Goal: Task Accomplishment & Management: Manage account settings

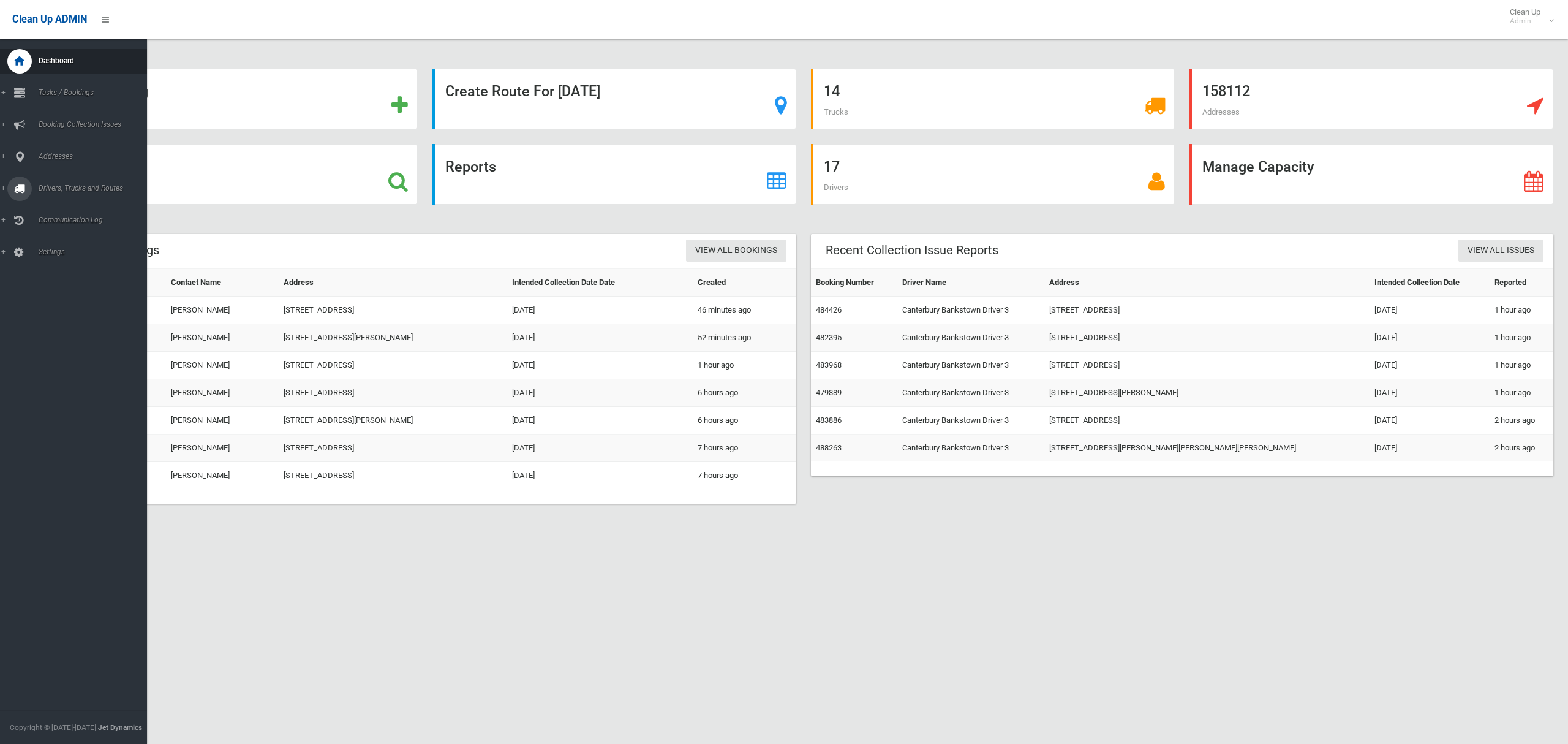
click at [73, 188] on span "Drivers, Trucks and Routes" at bounding box center [91, 188] width 112 height 9
click at [57, 242] on span "Driver Rostering / Shifts" at bounding box center [86, 244] width 102 height 9
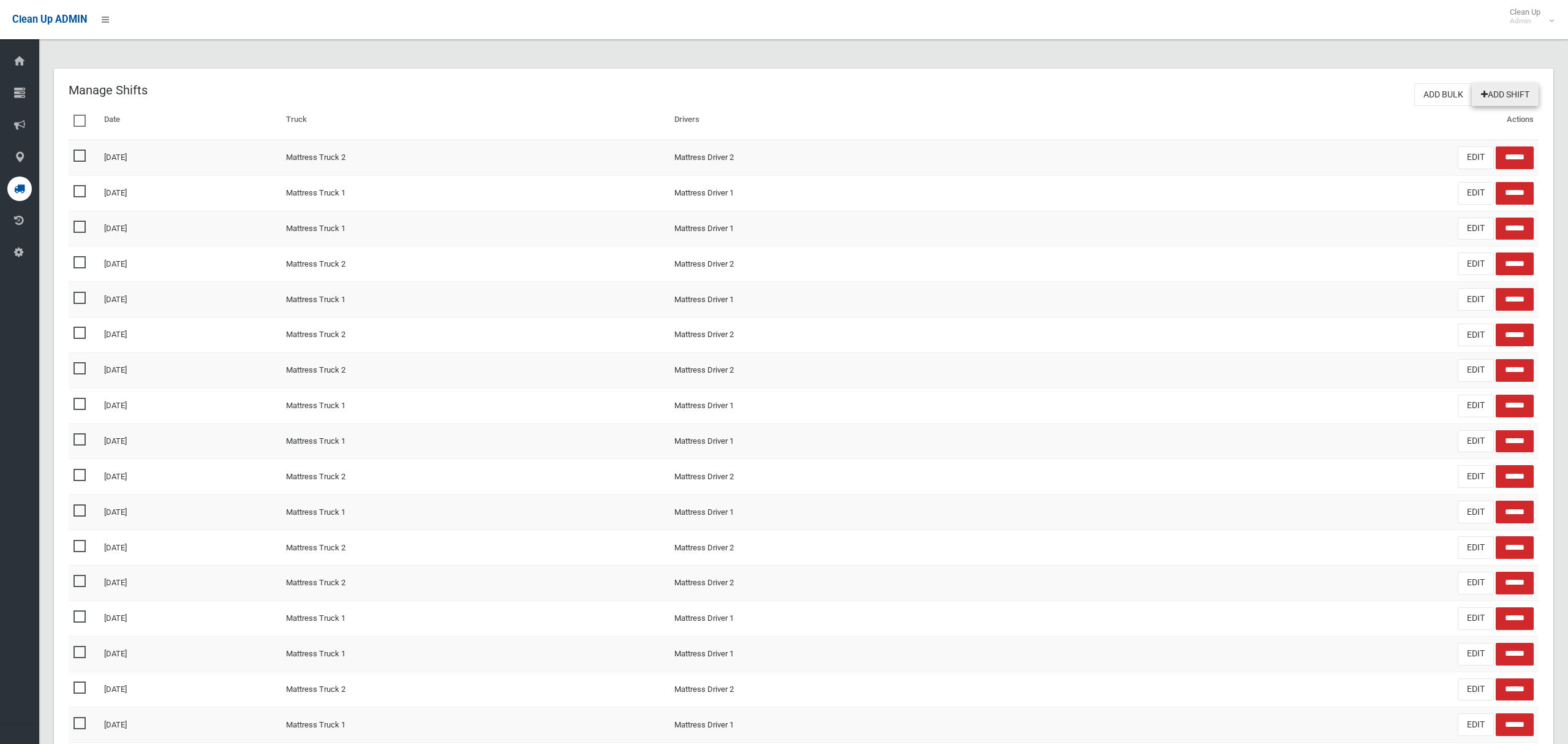
click at [1512, 93] on link "Add Shift" at bounding box center [1504, 94] width 66 height 23
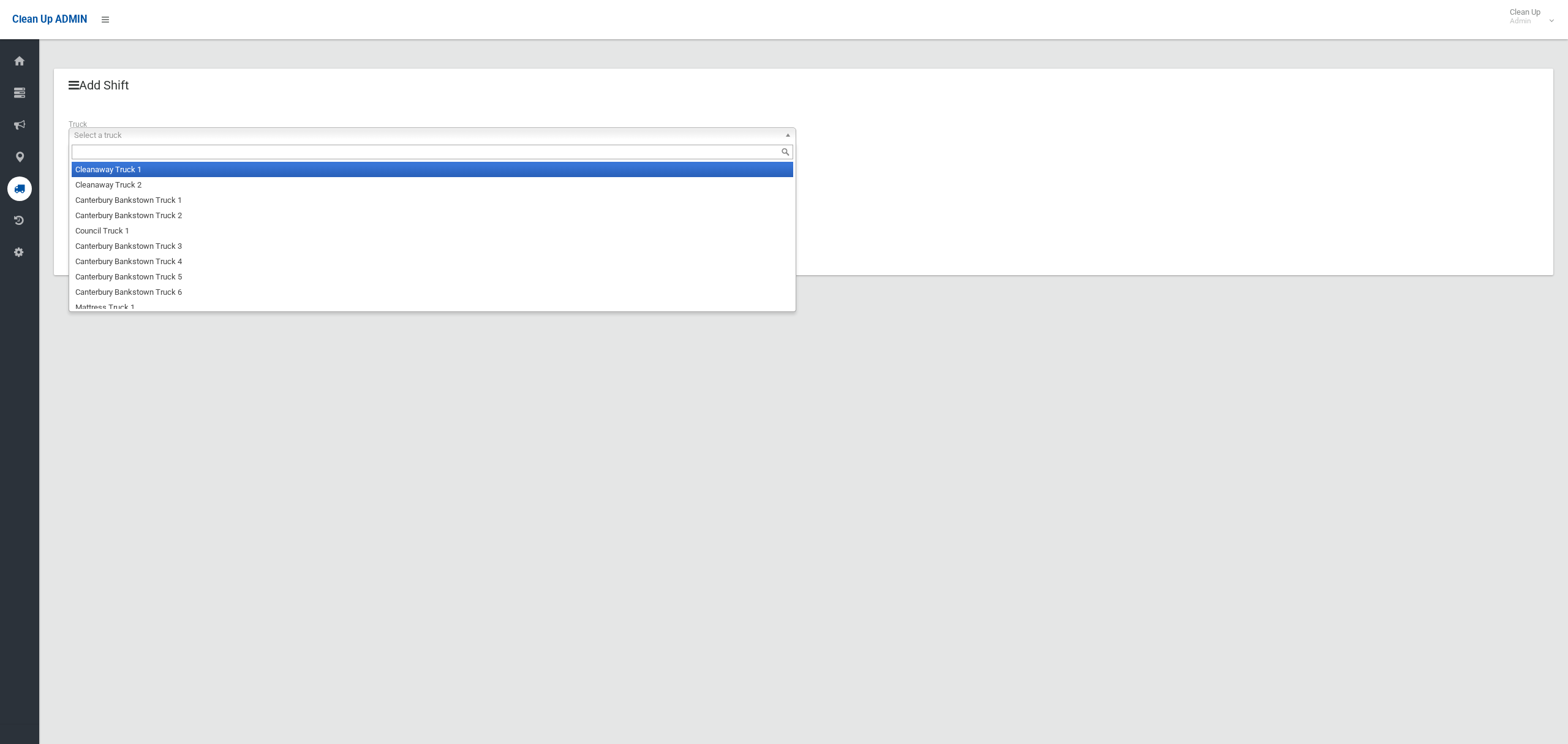
click at [161, 137] on span "Select a truck" at bounding box center [427, 135] width 705 height 14
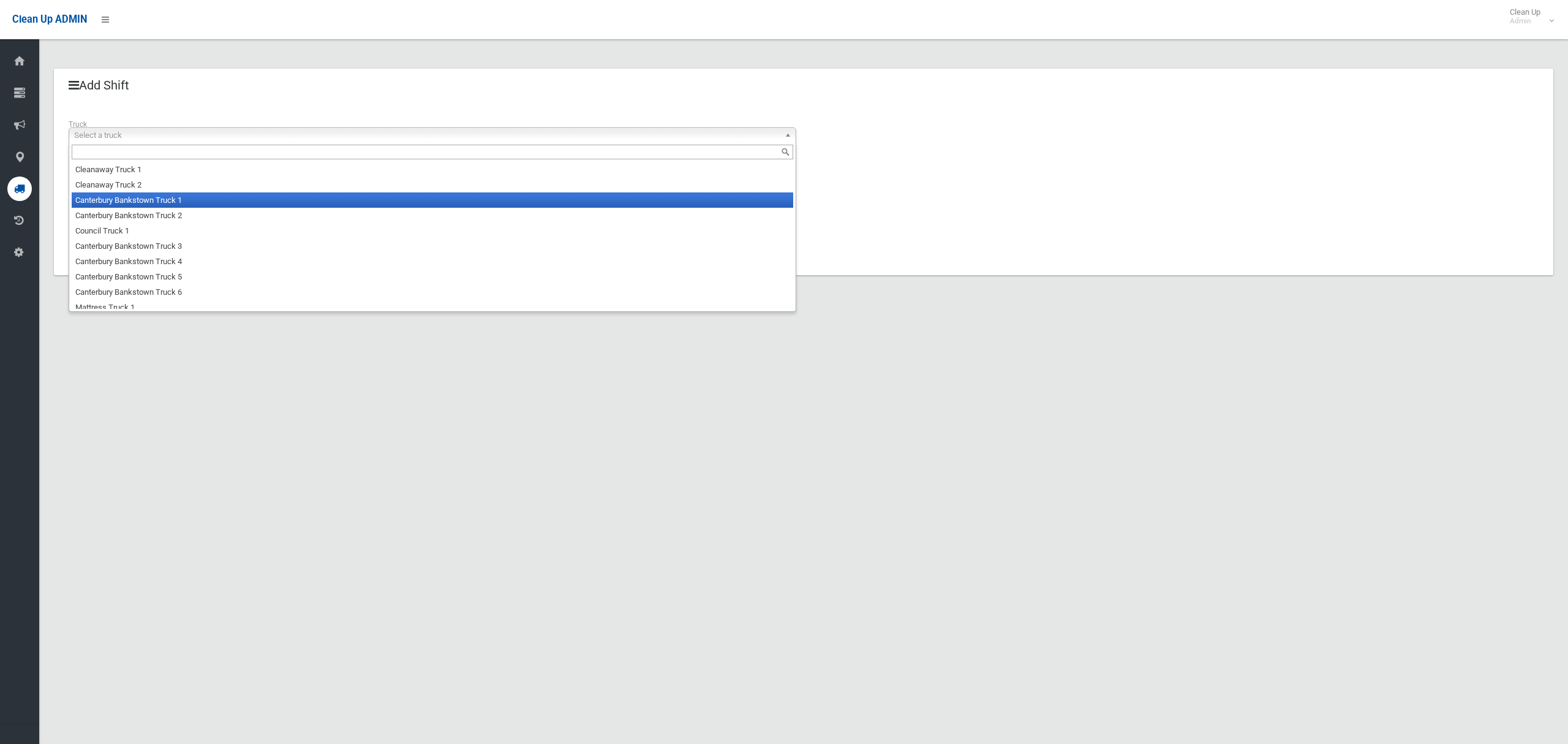
click at [169, 195] on li "Canterbury Bankstown Truck 1" at bounding box center [431, 200] width 721 height 15
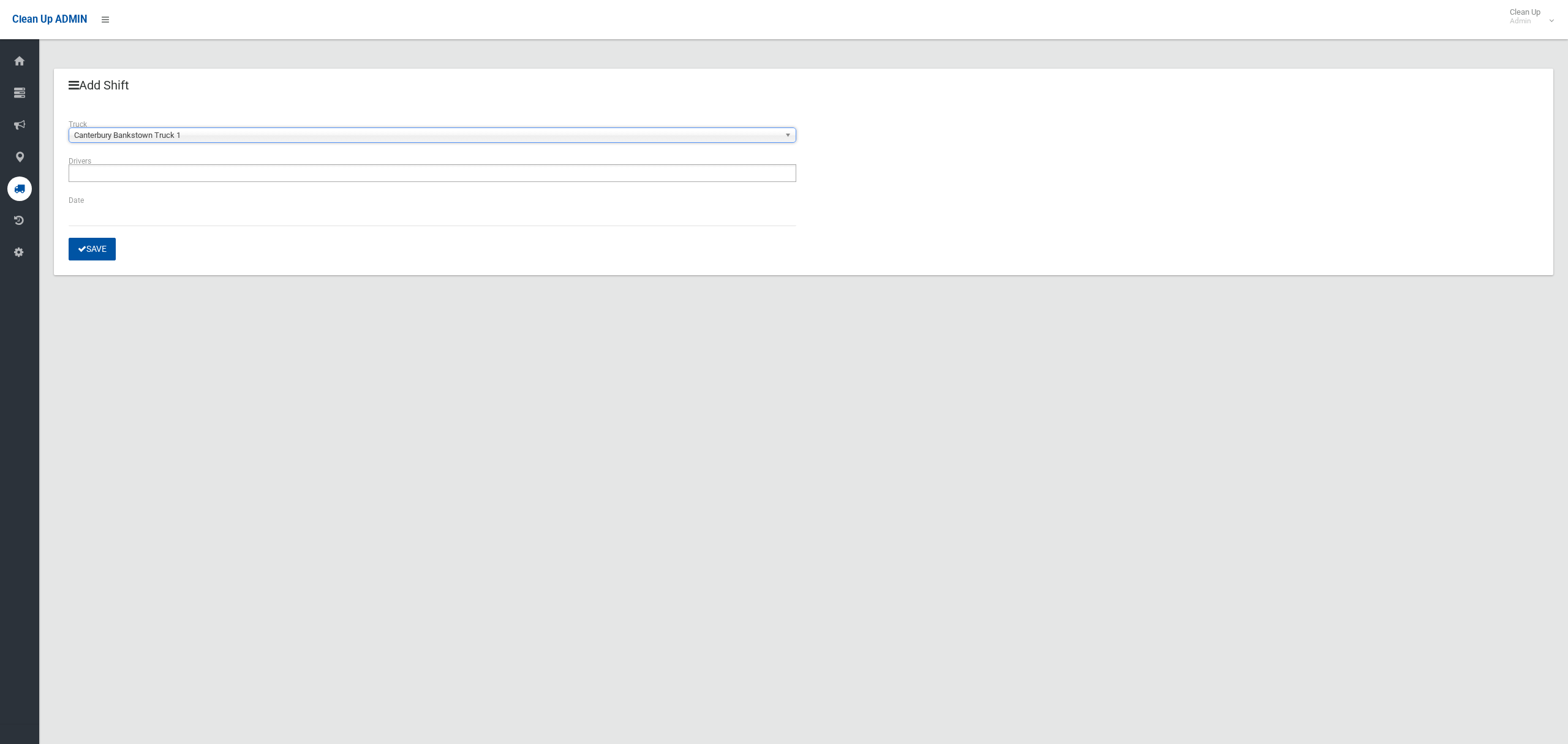
click at [157, 178] on ul at bounding box center [431, 173] width 727 height 17
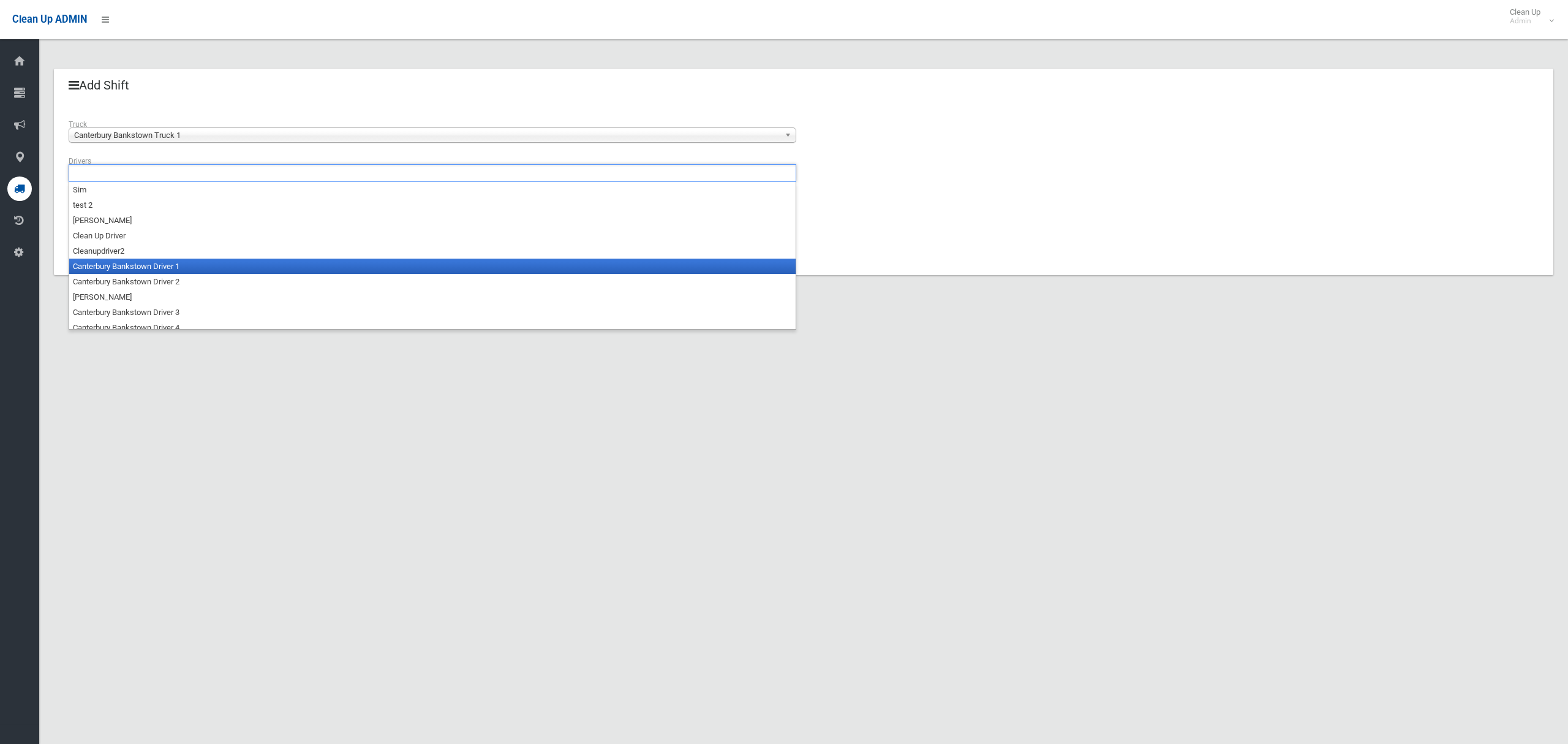
click at [156, 263] on li "Canterbury Bankstown Driver 1" at bounding box center [432, 266] width 726 height 15
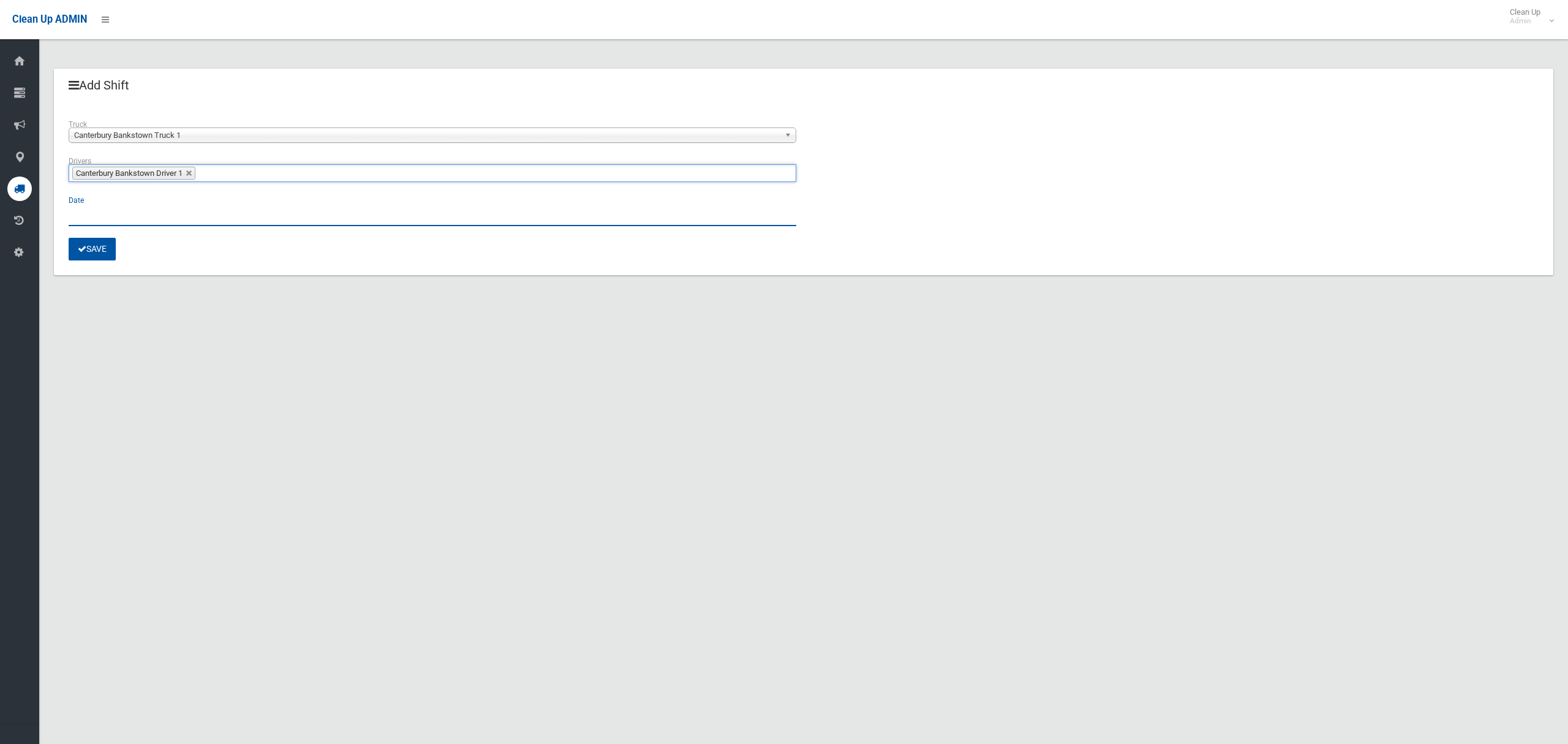
click at [84, 223] on input "text" at bounding box center [431, 215] width 727 height 23
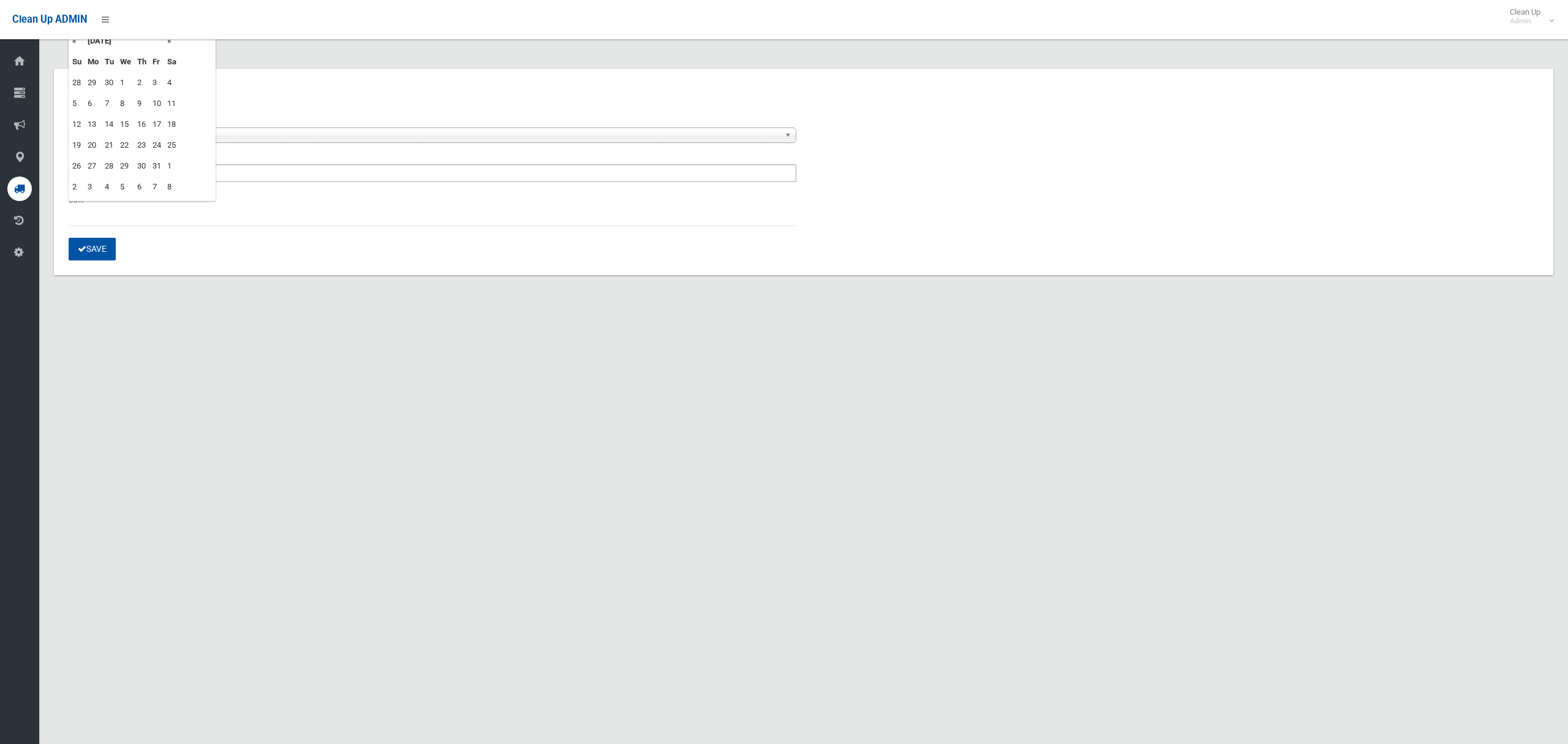
click at [120, 102] on td "8" at bounding box center [125, 104] width 17 height 21
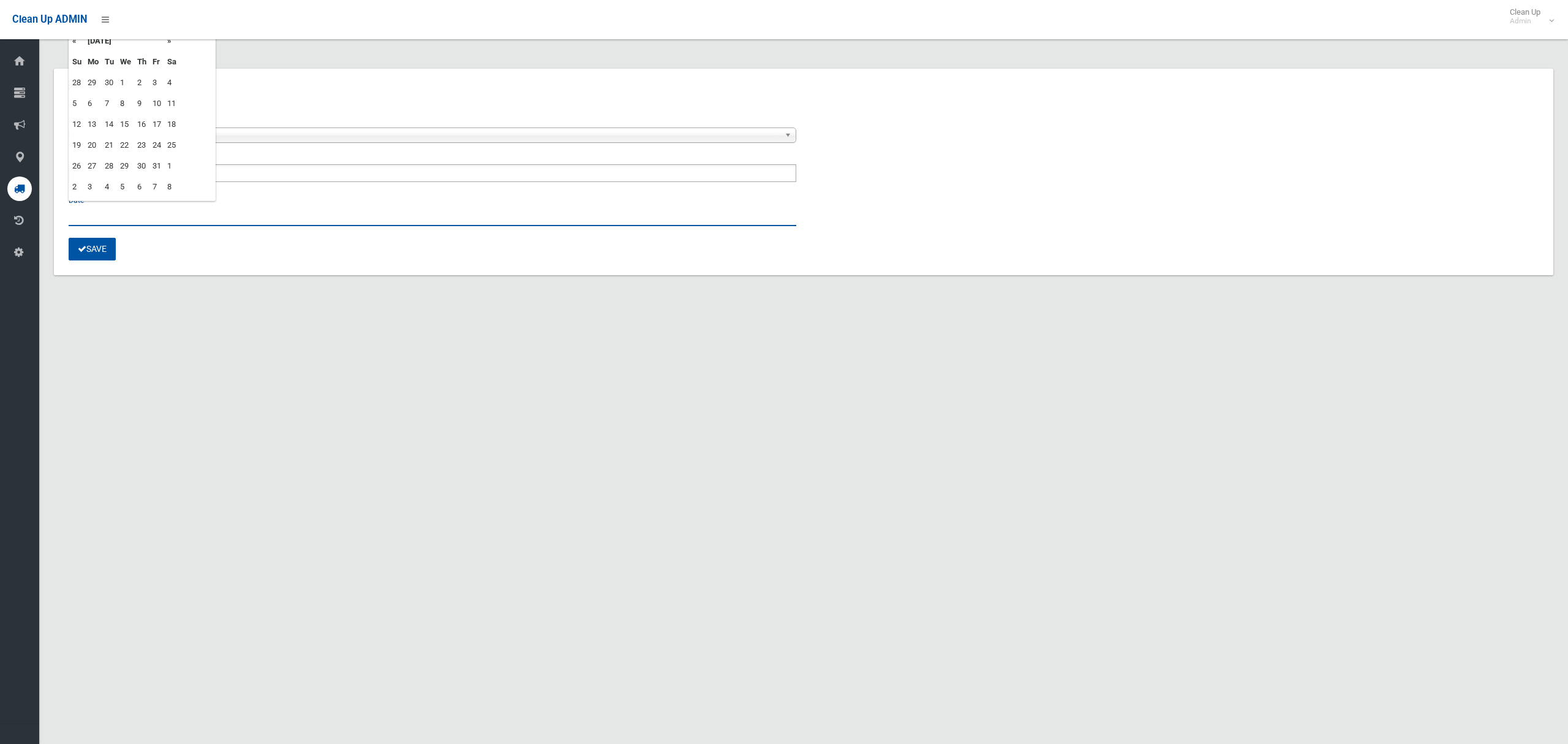
type input "**********"
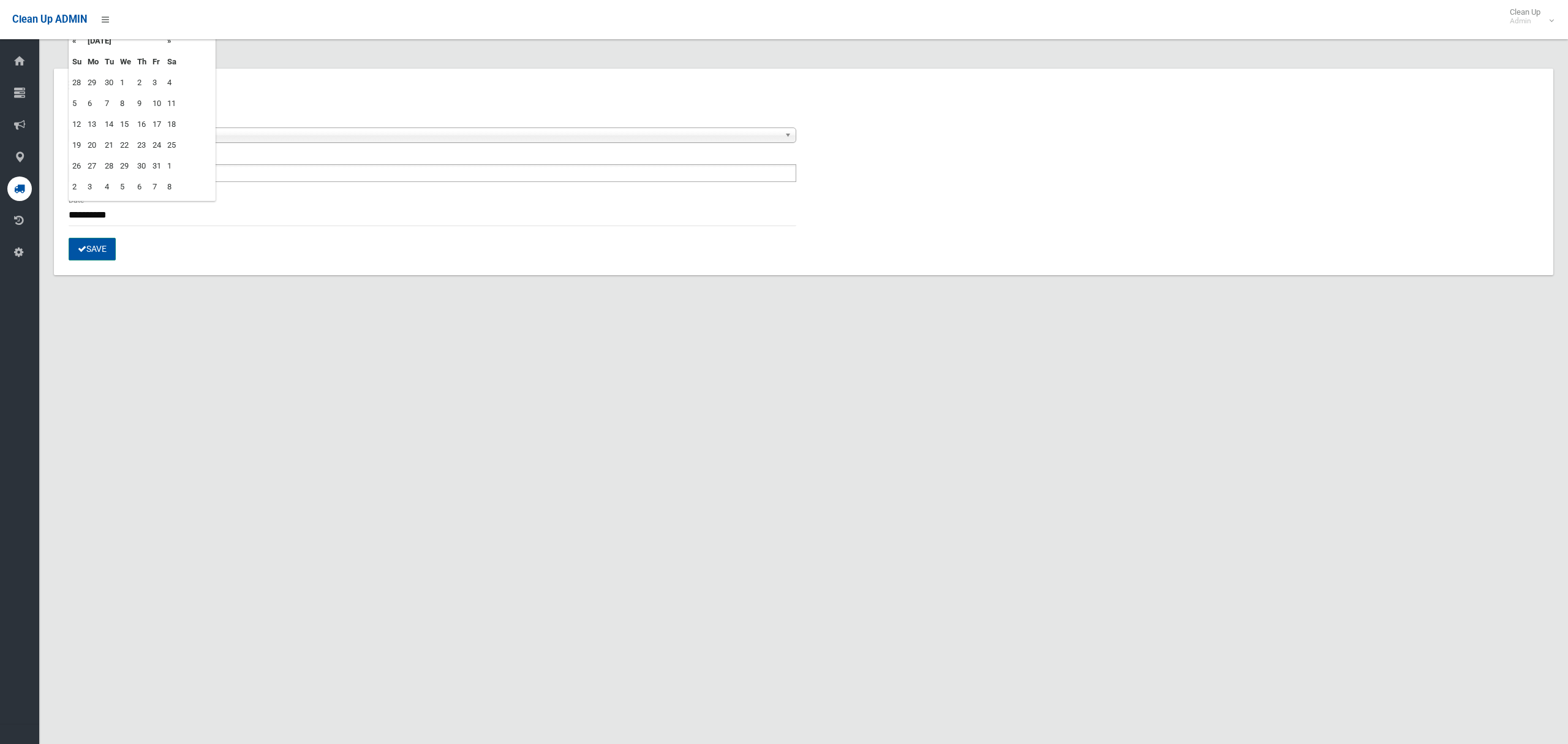
click at [102, 250] on button "Save" at bounding box center [91, 250] width 47 height 23
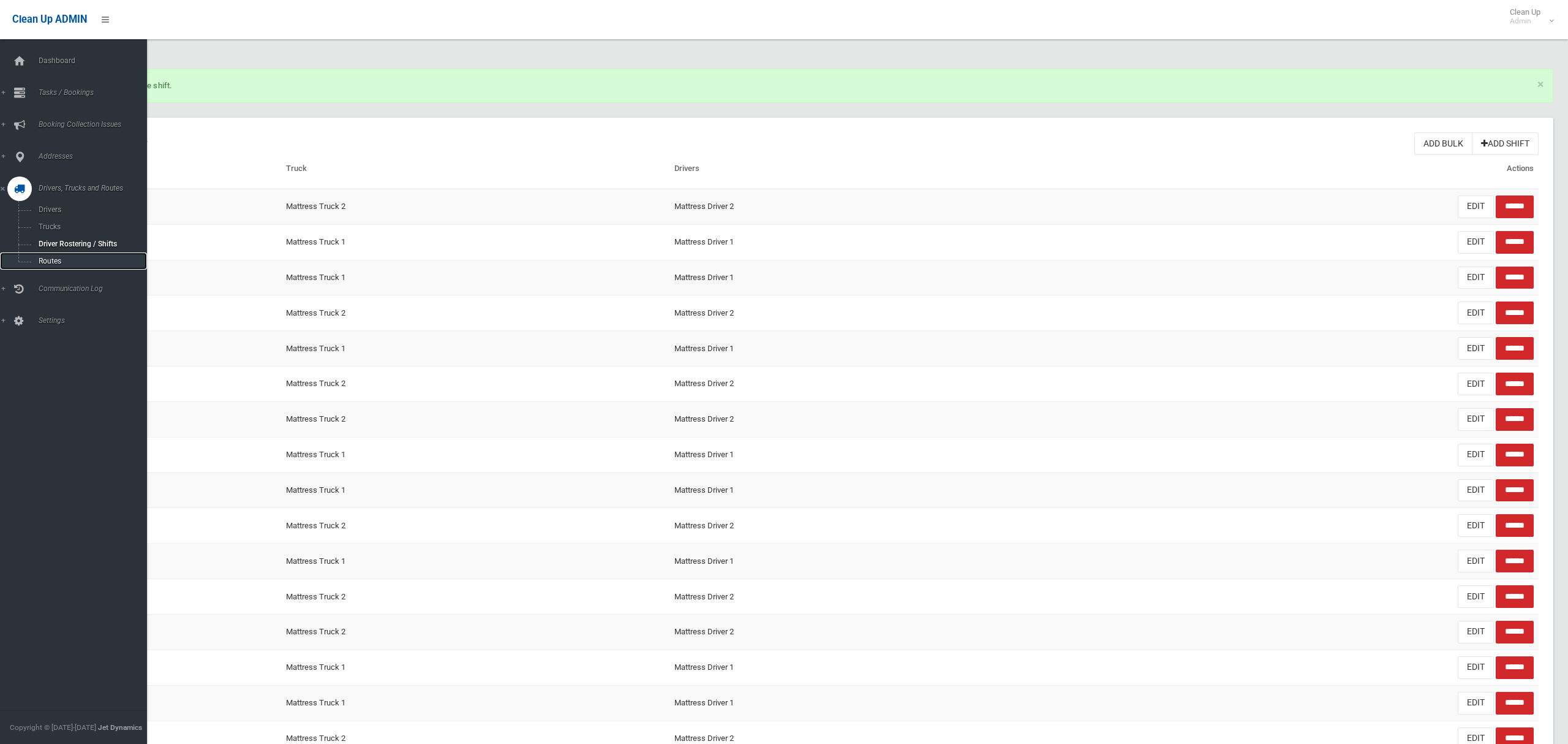
click at [46, 260] on span "Routes" at bounding box center [86, 260] width 102 height 9
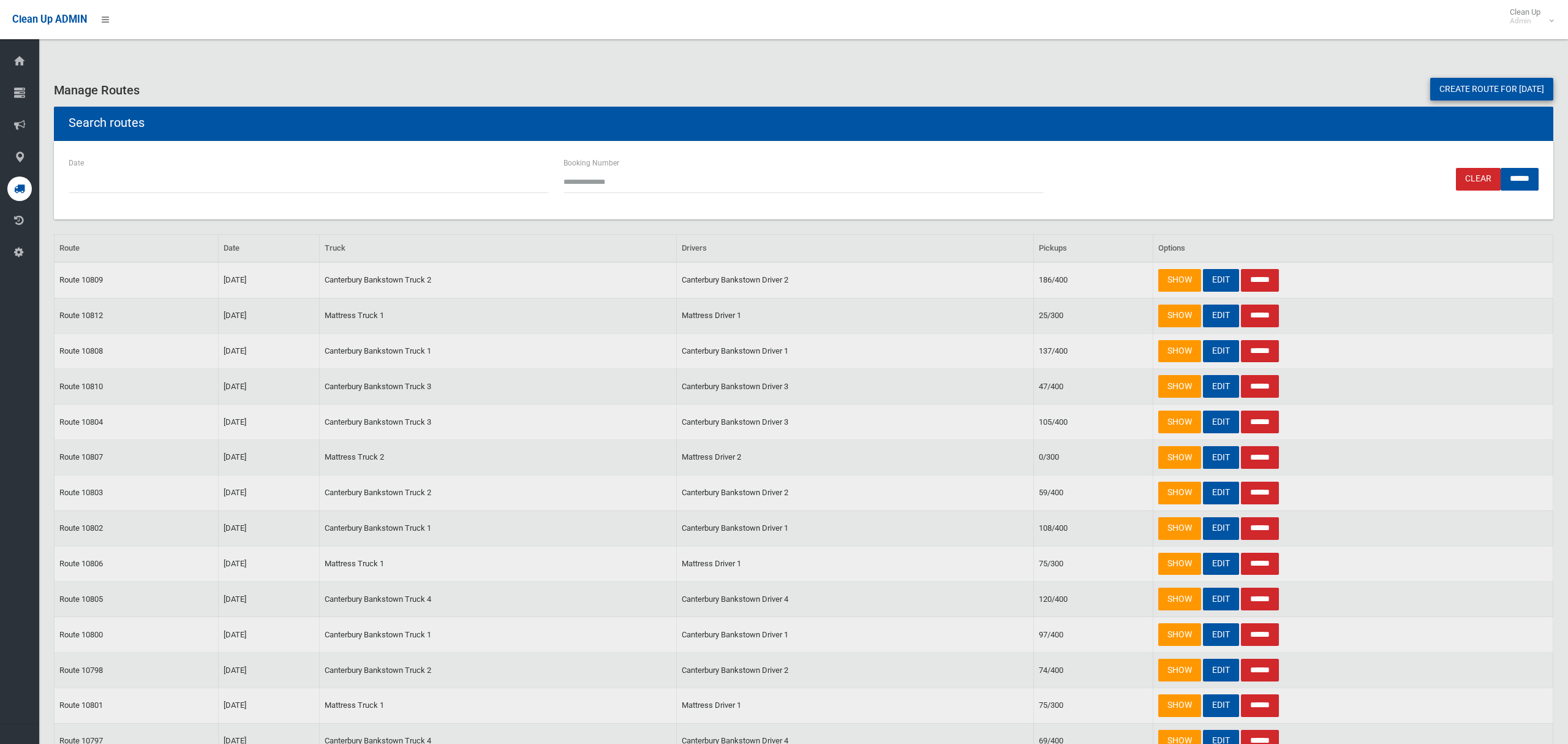
click at [1460, 93] on link "Create route for tomorrow" at bounding box center [1492, 90] width 123 height 23
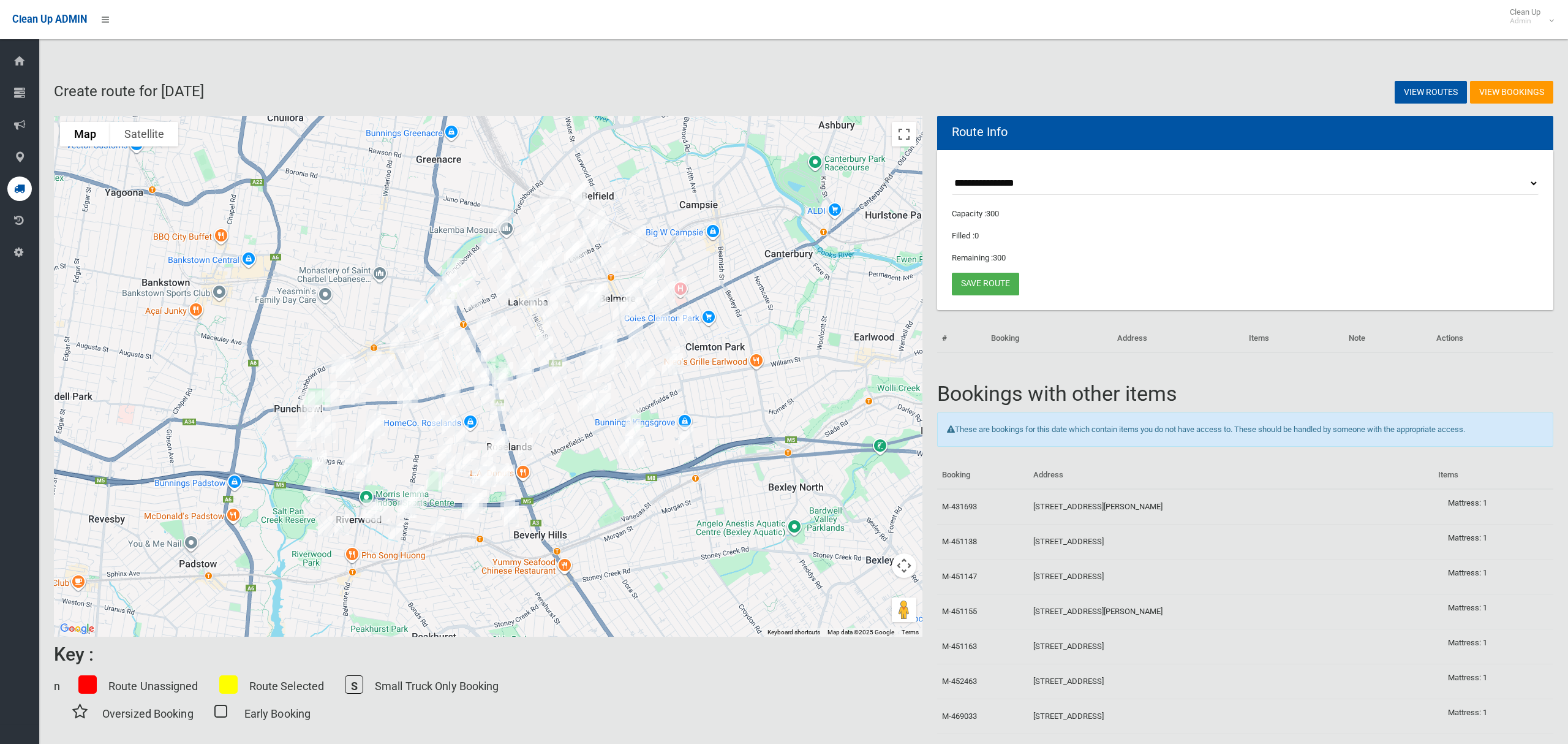
click at [588, 177] on img "17 Knox Street, BELMORE NSW 2192" at bounding box center [580, 191] width 24 height 31
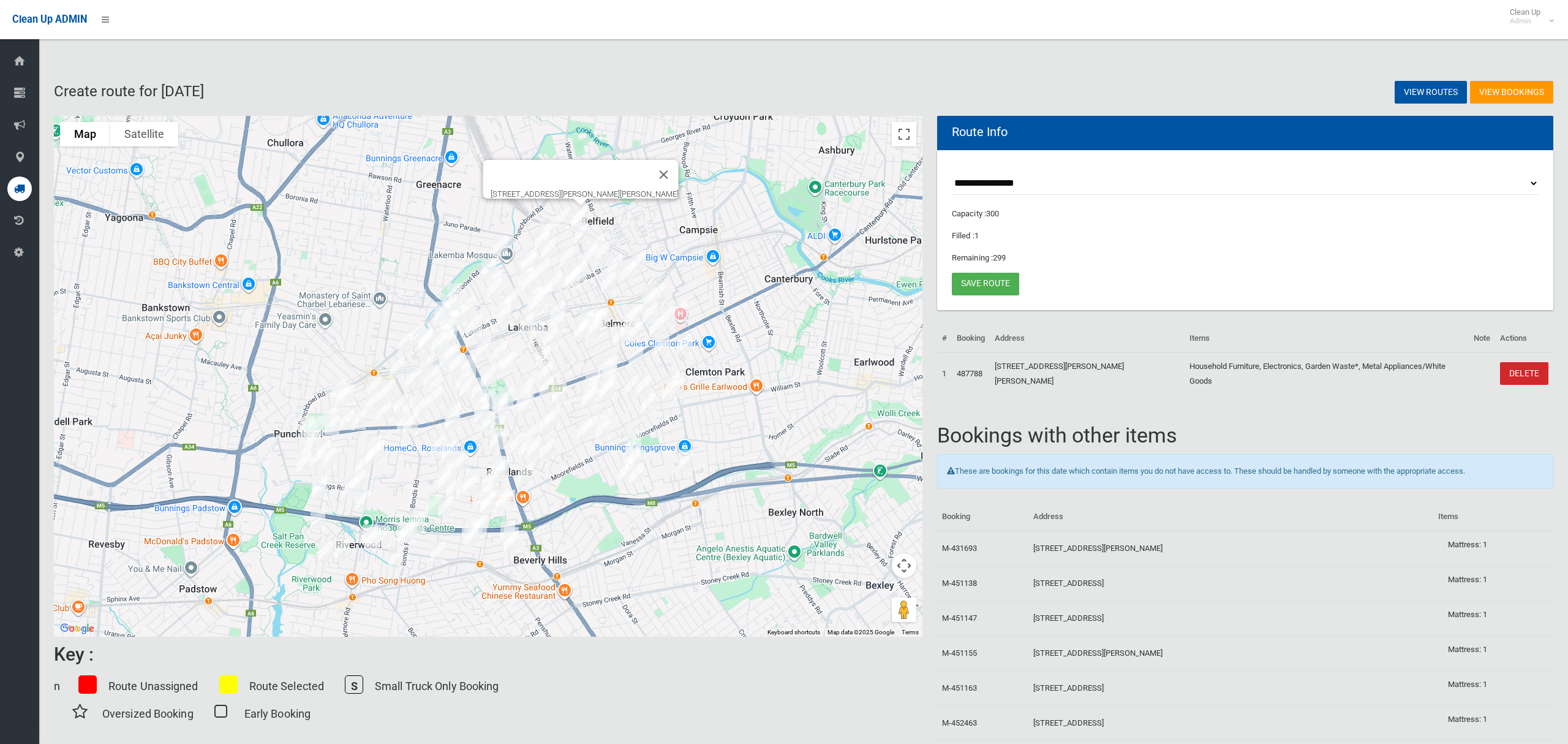
click at [573, 213] on img "22 Knox Street, BELMORE NSW 2192" at bounding box center [577, 219] width 24 height 31
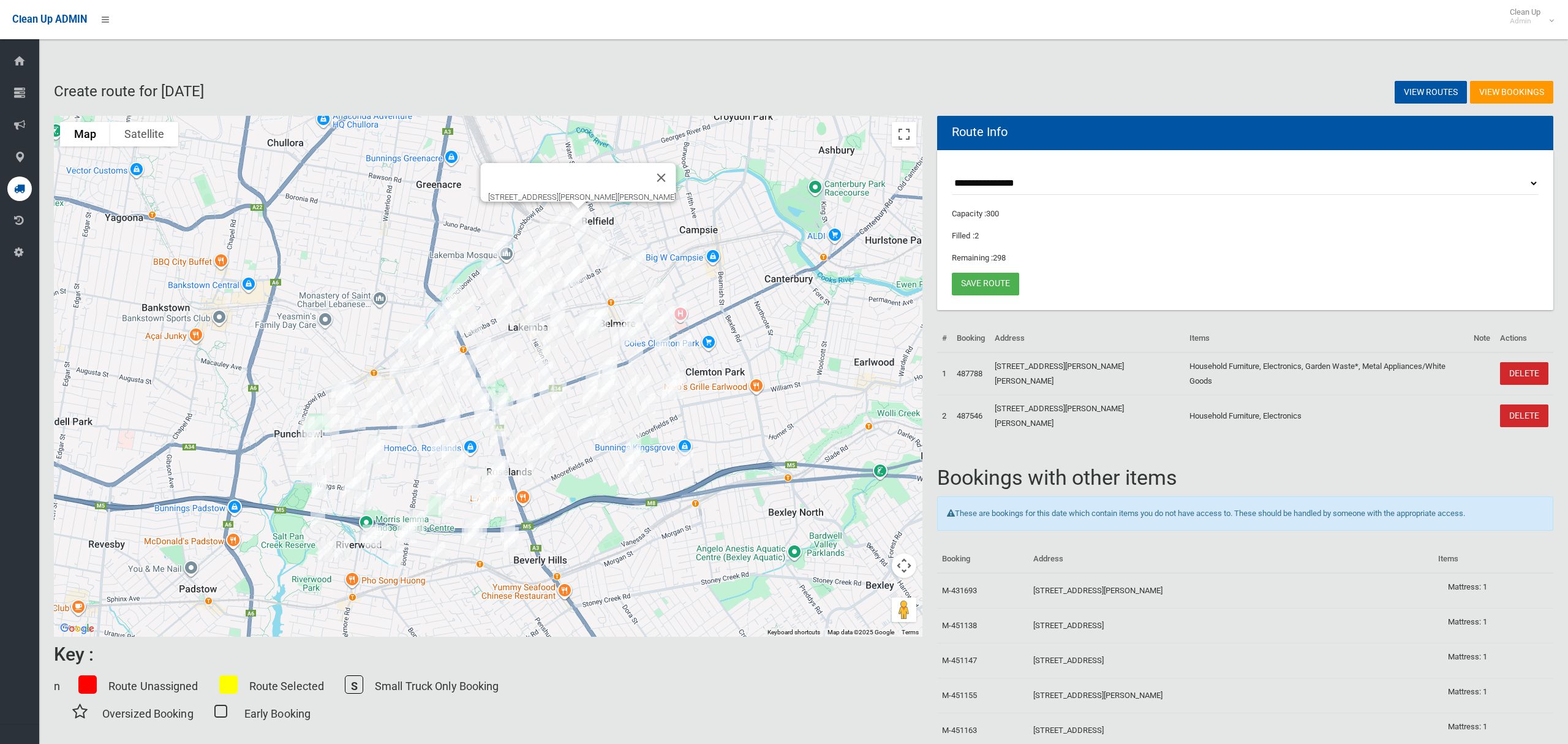
drag, startPoint x: 556, startPoint y: 216, endPoint x: 557, endPoint y: 222, distance: 6.1
click at [557, 216] on img "88 Knox Street, BELMORE NSW 2192" at bounding box center [546, 231] width 24 height 31
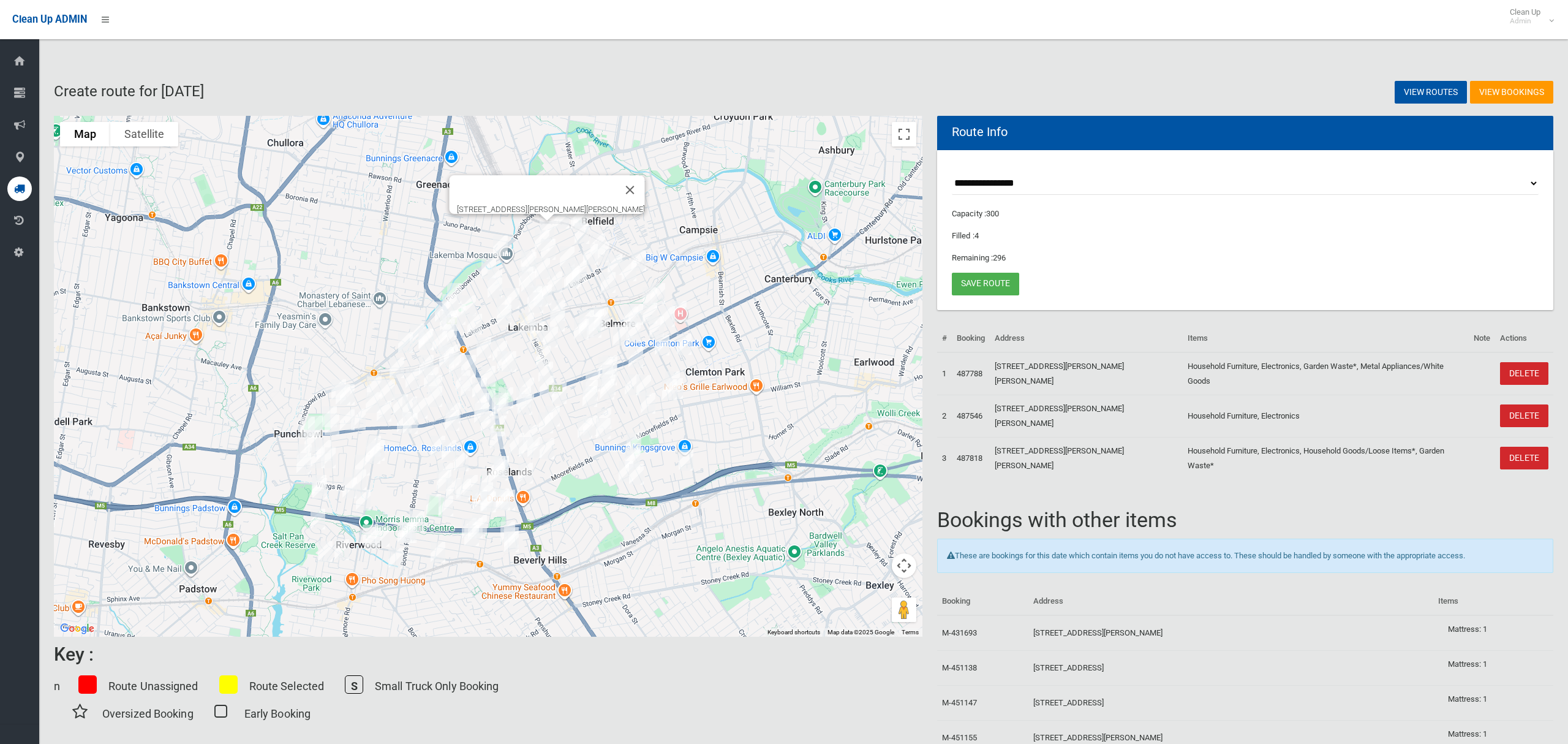
click at [578, 231] on img "2 Yangoora Road, BELMORE NSW 2192" at bounding box center [581, 233] width 24 height 31
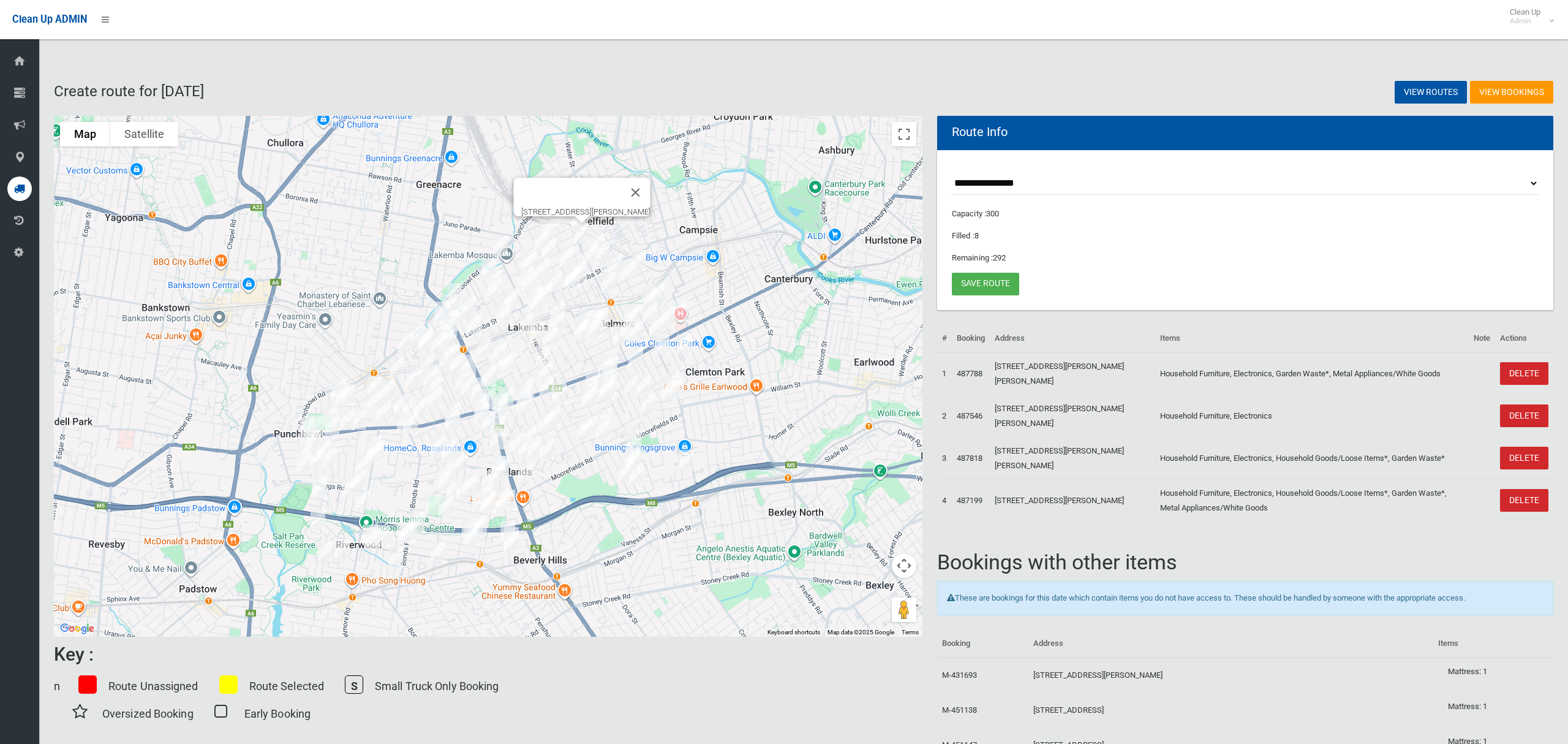
click at [600, 233] on img "9 Passey Avenue, BELMORE NSW 2192" at bounding box center [597, 244] width 24 height 31
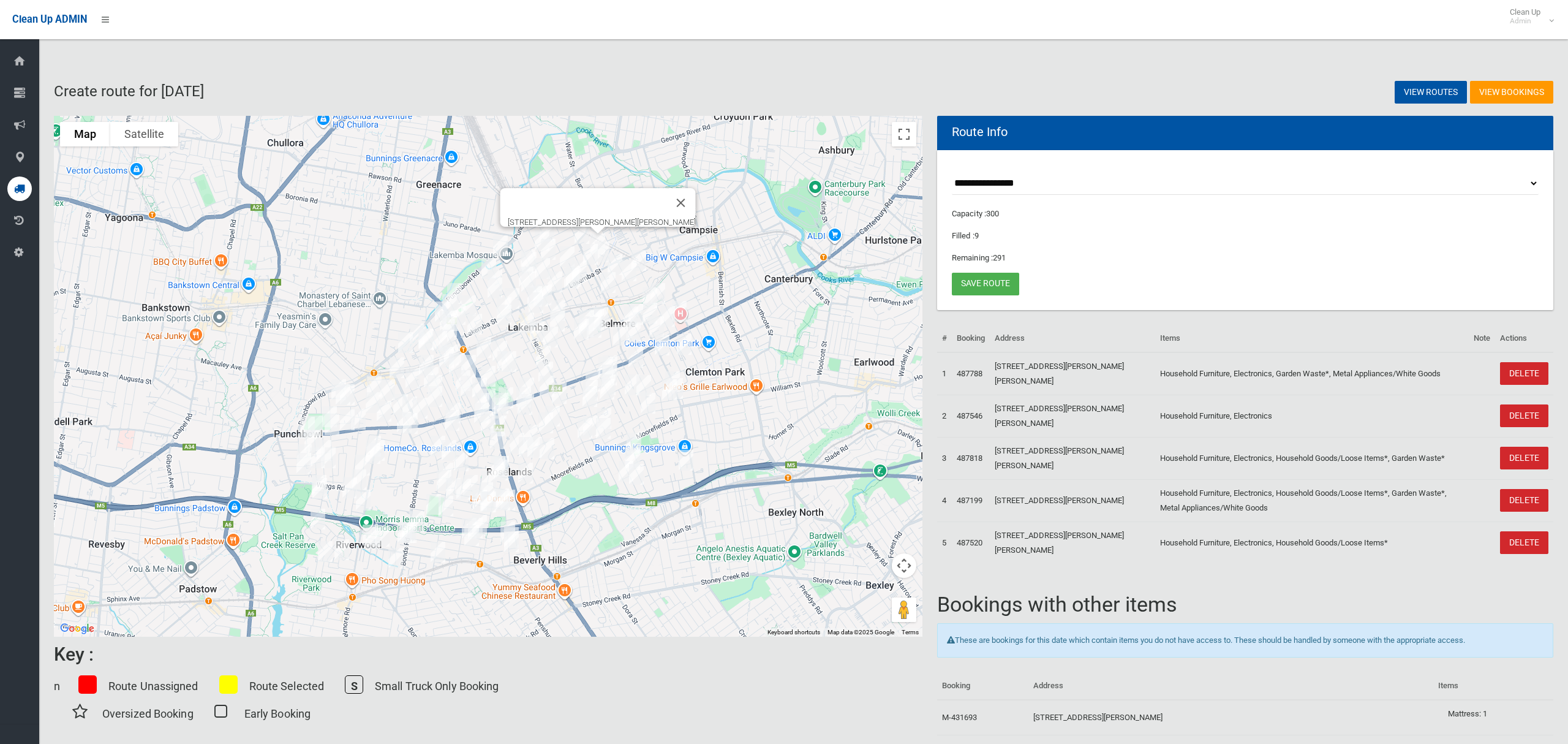
click at [601, 250] on img "4 Kennedy Avenue, BELMORE NSW 2192" at bounding box center [589, 254] width 24 height 31
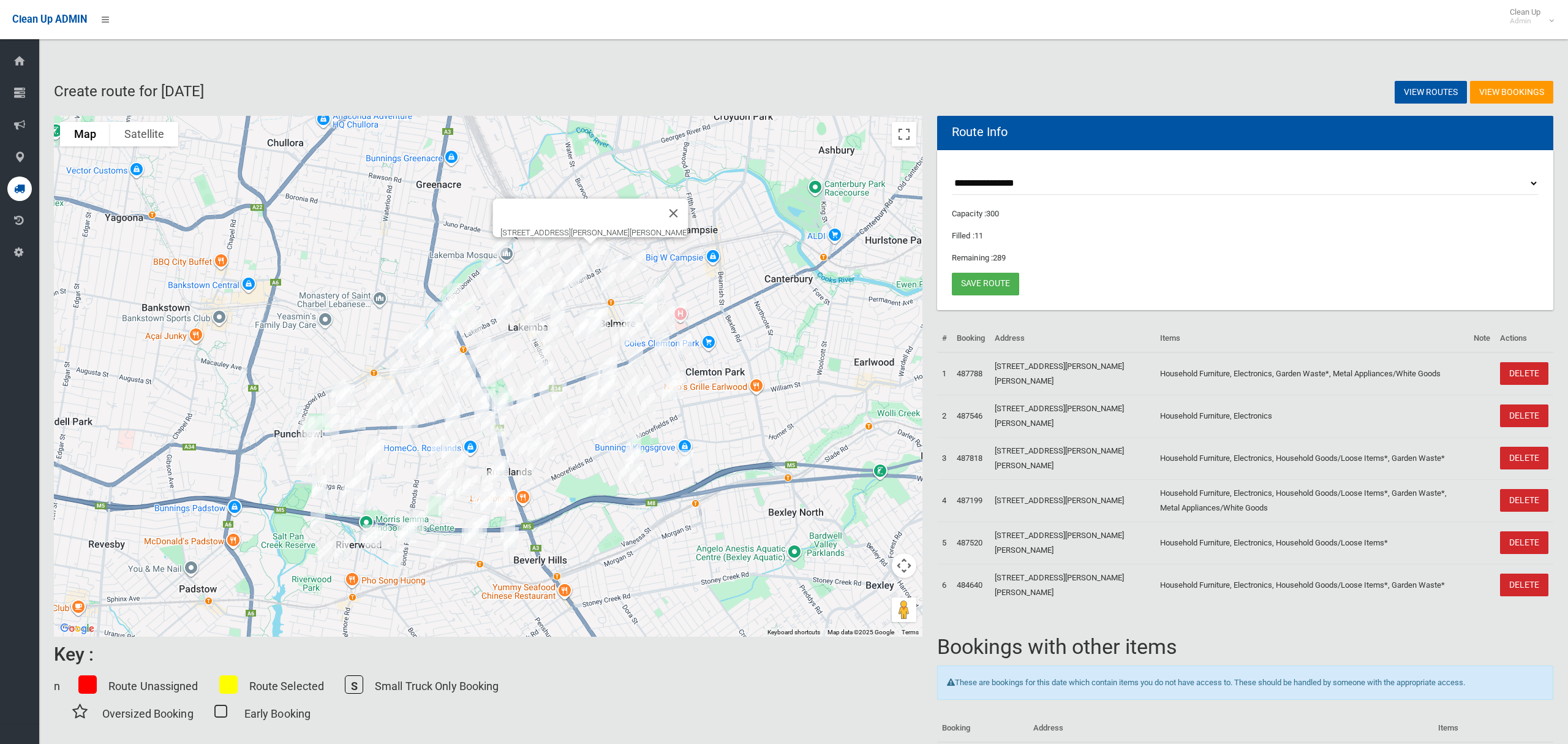
click at [604, 247] on img "27 Passey Avenue, BELMORE NSW 2192" at bounding box center [601, 252] width 24 height 31
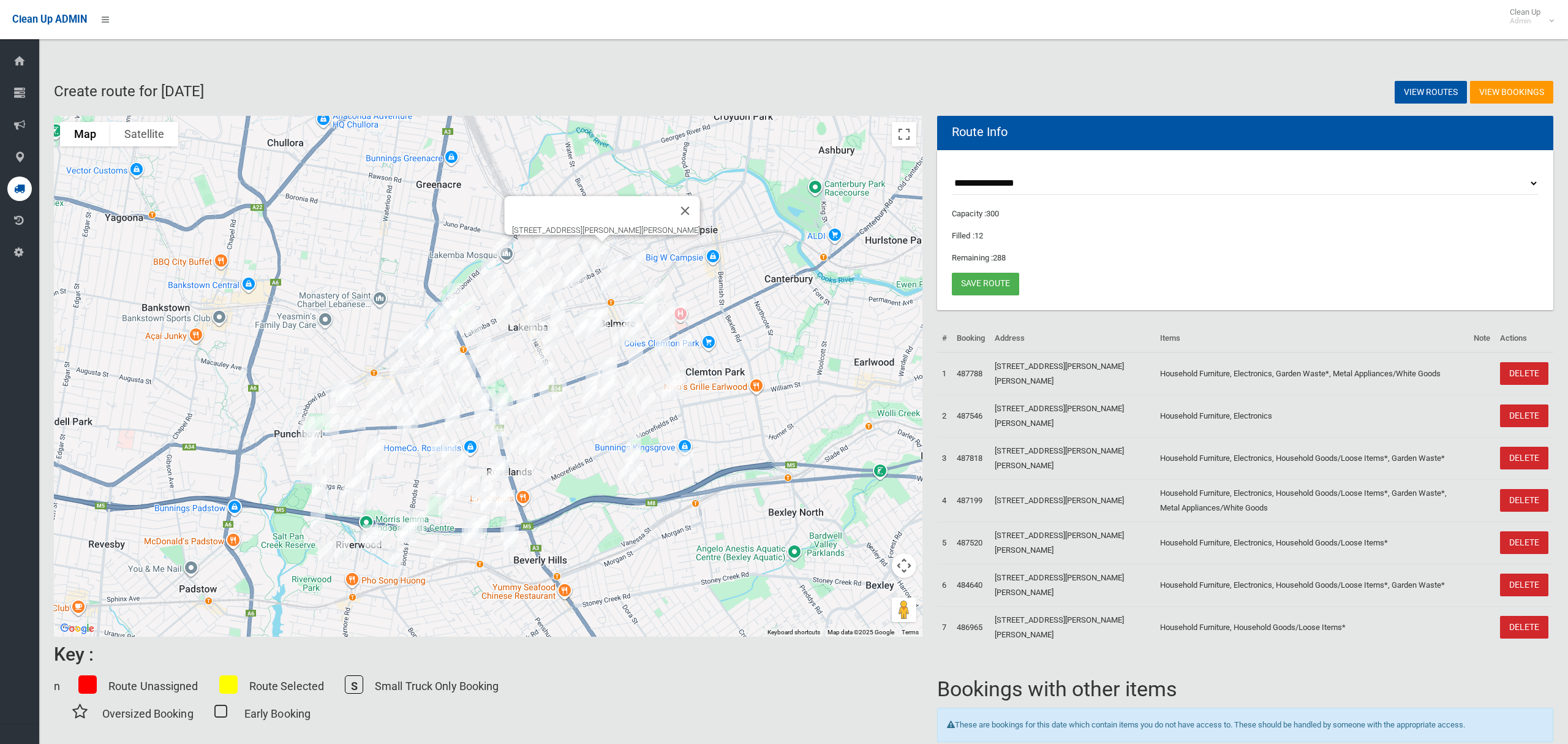
click at [613, 259] on img "15 St Clair Street, BELMORE NSW 2192" at bounding box center [614, 265] width 24 height 31
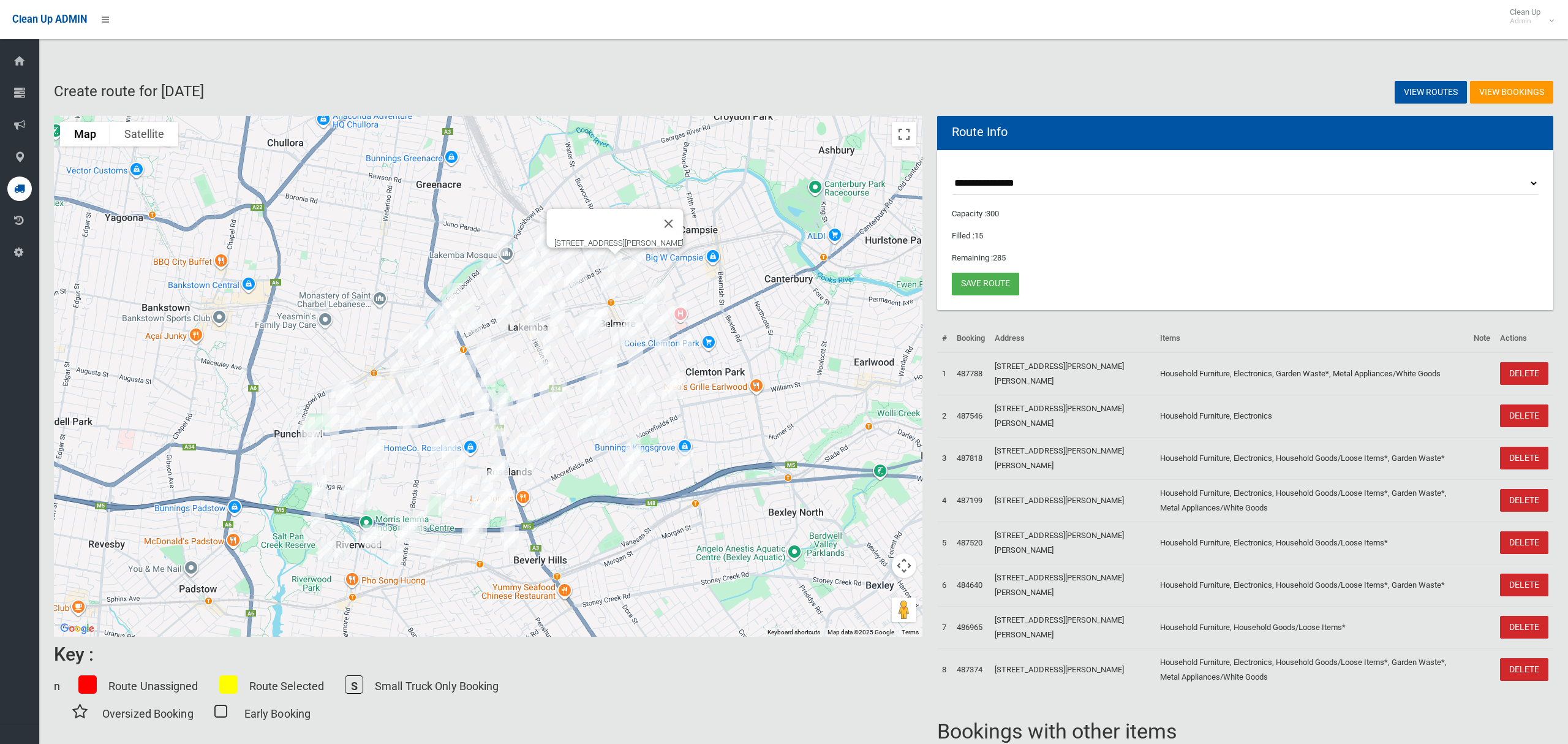
drag, startPoint x: 644, startPoint y: 256, endPoint x: 637, endPoint y: 270, distance: 15.7
click at [645, 256] on img "21a Etela Street, BELMORE NSW 2192" at bounding box center [638, 260] width 24 height 31
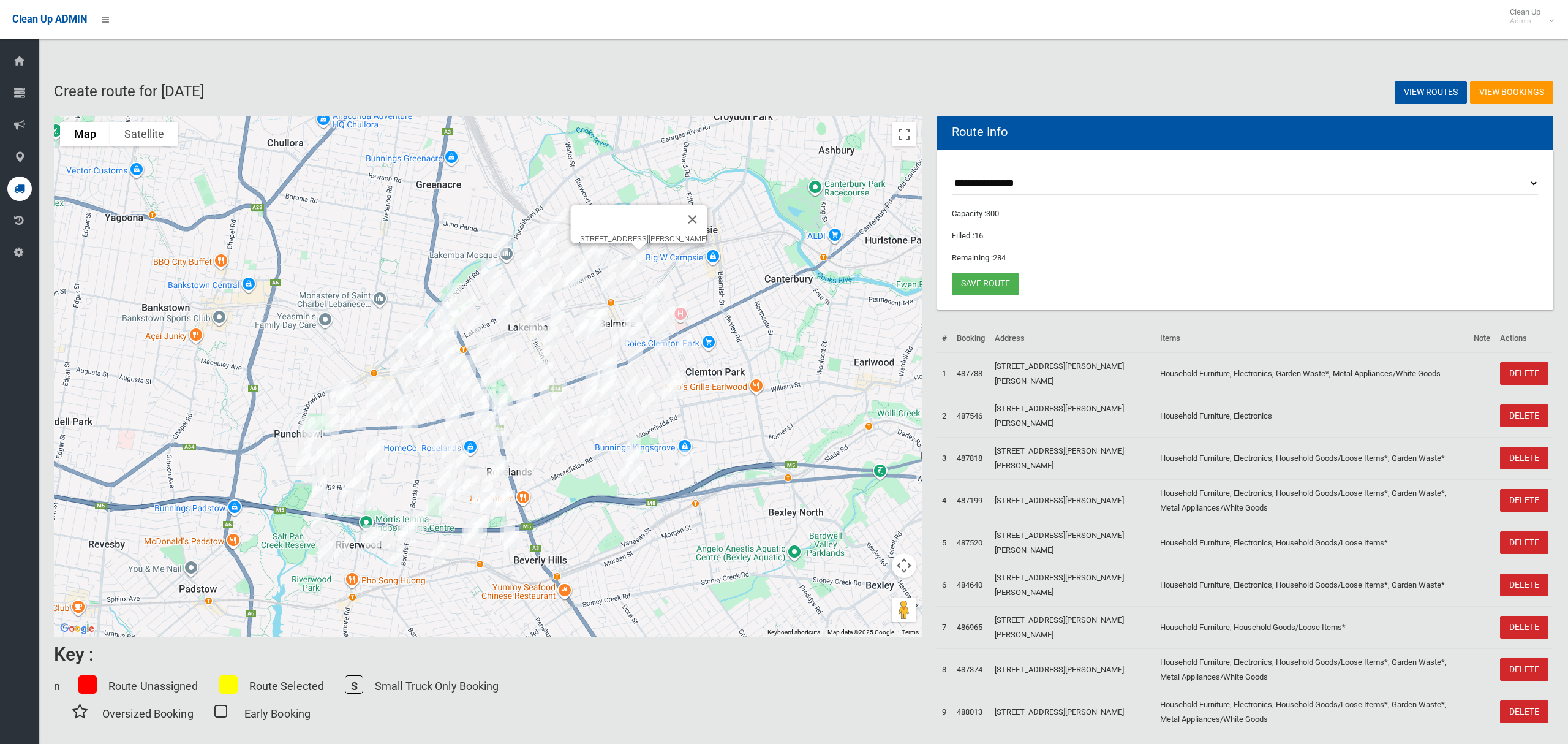
click at [629, 273] on img "40 Etela Street, BELMORE NSW 2192" at bounding box center [628, 271] width 24 height 31
click at [705, 208] on button "Close" at bounding box center [693, 219] width 30 height 30
click at [562, 208] on img "49 Knox Street, BELMORE NSW 2192" at bounding box center [561, 218] width 24 height 31
click at [534, 232] on img "9 Vivienne Avenue, LAKEMBA NSW 2195" at bounding box center [541, 240] width 24 height 31
click at [499, 241] on img "546 Punchbowl Road, LAKEMBA NSW 2195" at bounding box center [500, 246] width 24 height 31
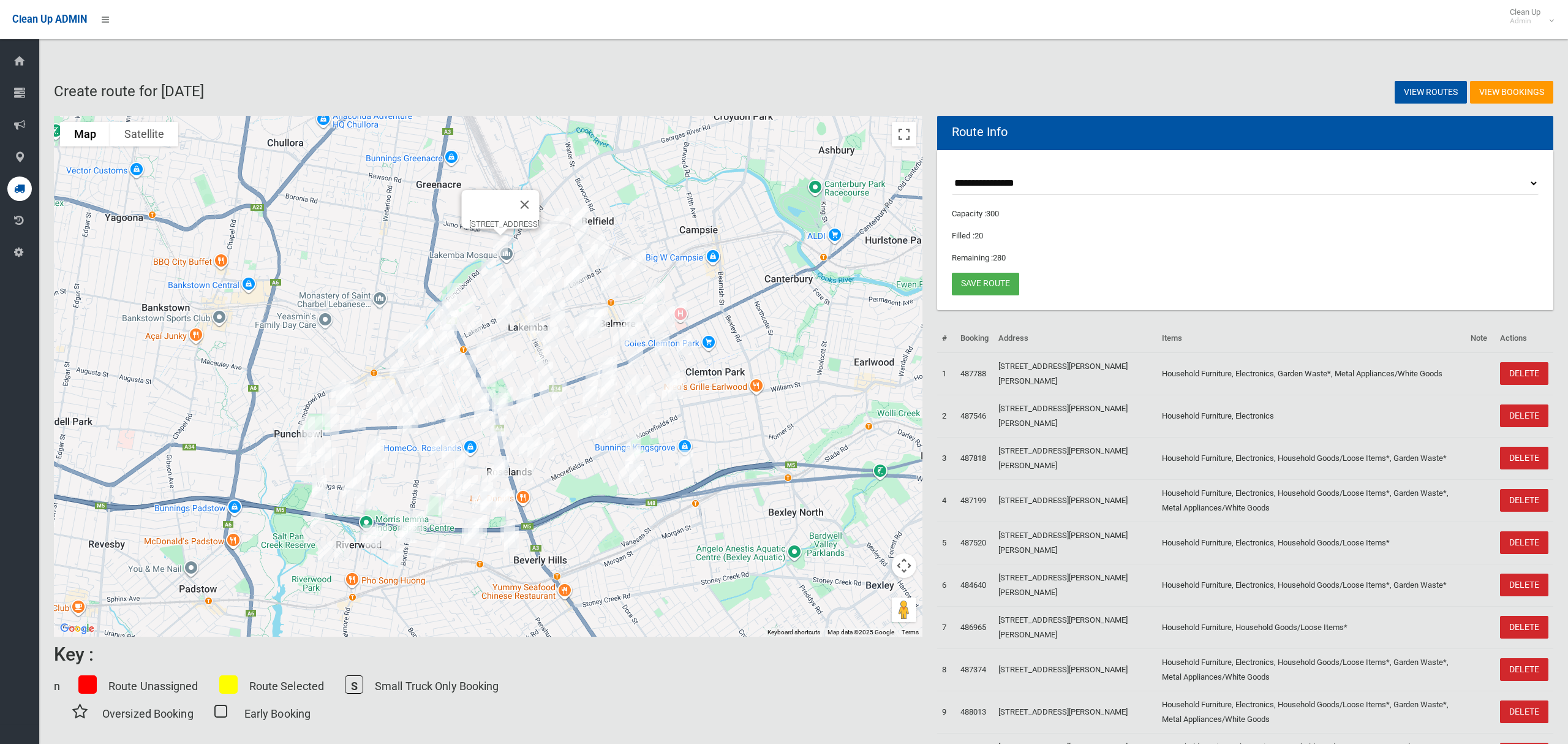
click at [552, 248] on img "64 Yangoora Road, LAKEMBA NSW 2195" at bounding box center [547, 250] width 24 height 31
click at [570, 252] on img "4 Dinora Street, BELMORE NSW 2192" at bounding box center [566, 257] width 24 height 31
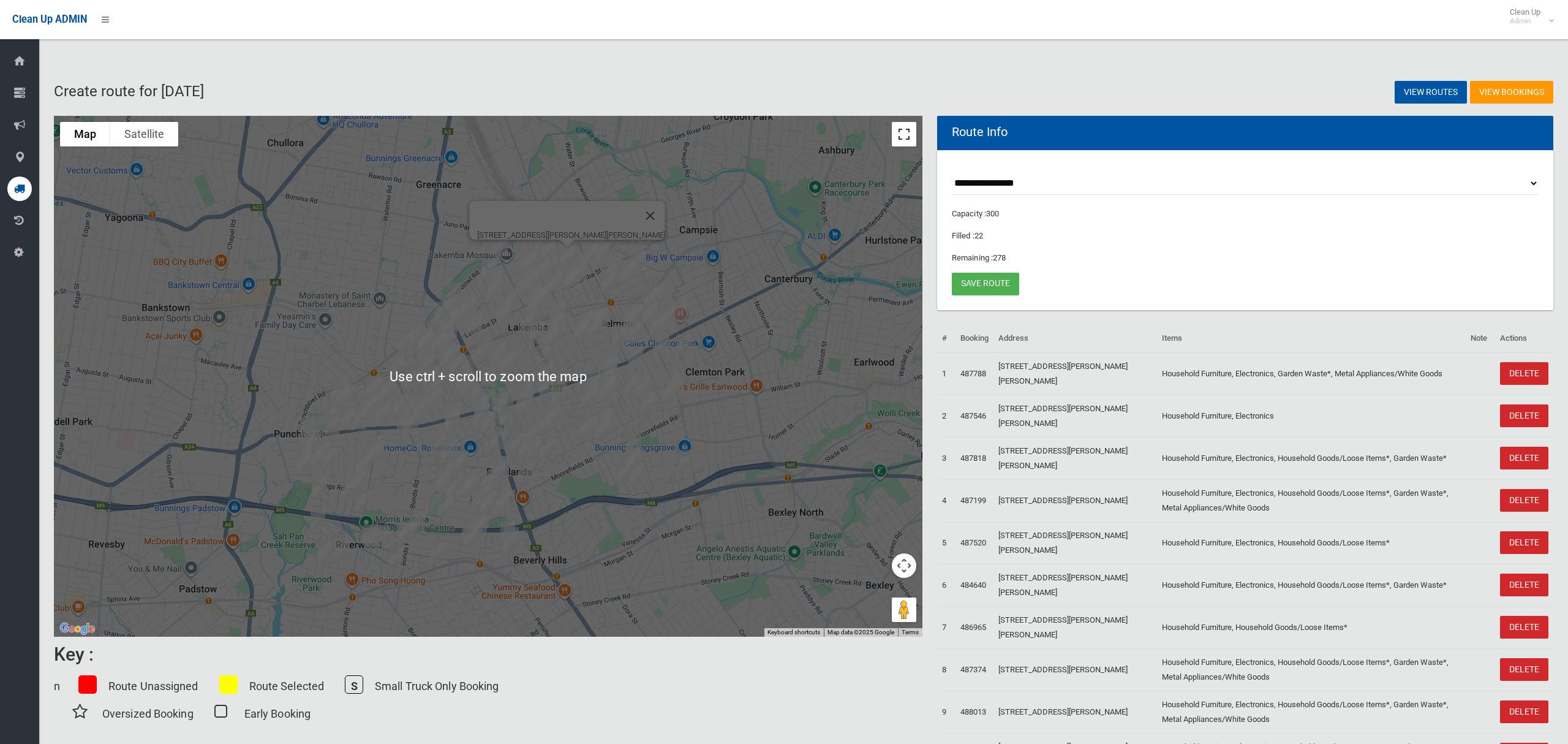
click at [907, 134] on button "Toggle fullscreen view" at bounding box center [903, 134] width 24 height 24
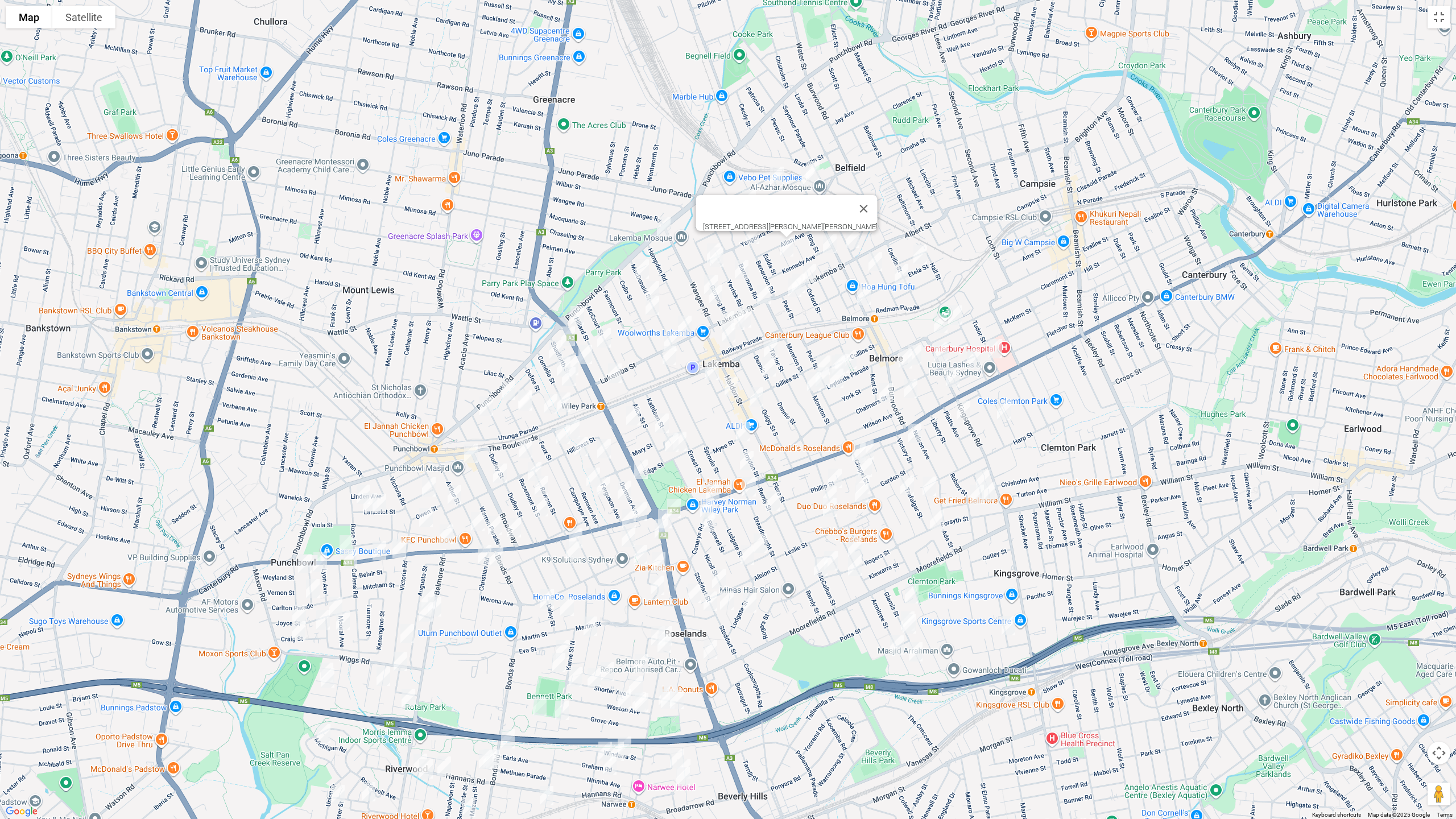
click at [707, 242] on img "47 Garrong Road, LAKEMBA NSW 2195" at bounding box center [715, 257] width 22 height 29
click at [715, 261] on img "47 Garrong Road, LAKEMBA NSW 2195" at bounding box center [715, 257] width 22 height 29
click at [702, 247] on img "53 Garrong Road, LAKEMBA NSW 2195" at bounding box center [713, 253] width 22 height 29
click at [719, 263] on img "47 Garrong Road, LAKEMBA NSW 2195" at bounding box center [715, 257] width 22 height 29
click at [744, 266] on img "25-27 Yerrick Road, LAKEMBA NSW 2195" at bounding box center [741, 269] width 22 height 29
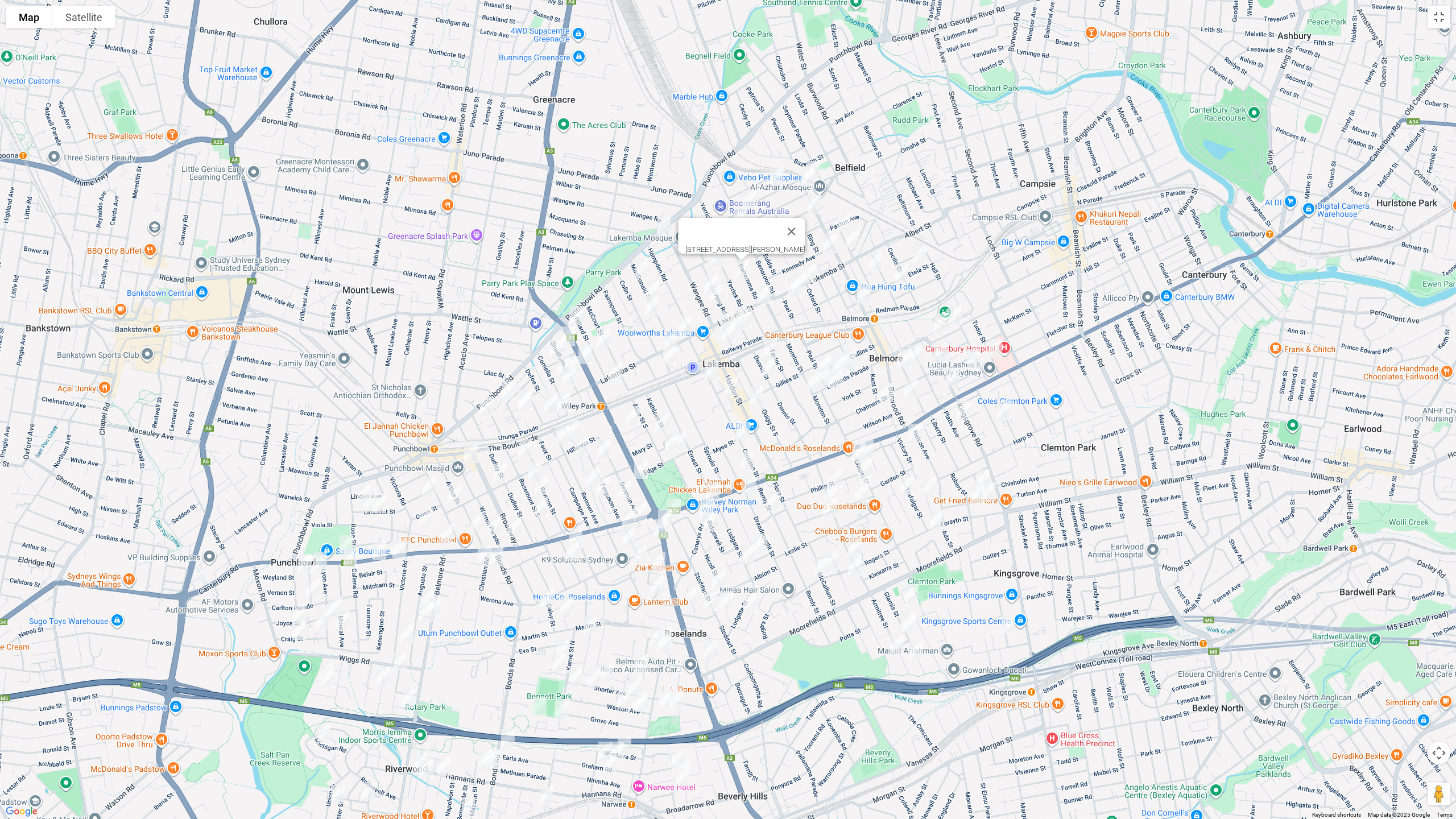
click at [808, 266] on img "38 Oxford Street, BELMORE NSW 2192" at bounding box center [808, 274] width 22 height 29
click at [794, 291] on img "8 Peel Street, BELMORE NSW 2192" at bounding box center [794, 287] width 22 height 29
click at [902, 273] on img "40 Etela Street, BELMORE NSW 2192" at bounding box center [901, 274] width 22 height 29
click at [864, 294] on img "322-330 Burwood Road, BELMORE NSW 2192" at bounding box center [863, 295] width 22 height 29
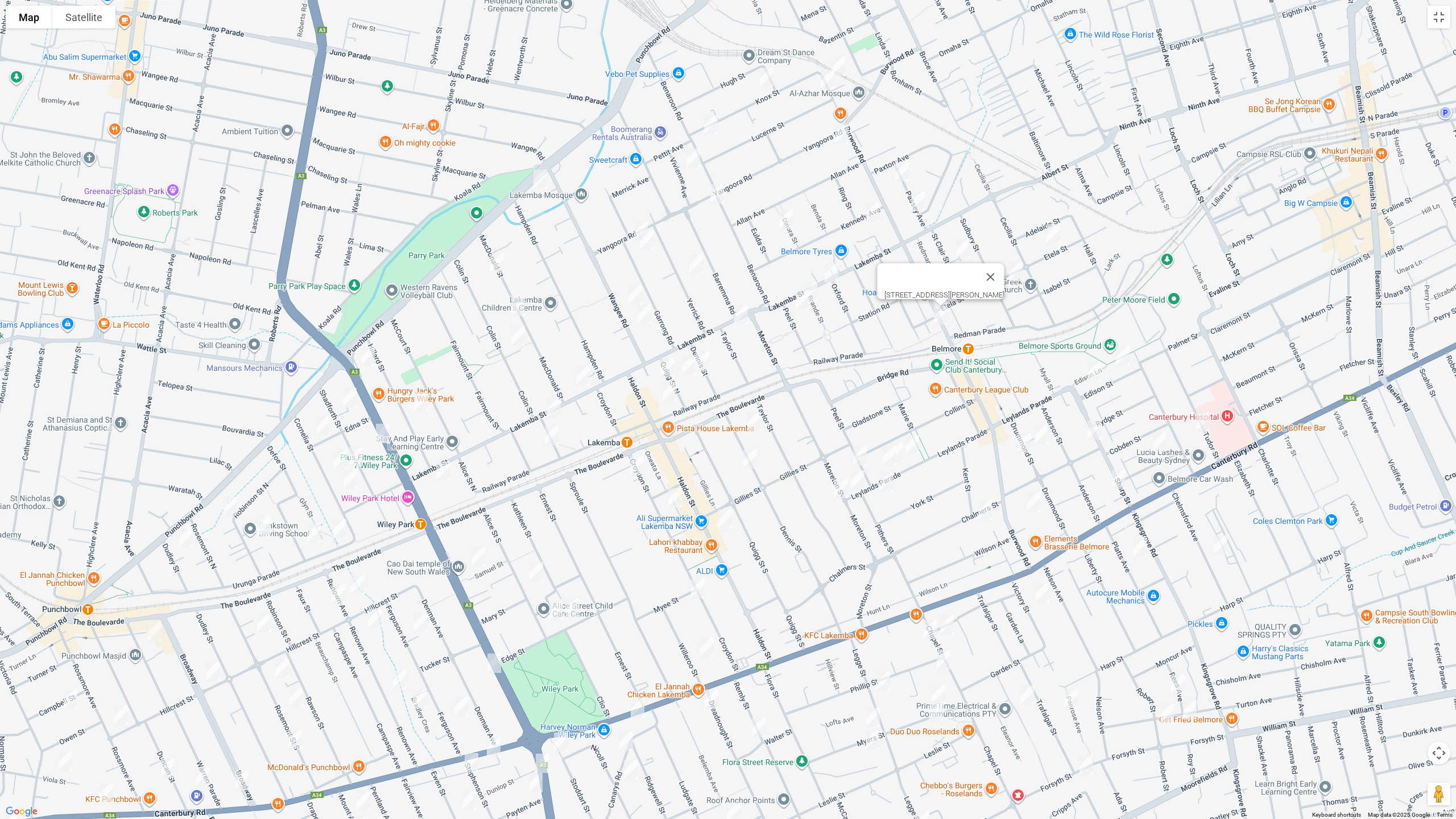
click at [818, 289] on img "30 Brande Street, BELMORE NSW 2192" at bounding box center [809, 291] width 22 height 29
click at [742, 312] on img "112 Lakemba Street, LAKEMBA NSW 2195" at bounding box center [741, 315] width 22 height 29
click at [636, 298] on img "21 Wangee Road, LAKEMBA NSW 2195" at bounding box center [634, 295] width 22 height 29
click at [641, 316] on img "9 Wangee Road, LAKEMBA NSW 2195" at bounding box center [644, 314] width 22 height 29
click at [501, 266] on img "62 MacDonald Street, LAKEMBA NSW 2195" at bounding box center [496, 263] width 22 height 29
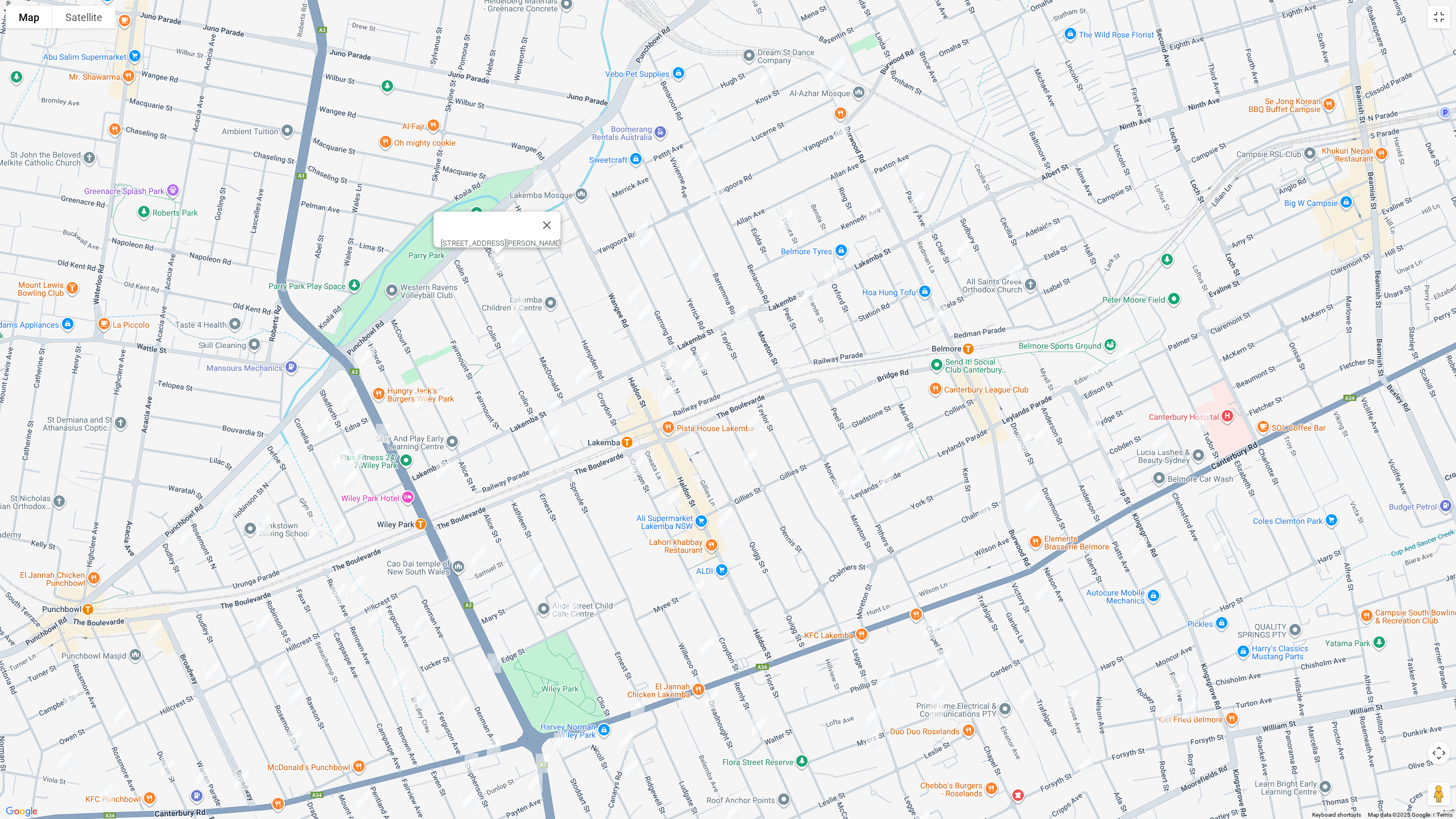
click at [514, 302] on img "40 MacDonald Street, LAKEMBA NSW 2195" at bounding box center [518, 307] width 22 height 29
click at [514, 334] on img "2/25 Colin Street, LAKEMBA NSW 2195" at bounding box center [518, 336] width 22 height 29
click at [371, 359] on img "1/8 King Georges Road, WILEY PARK NSW 2195" at bounding box center [368, 356] width 22 height 29
click at [419, 395] on img "19 Hillard Street, WILEY PARK NSW 2195" at bounding box center [420, 401] width 22 height 29
click at [444, 468] on img "278 Lakemba Street, WILEY PARK NSW 2195" at bounding box center [443, 471] width 22 height 29
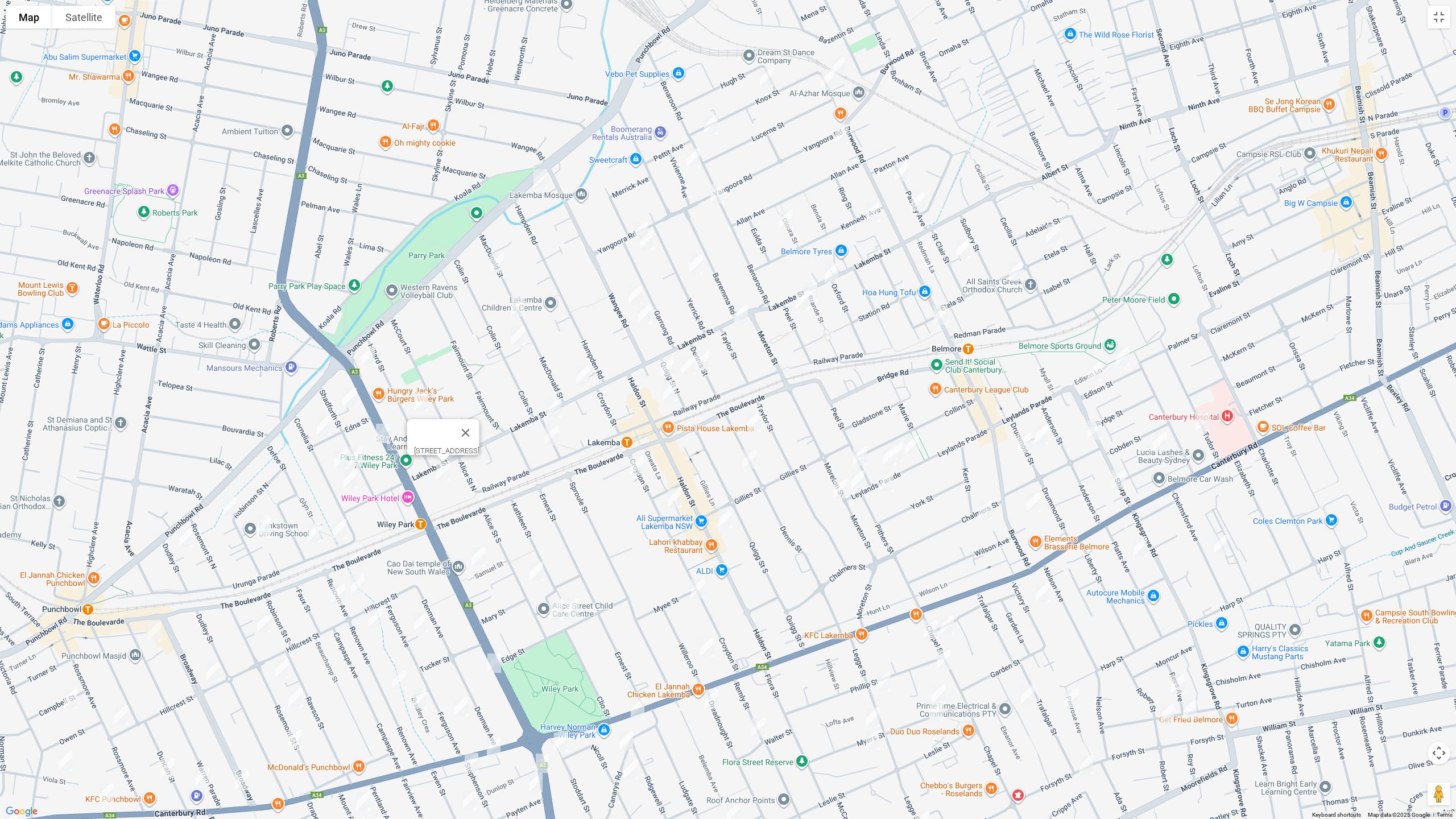
click at [579, 376] on img "233 Lakemba Street, LAKEMBA NSW 2195" at bounding box center [582, 376] width 22 height 29
click at [555, 405] on img "1/224 Lakemba Street, LAKEMBA NSW 2195" at bounding box center [554, 408] width 22 height 29
click at [552, 433] on img "9-11 Bellevue Avenue, LAKEMBA NSW 2195" at bounding box center [551, 435] width 22 height 29
drag, startPoint x: 661, startPoint y: 362, endPoint x: 667, endPoint y: 365, distance: 6.7
click at [661, 361] on img "5 Quigg Street North, LAKEMBA NSW 2195" at bounding box center [666, 367] width 22 height 29
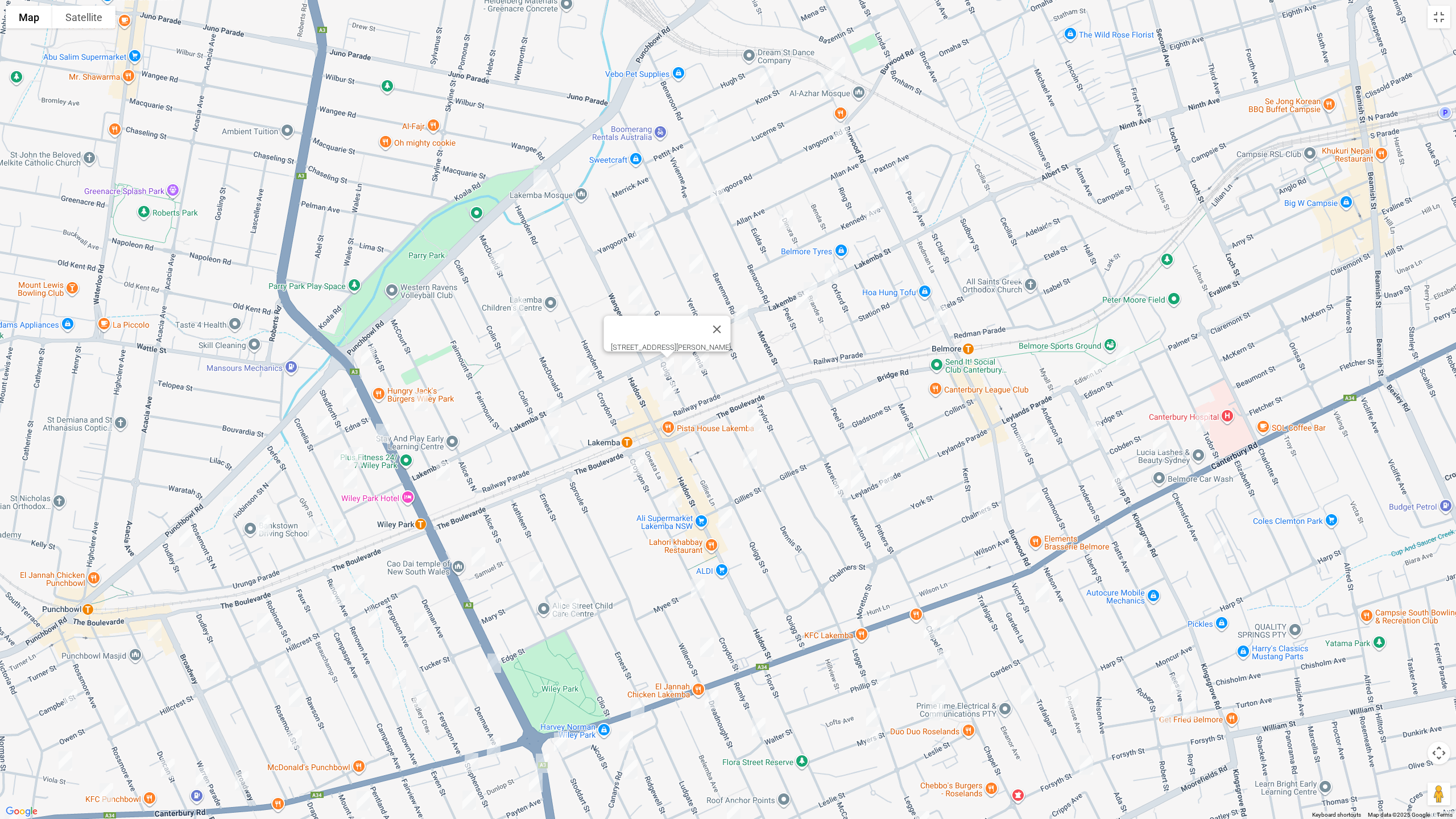
click at [686, 366] on img "10 Quigg Street North, LAKEMBA NSW 2195" at bounding box center [688, 365] width 22 height 29
click at [702, 365] on img "11 Dennis Street, LAKEMBA NSW 2195" at bounding box center [702, 361] width 22 height 29
click at [667, 393] on img "24-26 Railway Parade, LAKEMBA NSW 2195" at bounding box center [669, 392] width 22 height 29
click at [757, 420] on img "36 Dennis Street, LAKEMBA NSW 2195" at bounding box center [753, 421] width 22 height 29
click at [750, 460] on img "53 Dennis Street, LAKEMBA NSW 2195" at bounding box center [749, 459] width 22 height 29
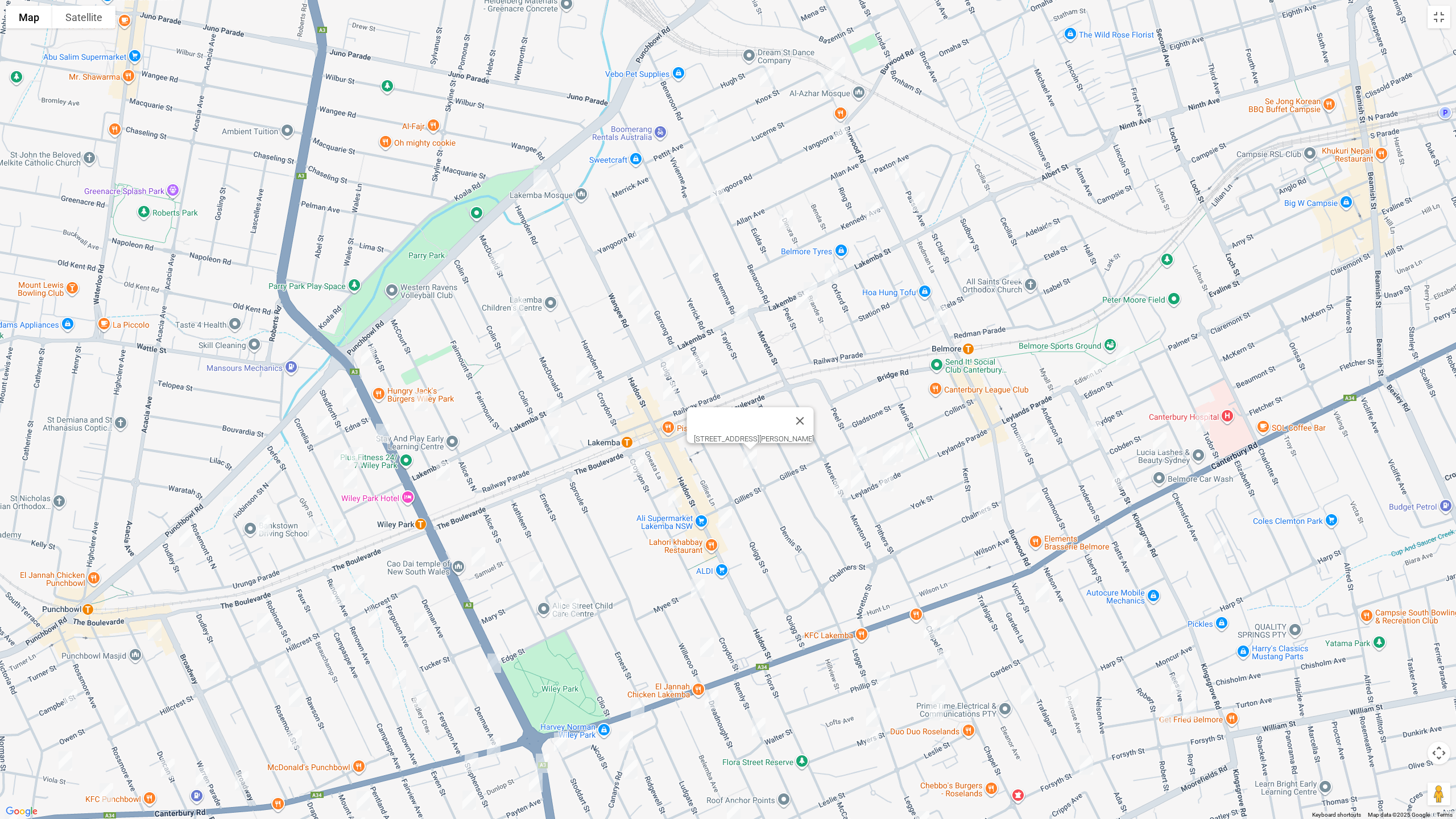
click at [1122, 355] on img "5 Edison Street, BELMORE NSW 2192" at bounding box center [1122, 356] width 22 height 29
click at [1090, 372] on img "23 Edison Street, BELMORE NSW 2192" at bounding box center [1094, 371] width 22 height 29
click at [1096, 428] on img "21 Sharp Street, BELMORE NSW 2192" at bounding box center [1094, 430] width 22 height 29
click at [1155, 439] on img "7 Plimsoll Street, BELMORE NSW 2192" at bounding box center [1159, 442] width 22 height 29
drag, startPoint x: 1201, startPoint y: 424, endPoint x: 1195, endPoint y: 430, distance: 8.5
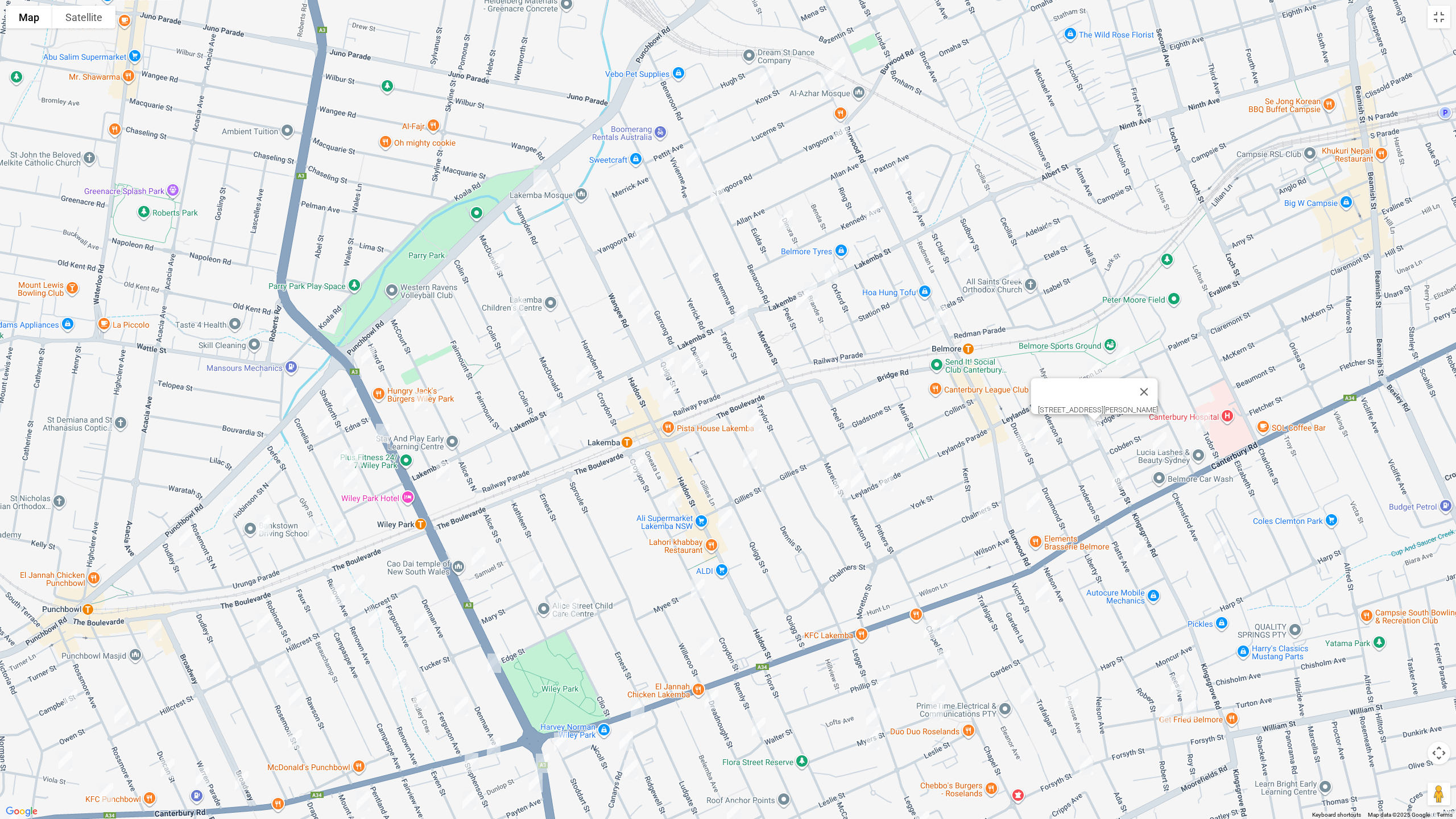
click at [1201, 424] on img "47 Tudor Street, BELMORE NSW 2192" at bounding box center [1202, 422] width 22 height 29
click at [1158, 440] on img "7 Plimsoll Street, BELMORE NSW 2192" at bounding box center [1159, 442] width 22 height 29
click at [1121, 482] on img "45 Sharp Street, BELMORE NSW 2192" at bounding box center [1118, 479] width 22 height 29
click at [1036, 426] on img "14 Drummond Street, BELMORE NSW 2192" at bounding box center [1040, 435] width 22 height 29
click at [1024, 440] on img "13-15 Drummond Street, BELMORE NSW 2192" at bounding box center [1023, 443] width 22 height 29
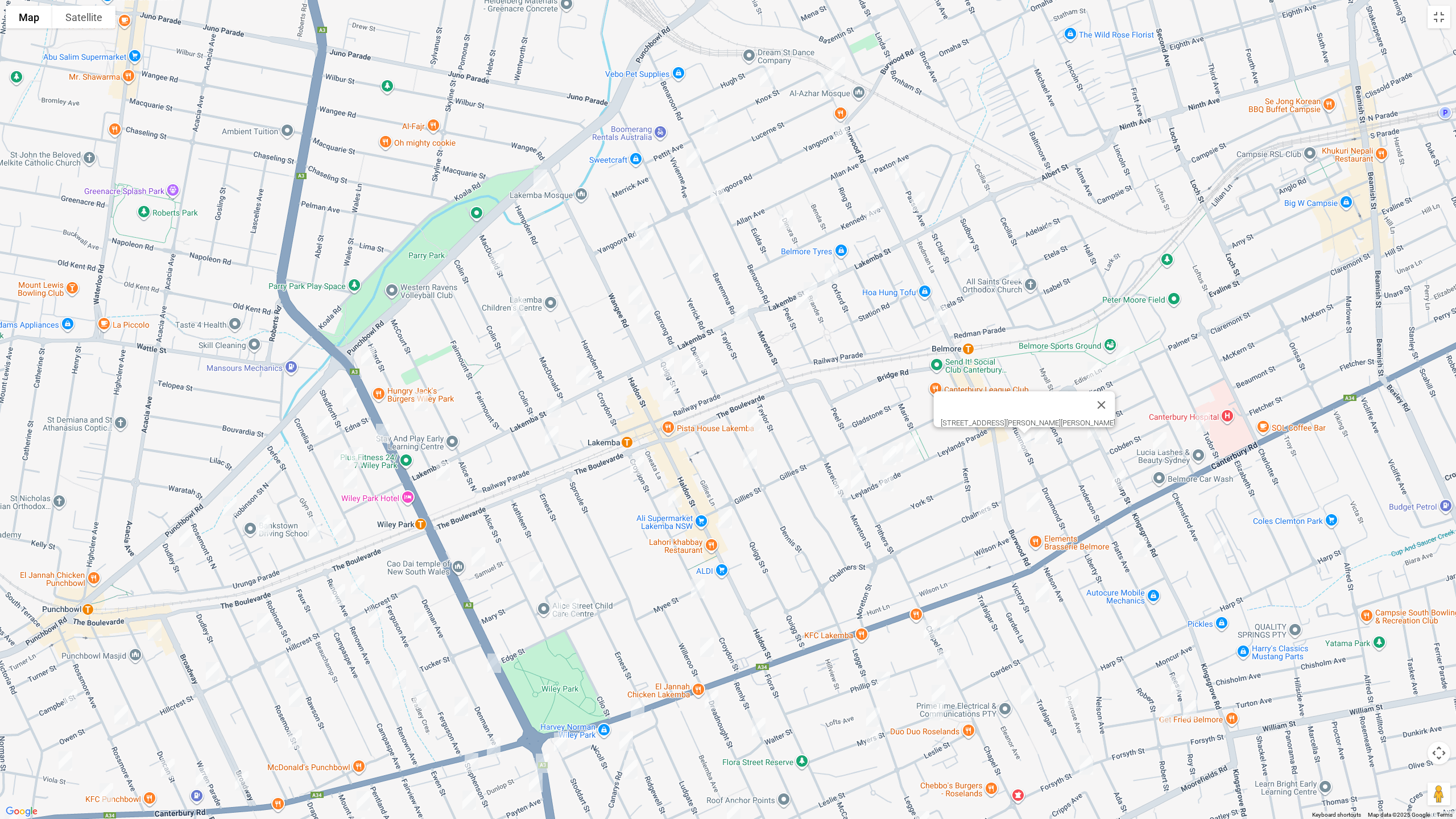
click at [1034, 501] on img "4/525 Burwood Road, BELMORE NSW 2192" at bounding box center [1033, 502] width 22 height 29
click at [982, 513] on img "8 Chalmers Street, BELMORE NSW 2192" at bounding box center [985, 510] width 22 height 29
click at [914, 441] on img "1/79 Leylands Parade, BELMORE NSW 2192" at bounding box center [911, 444] width 22 height 29
click at [902, 460] on img "89 Leylands Parade, BELMORE NSW 2192" at bounding box center [895, 452] width 22 height 29
click at [886, 454] on img "1/93 Leylands Parade, BELMORE NSW 2192" at bounding box center [889, 455] width 22 height 29
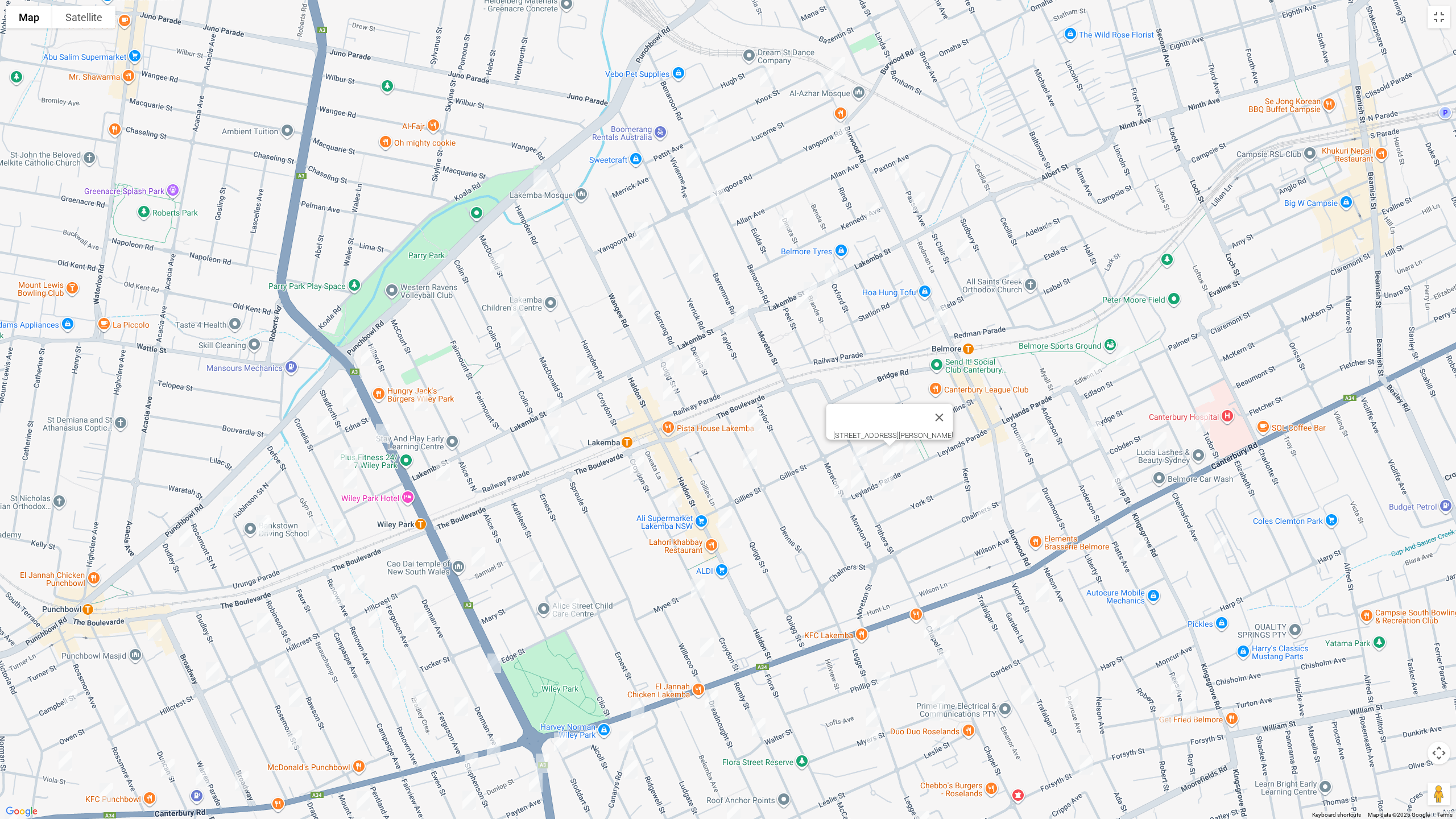
click at [858, 453] on img "71 Peel Street, BELMORE NSW 2192" at bounding box center [859, 456] width 22 height 29
click at [859, 474] on img "100 Moreton Street, LAKEMBA NSW 2195" at bounding box center [857, 480] width 22 height 29
click at [885, 480] on img "102 Leylands Parade, BELMORE NSW 2192" at bounding box center [886, 482] width 22 height 29
click at [836, 486] on img "93 Moreton Street, LAKEMBA NSW 2195" at bounding box center [840, 488] width 22 height 29
click at [716, 526] on img "175 Haldon Street, LAKEMBA NSW 2195" at bounding box center [724, 519] width 22 height 29
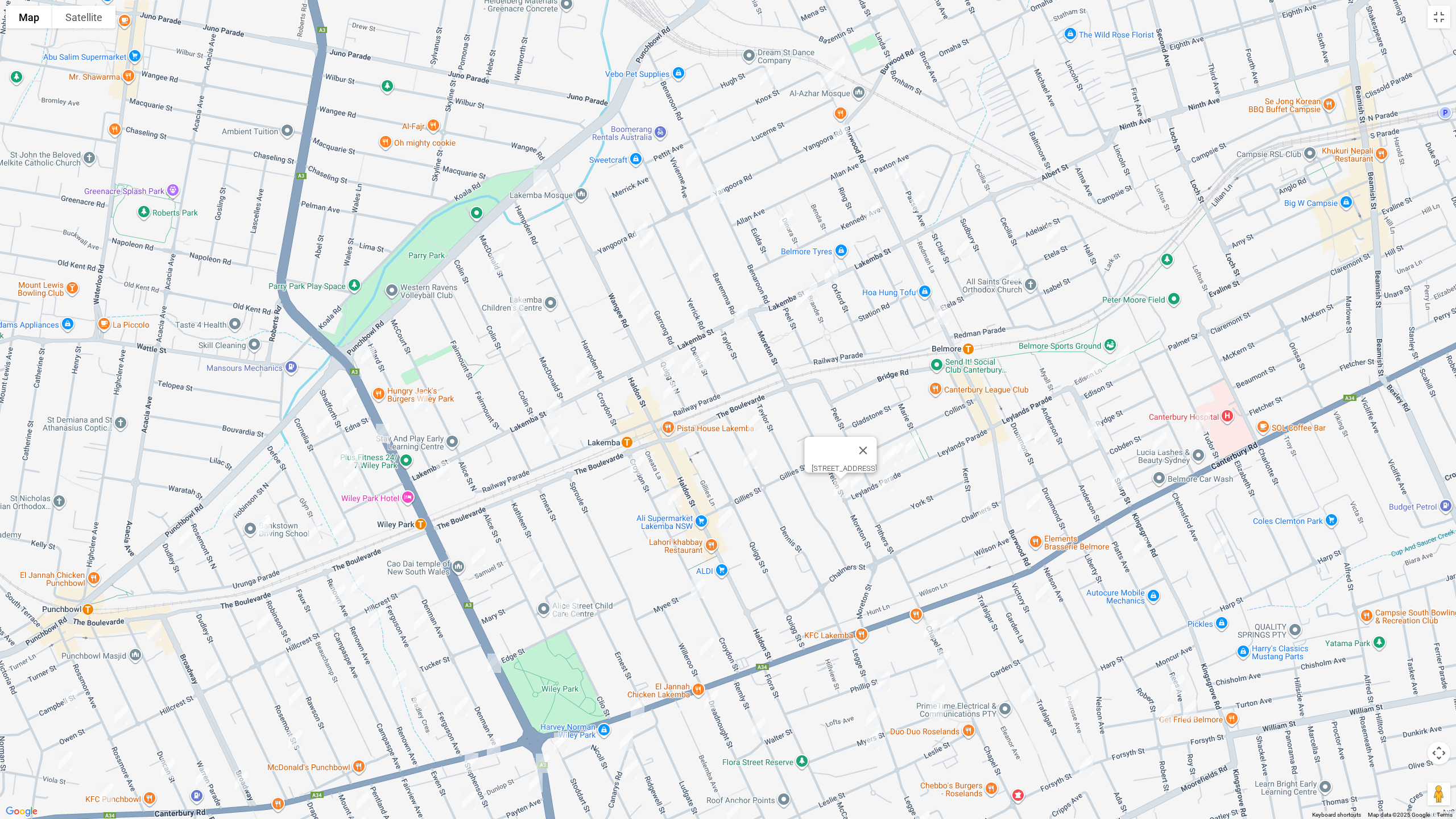
click at [722, 522] on img "175 Haldon Street, LAKEMBA NSW 2195" at bounding box center [724, 519] width 22 height 29
click at [635, 467] on img "2/29 Croydon Street, LAKEMBA NSW 2195" at bounding box center [636, 466] width 22 height 29
click at [675, 504] on img "44 Croydon Street, LAKEMBA NSW 2195" at bounding box center [674, 497] width 22 height 29
click at [531, 570] on img "42 Alice Street South, WILEY PARK NSW 2195" at bounding box center [536, 571] width 22 height 29
click at [476, 565] on img "15 Samuel Street, WILEY PARK NSW 2195" at bounding box center [478, 557] width 22 height 29
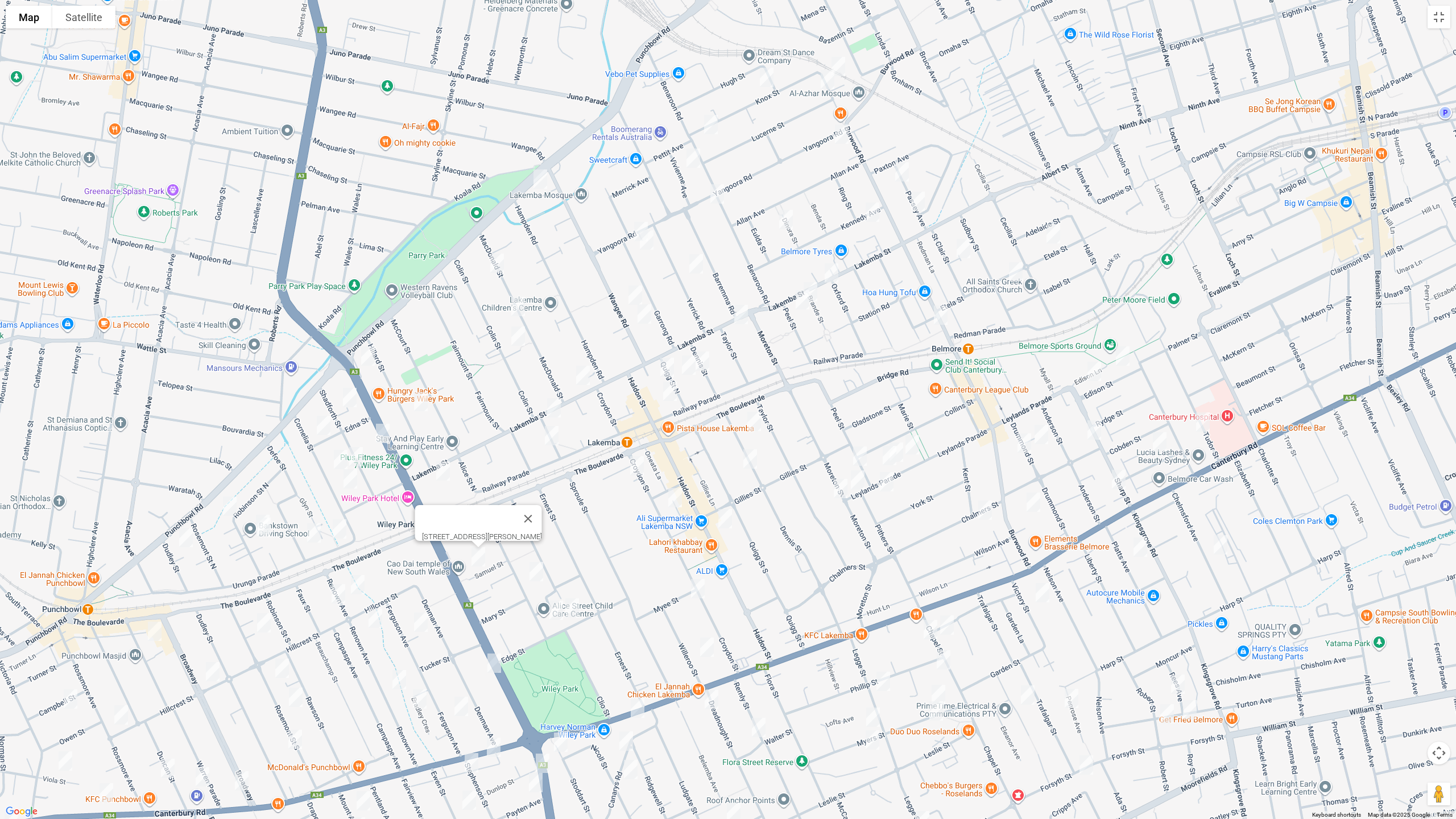
click at [551, 610] on img "64A Alice Street South, WILEY PARK NSW 2195" at bounding box center [555, 610] width 22 height 29
click at [572, 612] on img "7 Edge Street, WILEY PARK NSW 2195" at bounding box center [571, 608] width 22 height 29
click at [700, 589] on img "6 Myee Street, LAKEMBA NSW 2195" at bounding box center [697, 588] width 22 height 29
click at [708, 646] on img "22 Willeroo Street, LAKEMBA NSW 2195" at bounding box center [707, 647] width 22 height 29
click at [495, 661] on img "141 King Georges Road, WILEY PARK NSW 2195" at bounding box center [494, 663] width 22 height 29
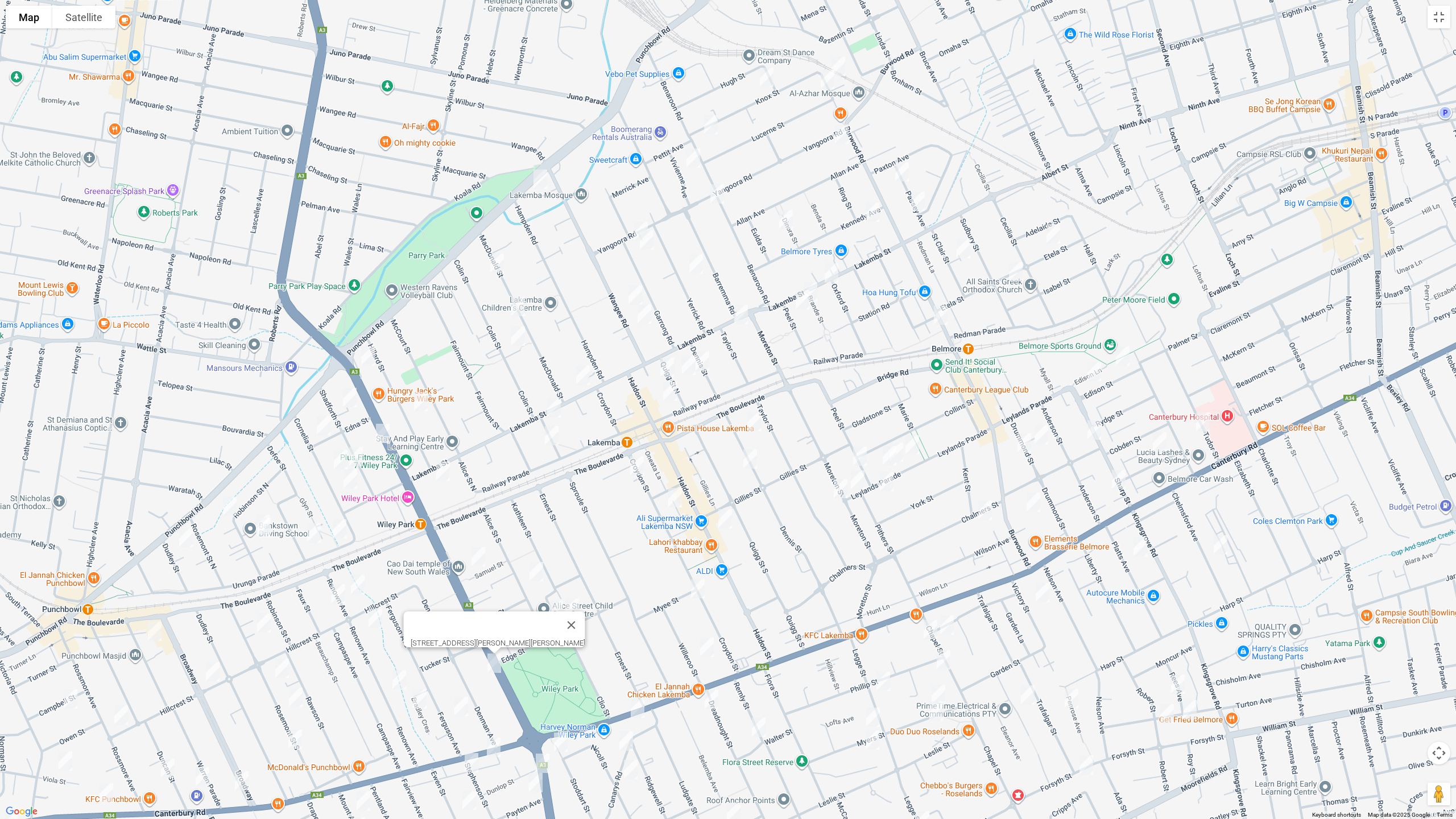
click at [351, 393] on img "57 Shadforth Street, WILEY PARK NSW 2195" at bounding box center [349, 398] width 22 height 29
click at [384, 433] on img "37 King Georges Road, WILEY PARK NSW 2195" at bounding box center [382, 434] width 22 height 29
click at [320, 422] on img "51 Cornelia Street, WILEY PARK NSW 2195" at bounding box center [323, 426] width 22 height 29
click at [358, 453] on img "1/32 Shadforth Street, WILEY PARK NSW 2195" at bounding box center [355, 457] width 22 height 29
drag, startPoint x: 383, startPoint y: 447, endPoint x: 385, endPoint y: 455, distance: 8.2
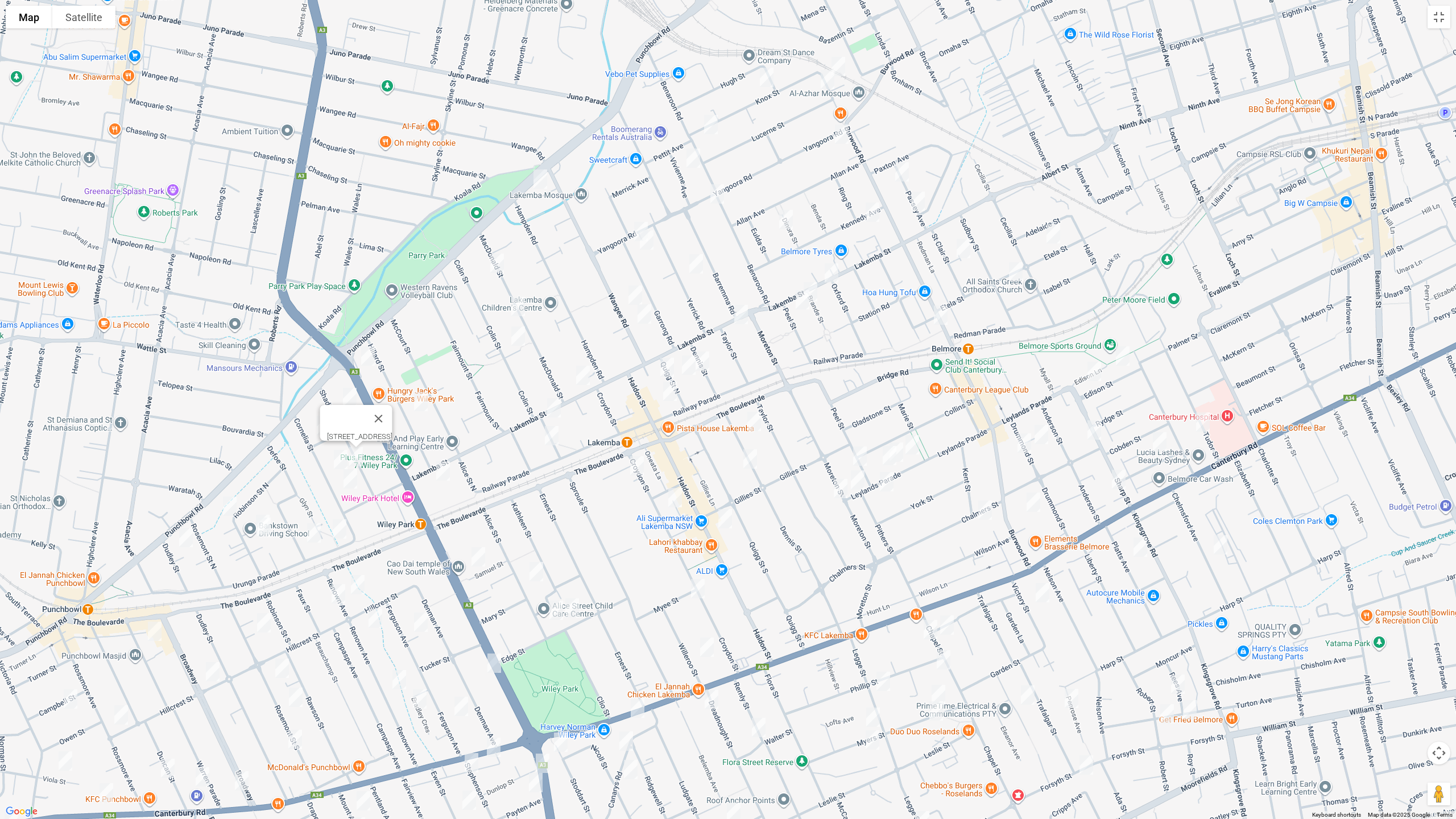
click at [383, 448] on div "[STREET_ADDRESS]" at bounding box center [728, 410] width 1456 height 819
drag, startPoint x: 336, startPoint y: 460, endPoint x: 365, endPoint y: 450, distance: 30.7
click at [336, 460] on img "35 Cornelia Street, WILEY PARK NSW 2195" at bounding box center [340, 460] width 22 height 29
click at [396, 417] on button "Close" at bounding box center [391, 421] width 28 height 28
click at [385, 428] on img "37 King Georges Road, WILEY PARK NSW 2195" at bounding box center [382, 434] width 22 height 29
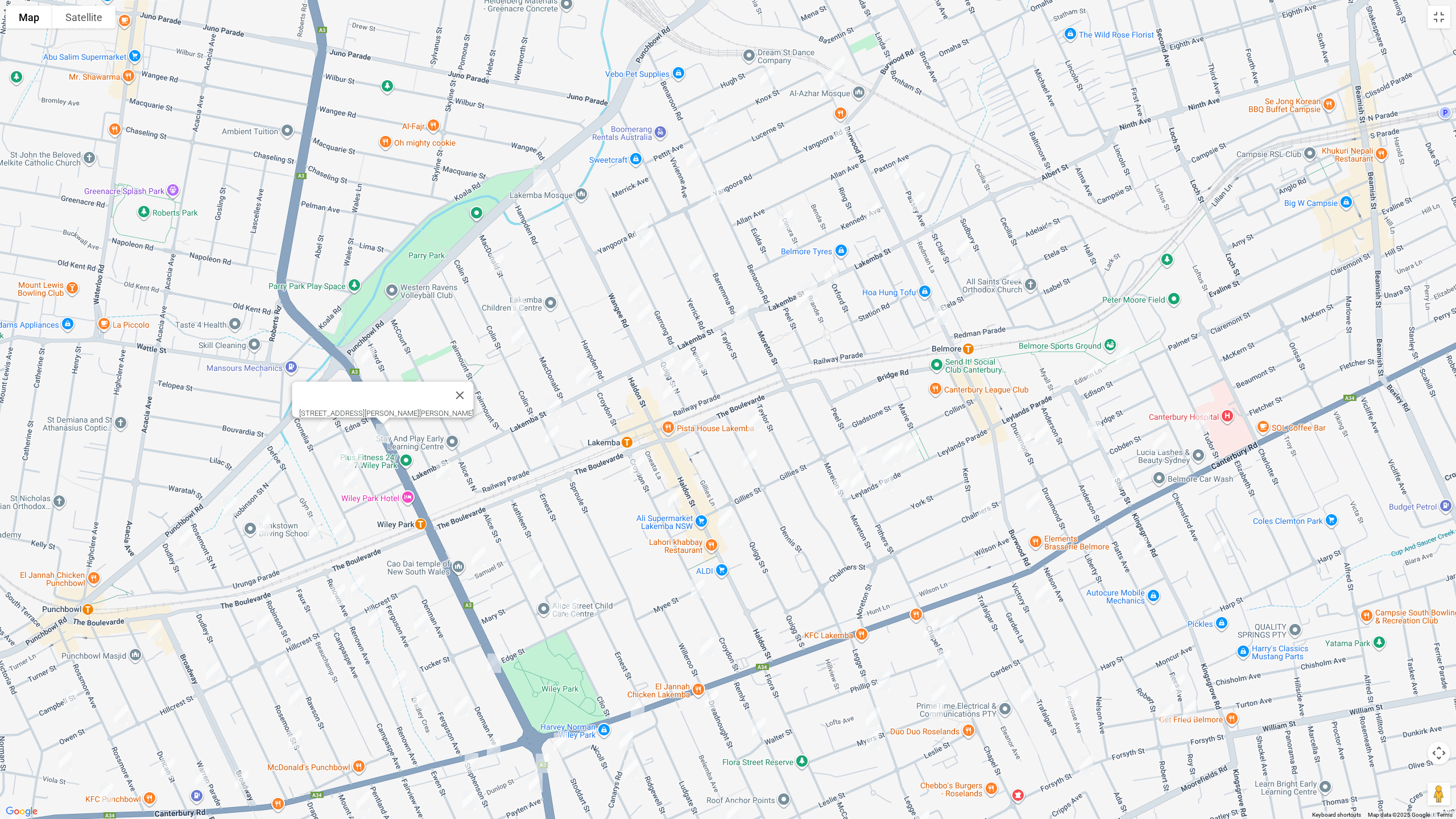
click at [351, 476] on img "25 Cornelia Street, WILEY PARK NSW 2195" at bounding box center [350, 478] width 22 height 29
click at [230, 503] on img "45-51 Robinson Street North, WILEY PARK NSW 2195" at bounding box center [229, 506] width 22 height 29
drag, startPoint x: 235, startPoint y: 501, endPoint x: 222, endPoint y: 511, distance: 16.4
click at [235, 501] on img "45-51 Robinson Street North, WILEY PARK NSW 2195" at bounding box center [229, 506] width 22 height 29
click at [183, 528] on img "10 Dudley Street, PUNCHBOWL NSW 2196" at bounding box center [185, 537] width 22 height 29
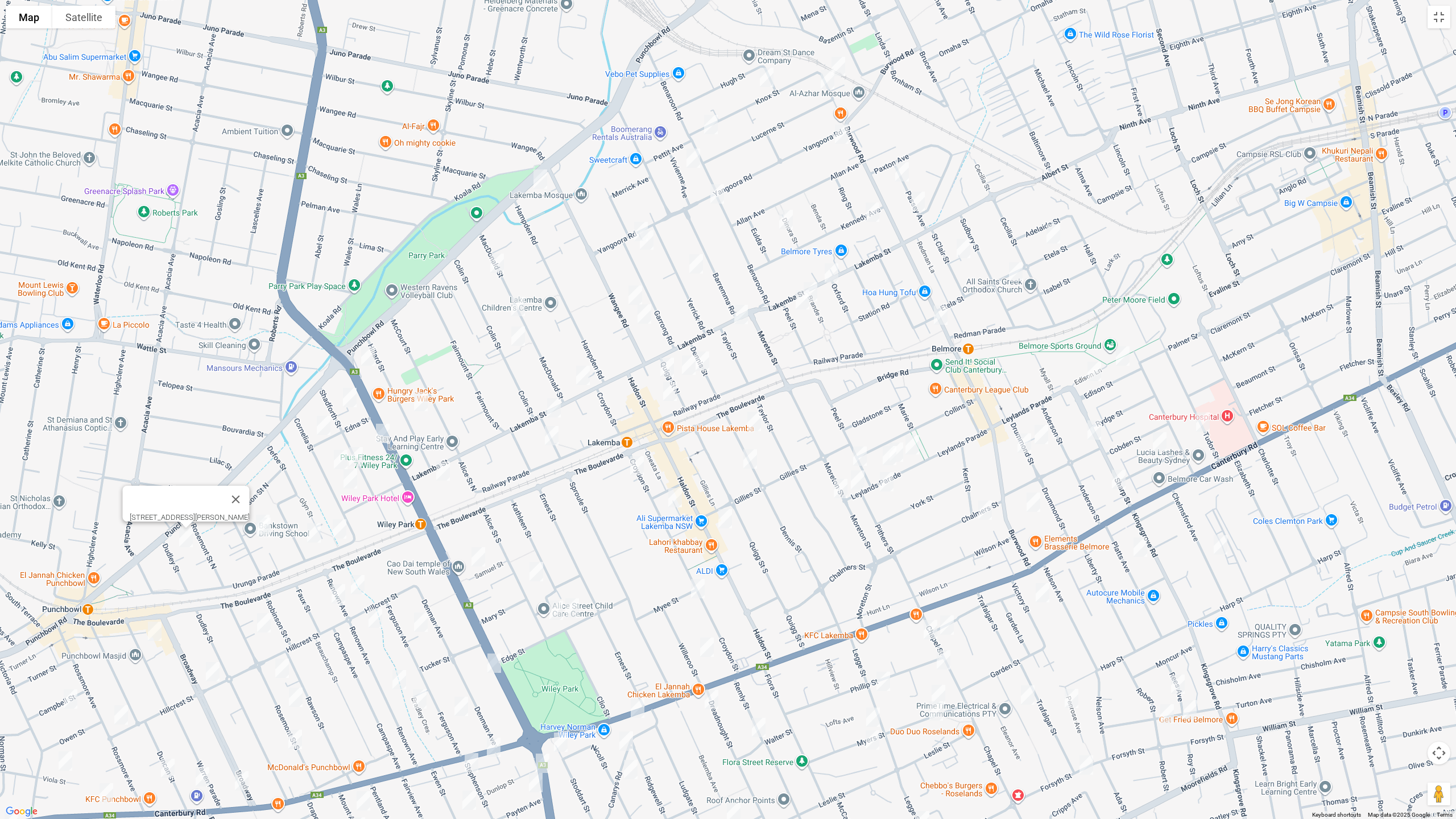
click at [312, 531] on img "5 Defoe Street, WILEY PARK NSW 2195" at bounding box center [313, 533] width 22 height 29
click at [344, 534] on img "5 Urunga Parade, WILEY PARK NSW 2195" at bounding box center [339, 528] width 22 height 29
click at [336, 531] on img "5 Urunga Parade, WILEY PARK NSW 2195" at bounding box center [339, 528] width 22 height 29
click at [259, 513] on img "46 Robinson Street North, WILEY PARK NSW 2195" at bounding box center [263, 528] width 22 height 29
click at [262, 530] on img "46 Robinson Street North, WILEY PARK NSW 2195" at bounding box center [263, 528] width 22 height 29
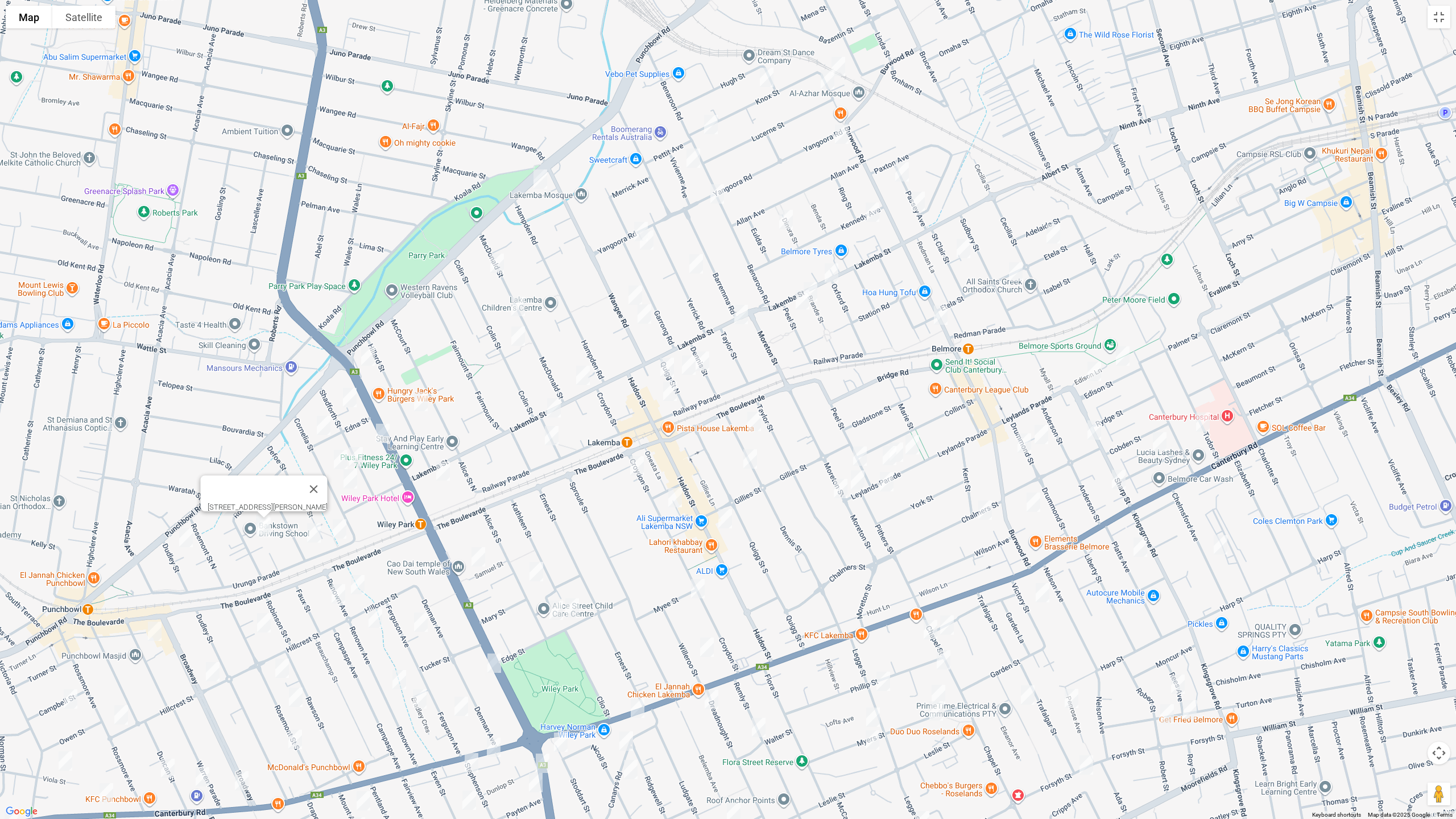
click at [261, 531] on img "46 Robinson Street North, WILEY PARK NSW 2195" at bounding box center [263, 528] width 22 height 29
click at [327, 484] on button "Close" at bounding box center [314, 489] width 28 height 28
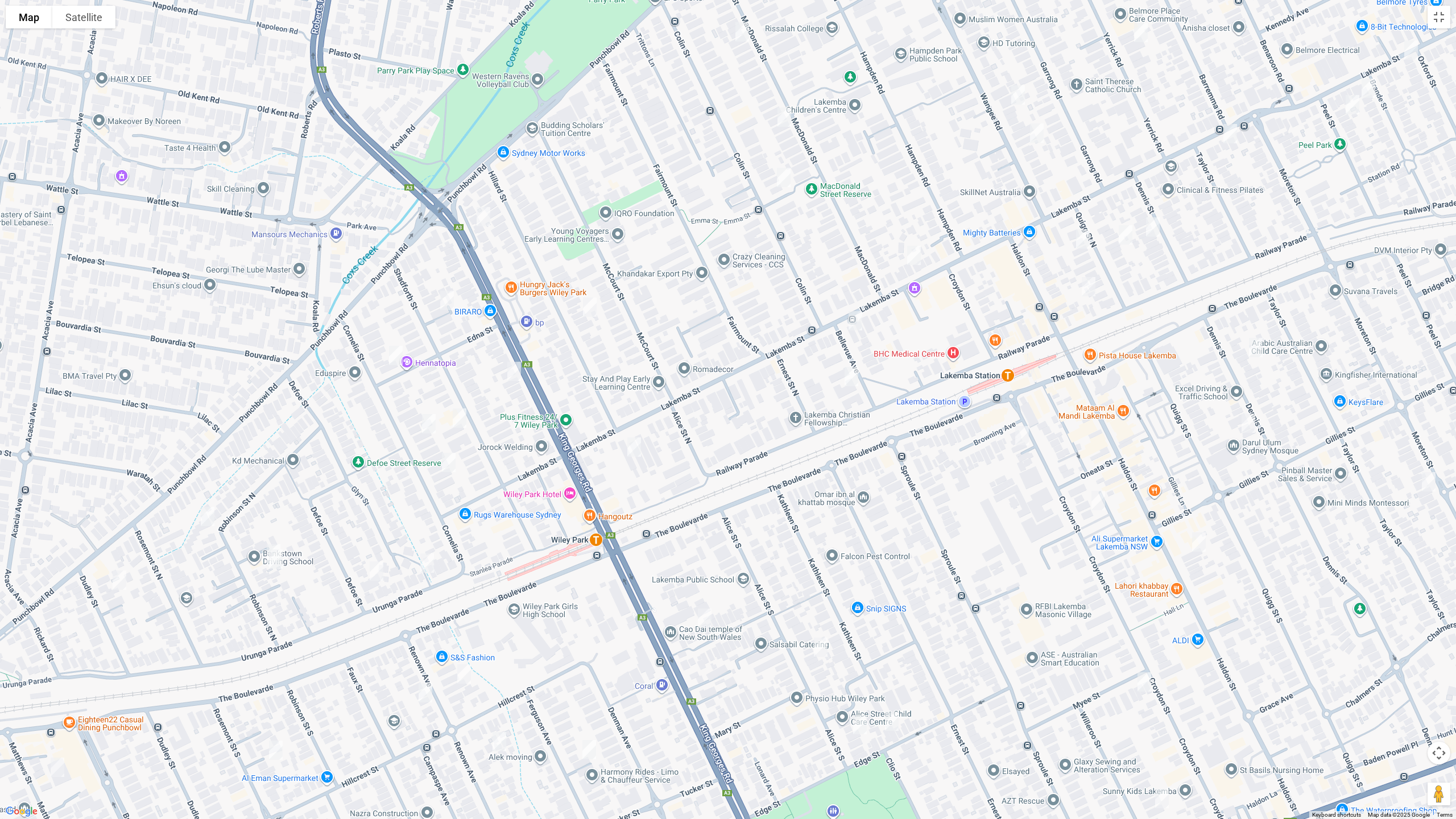
click at [267, 541] on img "44 Robinson Street North, WILEY PARK NSW 2195" at bounding box center [273, 553] width 22 height 29
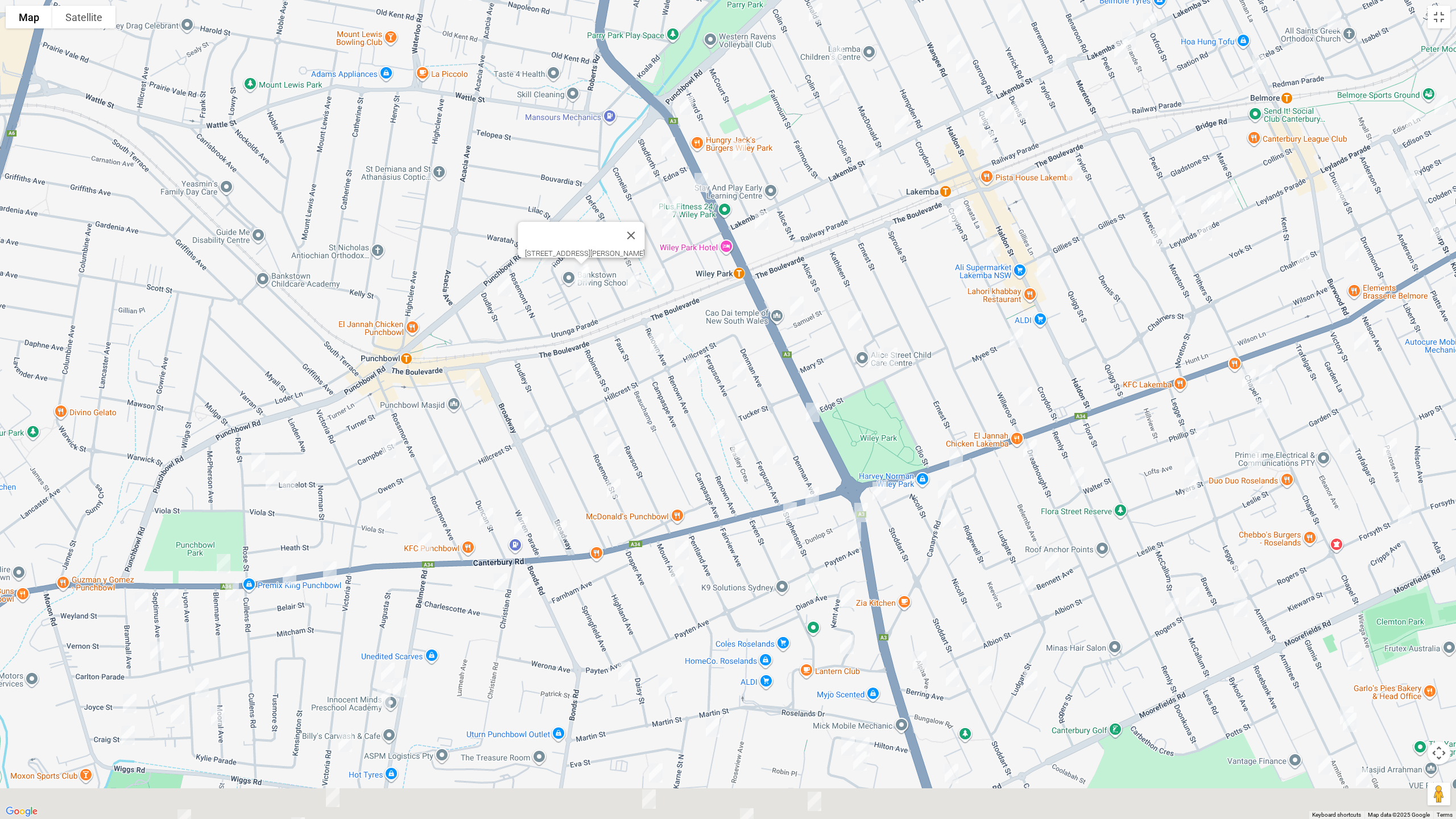
drag, startPoint x: 287, startPoint y: 589, endPoint x: 587, endPoint y: 293, distance: 421.4
click at [592, 293] on div "[STREET_ADDRESS][PERSON_NAME]" at bounding box center [728, 410] width 1456 height 819
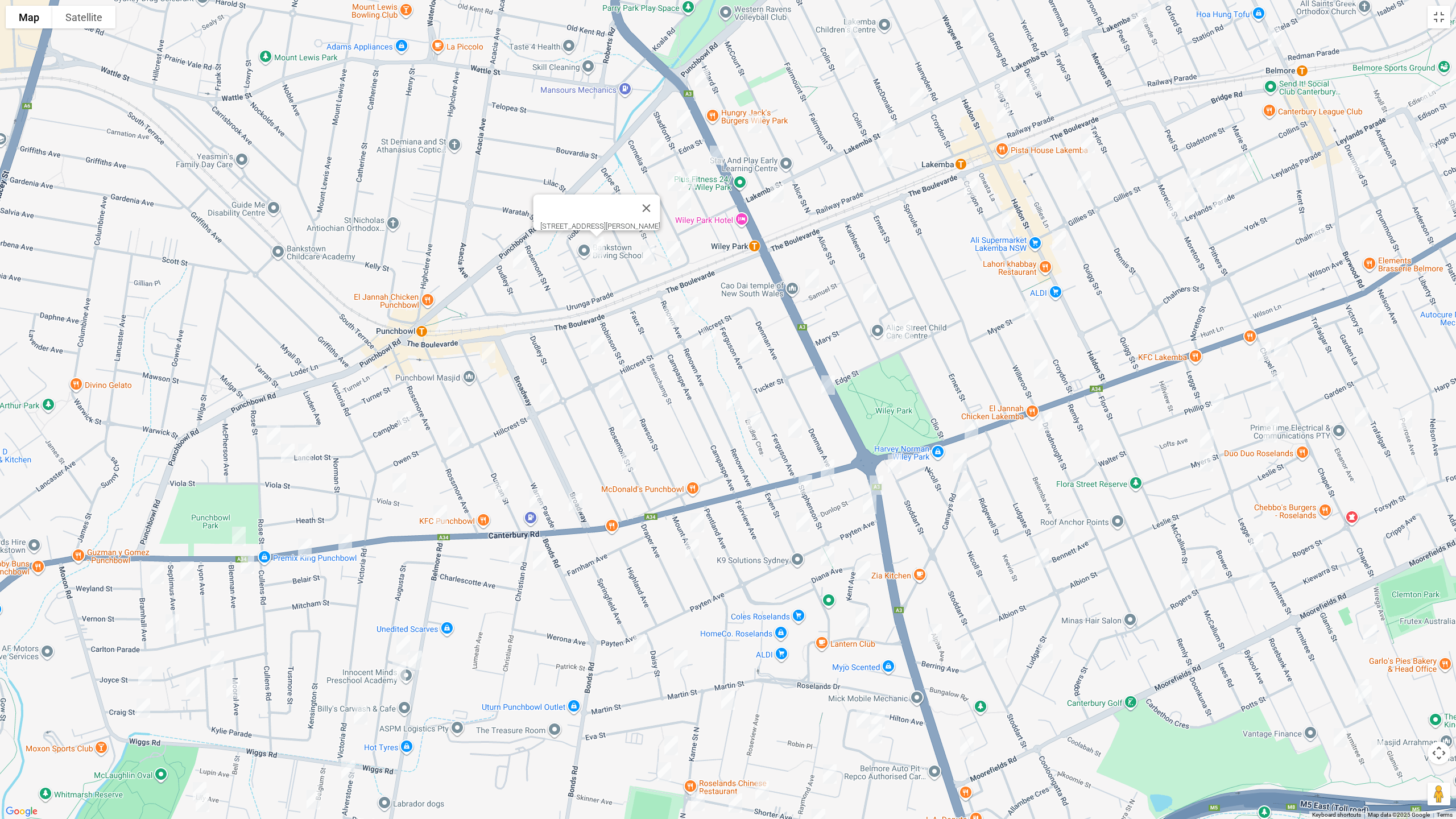
click at [273, 430] on img "4 Rose Street, PUNCHBOWL NSW 2196" at bounding box center [273, 435] width 22 height 29
click at [287, 453] on img "26A Lancelot Street, PUNCHBOWL NSW 2196" at bounding box center [287, 453] width 22 height 29
click at [309, 458] on img "16 Lancelot Street, PUNCHBOWL NSW 2196" at bounding box center [304, 453] width 22 height 29
click at [485, 354] on img "20 Matthews Street, PUNCHBOWL NSW 2196" at bounding box center [487, 353] width 22 height 29
click at [601, 346] on img "46 Rosemont Street South, PUNCHBOWL NSW 2196" at bounding box center [597, 344] width 22 height 29
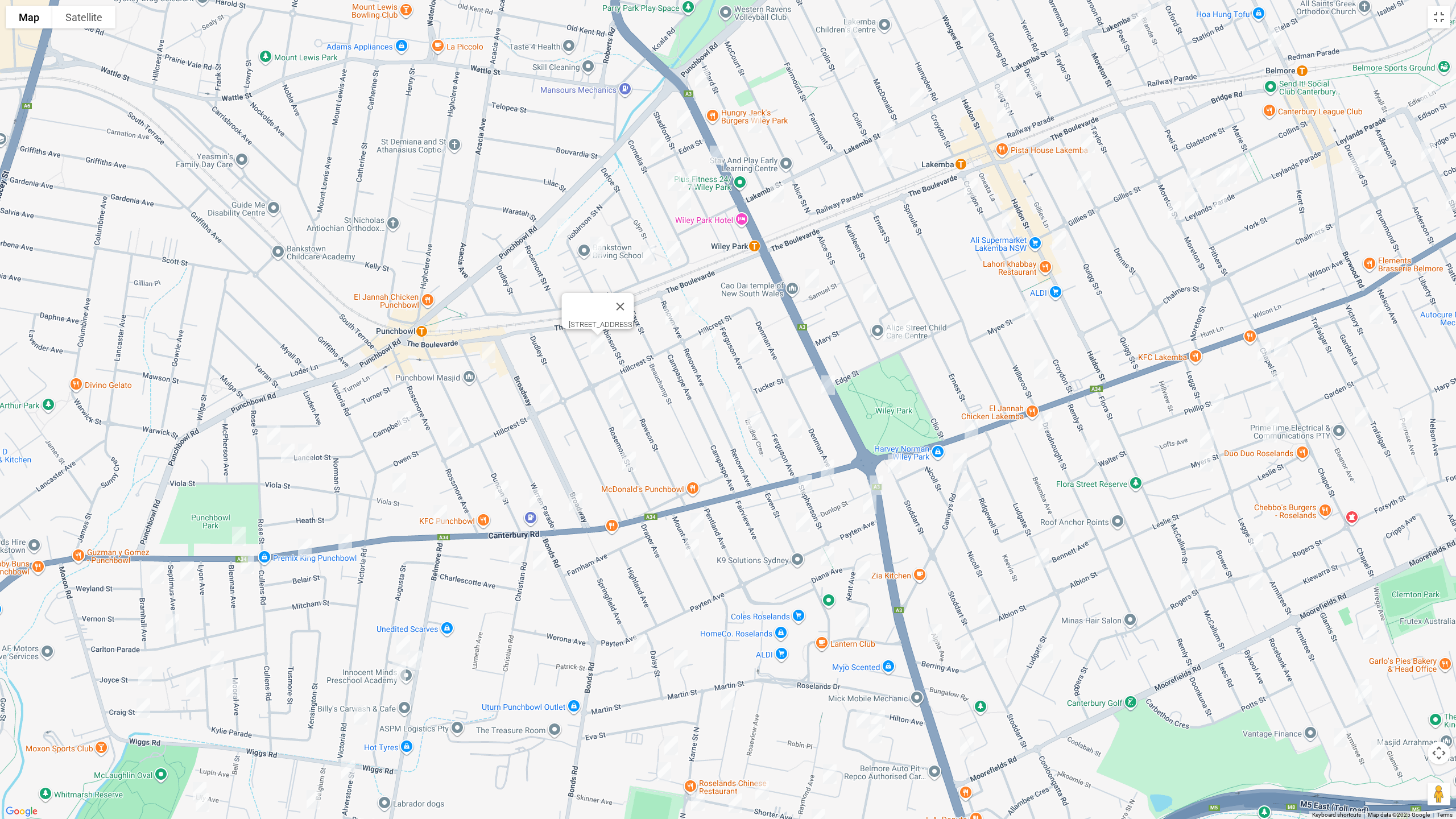
click at [550, 390] on img "32 Broadway, PUNCHBOWL NSW 2196" at bounding box center [546, 393] width 22 height 29
click at [402, 418] on img "8 Campbell Street, PUNCHBOWL NSW 2196" at bounding box center [403, 421] width 22 height 29
click at [459, 434] on img "90 Rossmore Avenue, PUNCHBOWL NSW 2196" at bounding box center [454, 436] width 22 height 29
click at [398, 480] on img "1 Viola Street, PUNCHBOWL NSW 2196" at bounding box center [399, 483] width 22 height 29
click at [442, 516] on img "1339 Canterbury Road, PUNCHBOWL NSW 2196" at bounding box center [439, 515] width 22 height 29
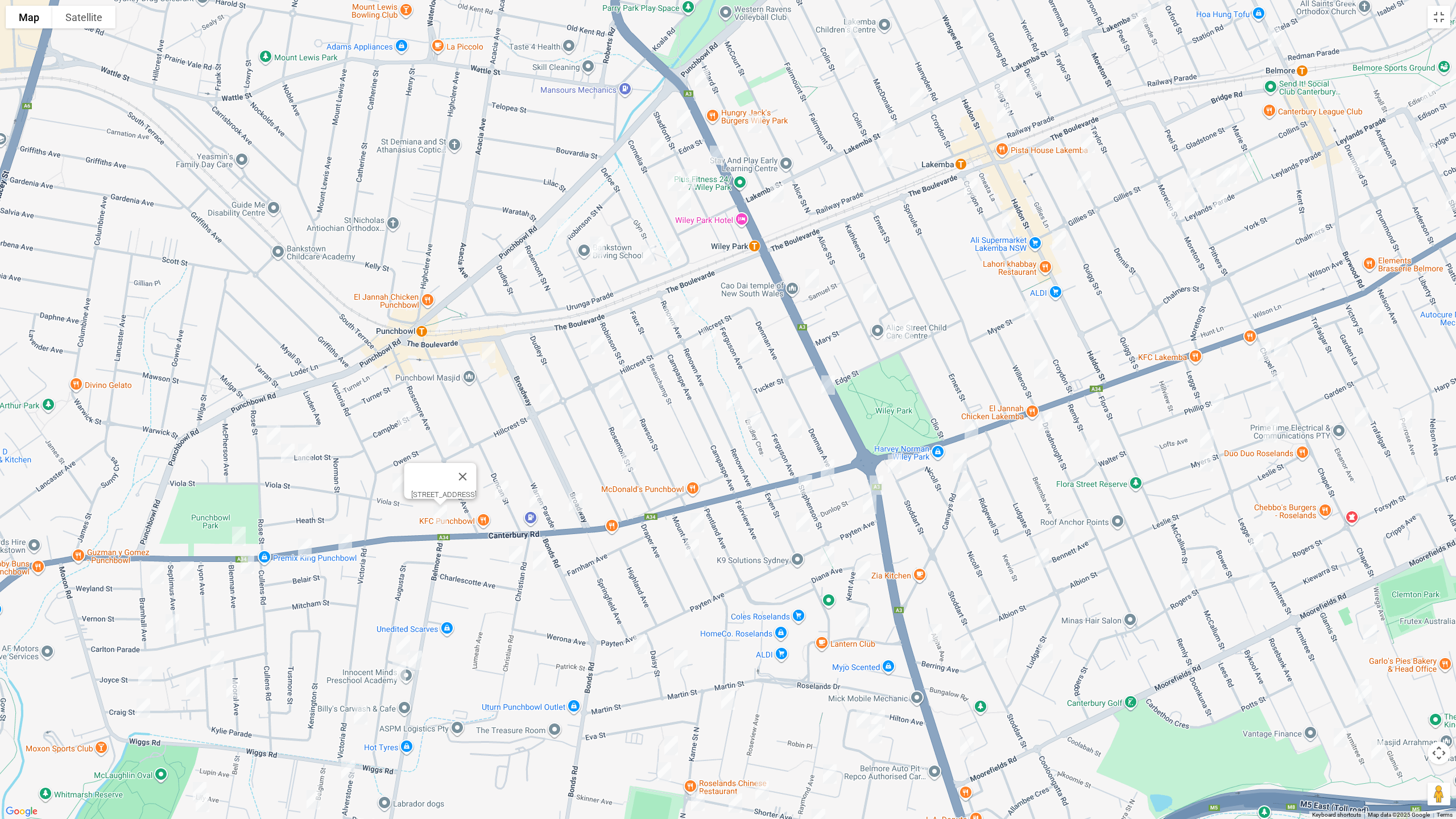
click at [689, 307] on img "16 Renown Avenue, WILEY PARK NSW 2195" at bounding box center [690, 307] width 22 height 29
drag, startPoint x: 669, startPoint y: 315, endPoint x: 695, endPoint y: 333, distance: 31.6
click at [669, 315] on img "11 Renown Avenue, WILEY PARK NSW 2195" at bounding box center [672, 316] width 22 height 29
click at [704, 338] on img "24-26 Renown Avenue, WILEY PARK NSW 2195" at bounding box center [708, 340] width 22 height 29
click at [753, 345] on img "20 Ferguson Avenue, WILEY PARK NSW 2195" at bounding box center [754, 344] width 22 height 29
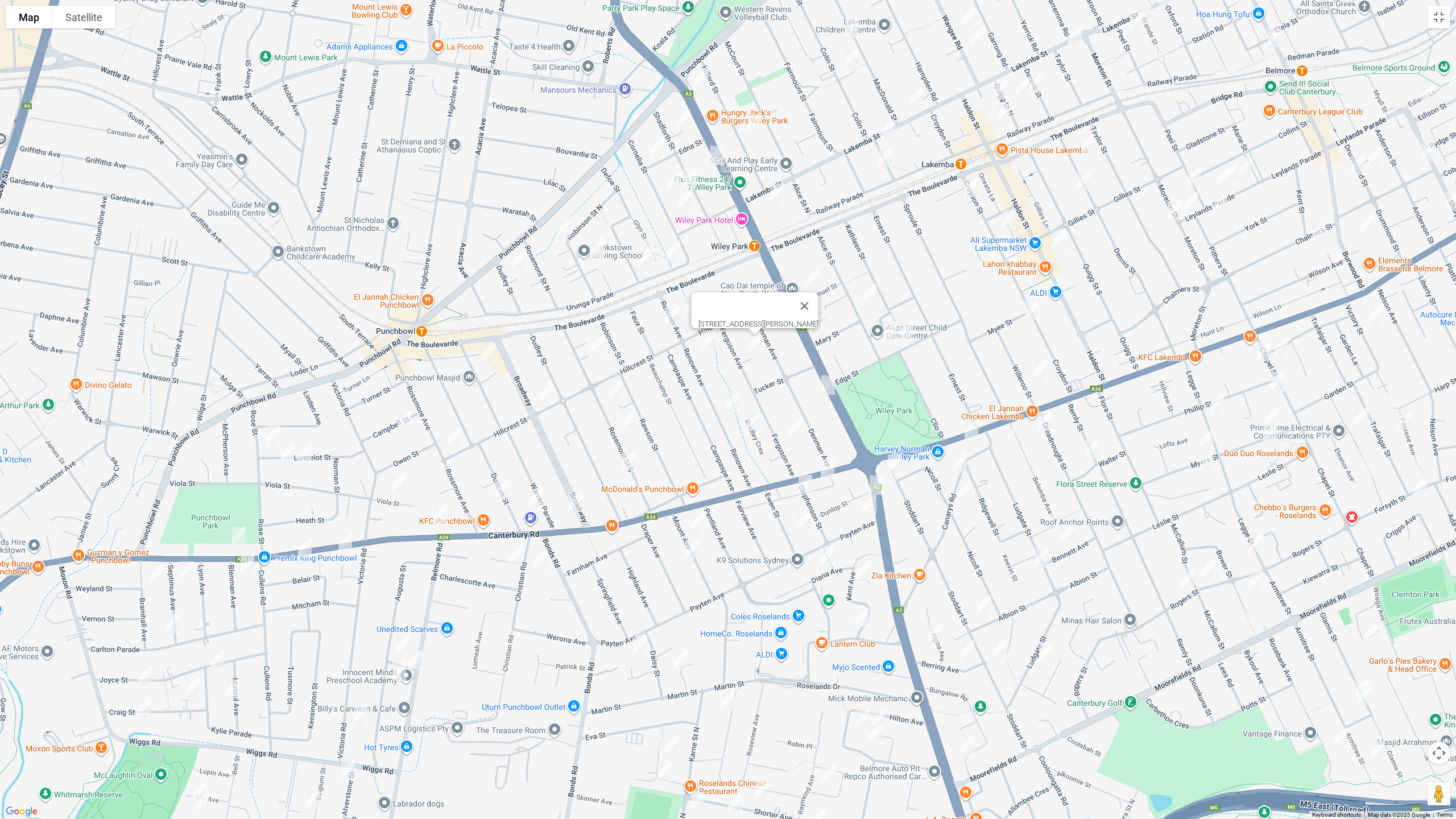
click at [727, 402] on img "60 Renown Avenue, WILEY PARK NSW 2195" at bounding box center [732, 401] width 22 height 29
click at [751, 426] on img "6 Bradley Crescent, WILEY PARK NSW 2195" at bounding box center [753, 421] width 22 height 29
click at [794, 427] on img "66 Ferguson Avenue, WILEY PARK NSW 2195" at bounding box center [794, 428] width 22 height 29
click at [619, 390] on img "70 Rosemont Street South, PUNCHBOWL NSW 2196" at bounding box center [615, 390] width 22 height 29
click at [630, 417] on img "90 Rosemont Street South, PUNCHBOWL NSW 2196" at bounding box center [629, 419] width 22 height 29
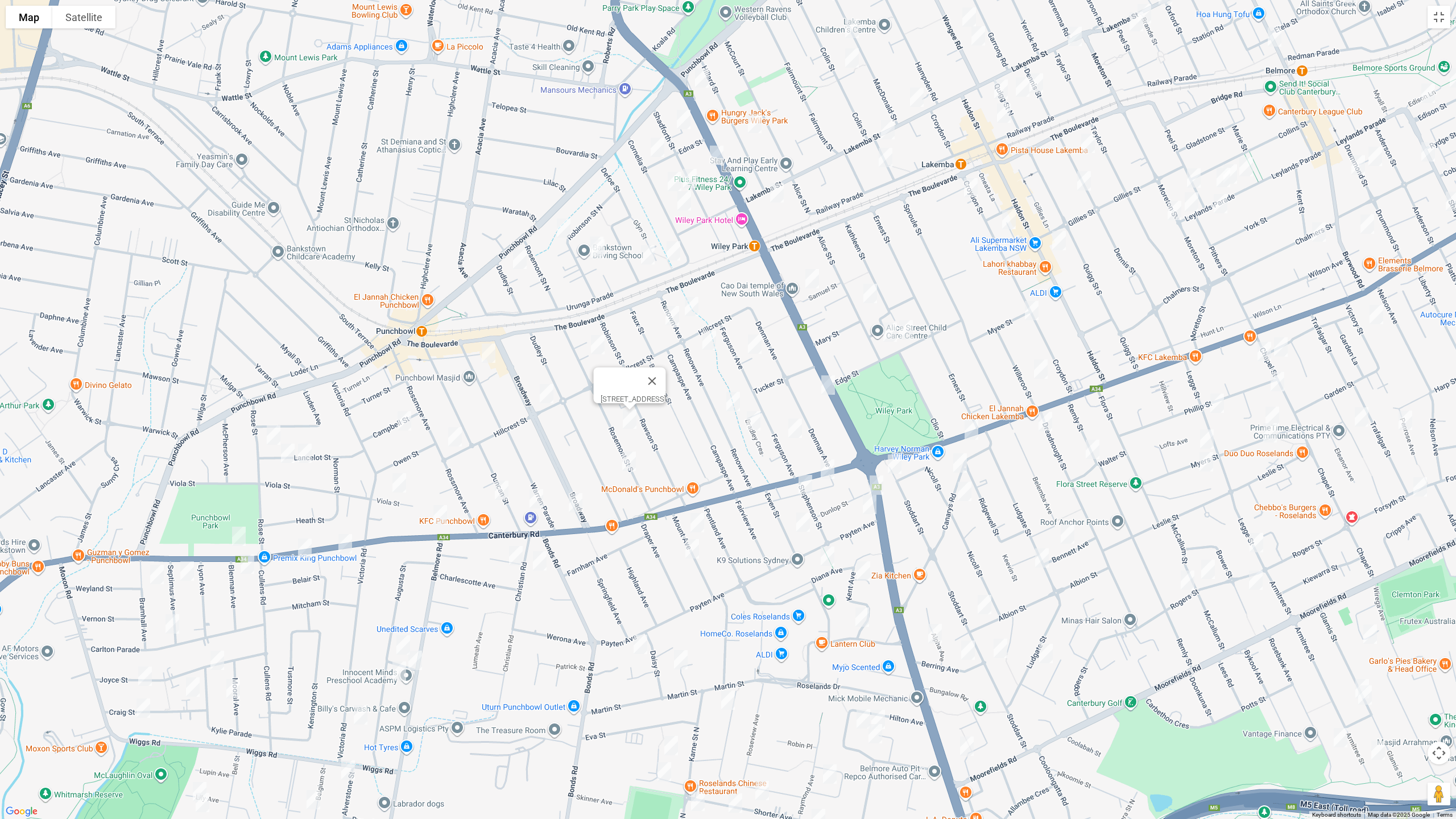
click at [627, 466] on img "99 Rosemont Street South, PUNCHBOWL NSW 2196" at bounding box center [628, 461] width 22 height 29
drag, startPoint x: 505, startPoint y: 488, endPoint x: 516, endPoint y: 499, distance: 15.6
click at [505, 489] on img "31 Duncan Street, PUNCHBOWL NSW 2196" at bounding box center [501, 490] width 22 height 29
click at [538, 499] on img "38C Duncan Street, PUNCHBOWL NSW 2196" at bounding box center [536, 499] width 22 height 29
click at [581, 504] on img "91 Broadway, PUNCHBOWL NSW 2196" at bounding box center [575, 502] width 22 height 29
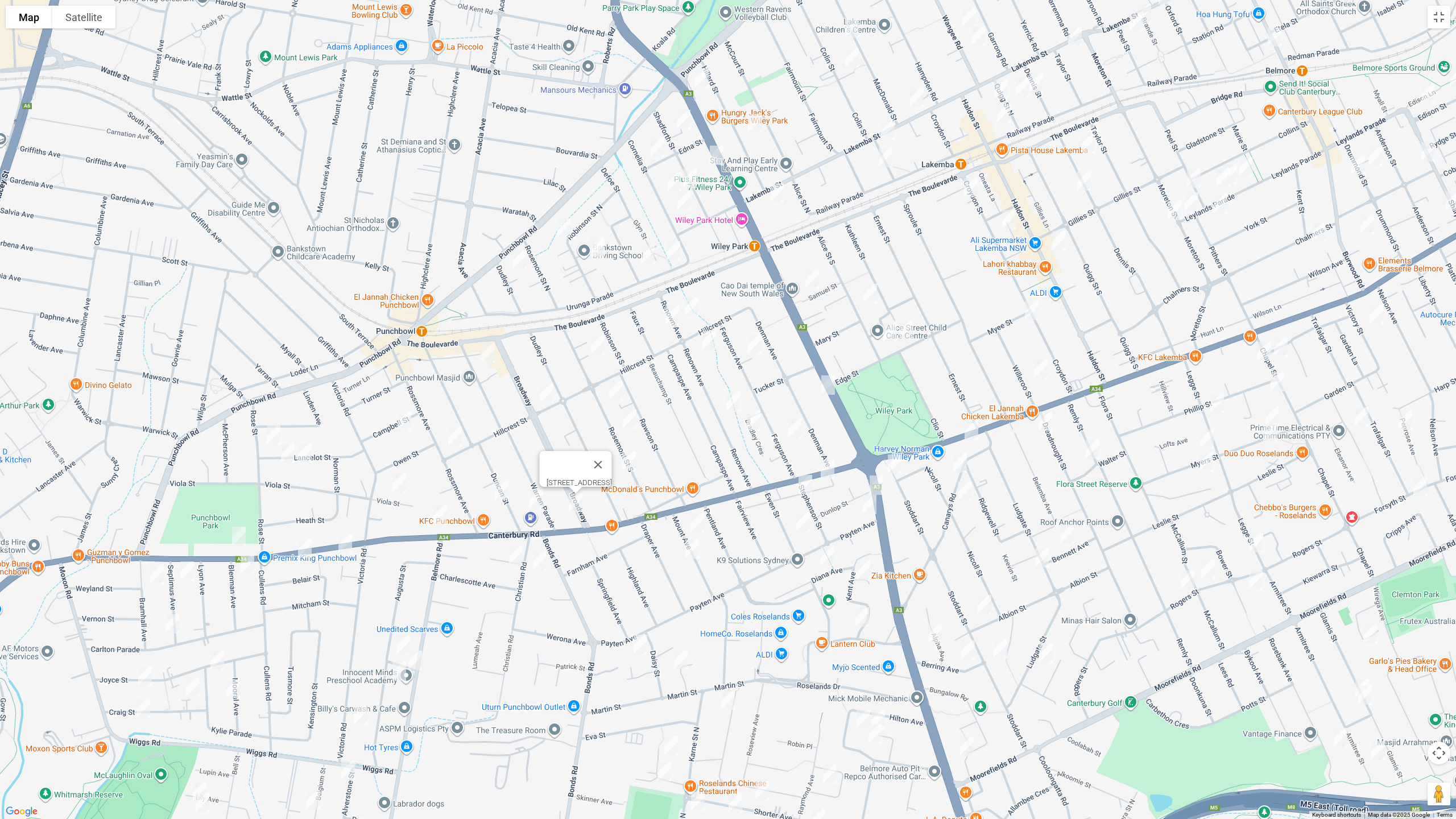
click at [498, 495] on img "31 Duncan Street, PUNCHBOWL NSW 2196" at bounding box center [501, 490] width 22 height 29
click at [504, 494] on img "31 Duncan Street, PUNCHBOWL NSW 2196" at bounding box center [501, 490] width 22 height 29
click at [344, 545] on img "1444 Canterbury Road, PUNCHBOWL NSW 2196" at bounding box center [344, 544] width 22 height 29
click at [305, 547] on img "1458 Canterbury Road, PUNCHBOWL NSW 2196" at bounding box center [304, 548] width 22 height 29
click at [240, 541] on img "1459 Canterbury Road, PUNCHBOWL NSW 2196" at bounding box center [238, 536] width 22 height 29
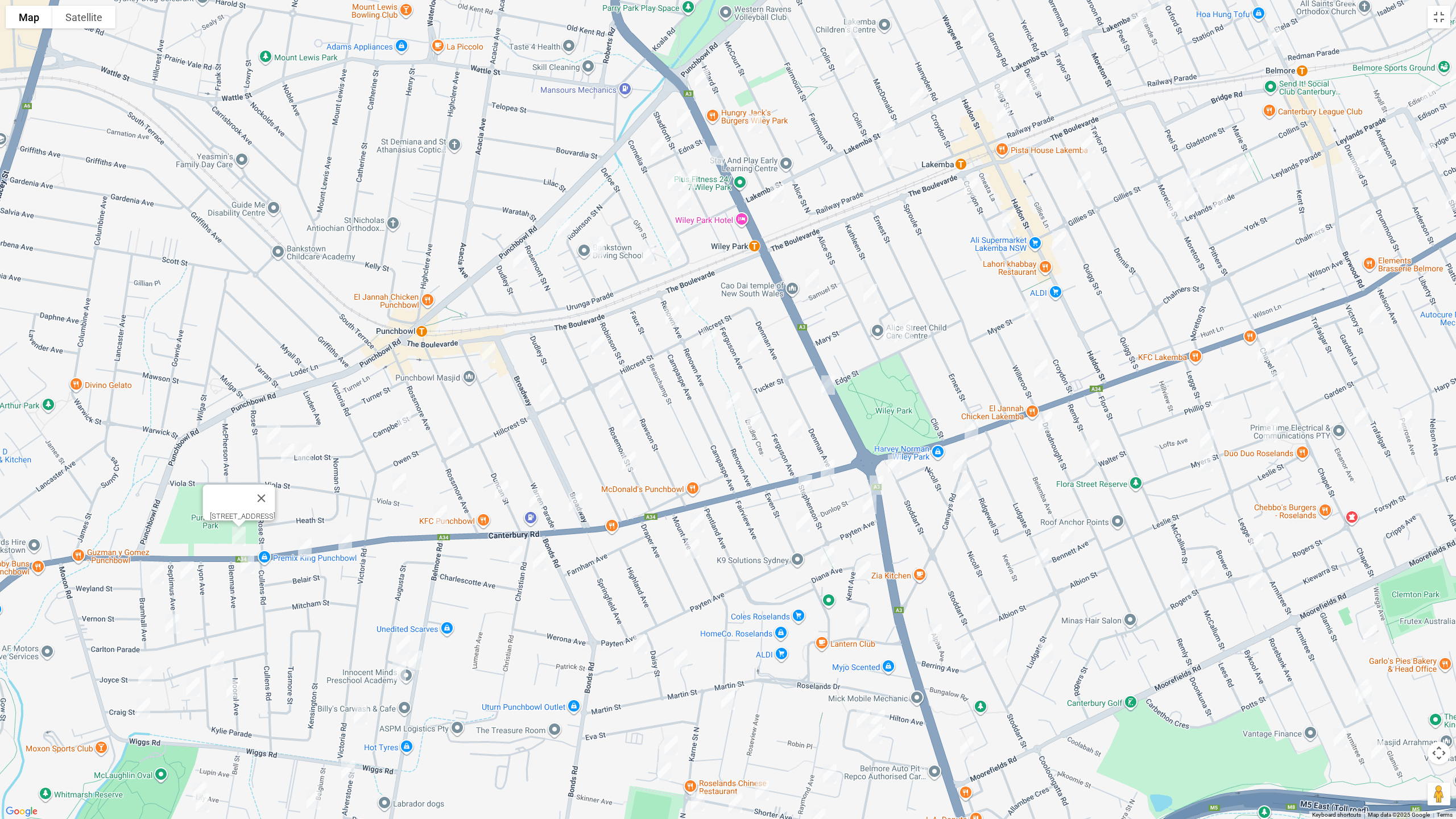
click at [250, 569] on img "2A Blenman Avenue, PUNCHBOWL NSW 2196" at bounding box center [247, 564] width 22 height 29
click at [186, 574] on img "6 Septimus Avenue, PUNCHBOWL NSW 2196" at bounding box center [186, 570] width 22 height 29
click at [154, 573] on img "8 Bramhall Avenue, PUNCHBOWL NSW 2196" at bounding box center [157, 574] width 22 height 29
click at [171, 631] on img "26 Carlton Parade, PUNCHBOWL NSW 2196" at bounding box center [172, 624] width 22 height 29
click at [143, 677] on img "15 Joyce Street, PUNCHBOWL NSW 2196" at bounding box center [144, 676] width 22 height 29
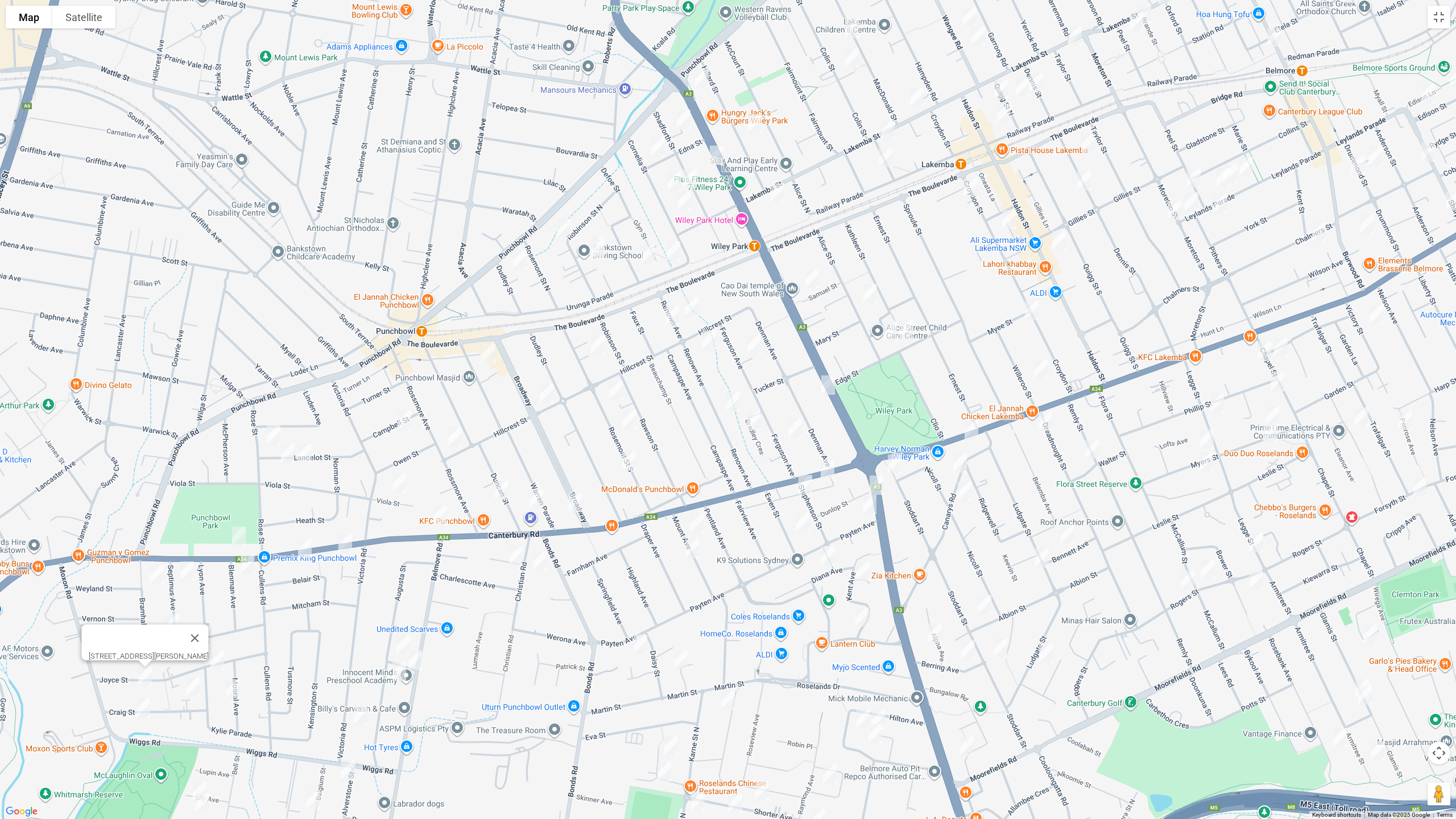
click at [218, 667] on img "43 Joyce Street, PUNCHBOWL NSW 2196" at bounding box center [216, 660] width 22 height 29
click at [235, 689] on img "8 Mooral Avenue, PUNCHBOWL NSW 2196" at bounding box center [233, 688] width 22 height 29
click at [186, 689] on img "34-38 Craig Street, PUNCHBOWL NSW 2196" at bounding box center [192, 687] width 22 height 29
click at [137, 689] on img "15 Craig Street, PUNCHBOWL NSW 2196" at bounding box center [143, 708] width 22 height 29
click at [510, 560] on img "8 Parkland Avenue, PUNCHBOWL NSW 2196" at bounding box center [515, 555] width 22 height 29
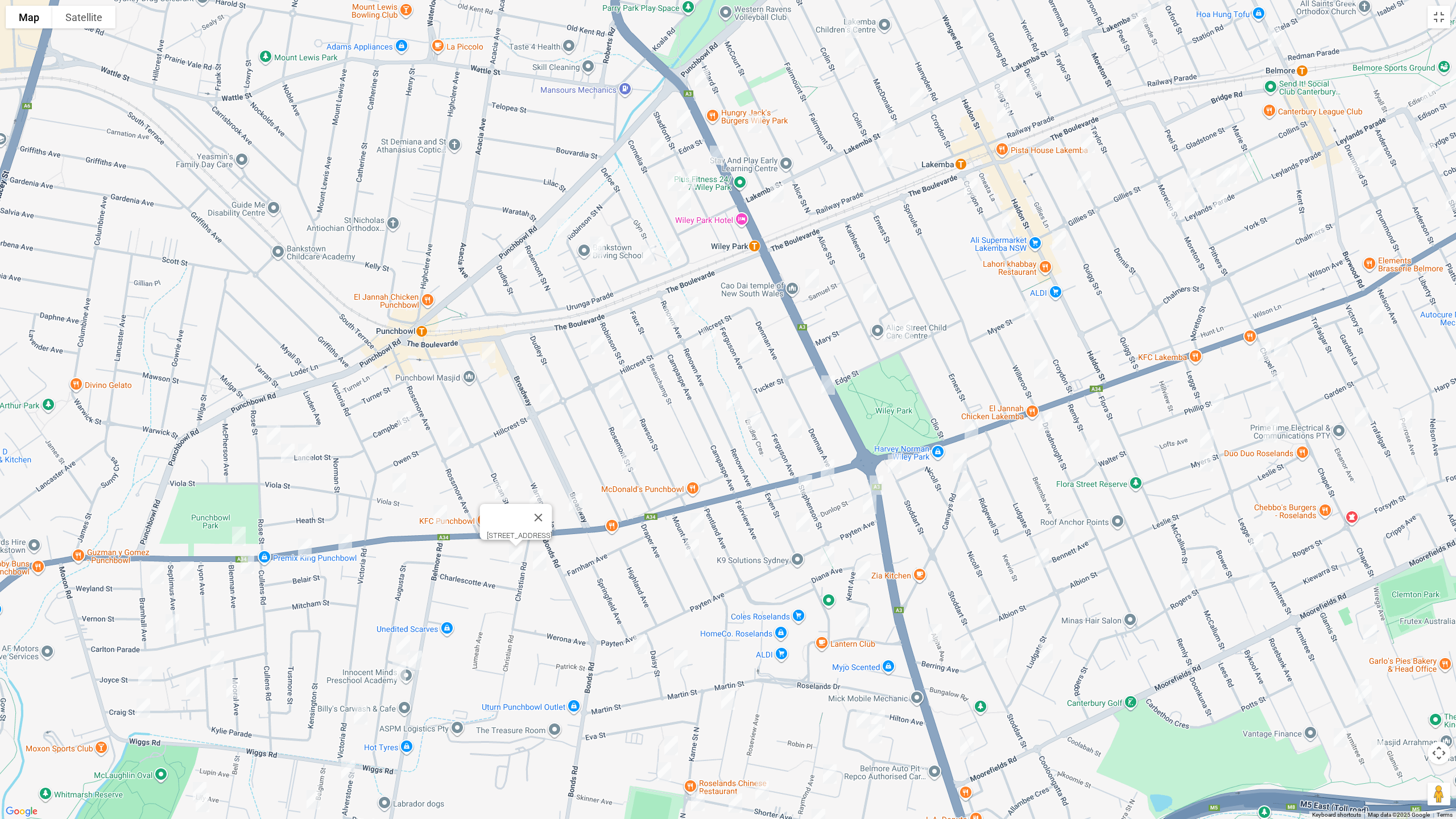
click at [540, 563] on img "12 Christian Road, PUNCHBOWL NSW 2196" at bounding box center [539, 561] width 22 height 29
click at [692, 522] on img "8 Mount Avenue, ROSELANDS NSW 2196" at bounding box center [697, 522] width 22 height 29
click at [688, 545] on img "19 Mount Avenue, ROSELANDS NSW 2196" at bounding box center [691, 549] width 22 height 29
click at [830, 461] on img "1086 Canterbury Road, ROSELANDS NSW 2196" at bounding box center [826, 469] width 22 height 29
drag, startPoint x: 878, startPoint y: 480, endPoint x: 870, endPoint y: 485, distance: 9.4
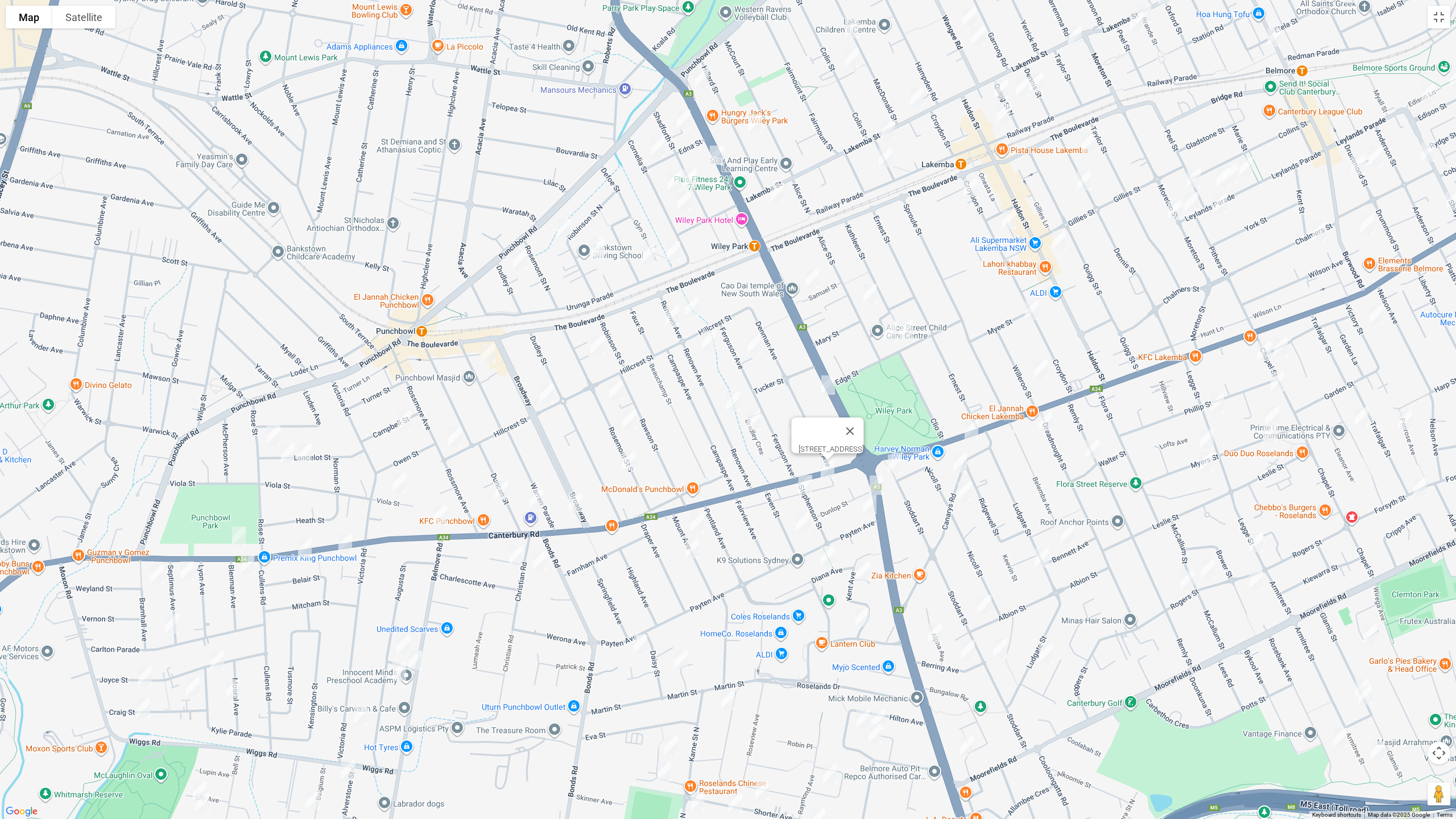
click at [876, 480] on img "2 Dunlop Street, ROSELANDS NSW 2196" at bounding box center [876, 485] width 22 height 29
click at [802, 479] on img "1 Stephenson Street, ROSELANDS NSW 2196" at bounding box center [805, 485] width 22 height 29
click at [880, 486] on img "2 Dunlop Street, ROSELANDS NSW 2196" at bounding box center [876, 485] width 22 height 29
drag, startPoint x: 869, startPoint y: 504, endPoint x: 829, endPoint y: 519, distance: 42.7
click at [868, 505] on img "5 Payten Avenue, ROSELANDS NSW 2196" at bounding box center [868, 504] width 22 height 29
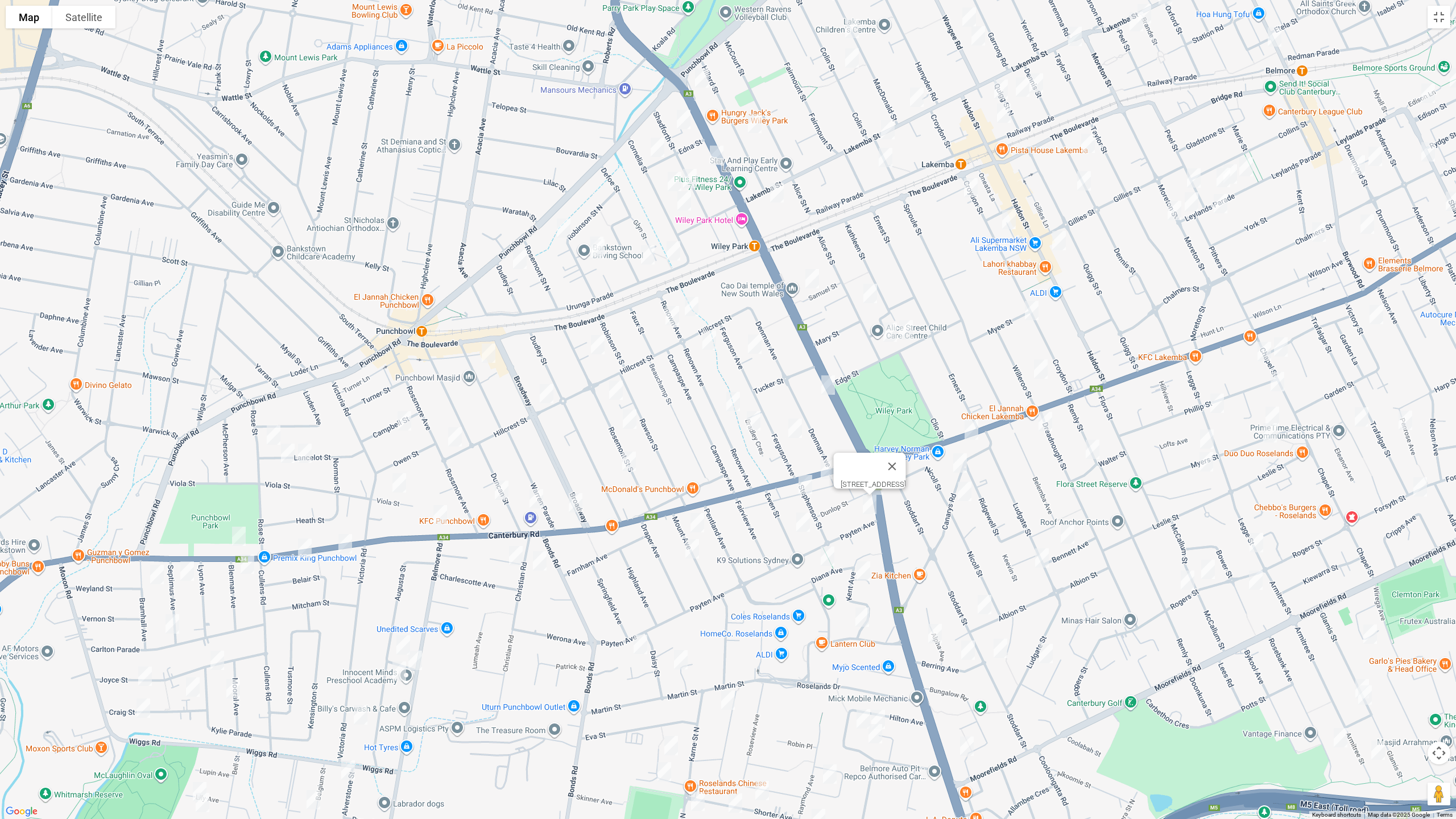
click at [803, 517] on img "20 Ewen Street, ROSELANDS NSW 2196" at bounding box center [802, 522] width 22 height 29
click at [827, 557] on img "15 Diana Avenue, ROSELANDS NSW 2196" at bounding box center [826, 556] width 22 height 29
click at [864, 568] on img "13 Kent Avenue, ROSELANDS NSW 2196" at bounding box center [862, 570] width 22 height 29
click at [863, 617] on img "20 Roseland Avenue, ROSELANDS NSW 2196" at bounding box center [861, 617] width 22 height 29
click at [632, 641] on img "4 Carol Crescent, ROSELANDS NSW 2196" at bounding box center [639, 644] width 22 height 29
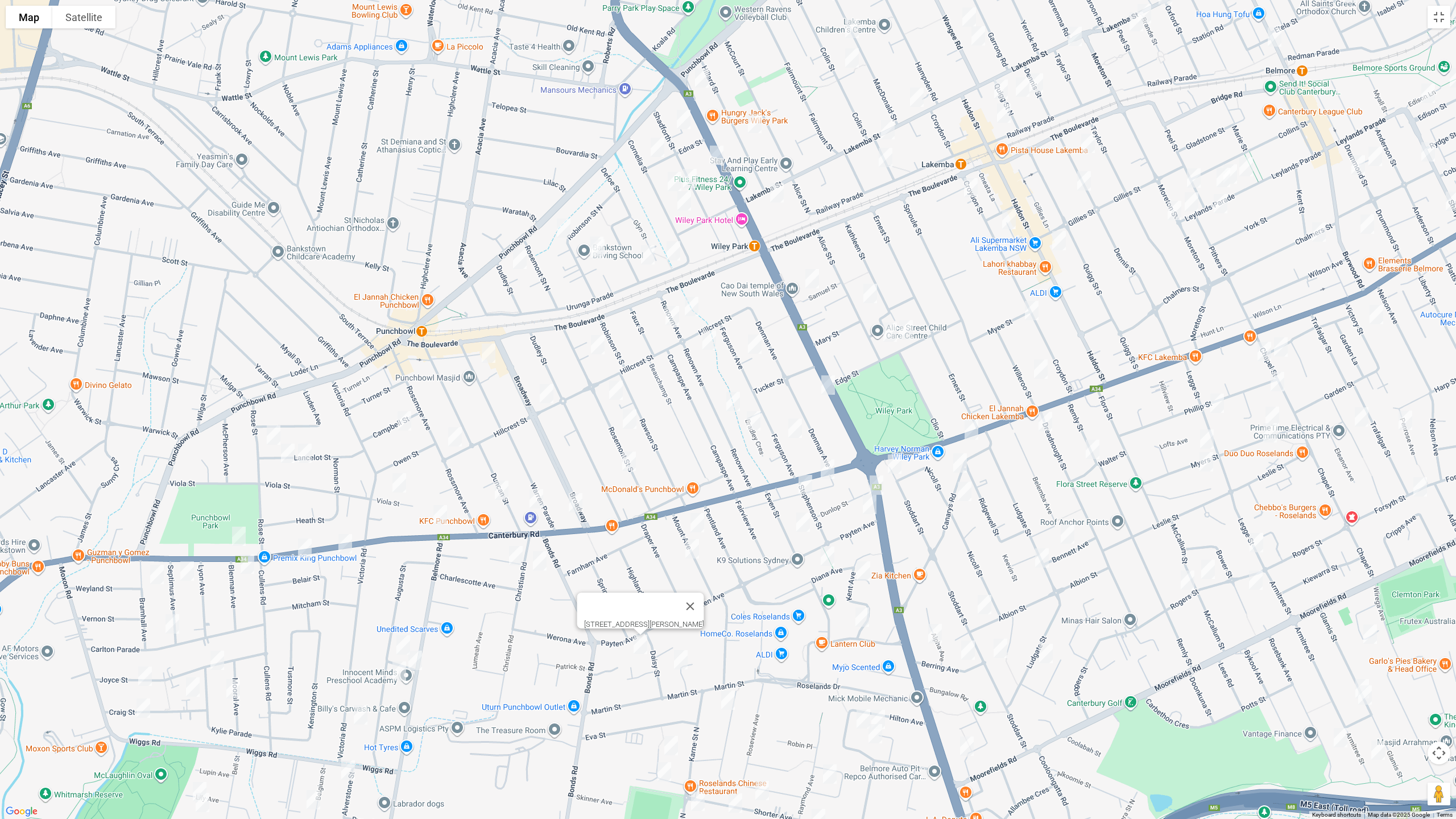
click at [683, 658] on img "3 Pineview Avenue, ROSELANDS NSW 2196" at bounding box center [680, 660] width 22 height 29
drag, startPoint x: 725, startPoint y: 702, endPoint x: 738, endPoint y: 689, distance: 18.4
click at [727, 689] on img "5 Chick Street, ROSELANDS NSW 2196" at bounding box center [727, 700] width 22 height 29
click at [862, 570] on img "13 Kent Avenue, ROSELANDS NSW 2196" at bounding box center [862, 570] width 22 height 29
click at [728, 689] on img "5 Chick Street, ROSELANDS NSW 2196" at bounding box center [727, 700] width 22 height 29
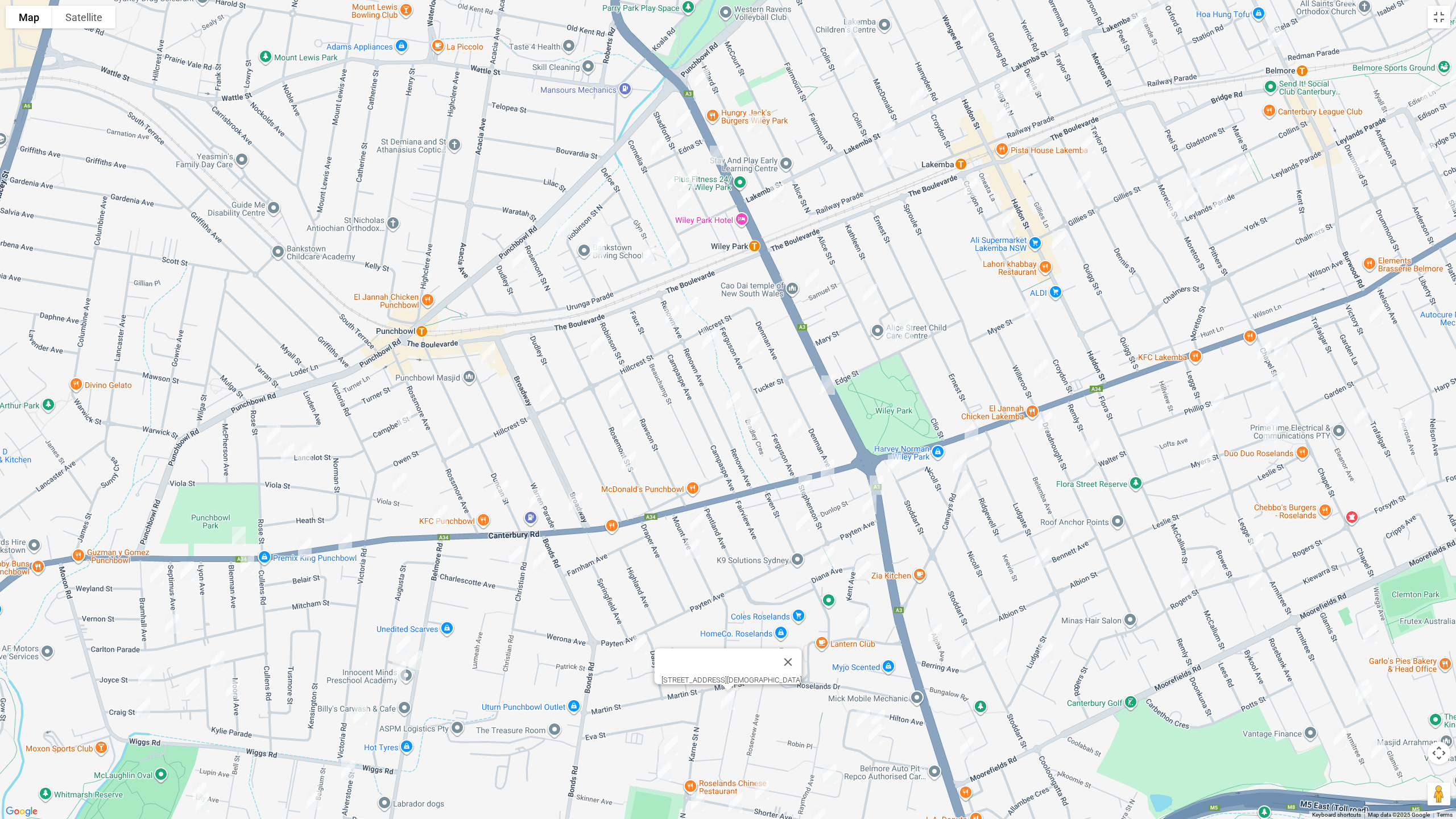
click at [405, 639] on img "60 Augusta Street, PUNCHBOWL NSW 2196" at bounding box center [402, 645] width 22 height 29
click at [414, 661] on img "53 Belmore Road North, PUNCHBOWL NSW 2196" at bounding box center [414, 660] width 22 height 29
click at [396, 673] on img "64 Augusta Street, PUNCHBOWL NSW 2196" at bounding box center [399, 671] width 22 height 29
click at [359, 689] on img "192 Victoria Road, PUNCHBOWL NSW 2196" at bounding box center [360, 714] width 22 height 29
drag, startPoint x: 421, startPoint y: 735, endPoint x: 612, endPoint y: 536, distance: 275.8
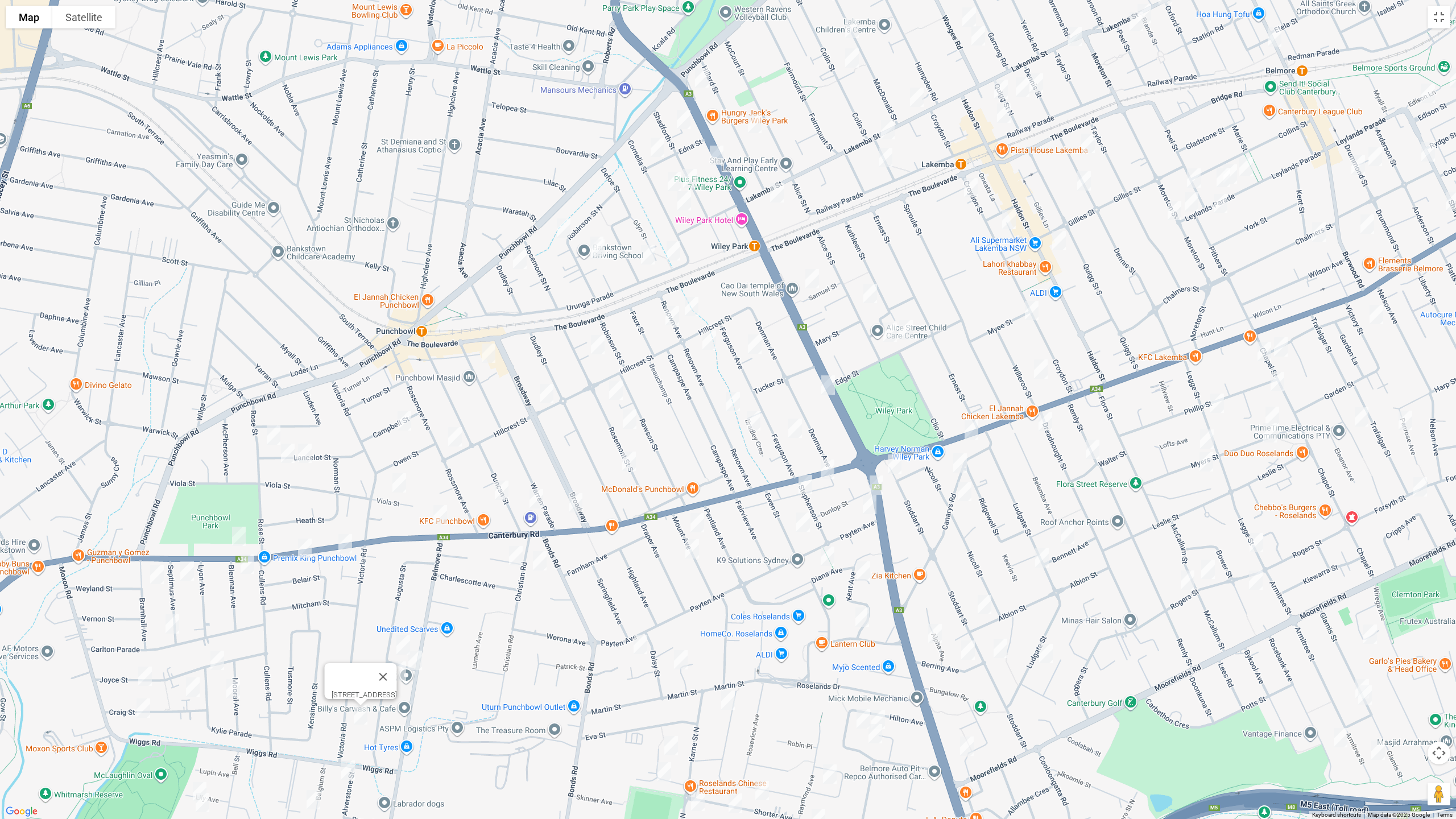
click at [614, 530] on div "[STREET_ADDRESS]" at bounding box center [728, 410] width 1456 height 819
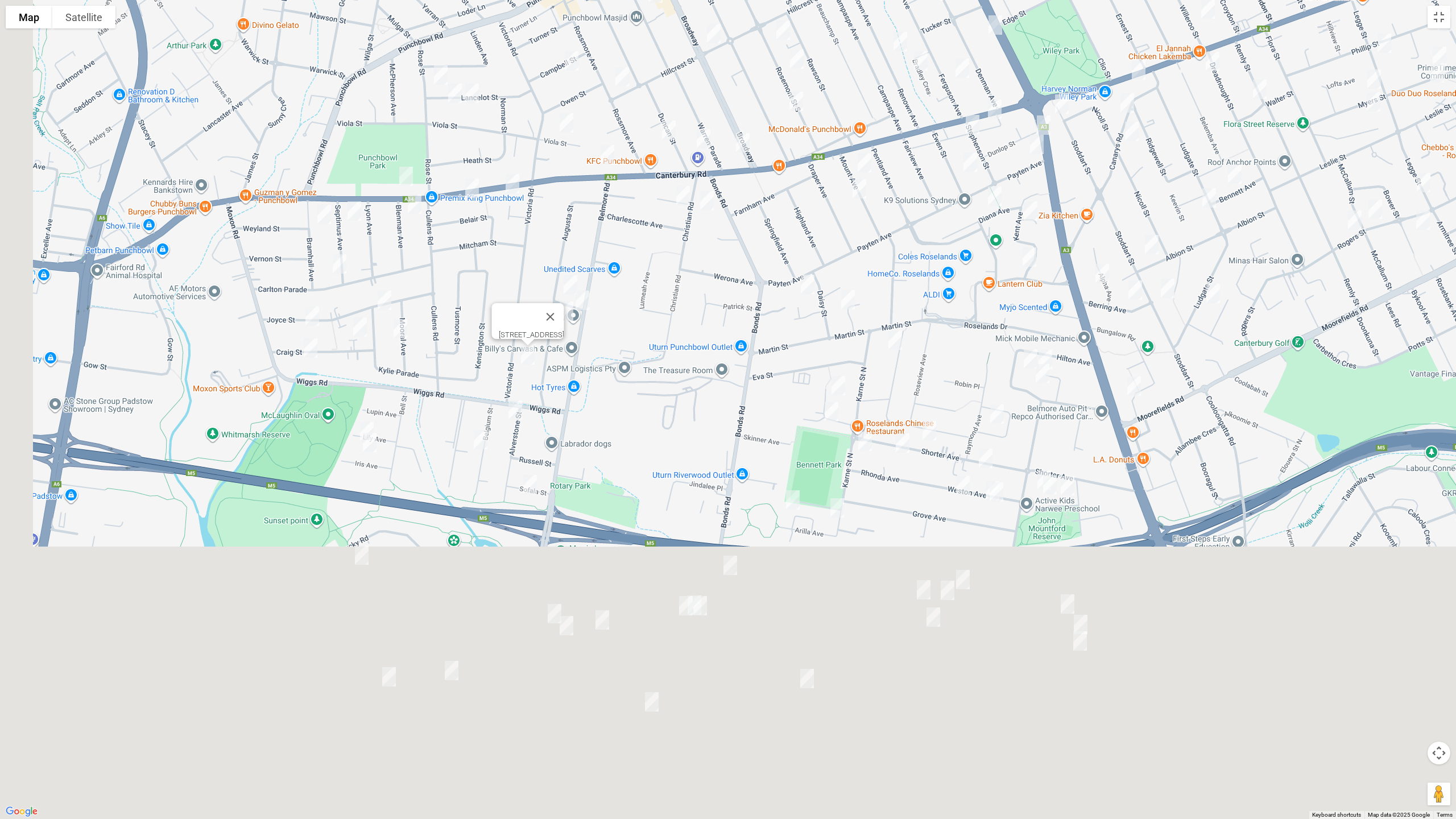
drag, startPoint x: 660, startPoint y: 466, endPoint x: 544, endPoint y: 419, distance: 125.2
click at [703, 311] on div "[STREET_ADDRESS]" at bounding box center [728, 410] width 1456 height 819
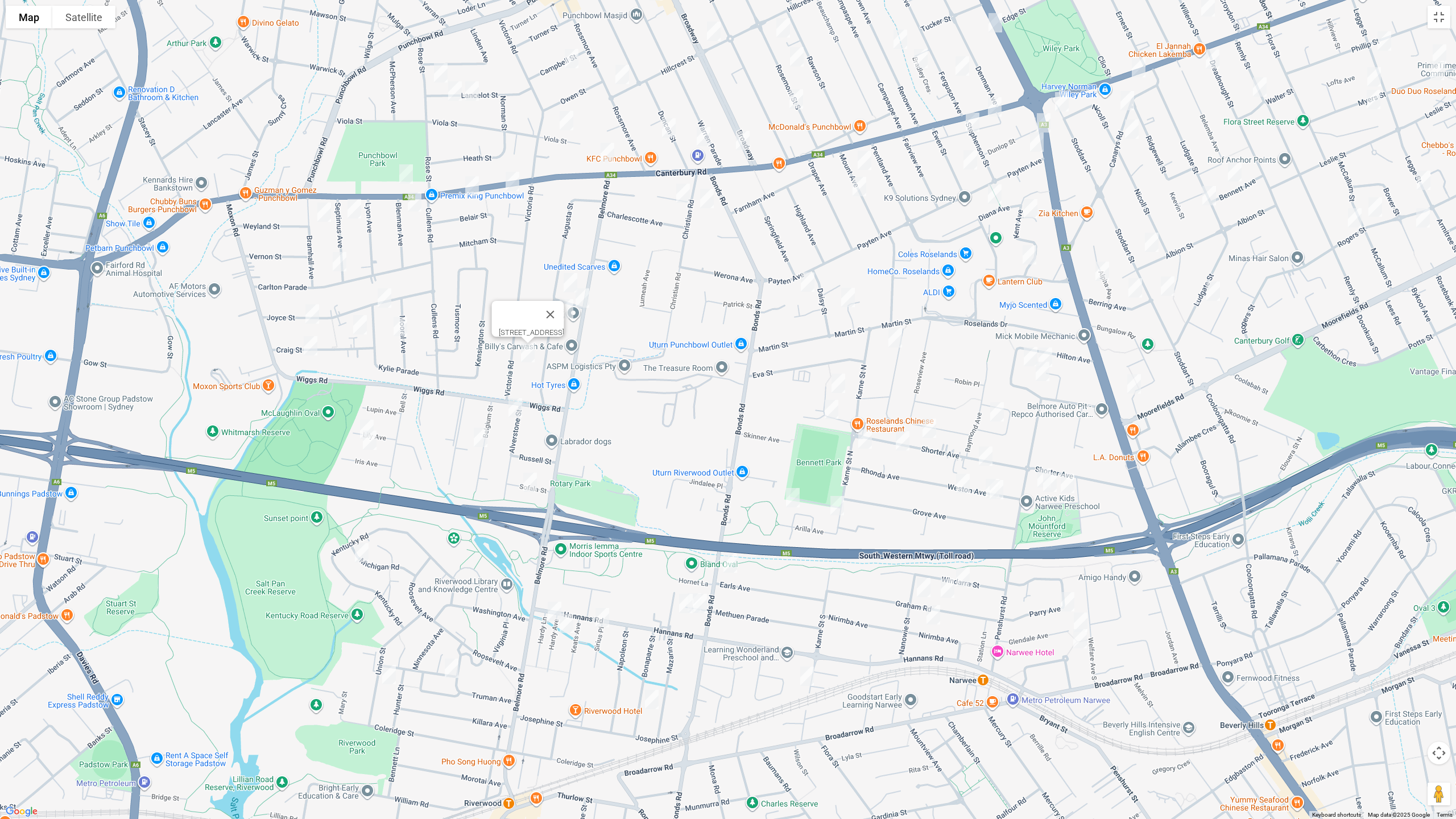
click at [520, 405] on img "9 Alverstone Street, RIVERWOOD NSW 2210" at bounding box center [514, 408] width 22 height 29
click at [363, 419] on img "14 Lily Avenue, RIVERWOOD NSW 2210" at bounding box center [366, 429] width 22 height 29
click at [371, 445] on img "13B Iris Avenue, RIVERWOOD NSW 2210" at bounding box center [369, 440] width 22 height 29
click at [478, 440] on img "19 Belgium Street, RIVERWOOD NSW 2210" at bounding box center [480, 437] width 22 height 29
click at [525, 484] on img "8 Sofala Street, RIVERWOOD NSW 2210" at bounding box center [529, 482] width 22 height 29
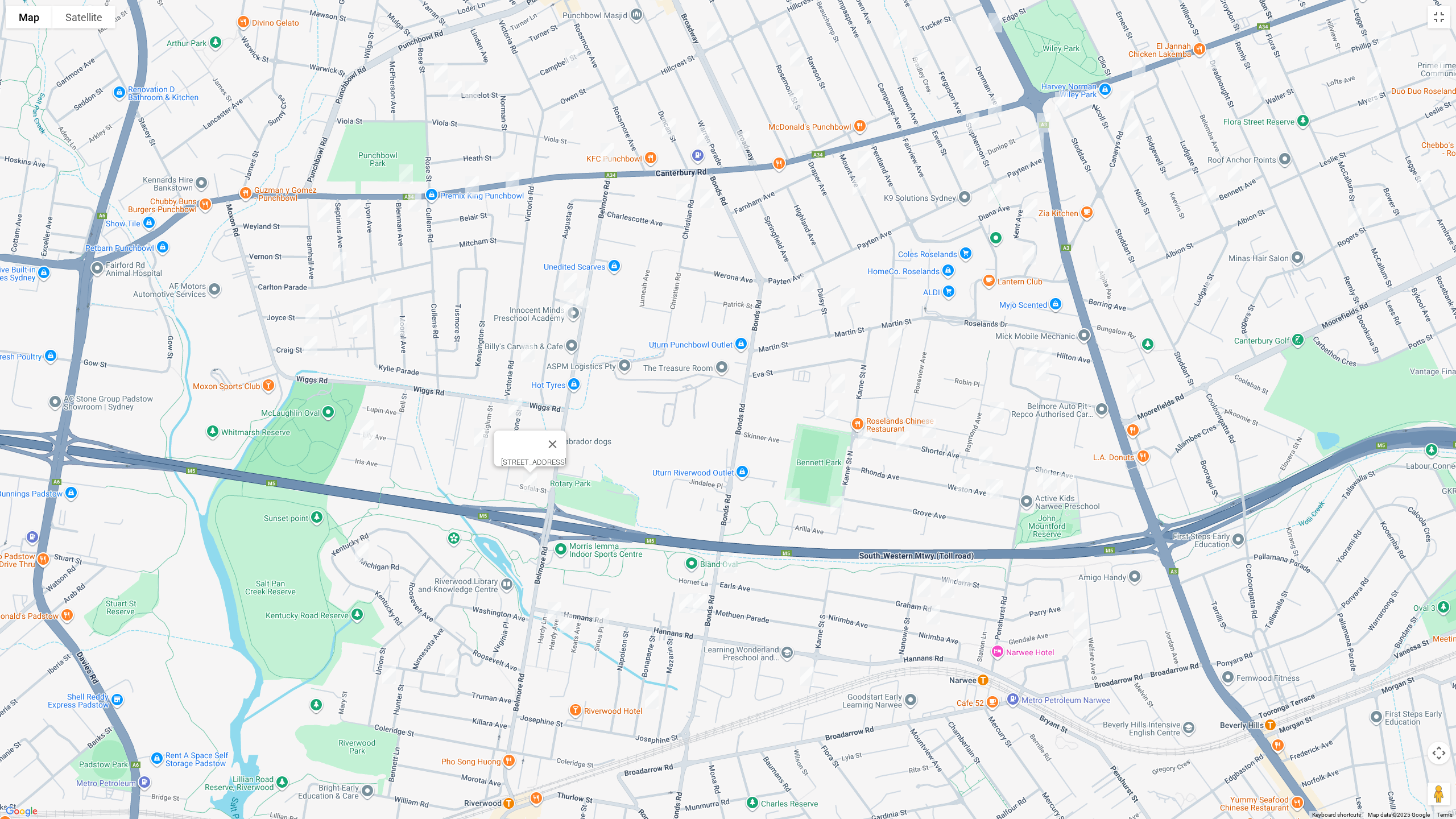
click at [365, 553] on img "18 Michigan Road, RIVERWOOD NSW 2210" at bounding box center [361, 553] width 22 height 29
click at [388, 677] on img "20 Union Street, RIVERWOOD NSW 2210" at bounding box center [388, 674] width 22 height 29
click at [450, 671] on img "5 Pennsylvania Road, RIVERWOOD NSW 2210" at bounding box center [451, 668] width 22 height 29
click at [547, 608] on img "5 Hardy Avenue, RIVERWOOD NSW 2210" at bounding box center [554, 612] width 22 height 29
drag, startPoint x: 566, startPoint y: 629, endPoint x: 604, endPoint y: 622, distance: 38.6
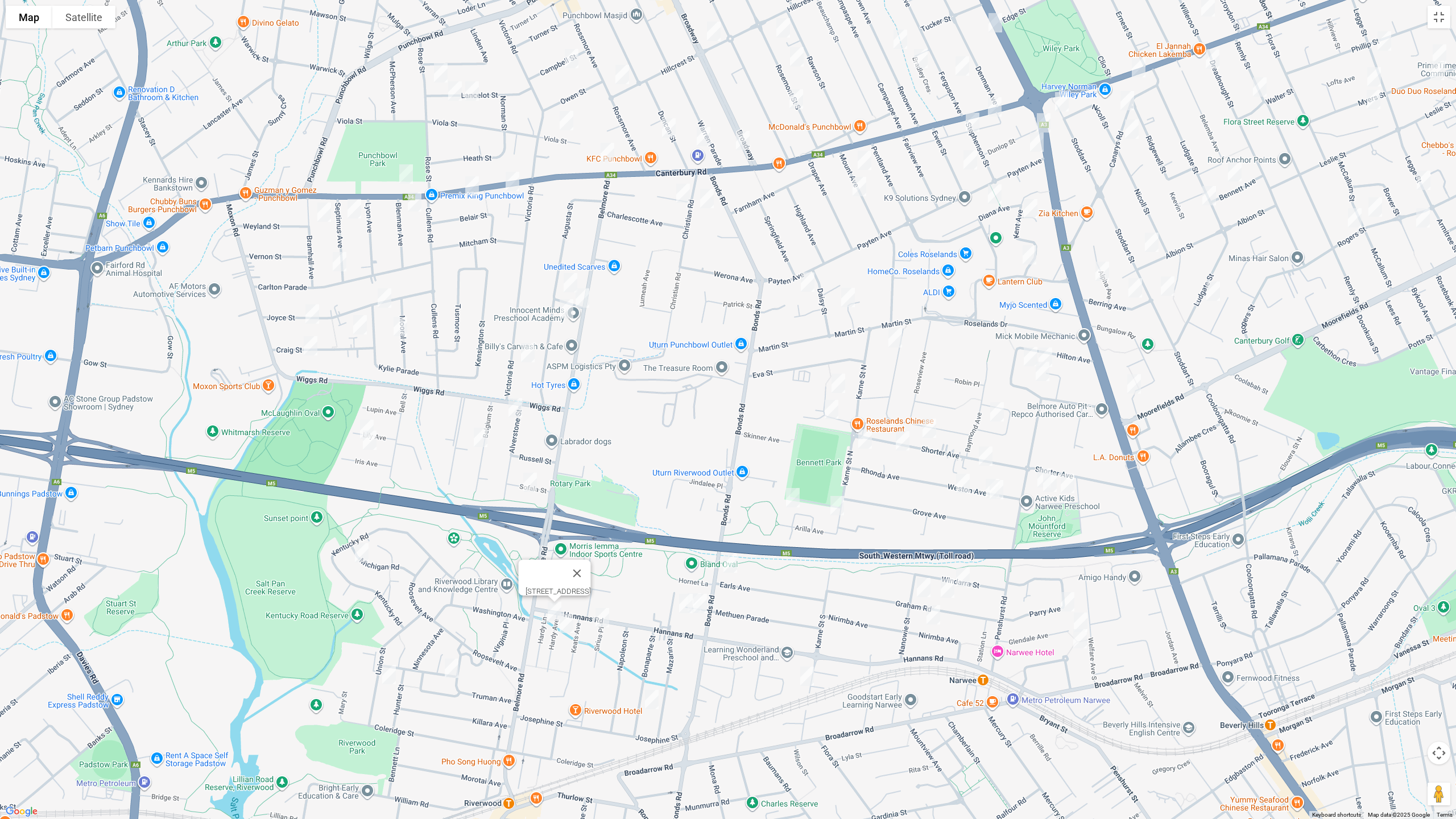
click at [566, 628] on img "10 Hardy Avenue, RIVERWOOD NSW 2210" at bounding box center [566, 623] width 22 height 29
click at [602, 621] on img "1A Sirius Place, RIVERWOOD NSW 2210" at bounding box center [602, 618] width 22 height 29
click at [651, 689] on img "8 Bonaparte Street, RIVERWOOD NSW 2210" at bounding box center [651, 699] width 22 height 29
click at [733, 560] on img "184 Bonds Road, RIVERWOOD NSW 2210" at bounding box center [730, 563] width 22 height 29
click at [804, 677] on img "4 Karne Street South, RIVERWOOD NSW 2210" at bounding box center [807, 676] width 22 height 29
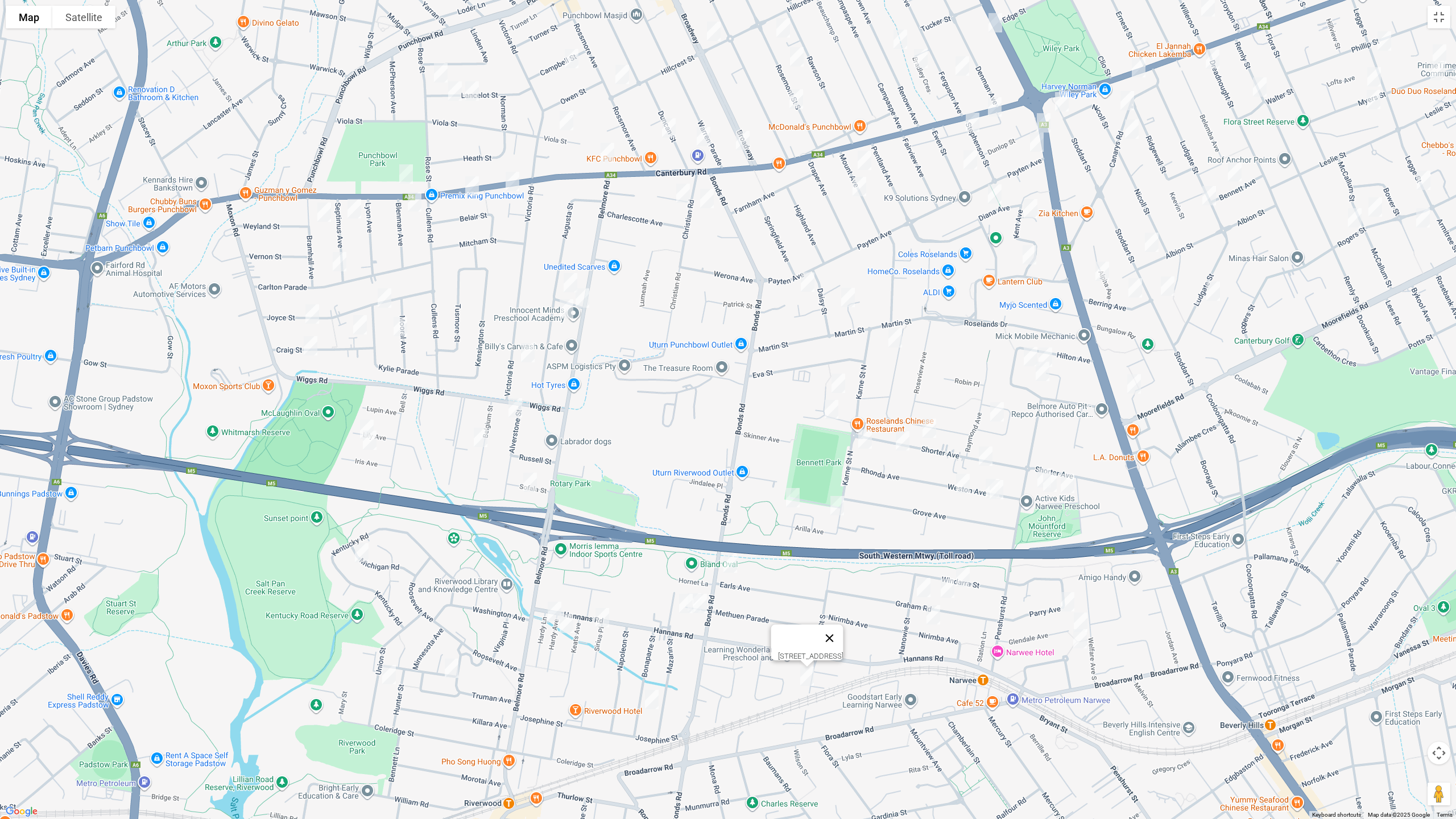
click at [843, 629] on button "Close" at bounding box center [829, 637] width 28 height 28
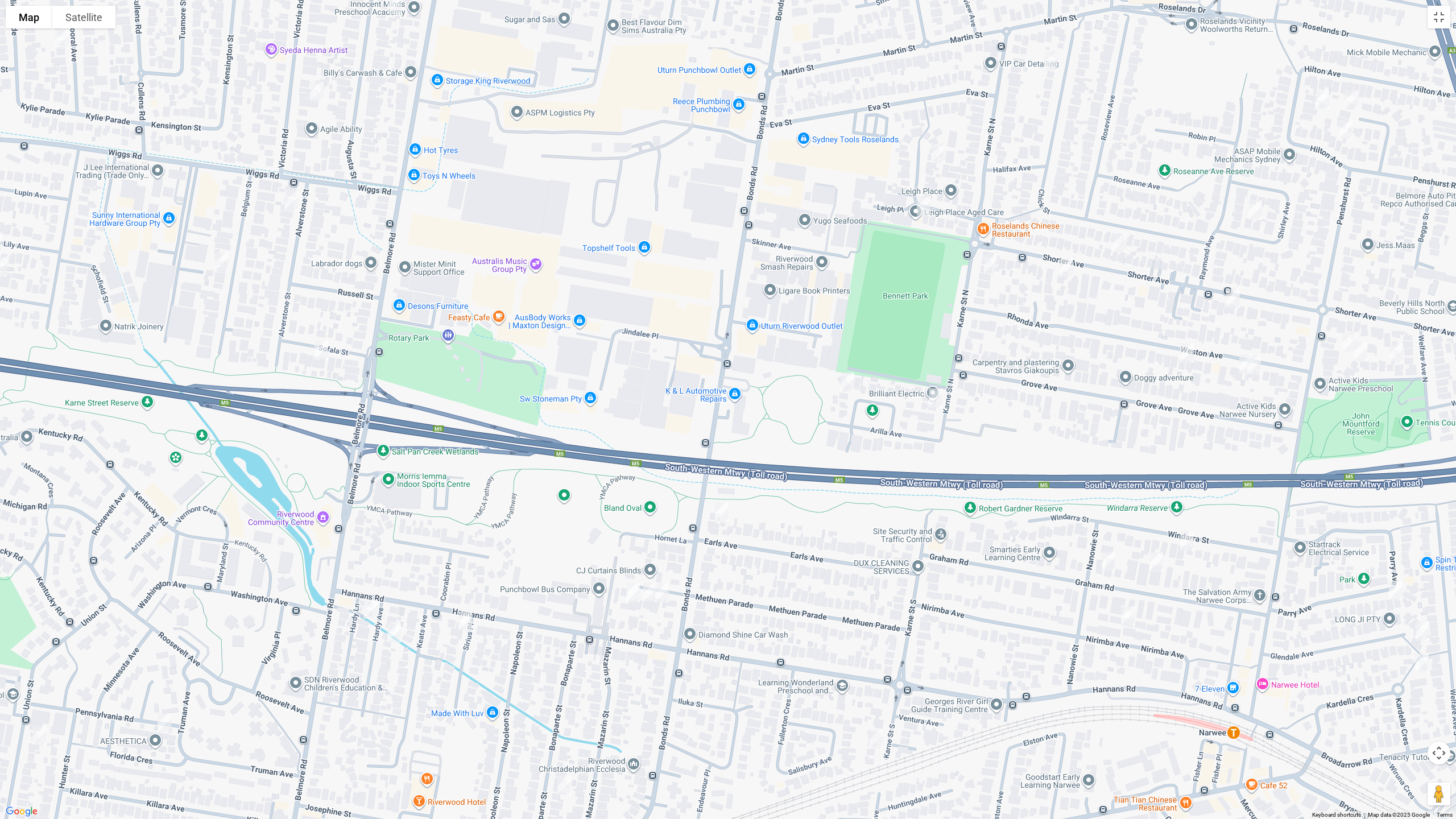
click at [648, 602] on img "44B-44C Methuen Parade, RIVERWOOD NSW 2210" at bounding box center [649, 592] width 22 height 29
click at [665, 597] on img "44-44A Methuen Parade, RIVERWOOD NSW 2210" at bounding box center [661, 593] width 22 height 29
click at [629, 595] on img "Block 46A-48 Methuen Parade, RIVERWOOD NSW 2210" at bounding box center [632, 593] width 22 height 29
click at [1190, 543] on img "15 Windarra Street, NARWEE NSW 2209" at bounding box center [1186, 541] width 22 height 29
click at [1158, 562] on img "19-23 Graham Road, NARWEE NSW 2209" at bounding box center [1155, 561] width 22 height 29
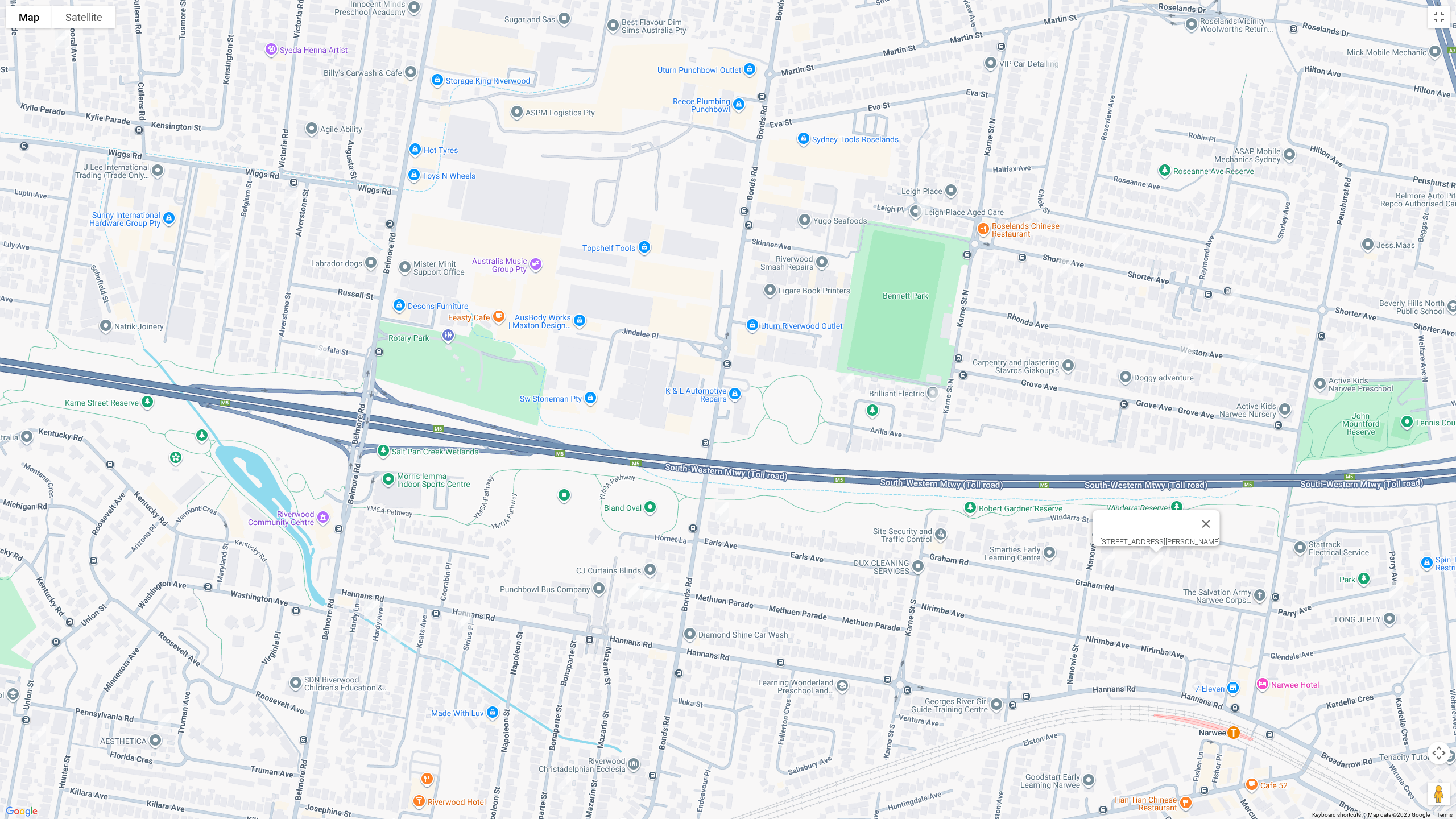
click at [1113, 568] on img "6-8 Nanowie Street, NARWEE NSW 2209" at bounding box center [1107, 561] width 22 height 29
click at [1128, 612] on img "10-20 Nirimba Avenue, NARWEE NSW 2209" at bounding box center [1127, 616] width 22 height 29
click at [935, 401] on img "76-84 Karne Street North, RIVERWOOD NSW 2210" at bounding box center [935, 398] width 22 height 29
click at [842, 386] on img "24 Baralga Crescent, RIVERWOOD NSW 2210" at bounding box center [847, 382] width 22 height 29
drag, startPoint x: 943, startPoint y: 153, endPoint x: 932, endPoint y: 175, distance: 24.6
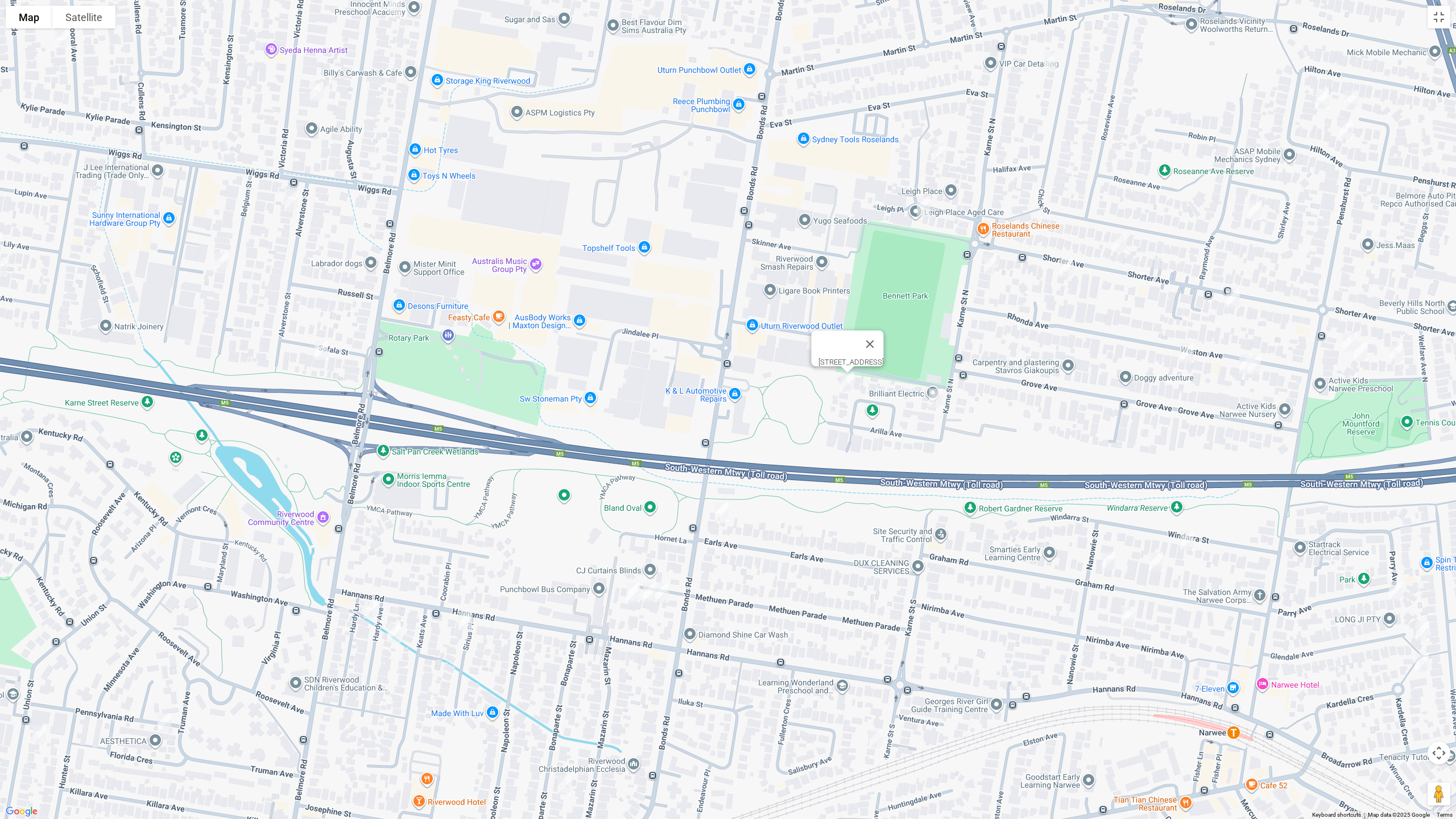
click at [943, 154] on img "15 Leigh Avenue, ROSELANDS NSW 2196" at bounding box center [937, 154] width 22 height 29
click at [923, 200] on img "10 Leigh Avenue, ROSELANDS NSW 2196" at bounding box center [923, 206] width 22 height 29
click at [989, 258] on img "81 Karne Street North, NARWEE NSW 2209" at bounding box center [990, 264] width 22 height 29
click at [1069, 267] on img "1/92 Shorter Avenue, NARWEE NSW 2209" at bounding box center [1065, 268] width 22 height 29
drag, startPoint x: 1261, startPoint y: 214, endPoint x: 1166, endPoint y: 227, distance: 95.9
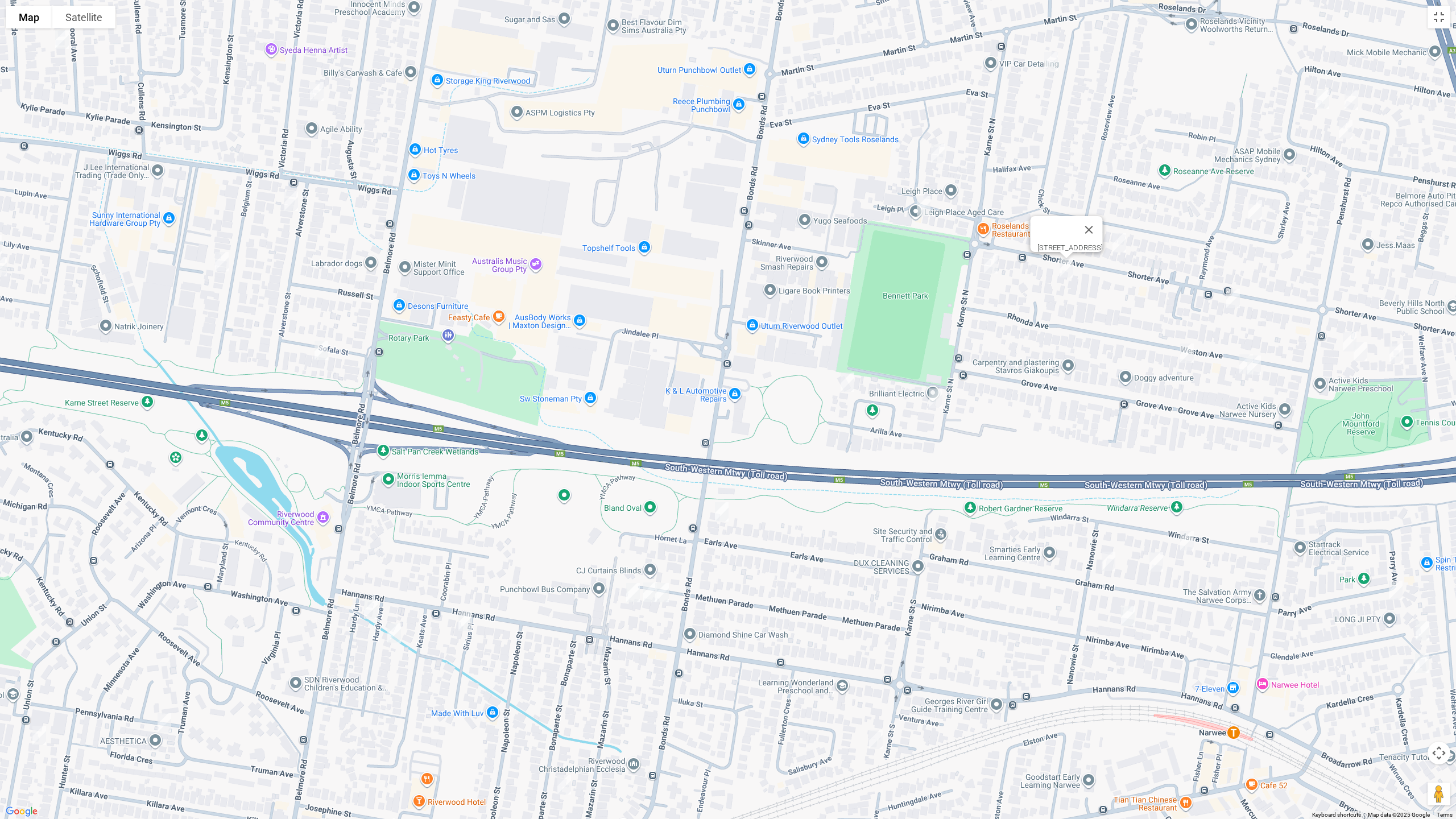
click at [1260, 214] on img "17 Shirley Avenue, ROSELANDS NSW 2196" at bounding box center [1255, 210] width 22 height 29
click at [1122, 246] on img "71 Shorter Avenue, NARWEE NSW 2209" at bounding box center [1119, 243] width 22 height 29
click at [1230, 302] on img "54 Shorter Avenue, NARWEE NSW 2209" at bounding box center [1232, 299] width 22 height 29
drag, startPoint x: 1186, startPoint y: 358, endPoint x: 1203, endPoint y: 366, distance: 18.8
click at [1186, 357] on img "22 Weston Avenue, NARWEE NSW 2209" at bounding box center [1186, 353] width 22 height 29
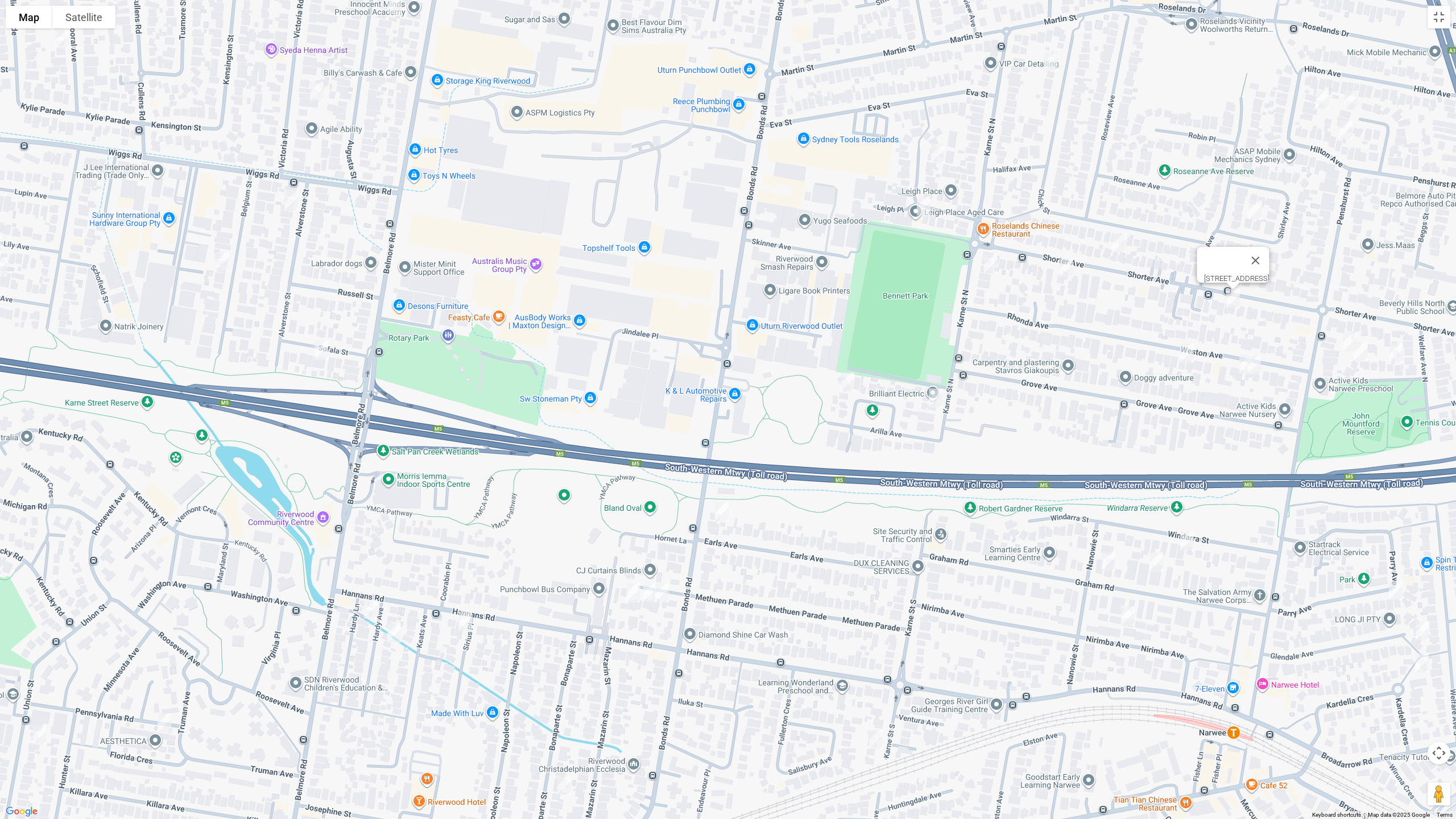
click at [1182, 350] on img "22 Weston Avenue, NARWEE NSW 2209" at bounding box center [1186, 353] width 22 height 29
click at [1240, 363] on img "10 Weston Avenue, NARWEE NSW 2209" at bounding box center [1245, 364] width 22 height 29
click at [1257, 367] on img "8 Weston Avenue, NARWEE NSW 2209" at bounding box center [1253, 365] width 22 height 29
click at [1348, 335] on img "54 Penshurst Road, NARWEE NSW 2209" at bounding box center [1349, 342] width 22 height 29
click at [1362, 355] on img "12 Woodlands Avenue, NARWEE NSW 2209" at bounding box center [1358, 351] width 22 height 29
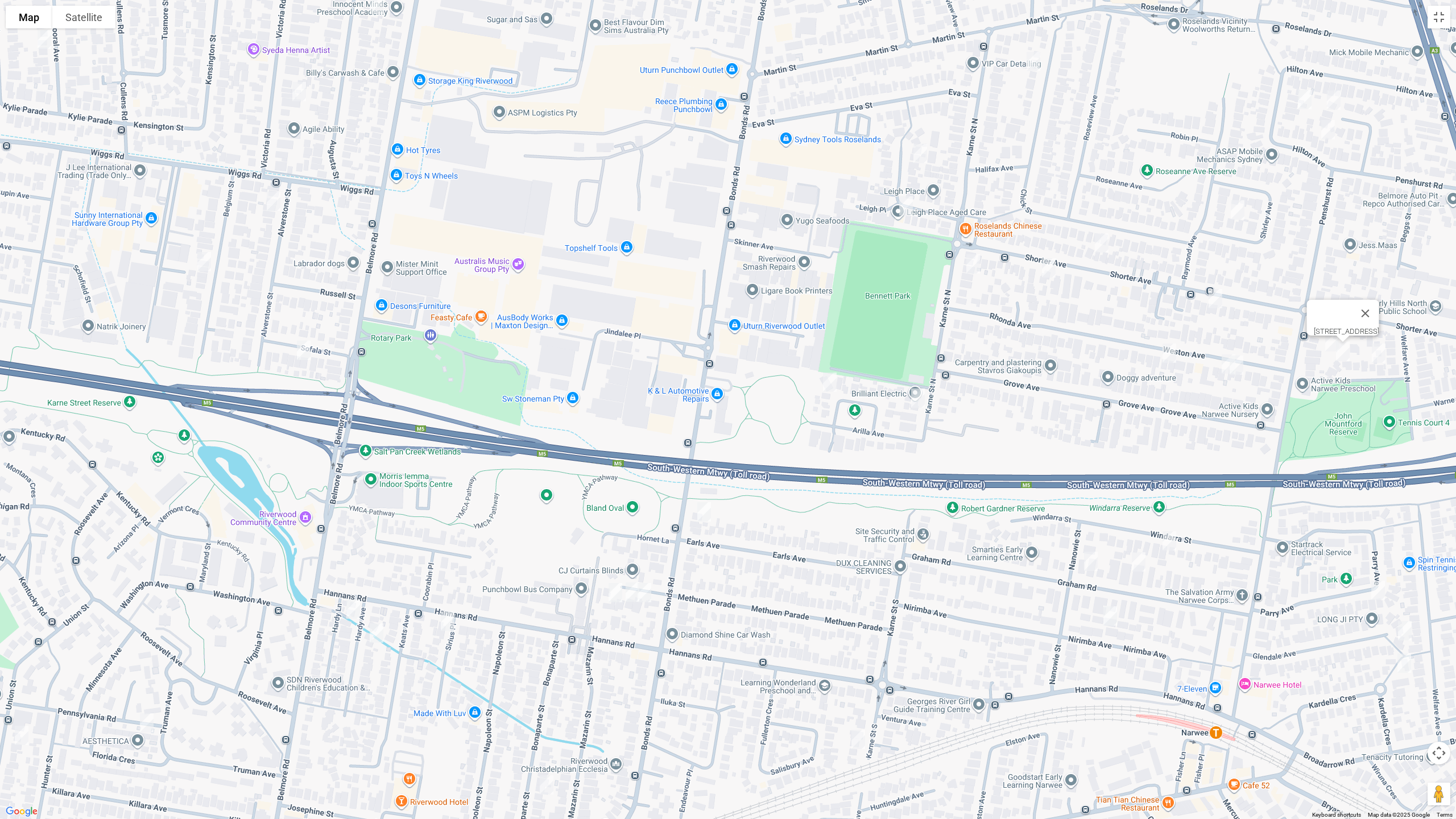
click at [1376, 353] on img "4 Woodlands Avenue, NARWEE NSW 2209" at bounding box center [1378, 353] width 22 height 29
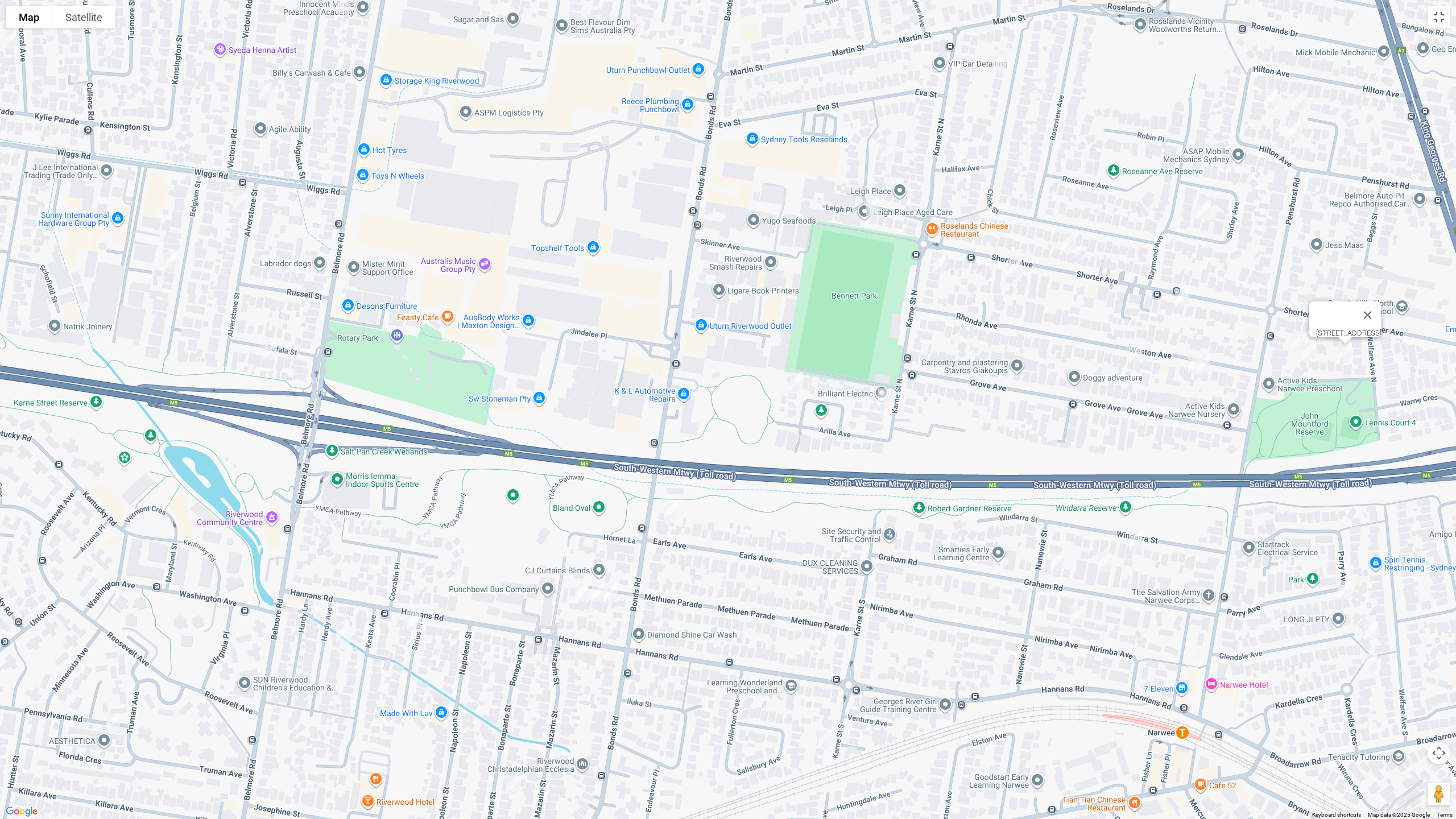
click at [1274, 99] on img "48 Hilton Avenue, ROSELANDS NSW 2196" at bounding box center [1270, 99] width 22 height 29
click at [1303, 100] on img "9 Georges Crescent, ROSELANDS NSW 2196" at bounding box center [1299, 100] width 22 height 29
click at [1266, 98] on img "48 Hilton Avenue, ROSELANDS NSW 2196" at bounding box center [1270, 99] width 22 height 29
click at [1304, 99] on img "9 Georges Crescent, ROSELANDS NSW 2196" at bounding box center [1299, 100] width 22 height 29
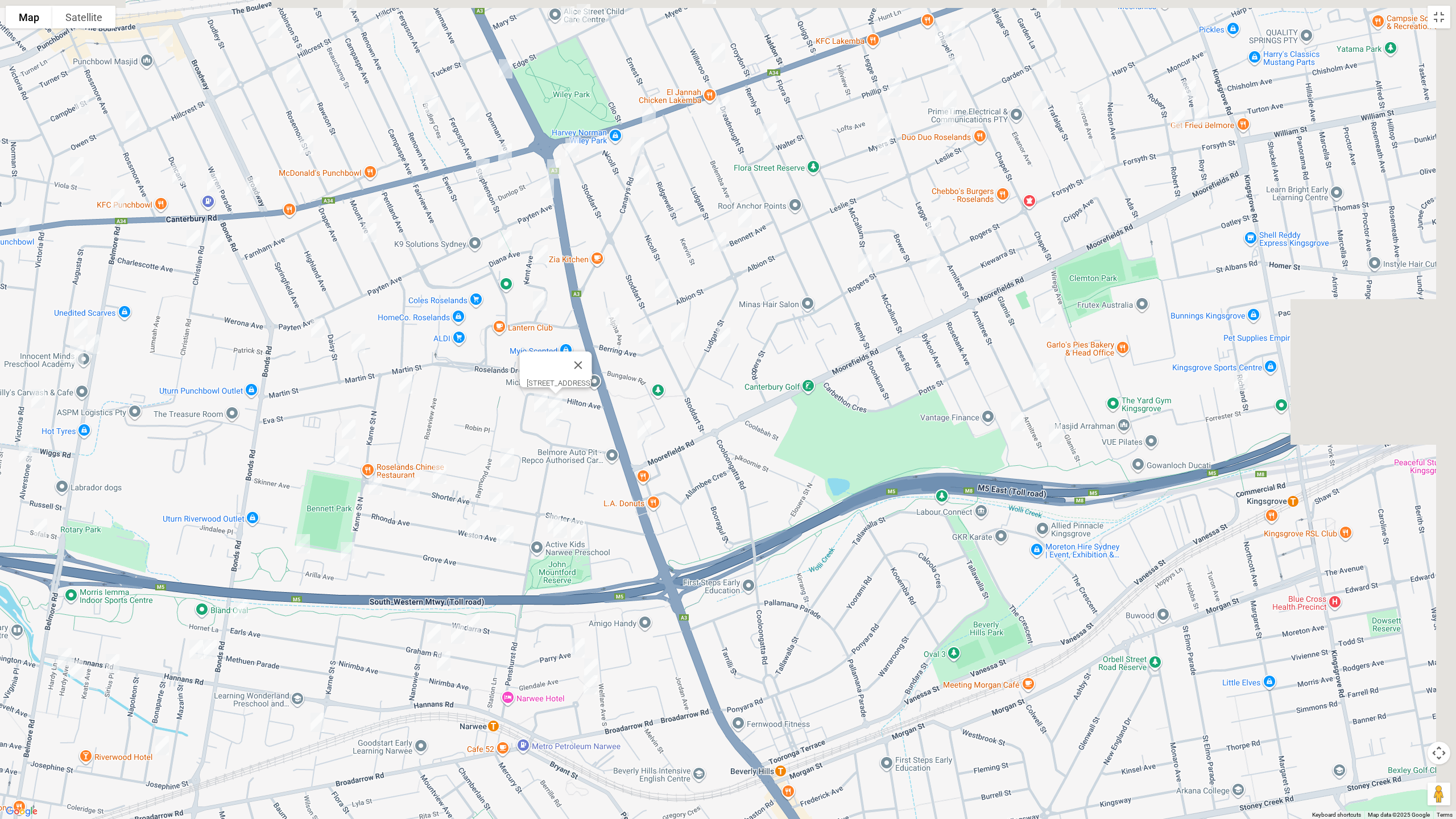
drag, startPoint x: 1244, startPoint y: 413, endPoint x: 510, endPoint y: 606, distance: 758.9
click at [504, 613] on div "[STREET_ADDRESS]" at bounding box center [728, 410] width 1456 height 819
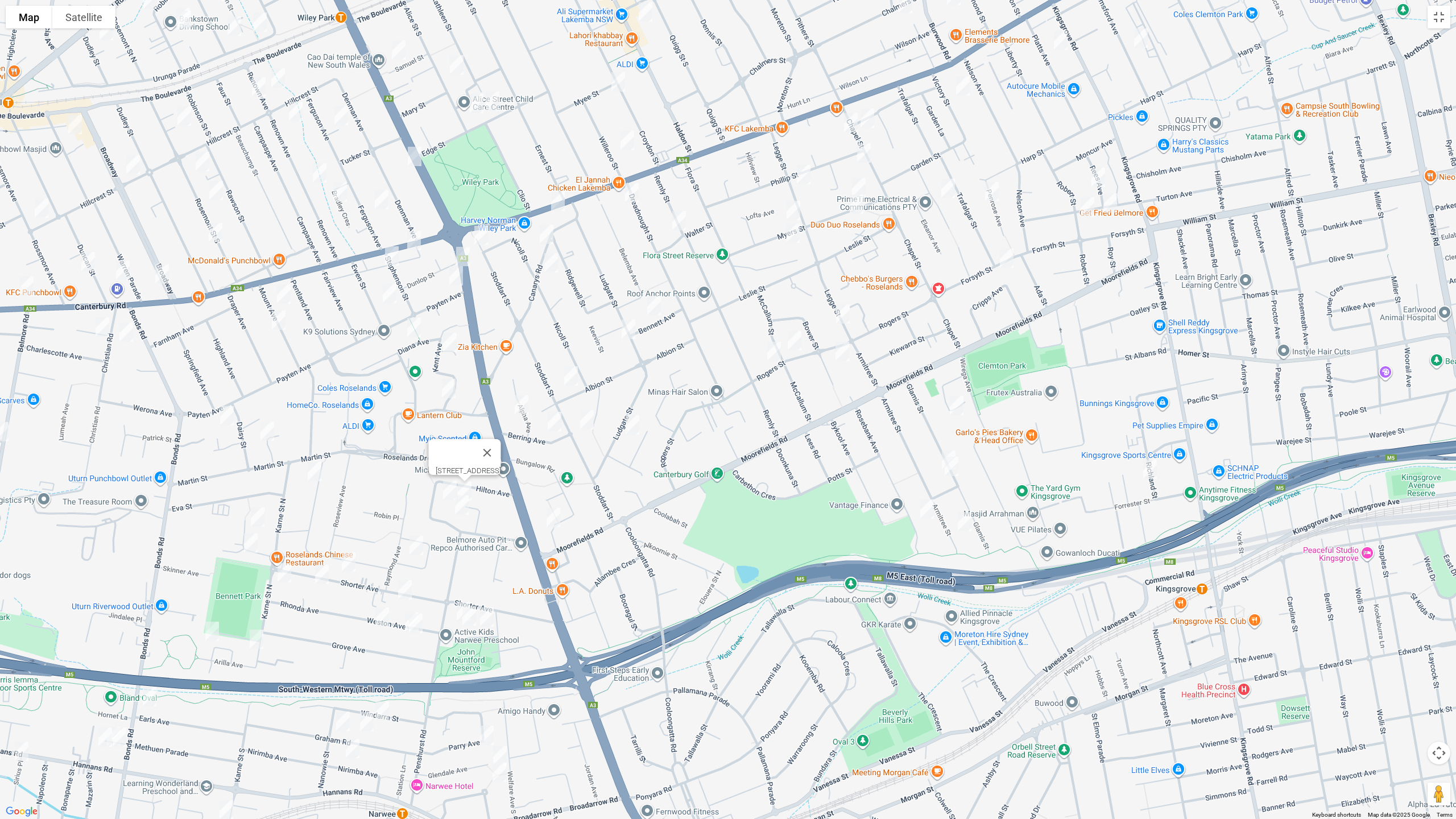
drag, startPoint x: 780, startPoint y: 486, endPoint x: 1425, endPoint y: 72, distance: 766.4
click at [728, 563] on div "[STREET_ADDRESS]" at bounding box center [728, 410] width 1456 height 819
click at [1440, 21] on button "Toggle fullscreen view" at bounding box center [1438, 16] width 22 height 22
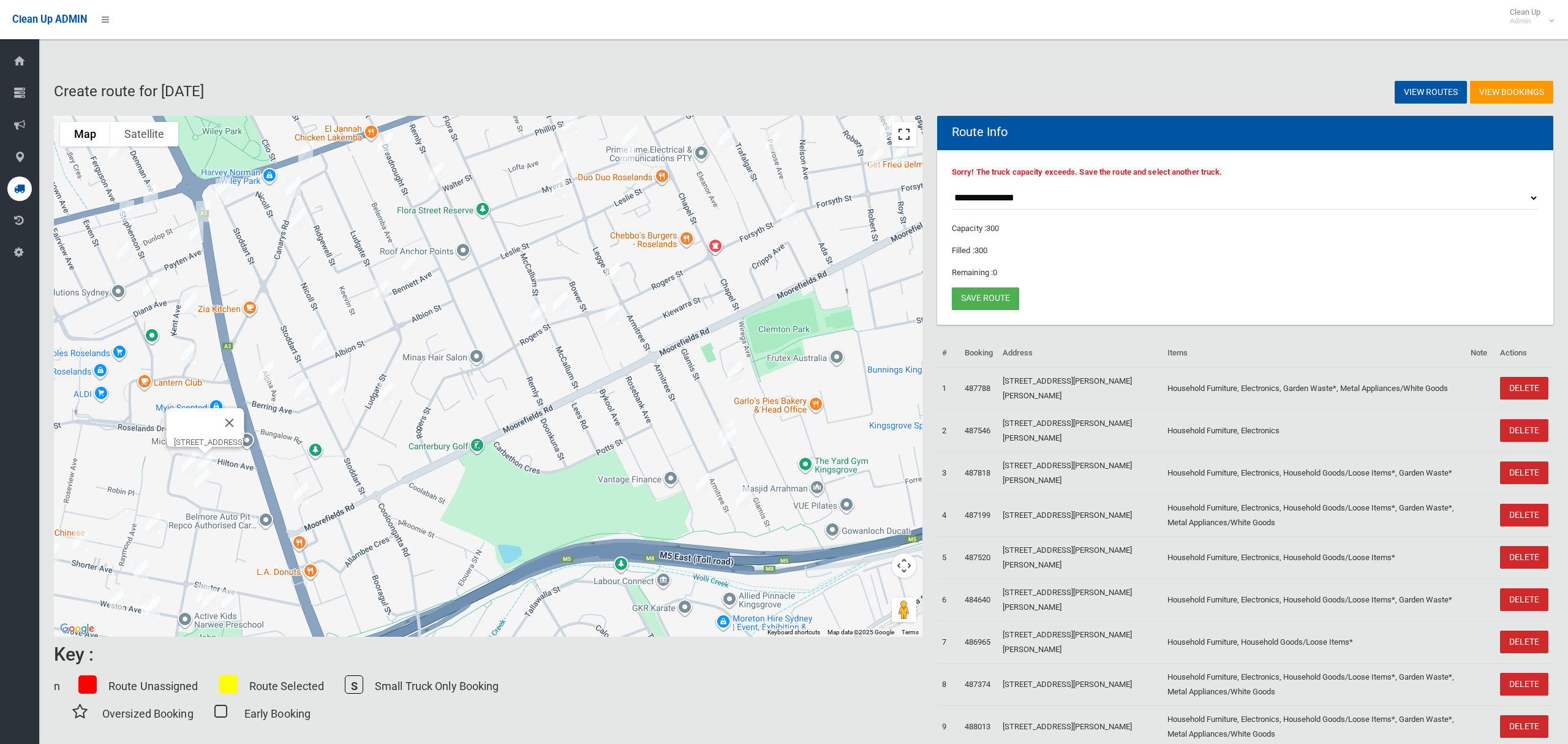
click at [909, 136] on button "Toggle fullscreen view" at bounding box center [903, 134] width 24 height 24
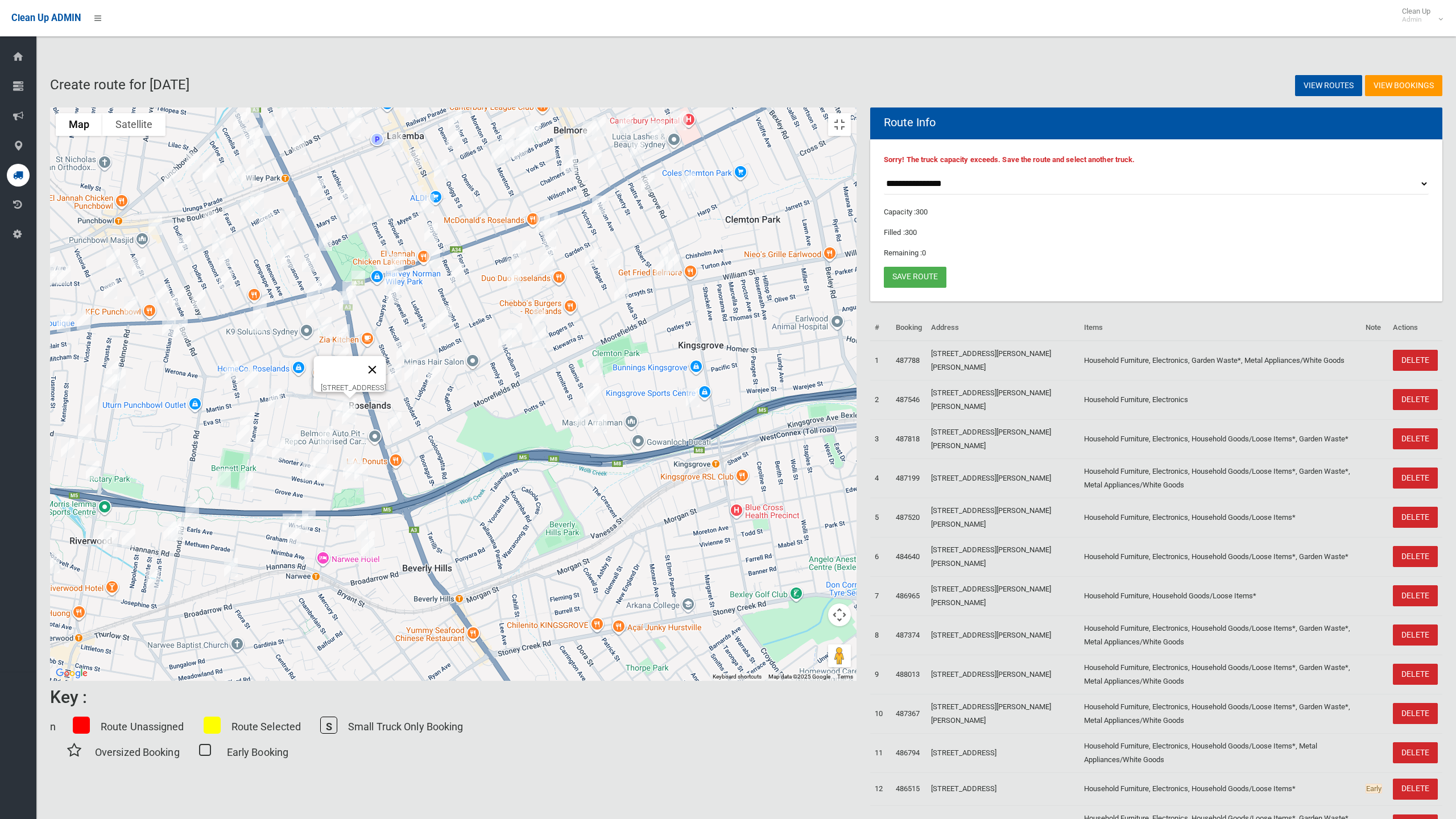
click at [386, 381] on button "Close" at bounding box center [372, 369] width 28 height 28
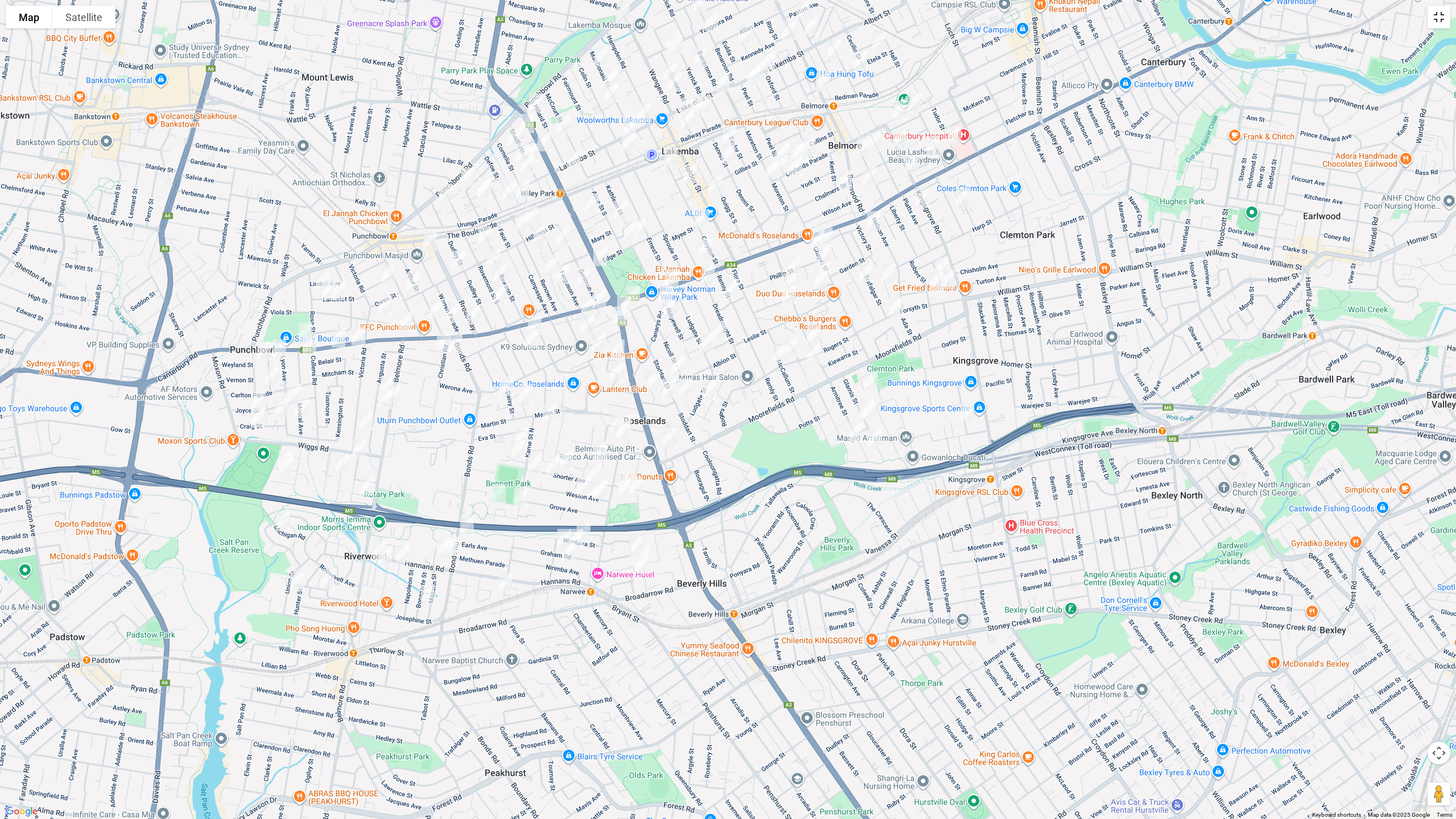
click at [1437, 16] on button "Toggle fullscreen view" at bounding box center [1438, 16] width 22 height 22
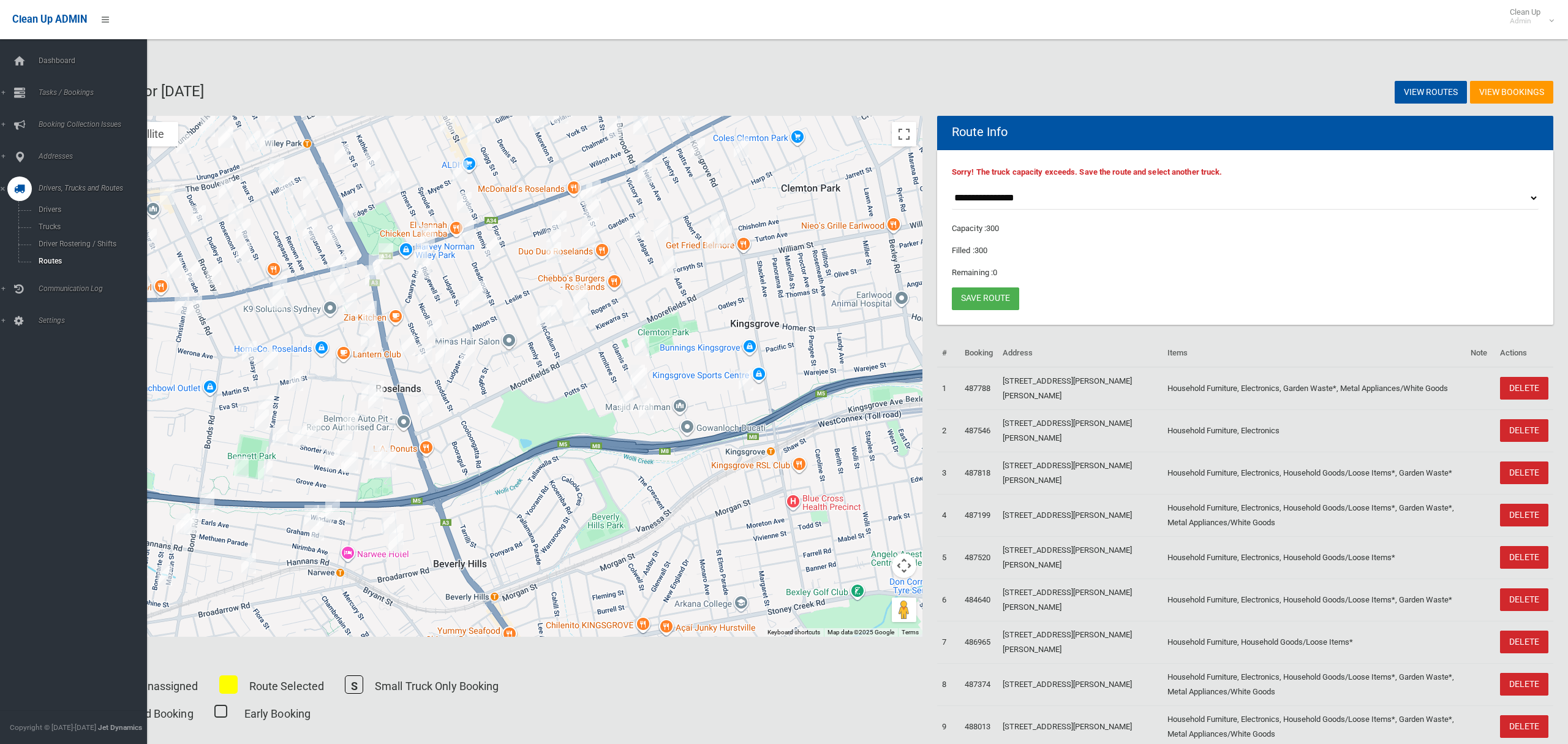
click at [100, 186] on span "Drivers, Trucks and Routes" at bounding box center [91, 188] width 112 height 9
click at [95, 186] on span "Drivers, Trucks and Routes" at bounding box center [91, 188] width 112 height 9
click at [91, 240] on span "Driver Rostering / Shifts" at bounding box center [86, 244] width 102 height 9
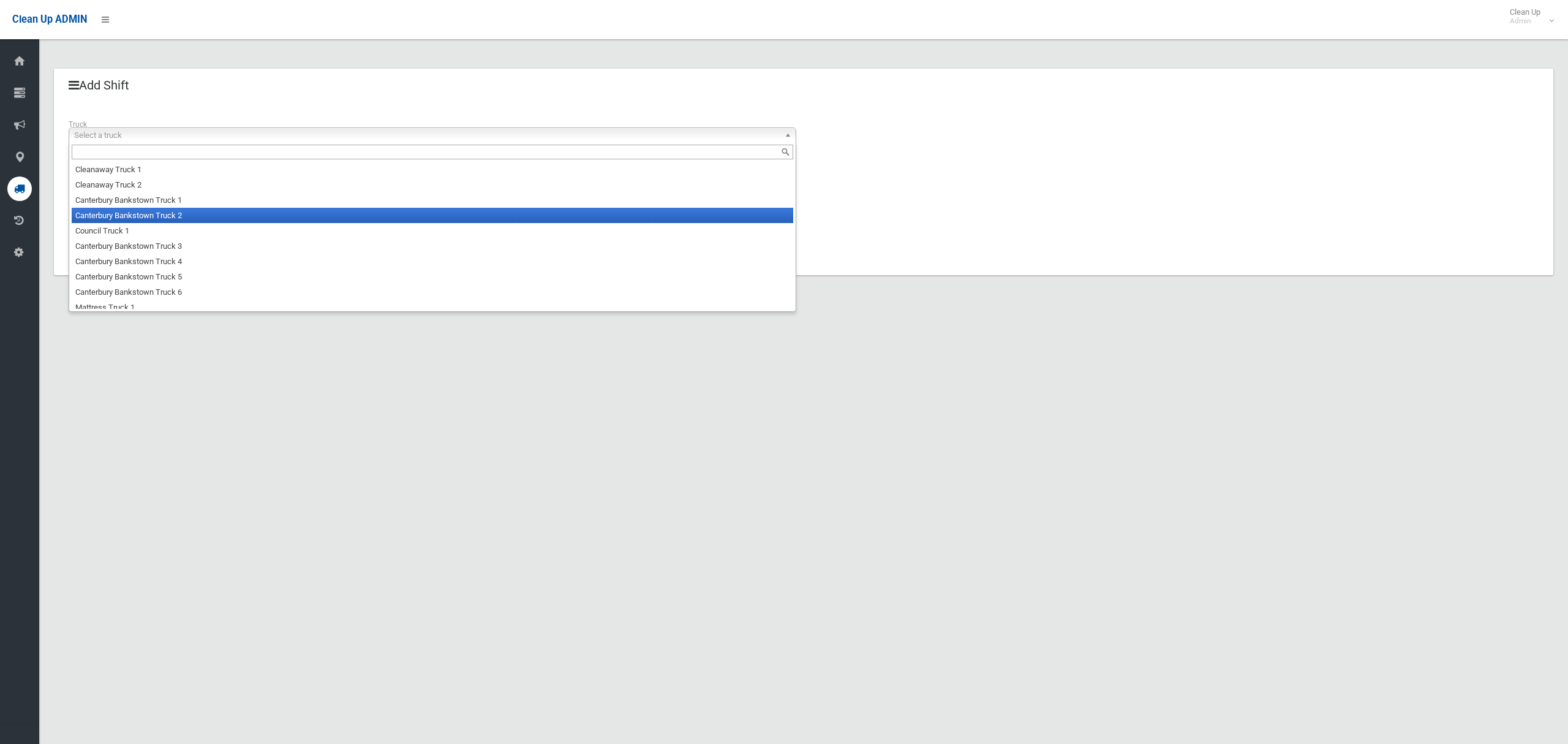
click at [213, 216] on li "Canterbury Bankstown Truck 2" at bounding box center [431, 216] width 721 height 15
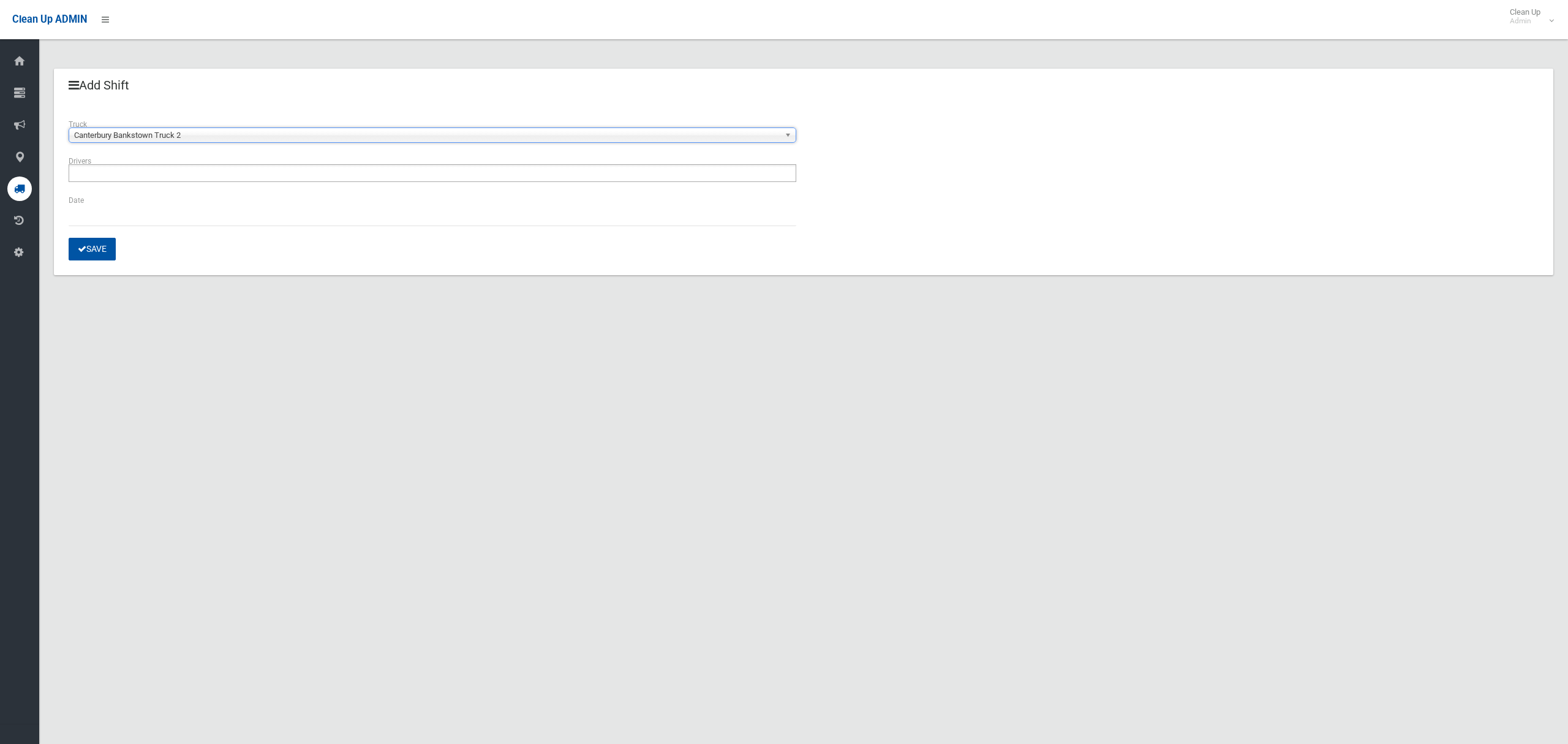
click at [215, 179] on ul at bounding box center [431, 173] width 727 height 17
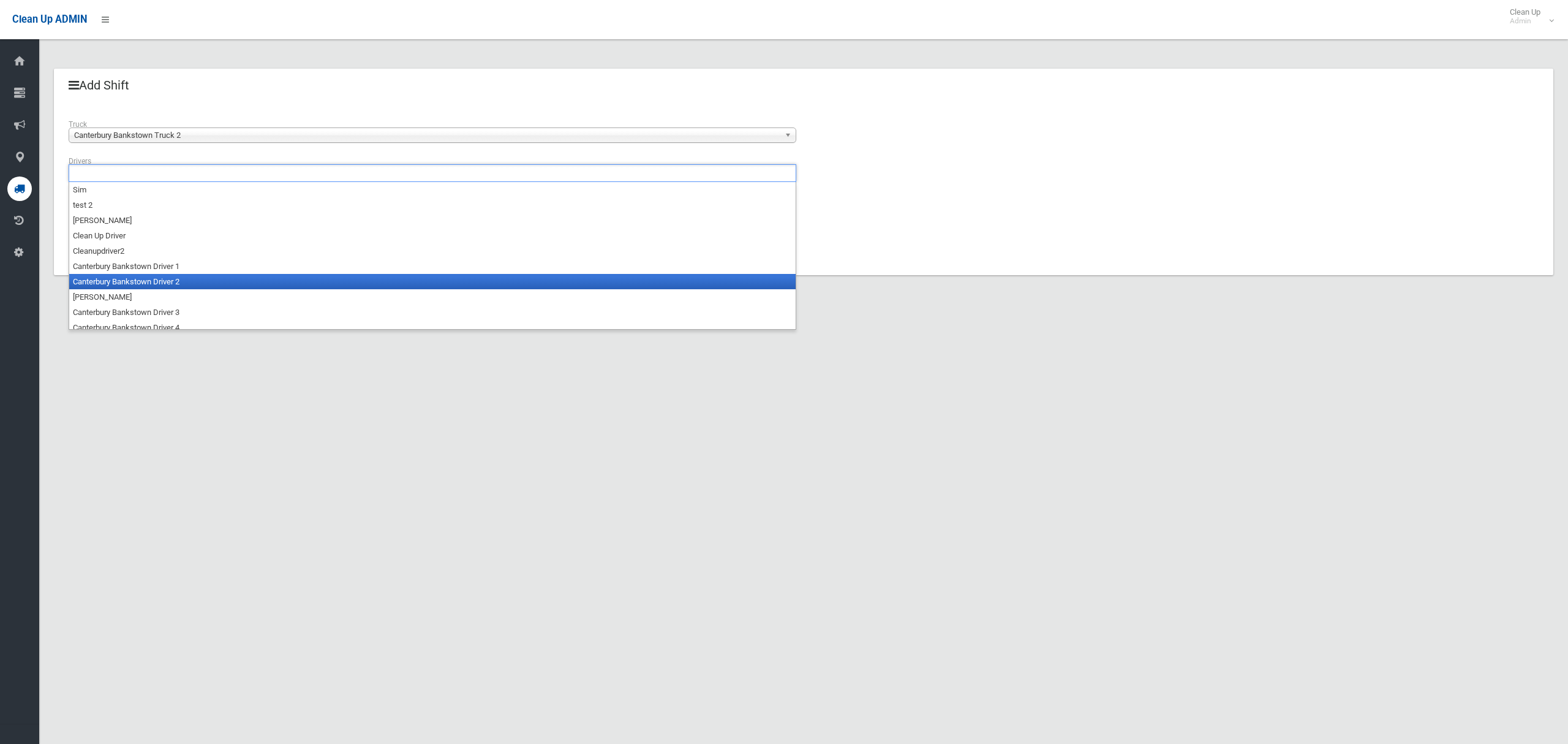
click at [188, 280] on li "Canterbury Bankstown Driver 2" at bounding box center [432, 281] width 726 height 15
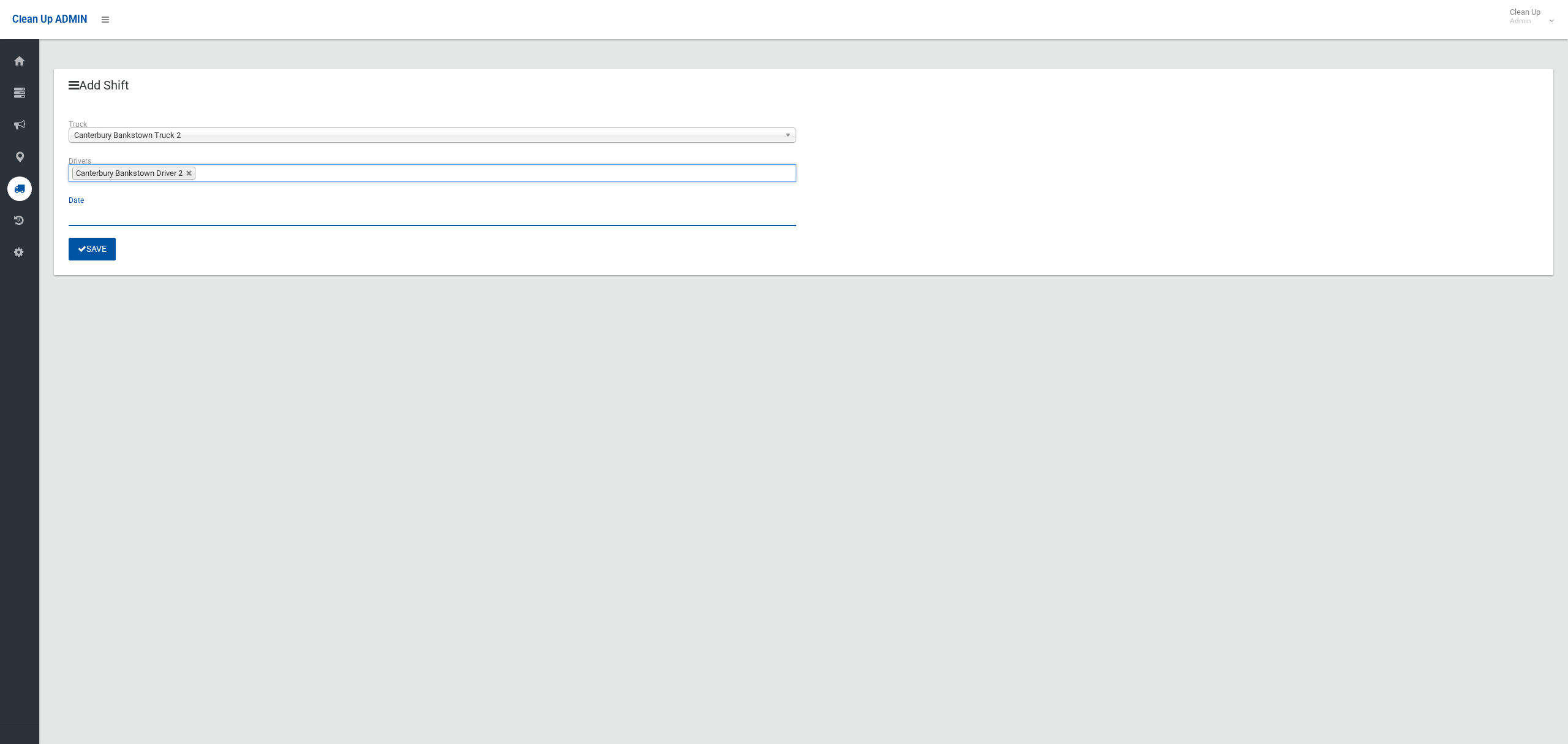
click at [91, 216] on input "text" at bounding box center [431, 215] width 727 height 23
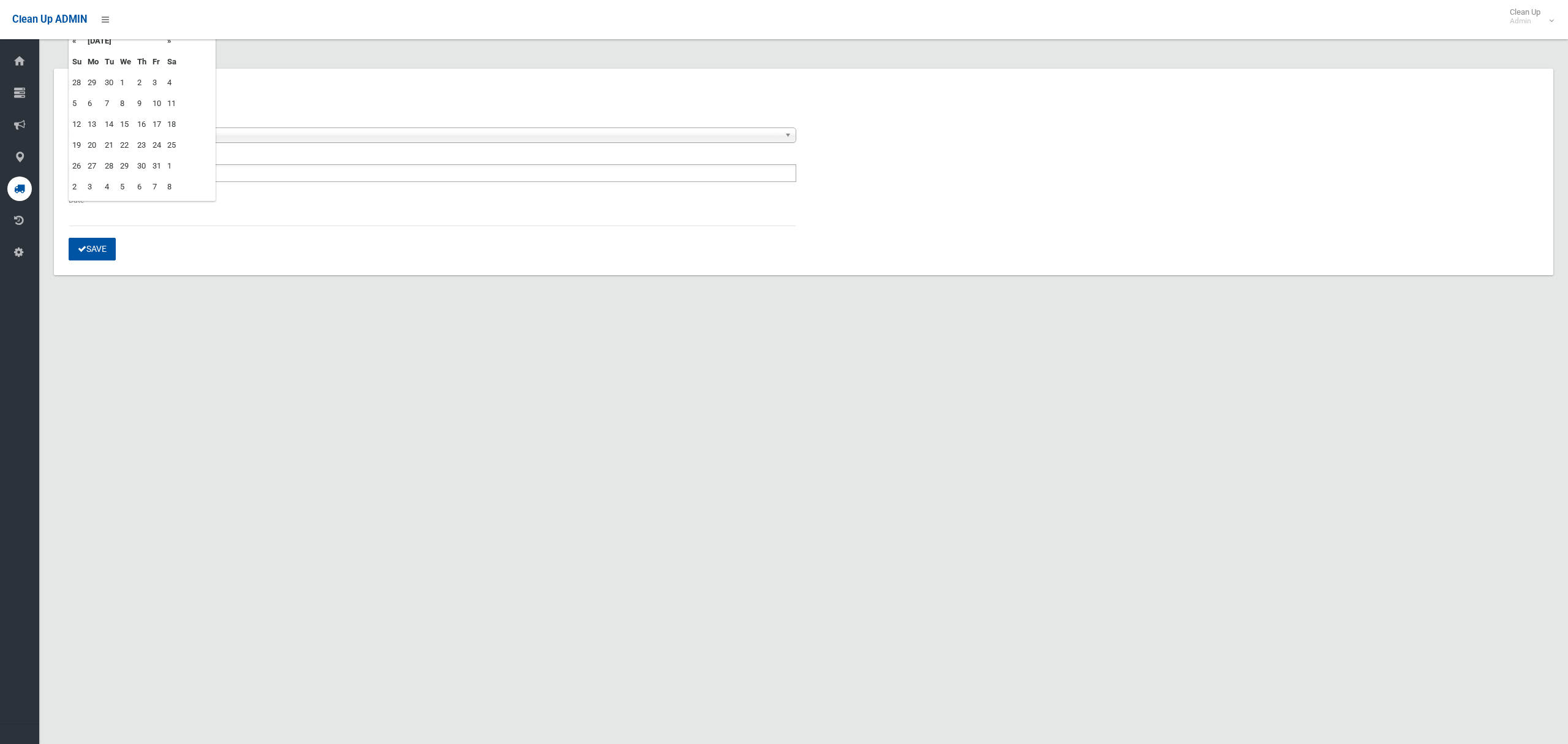
click at [125, 103] on td "8" at bounding box center [125, 104] width 17 height 21
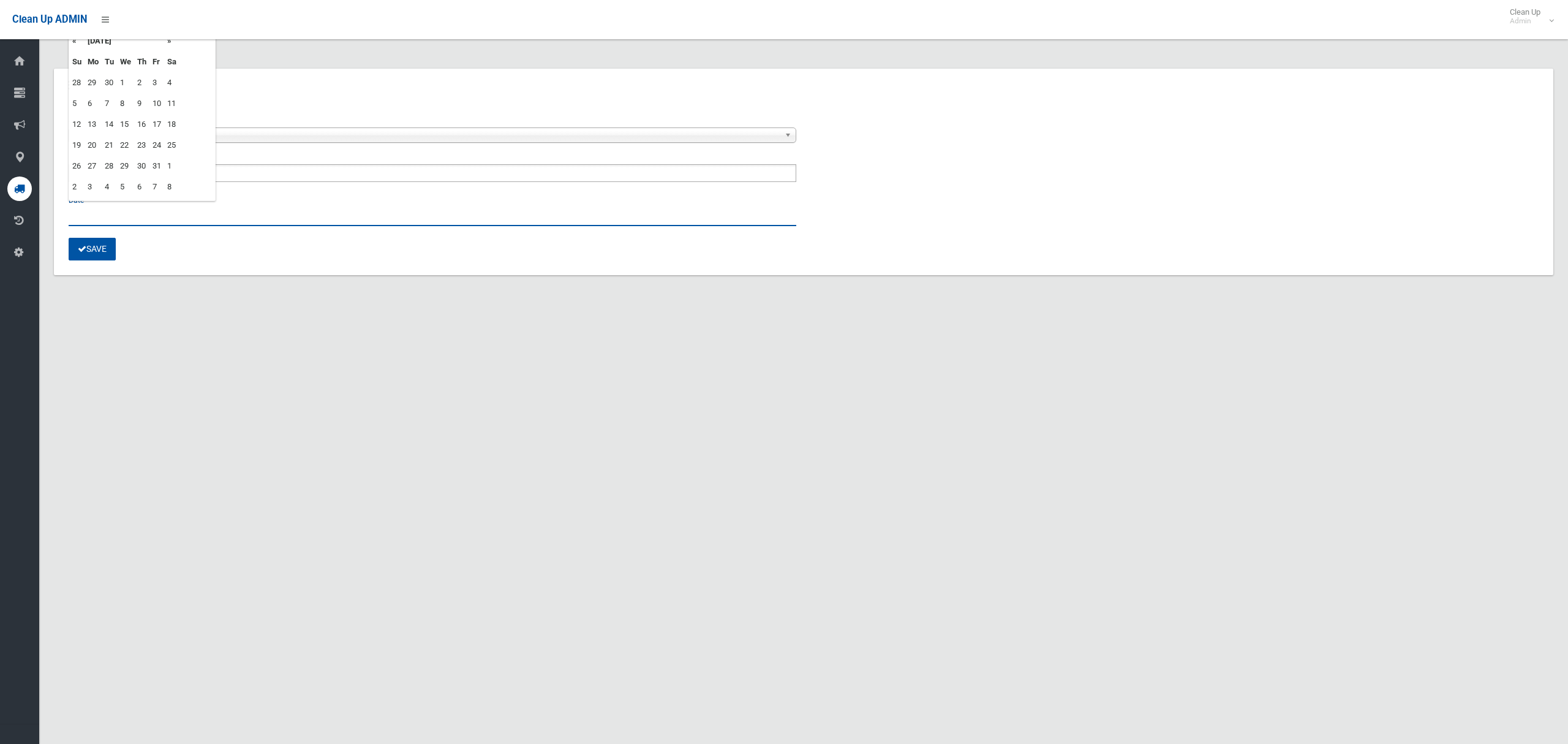
type input "**********"
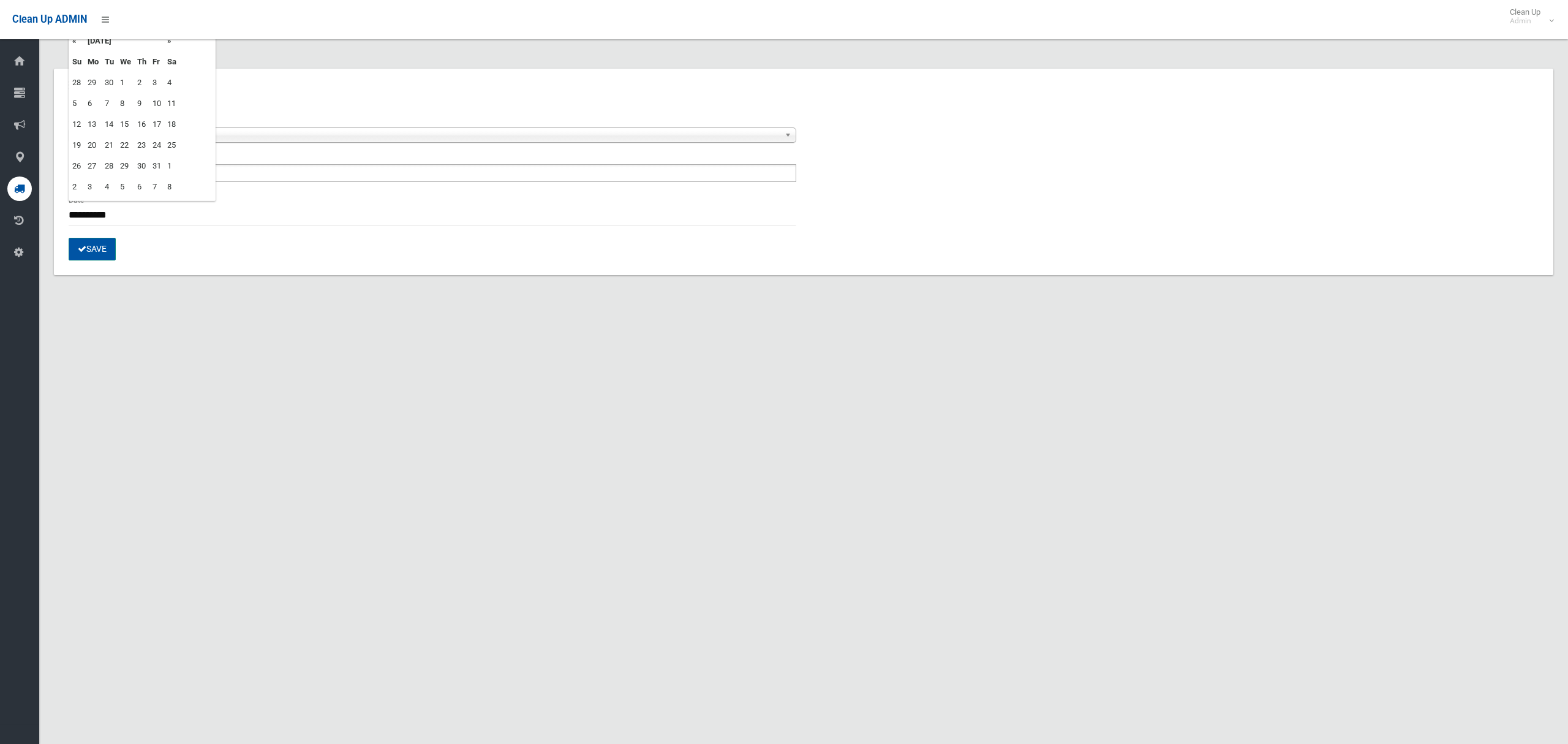
click at [93, 249] on button "Save" at bounding box center [91, 250] width 47 height 23
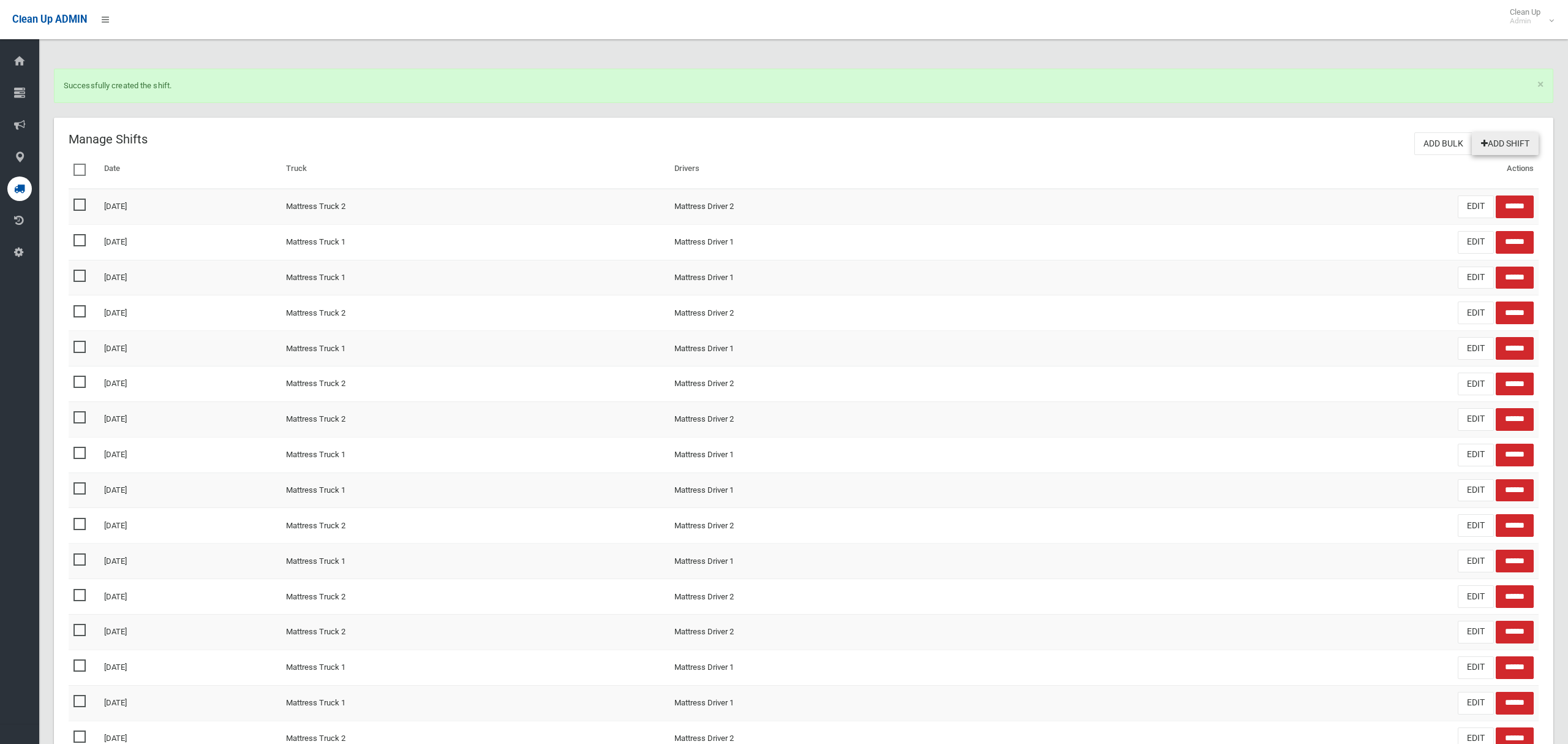
click at [1505, 144] on link "Add Shift" at bounding box center [1504, 144] width 66 height 23
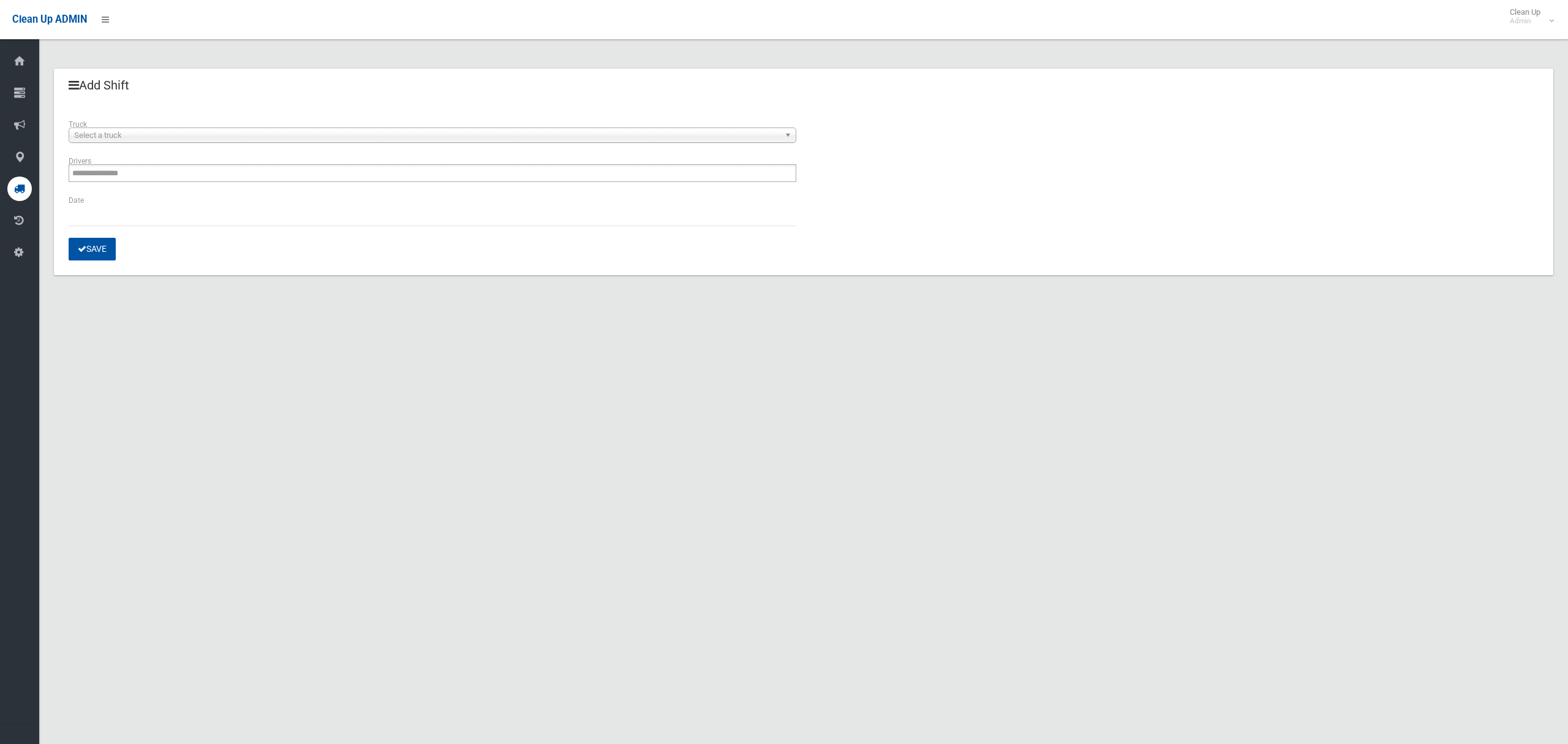
click at [217, 139] on span "Select a truck" at bounding box center [427, 135] width 705 height 14
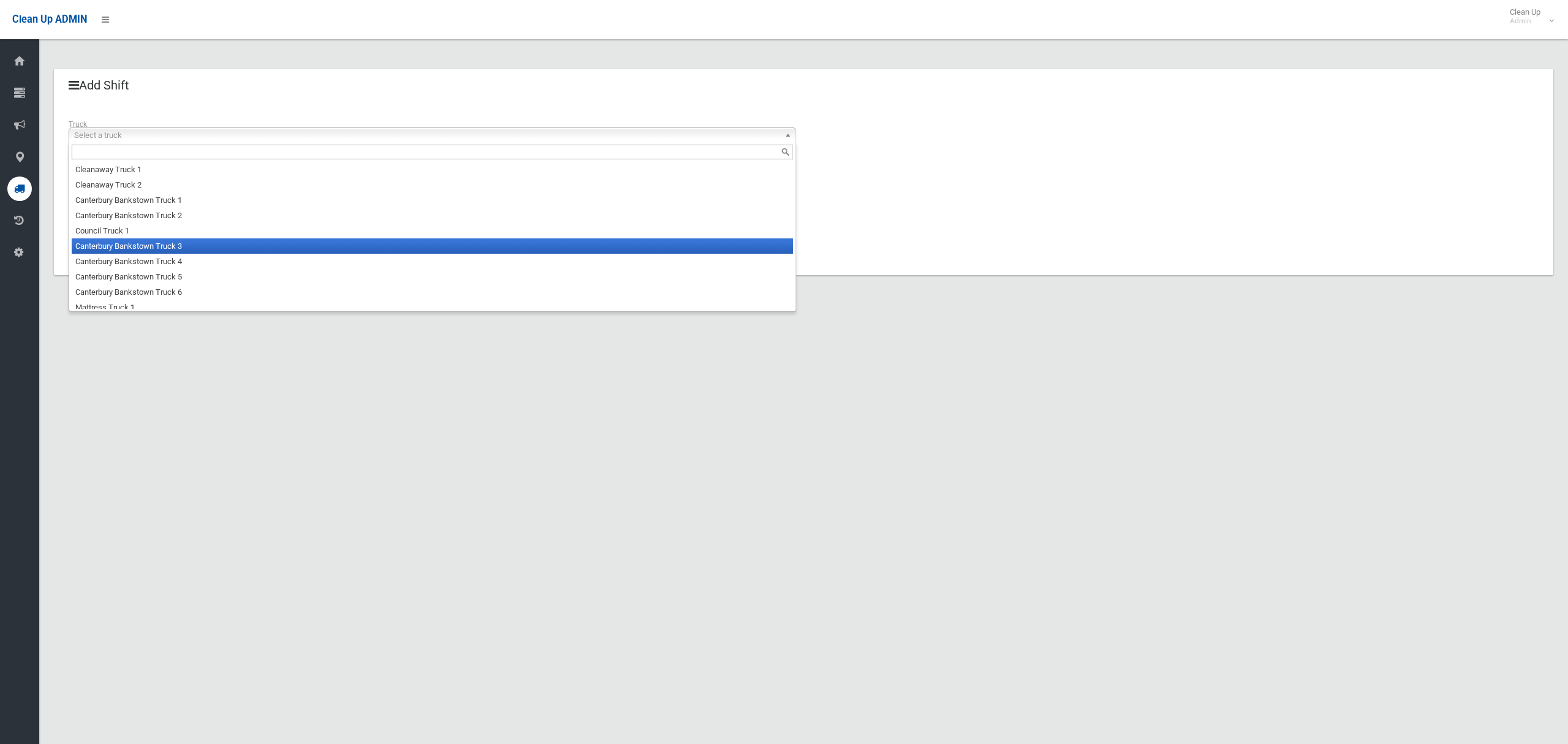
click at [179, 247] on li "Canterbury Bankstown Truck 3" at bounding box center [431, 246] width 721 height 15
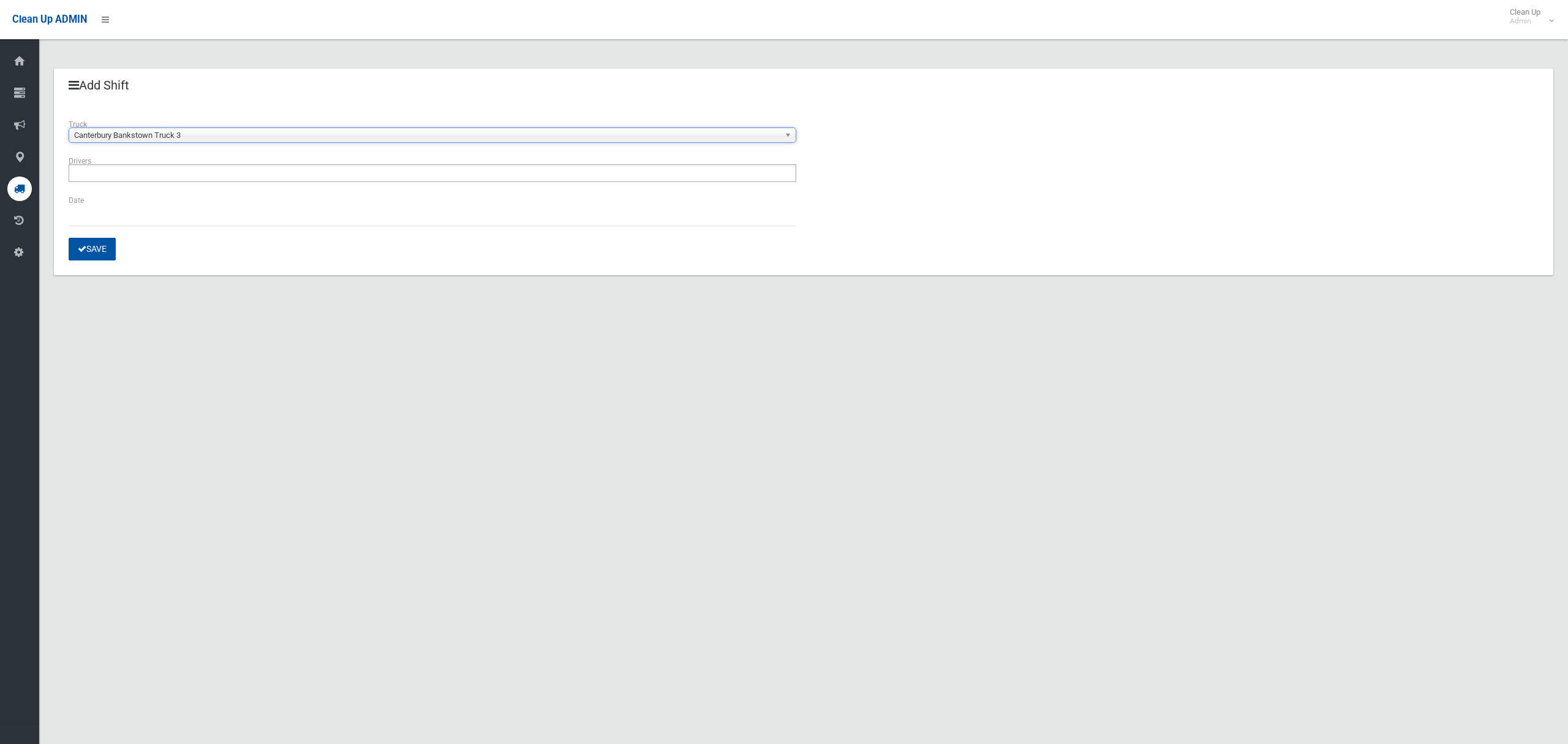
click at [173, 175] on ul at bounding box center [431, 173] width 727 height 17
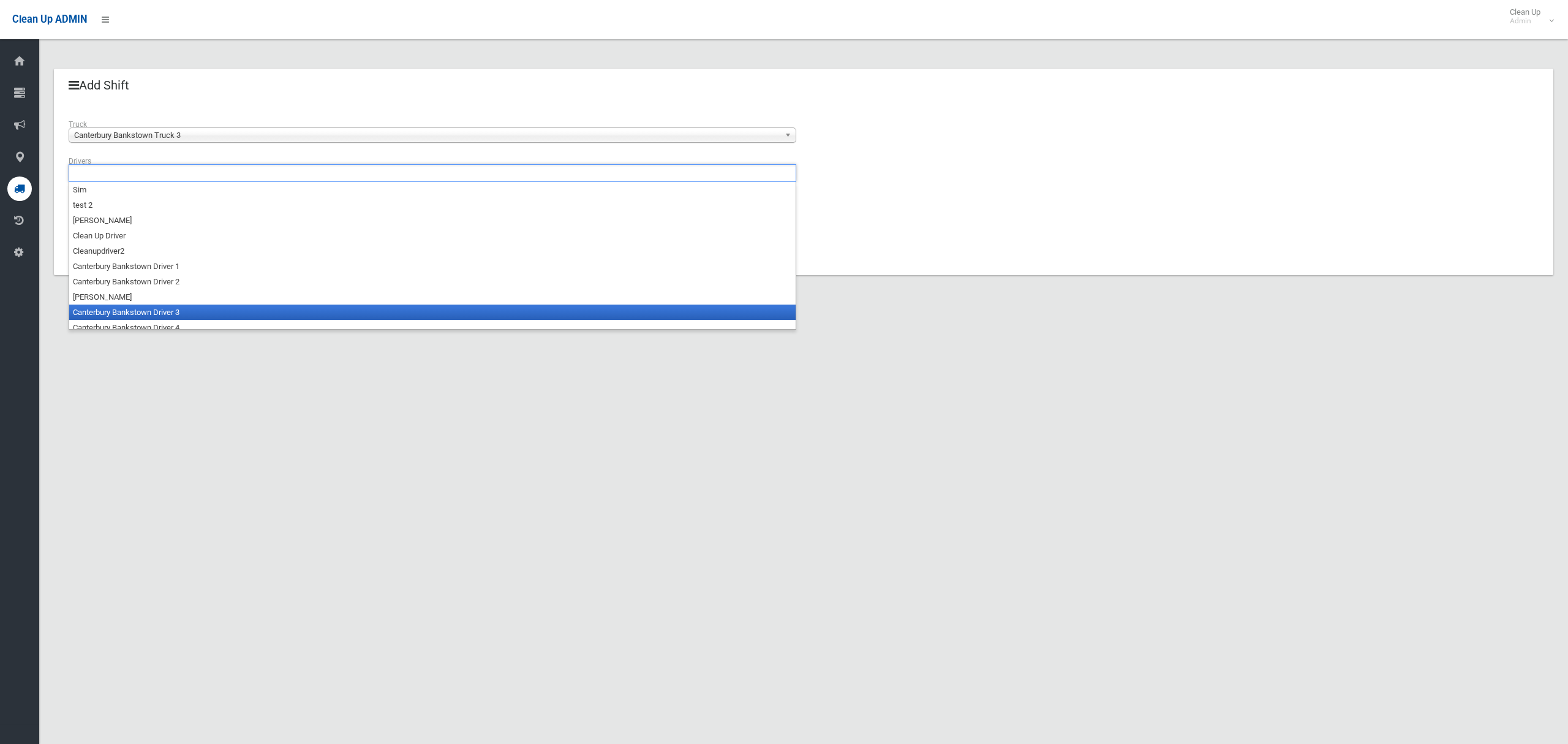
click at [184, 306] on li "Canterbury Bankstown Driver 3" at bounding box center [432, 312] width 726 height 15
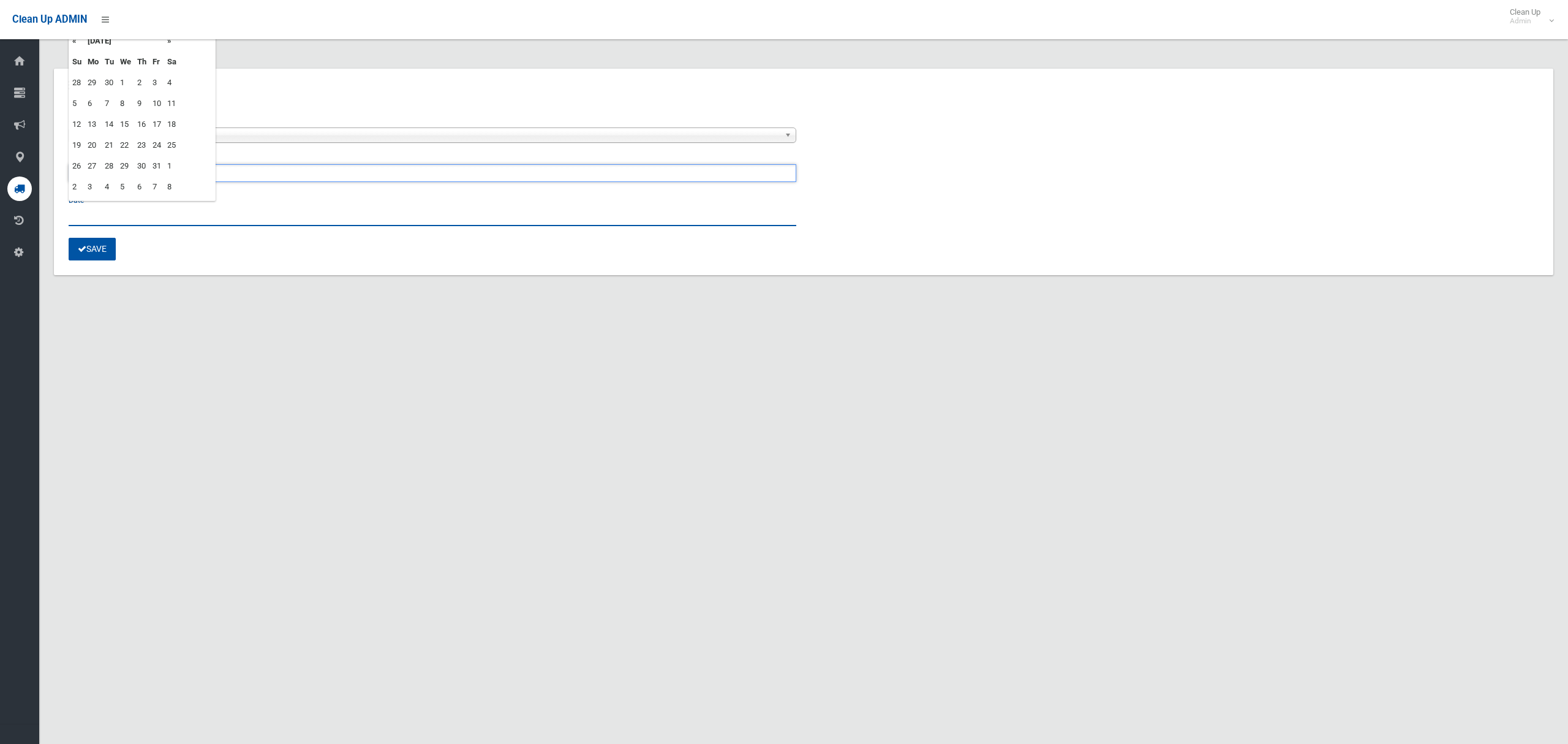
click at [95, 218] on input "text" at bounding box center [431, 215] width 727 height 23
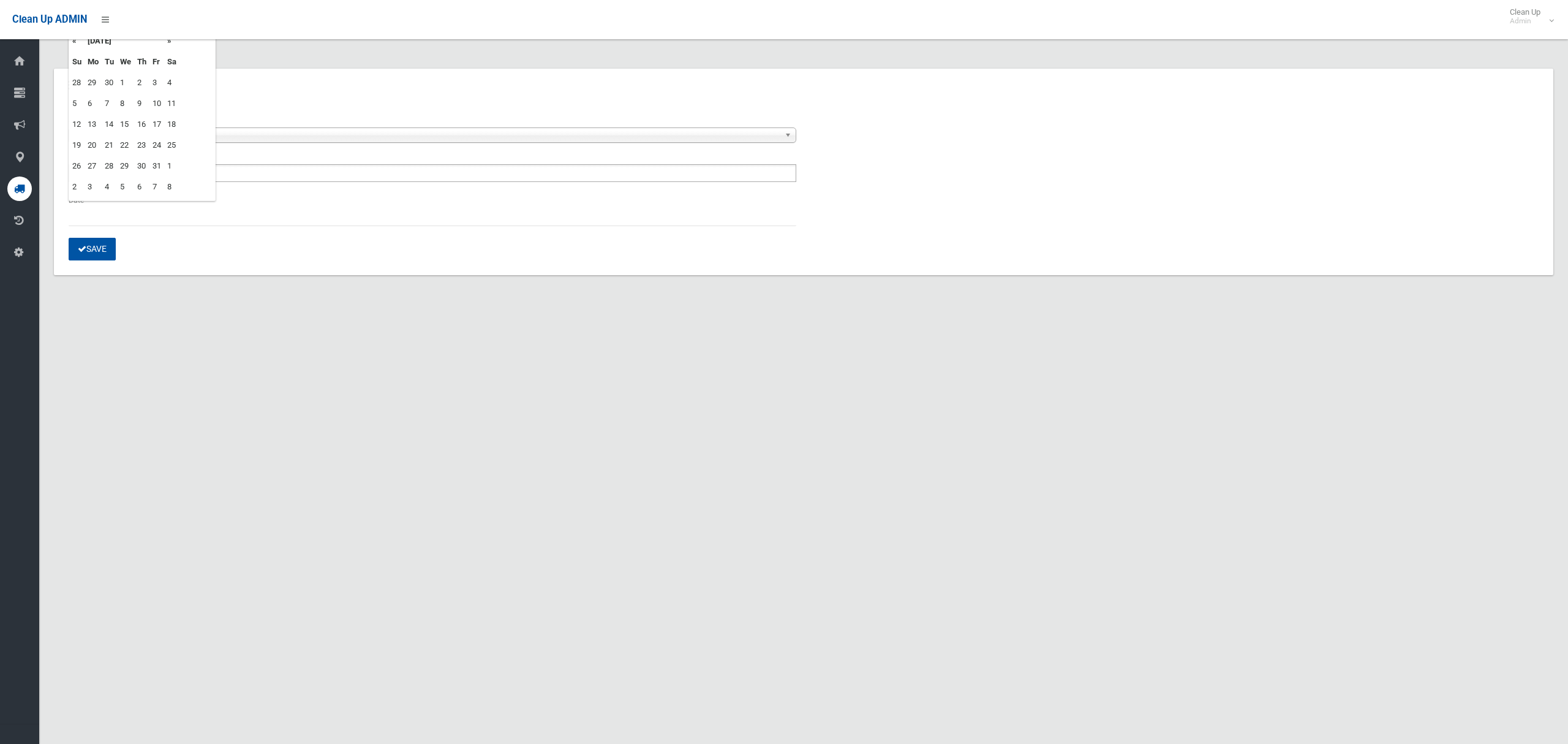
click at [124, 104] on td "8" at bounding box center [125, 104] width 17 height 21
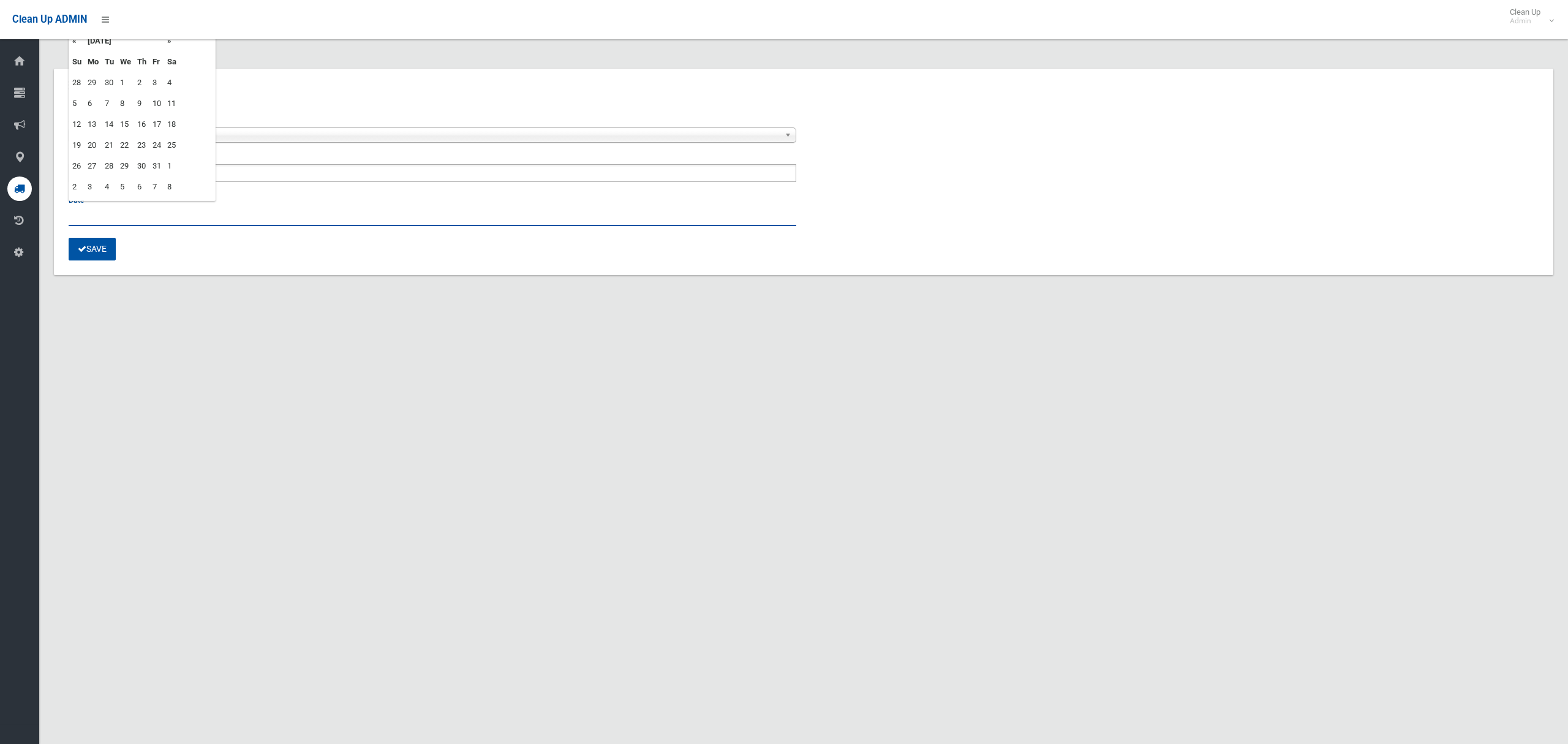
type input "**********"
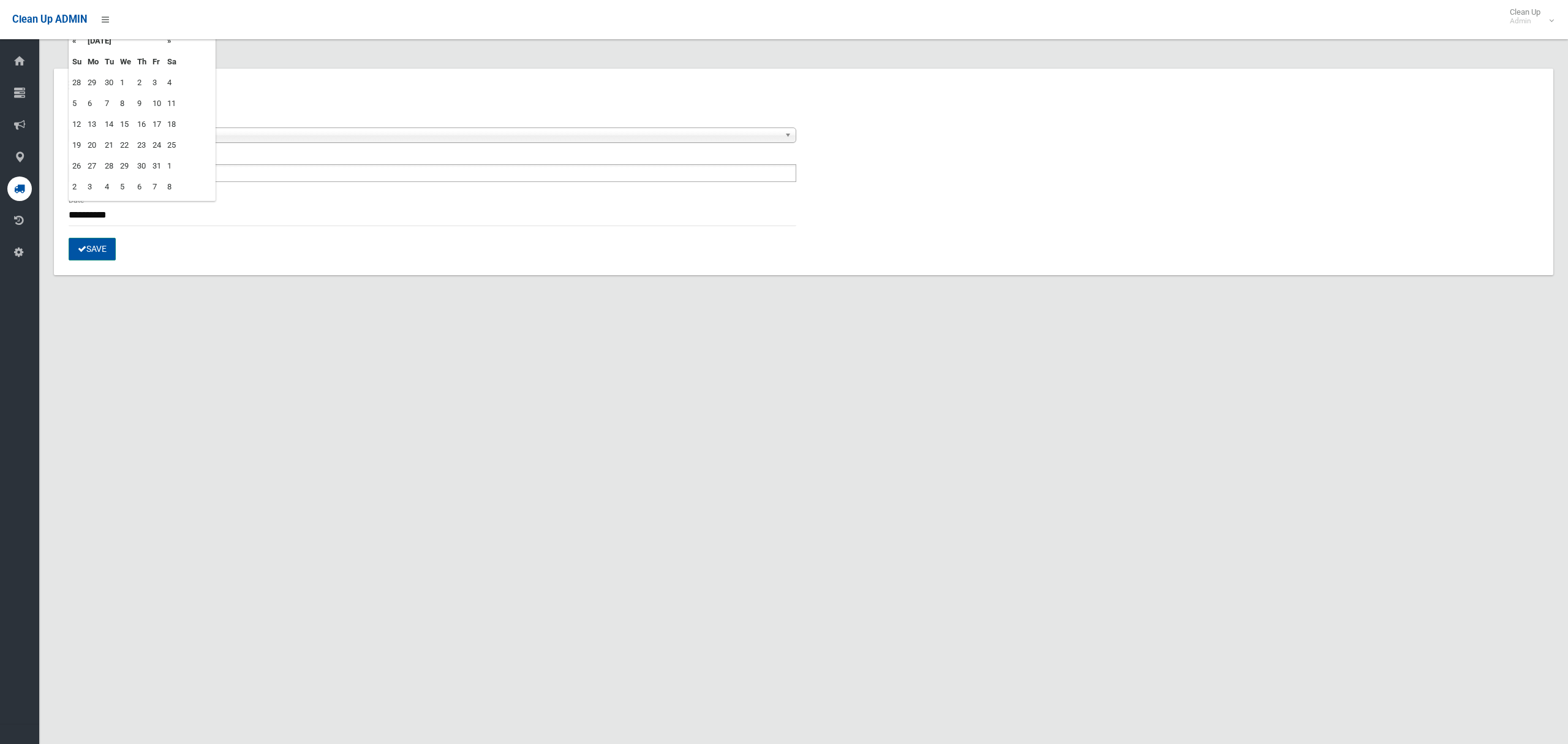
click at [99, 252] on button "Save" at bounding box center [91, 250] width 47 height 23
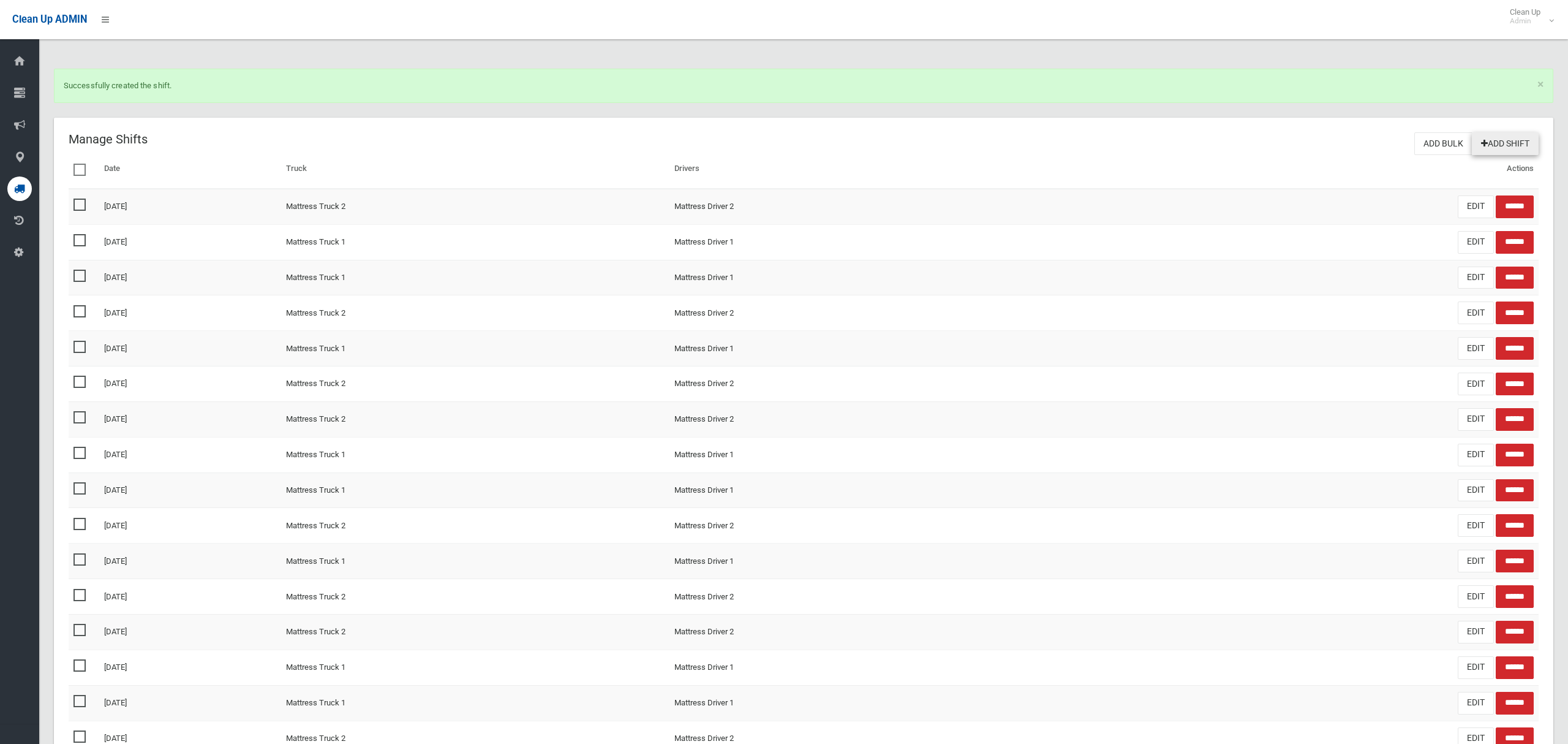
click at [1494, 143] on link "Add Shift" at bounding box center [1504, 144] width 66 height 23
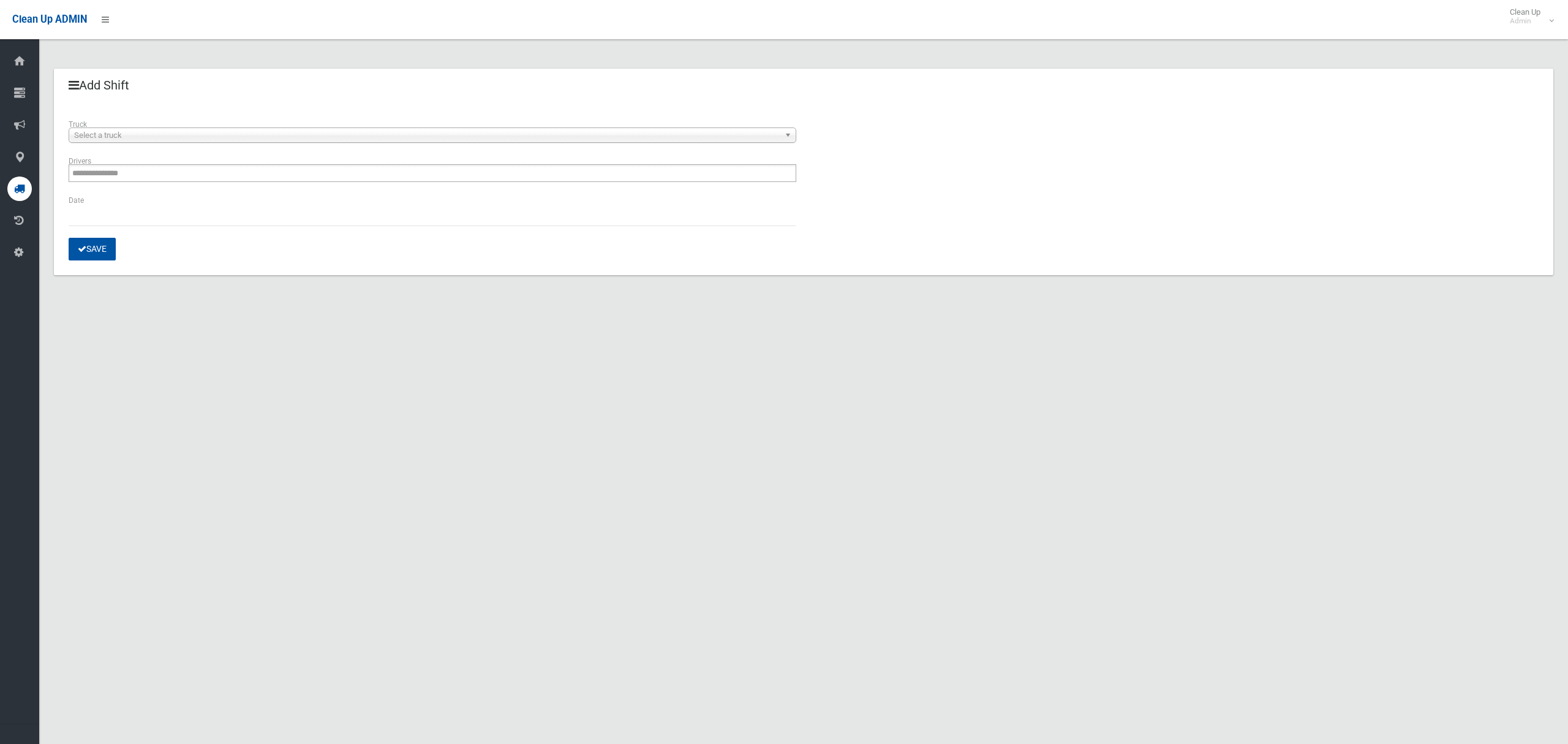
click at [177, 138] on span "Select a truck" at bounding box center [427, 135] width 705 height 14
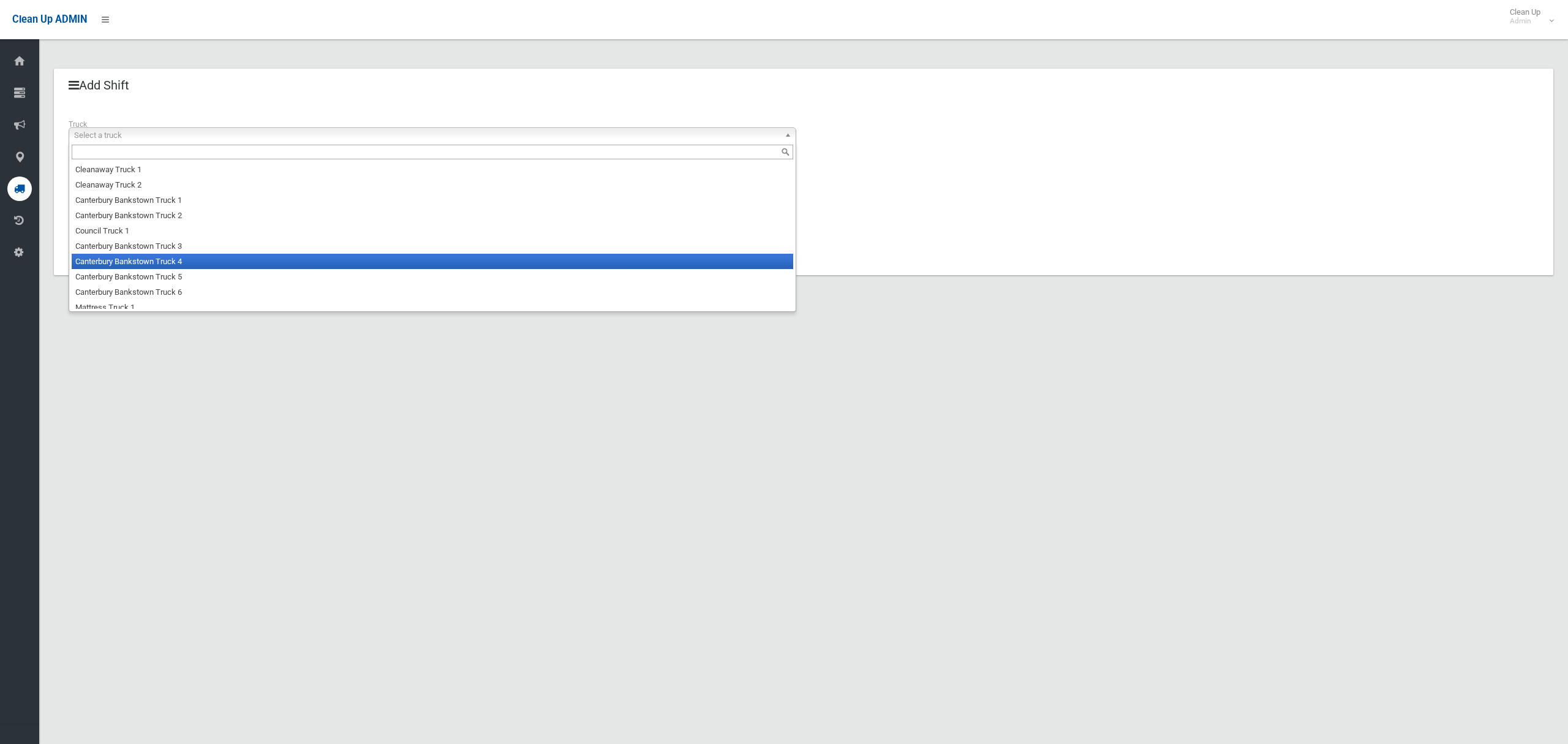
click at [175, 265] on li "Canterbury Bankstown Truck 4" at bounding box center [431, 261] width 721 height 15
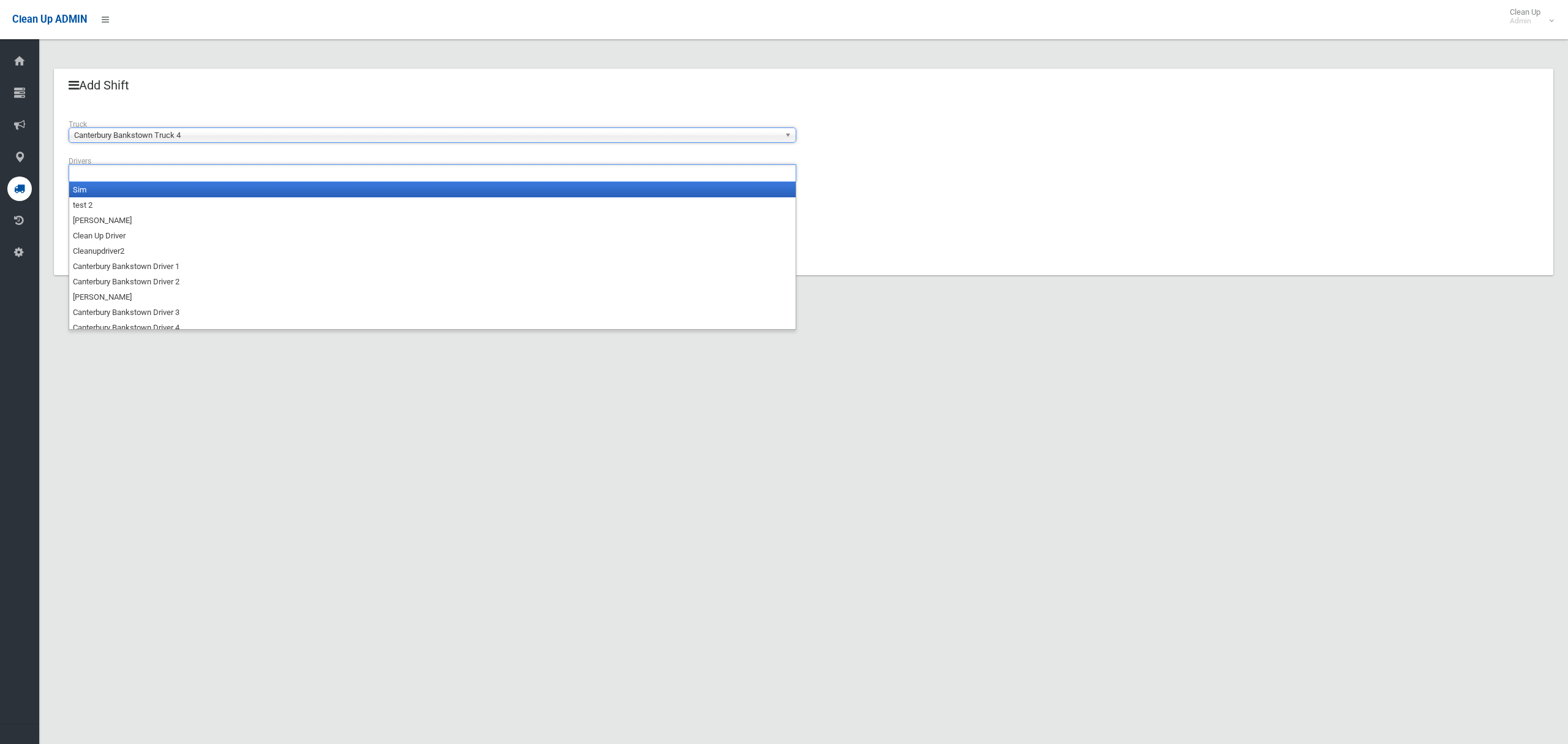
click at [116, 175] on input "text" at bounding box center [104, 173] width 65 height 15
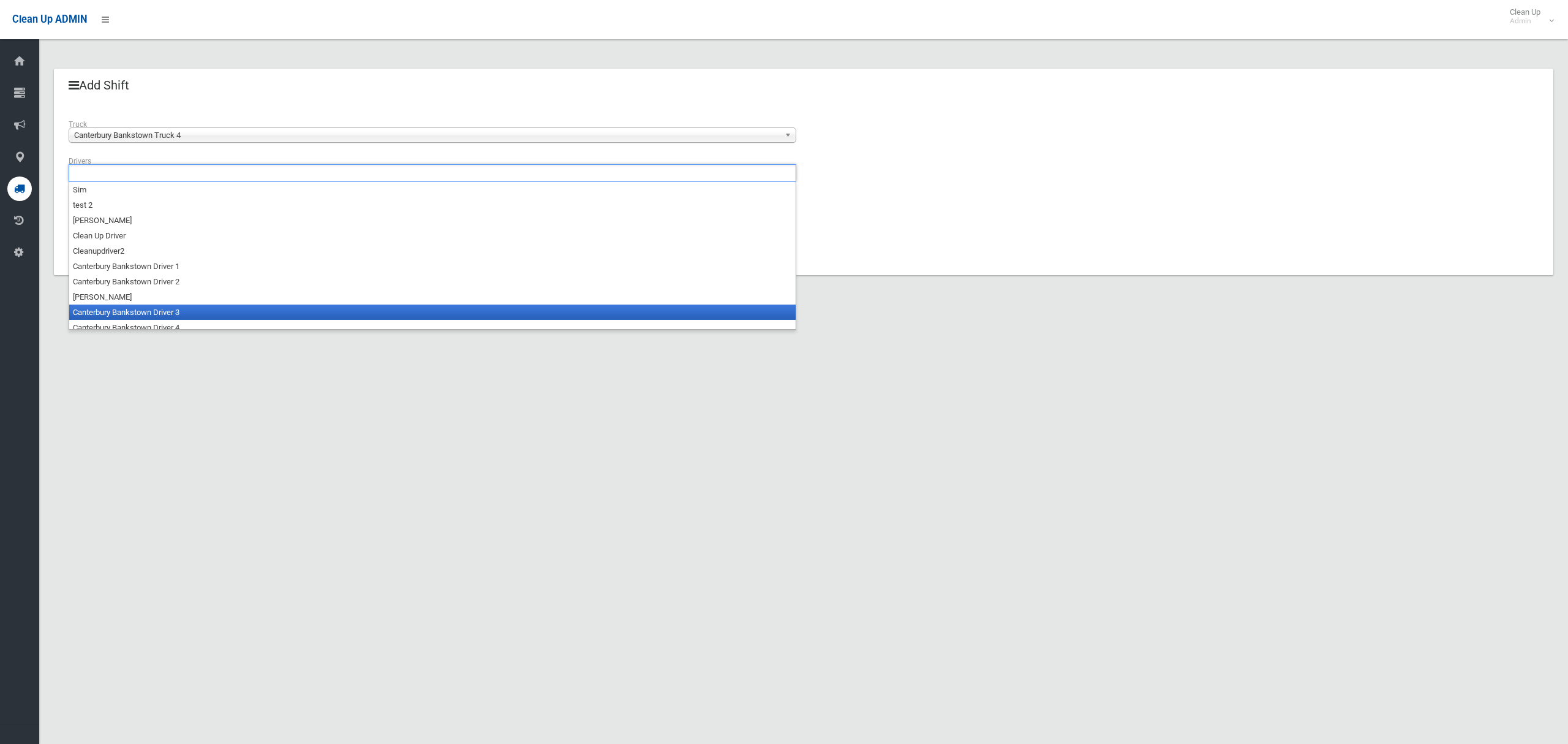
scroll to position [6, 0]
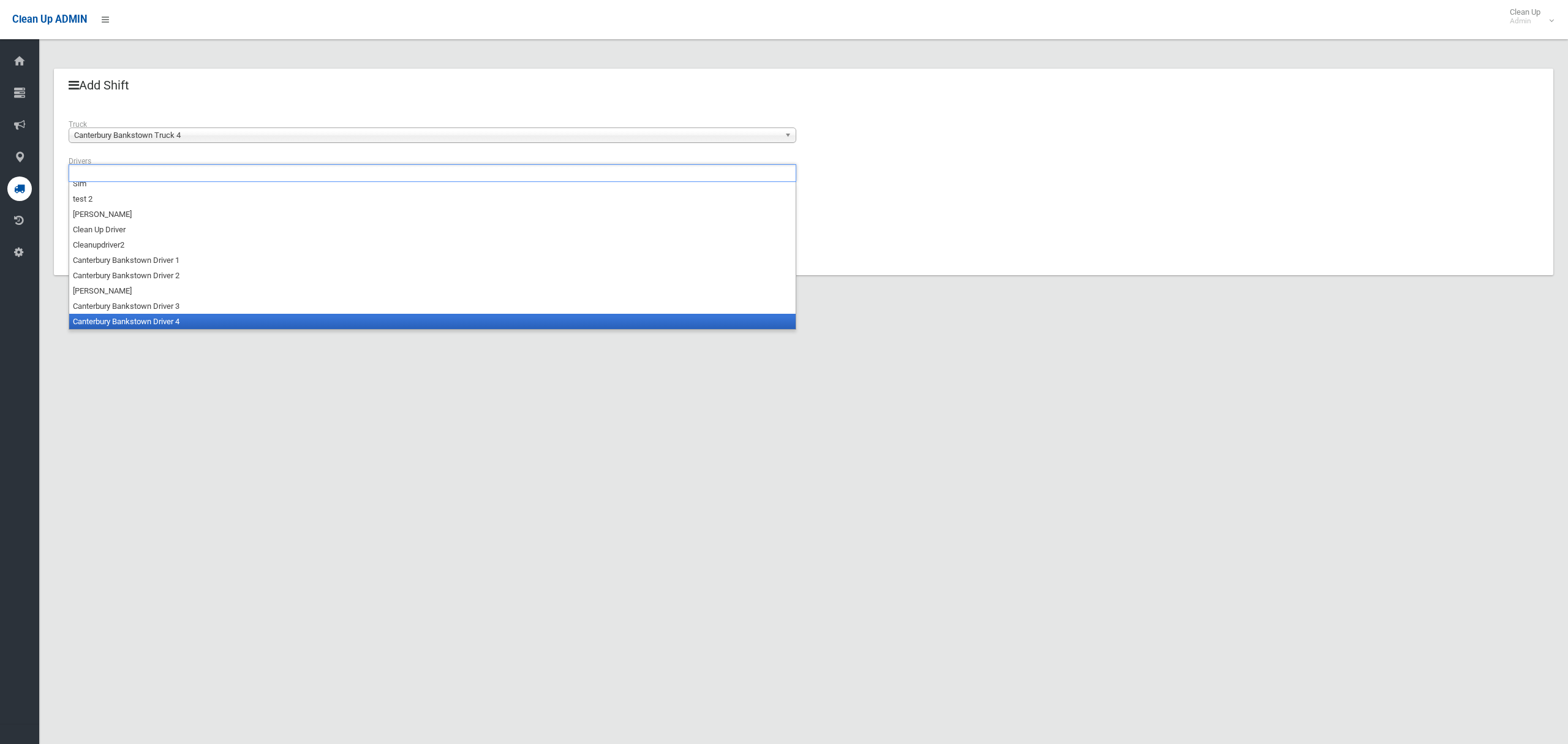
click at [140, 321] on li "Canterbury Bankstown Driver 4" at bounding box center [432, 322] width 726 height 15
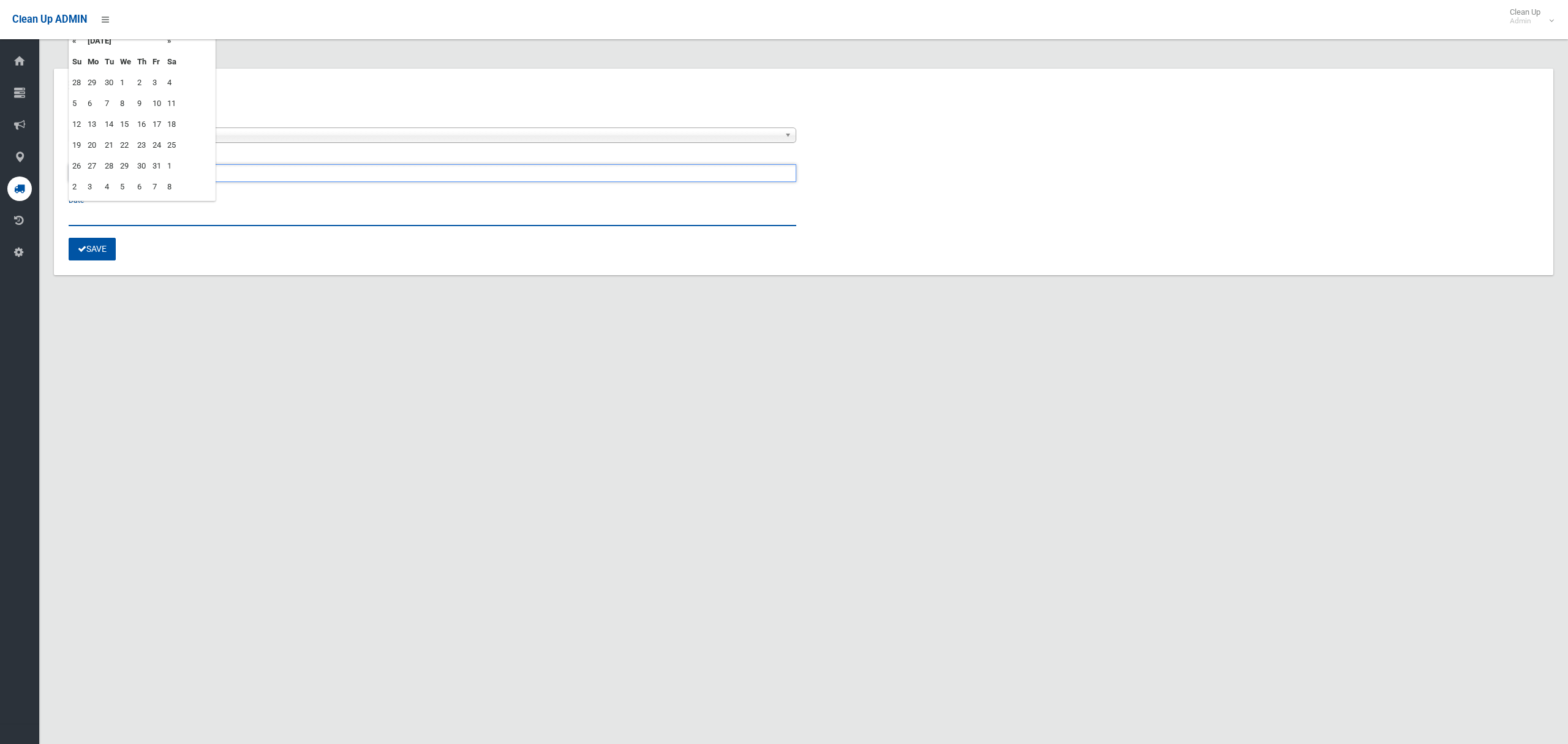
click at [89, 211] on input "text" at bounding box center [431, 215] width 727 height 23
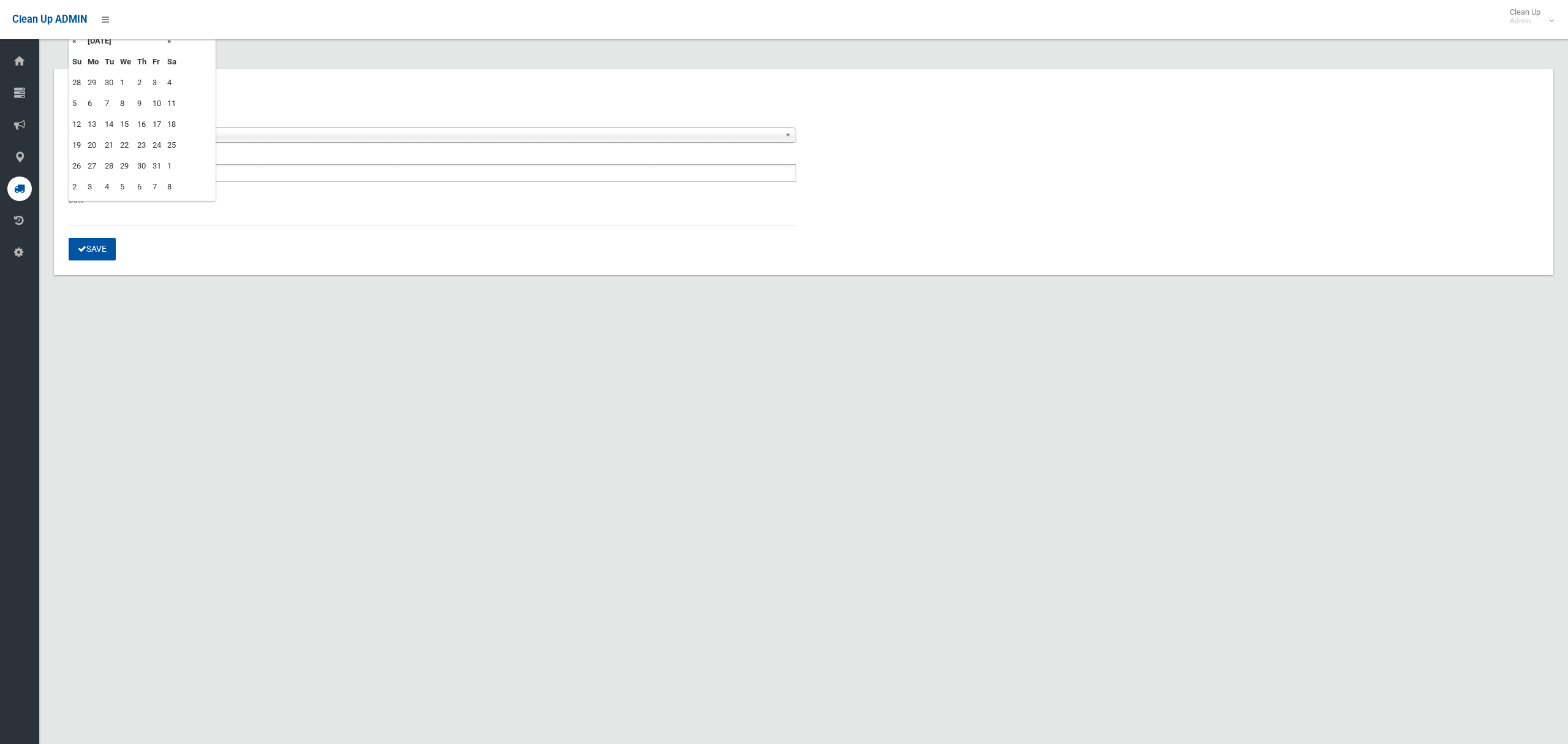
click at [120, 102] on td "8" at bounding box center [125, 104] width 17 height 21
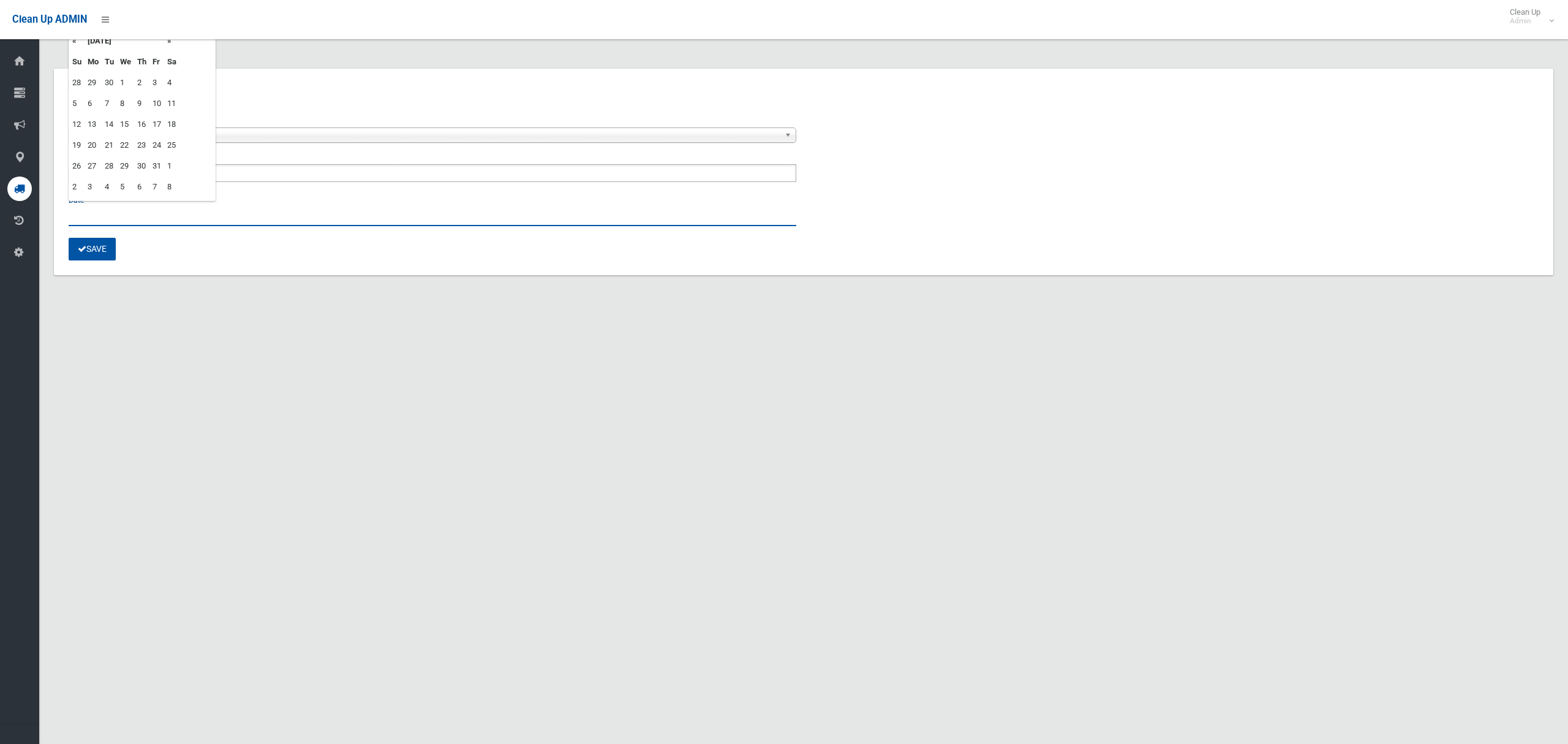
type input "**********"
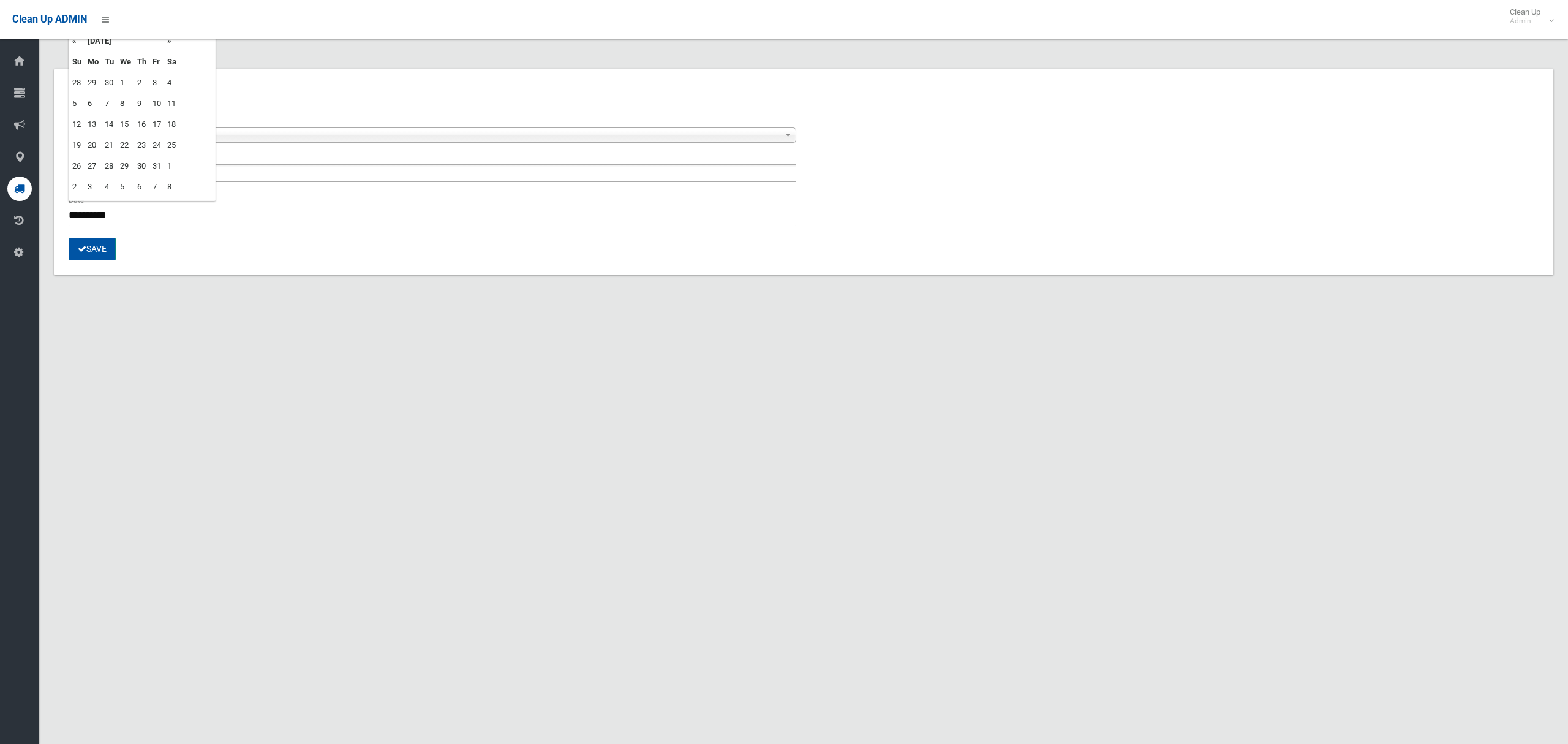
click at [95, 245] on button "Save" at bounding box center [91, 250] width 47 height 23
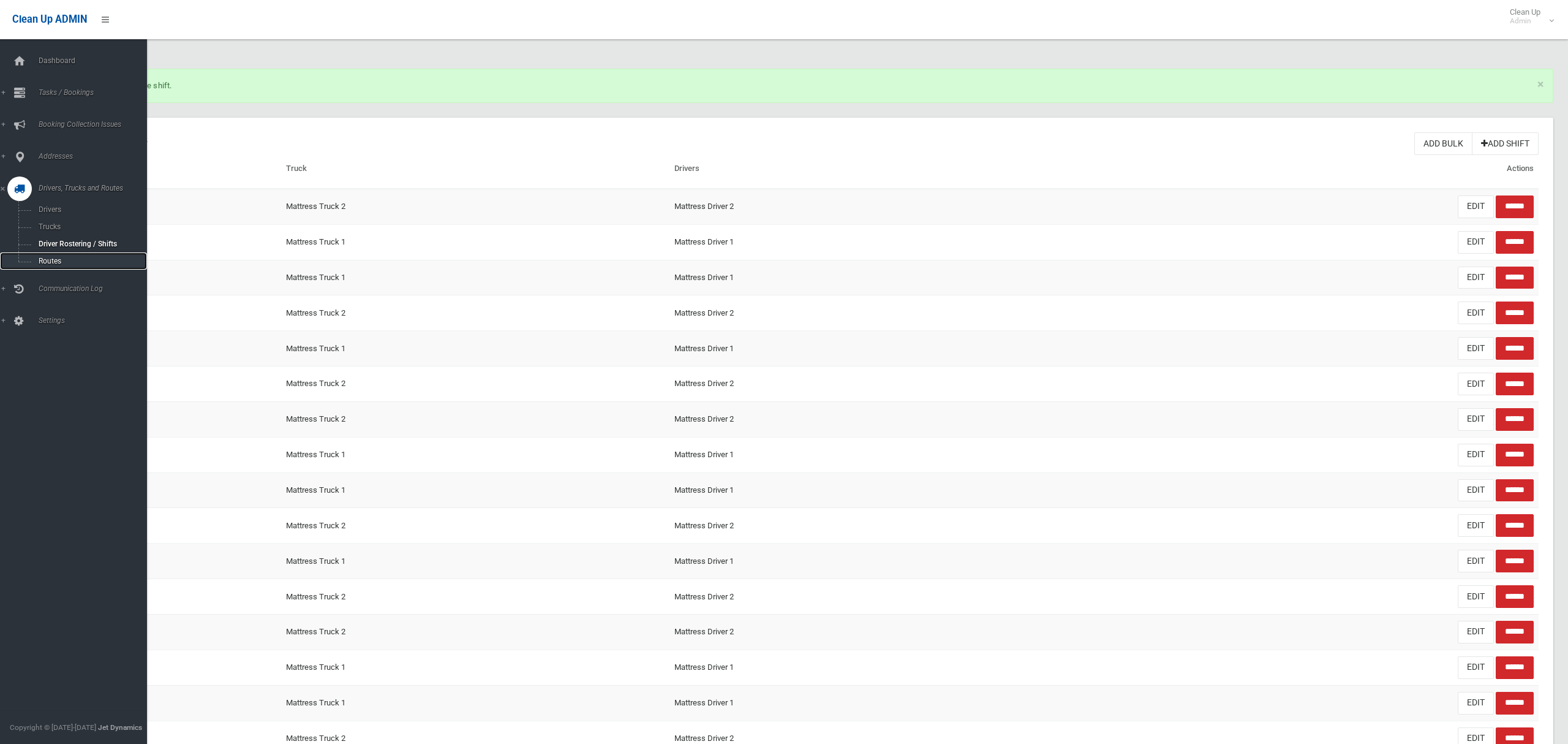
click at [46, 256] on span "Routes" at bounding box center [86, 260] width 102 height 9
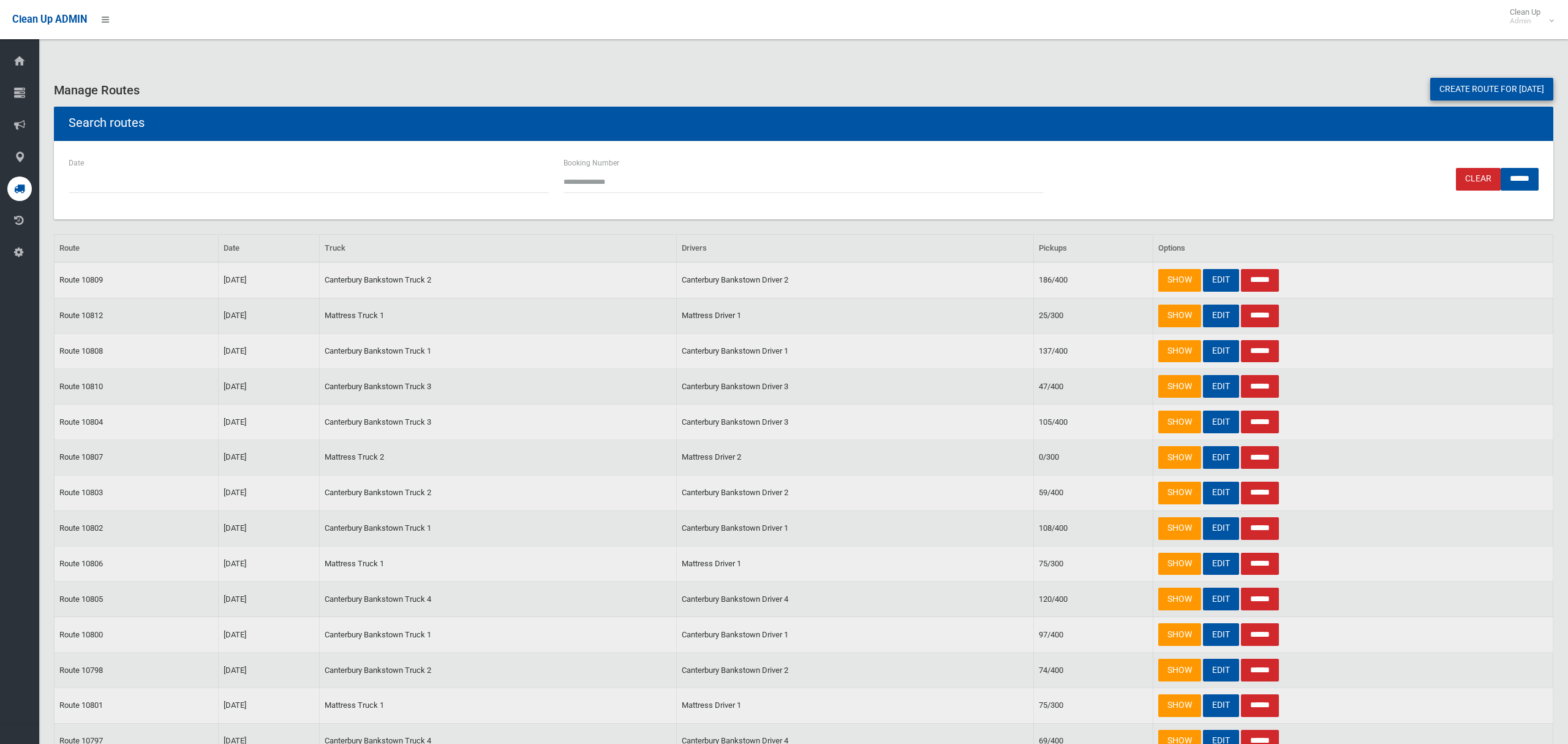
click at [1480, 85] on link "Create route for [DATE]" at bounding box center [1492, 90] width 123 height 23
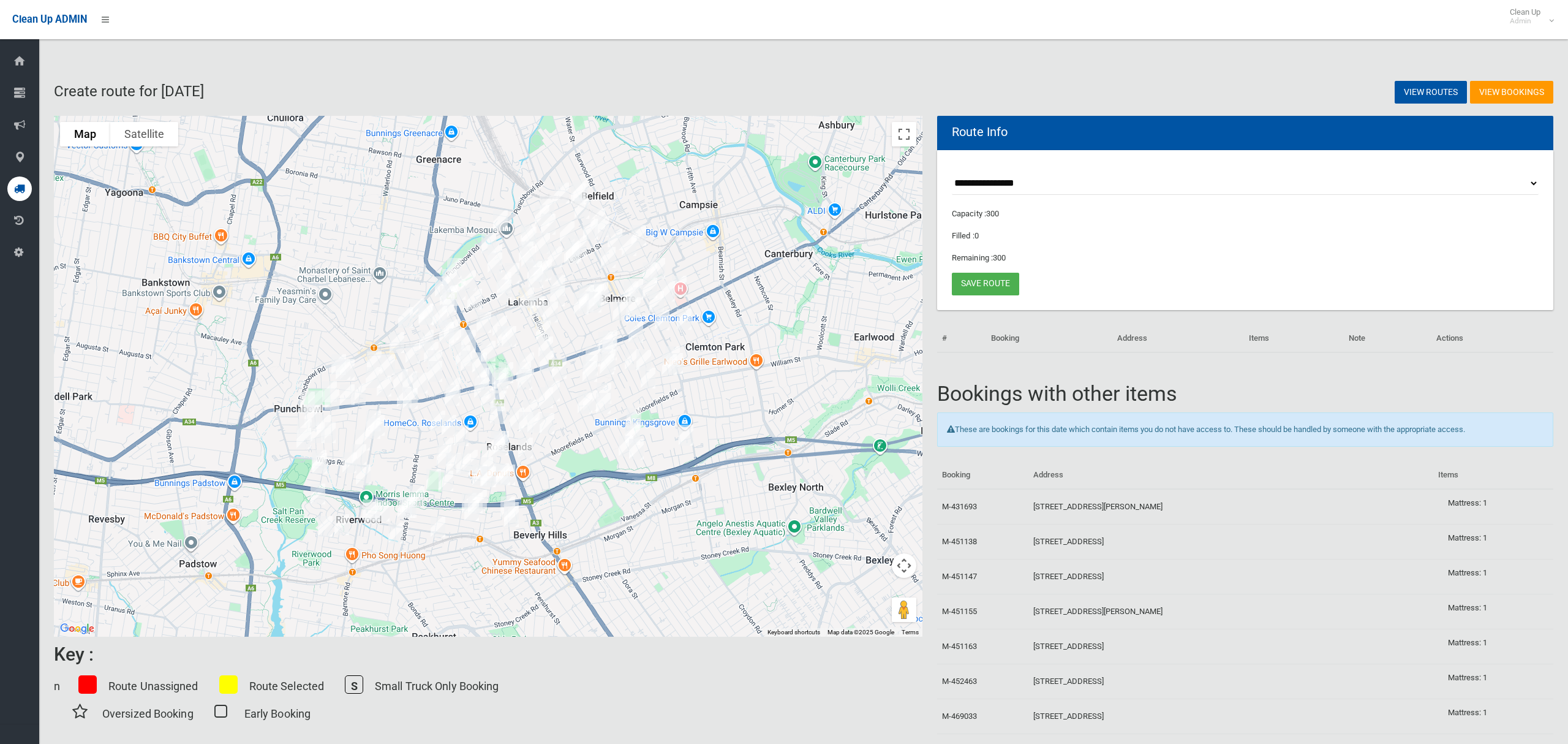
click at [1015, 186] on select "**********" at bounding box center [1244, 184] width 587 height 23
select select "*****"
click at [952, 173] on select "**********" at bounding box center [1244, 184] width 587 height 23
click at [911, 142] on button "Toggle fullscreen view" at bounding box center [903, 134] width 24 height 24
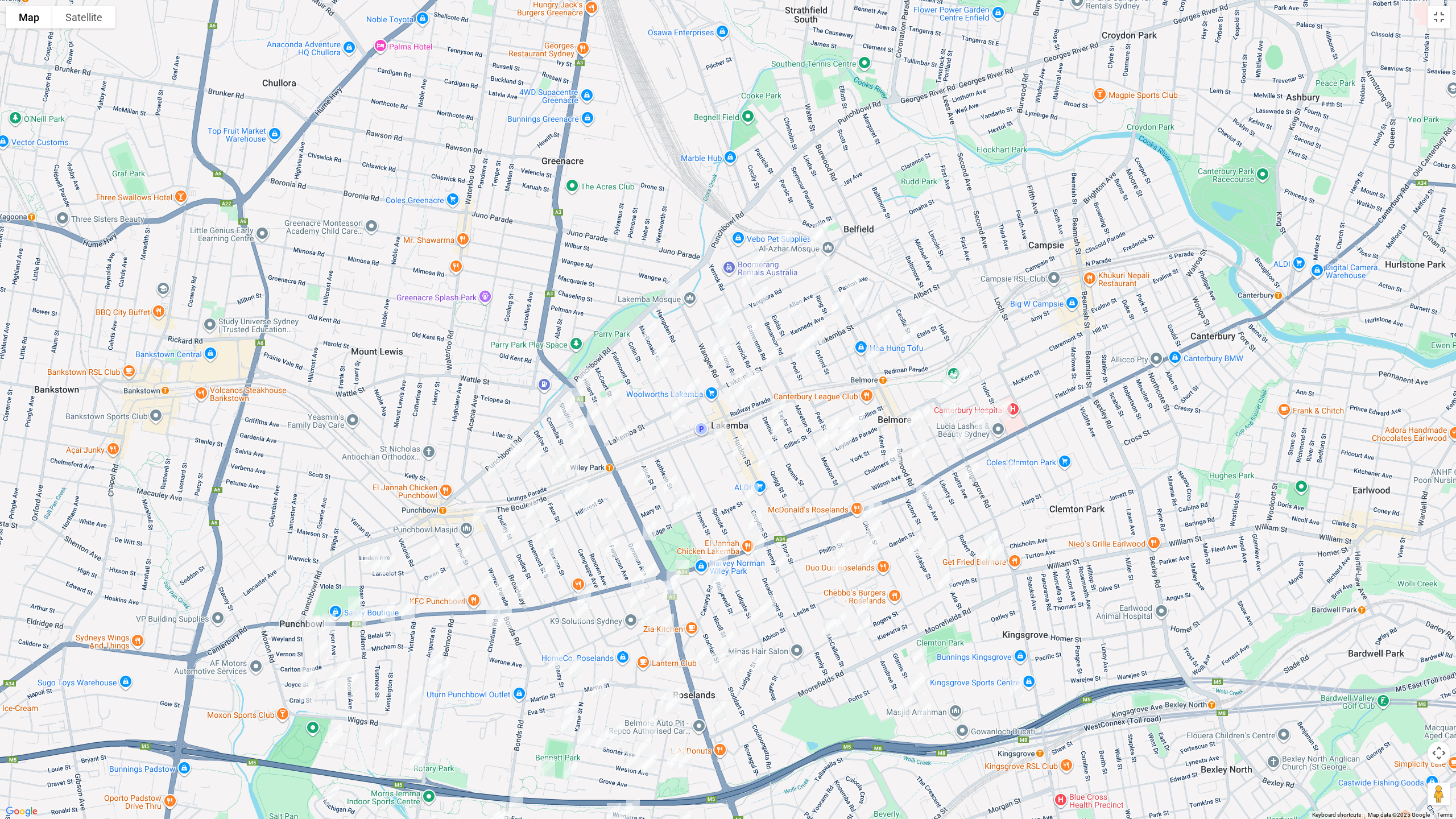
click at [668, 285] on img "546 Punchbowl Road, LAKEMBA NSW 2195" at bounding box center [672, 288] width 22 height 29
click at [717, 334] on img "21 Wangee Road, LAKEMBA NSW 2195" at bounding box center [719, 346] width 22 height 29
click at [722, 356] on img "9 Wangee Road, LAKEMBA NSW 2195" at bounding box center [724, 356] width 22 height 29
click at [691, 384] on img "233 Lakemba Street, LAKEMBA NSW 2195" at bounding box center [692, 386] width 22 height 29
click at [677, 396] on img "1/224 Lakemba Street, LAKEMBA NSW 2195" at bounding box center [678, 402] width 22 height 29
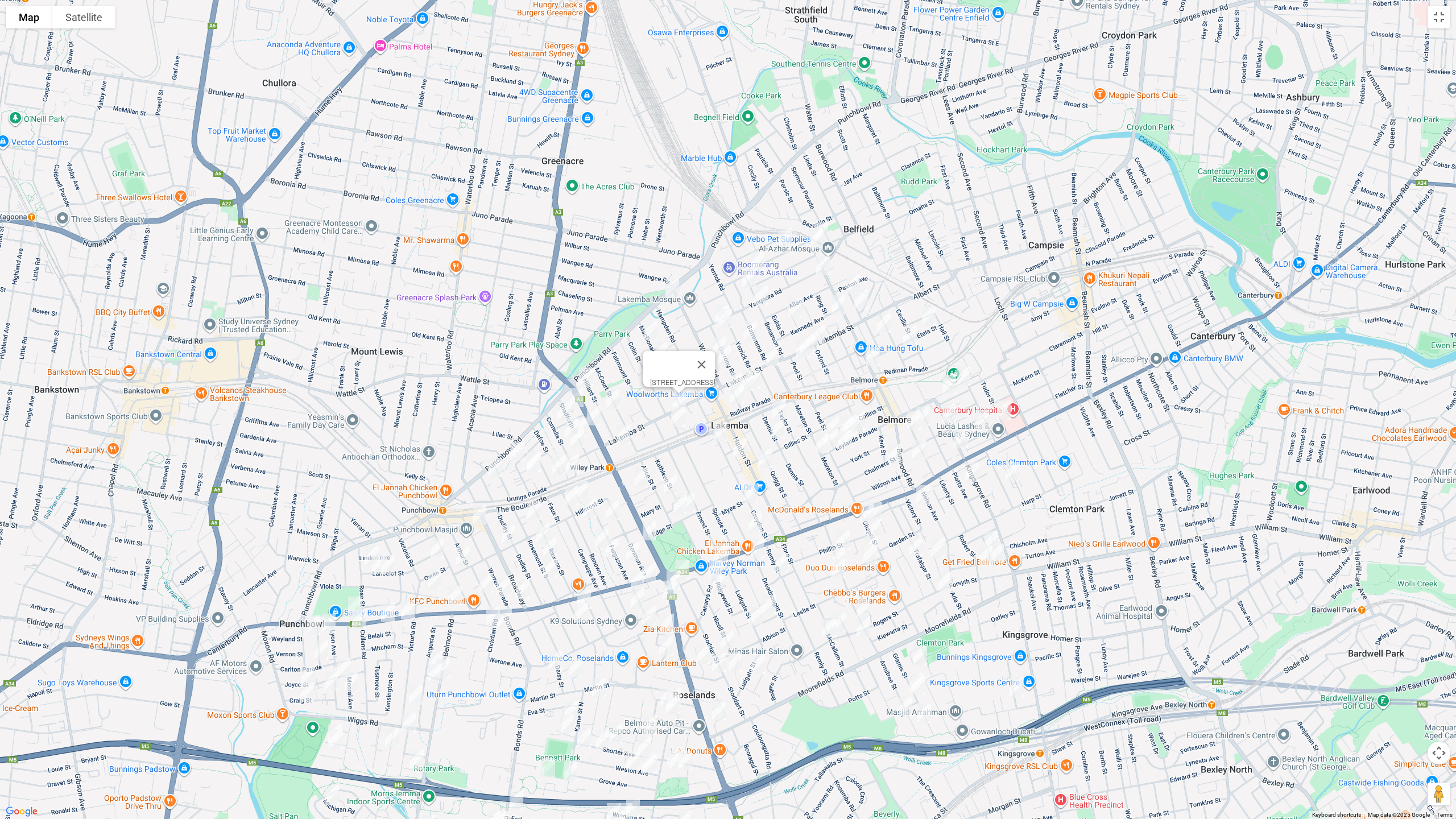
click at [868, 355] on img "322-330 Burwood Road, BELMORE NSW 2192" at bounding box center [872, 357] width 22 height 29
click at [770, 352] on img "112 Lakemba Street, LAKEMBA NSW 2195" at bounding box center [772, 356] width 22 height 29
click at [619, 432] on img "278 Lakemba Street, WILEY PARK NSW 2195" at bounding box center [622, 435] width 22 height 29
click at [588, 365] on img "1/8 King Georges Road, WILEY PARK NSW 2195" at bounding box center [585, 377] width 22 height 29
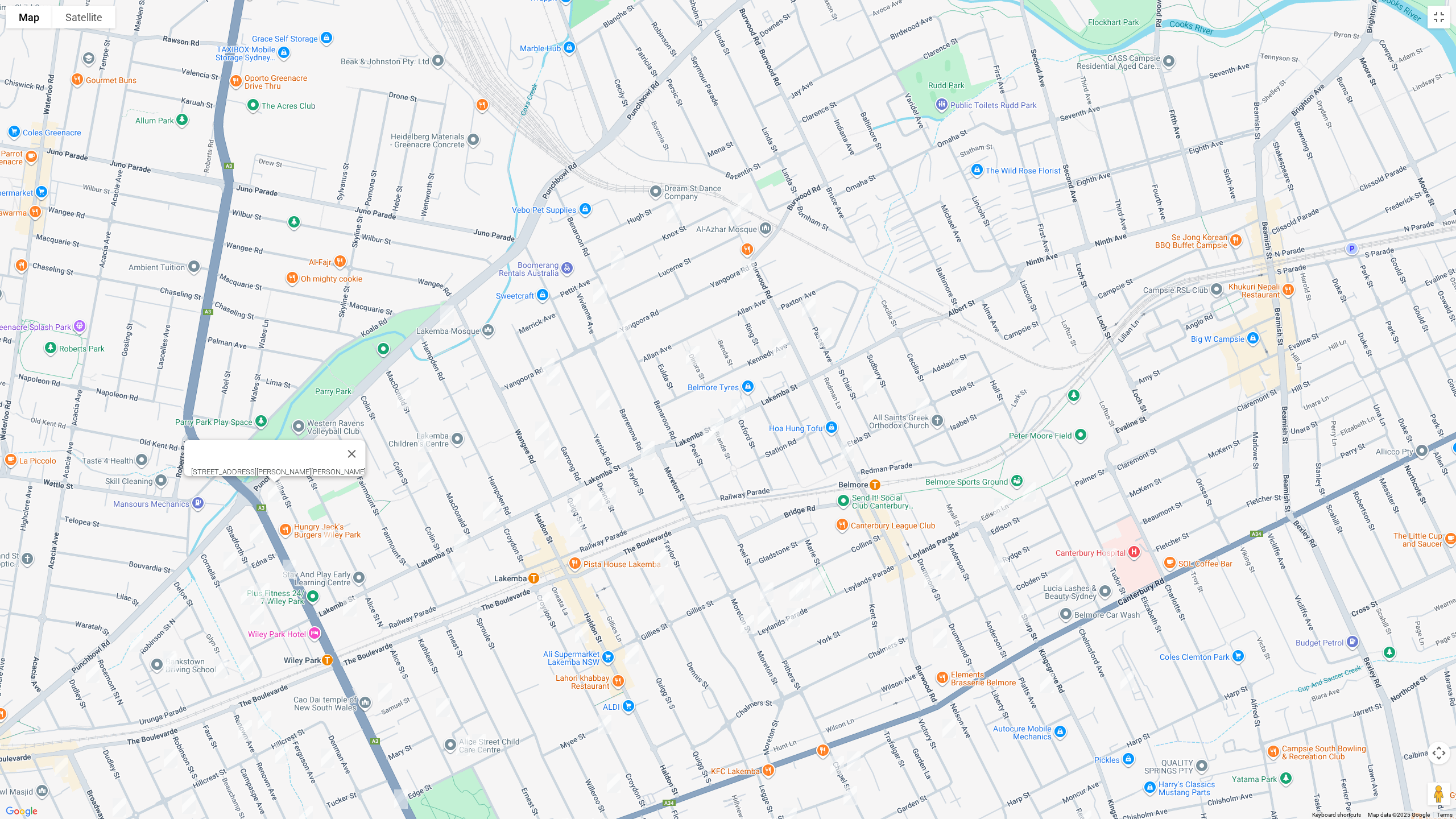
click at [292, 570] on img "37 King Georges Road, WILEY PARK NSW 2195" at bounding box center [289, 570] width 22 height 29
click at [749, 198] on img "17 Knox Street, BELMORE NSW 2192" at bounding box center [744, 202] width 22 height 29
click at [732, 221] on img "22 Knox Street, BELMORE NSW 2192" at bounding box center [733, 215] width 22 height 29
click at [675, 217] on img "49 Knox Street, BELMORE NSW 2192" at bounding box center [673, 214] width 22 height 29
drag, startPoint x: 614, startPoint y: 255, endPoint x: 612, endPoint y: 267, distance: 12.2
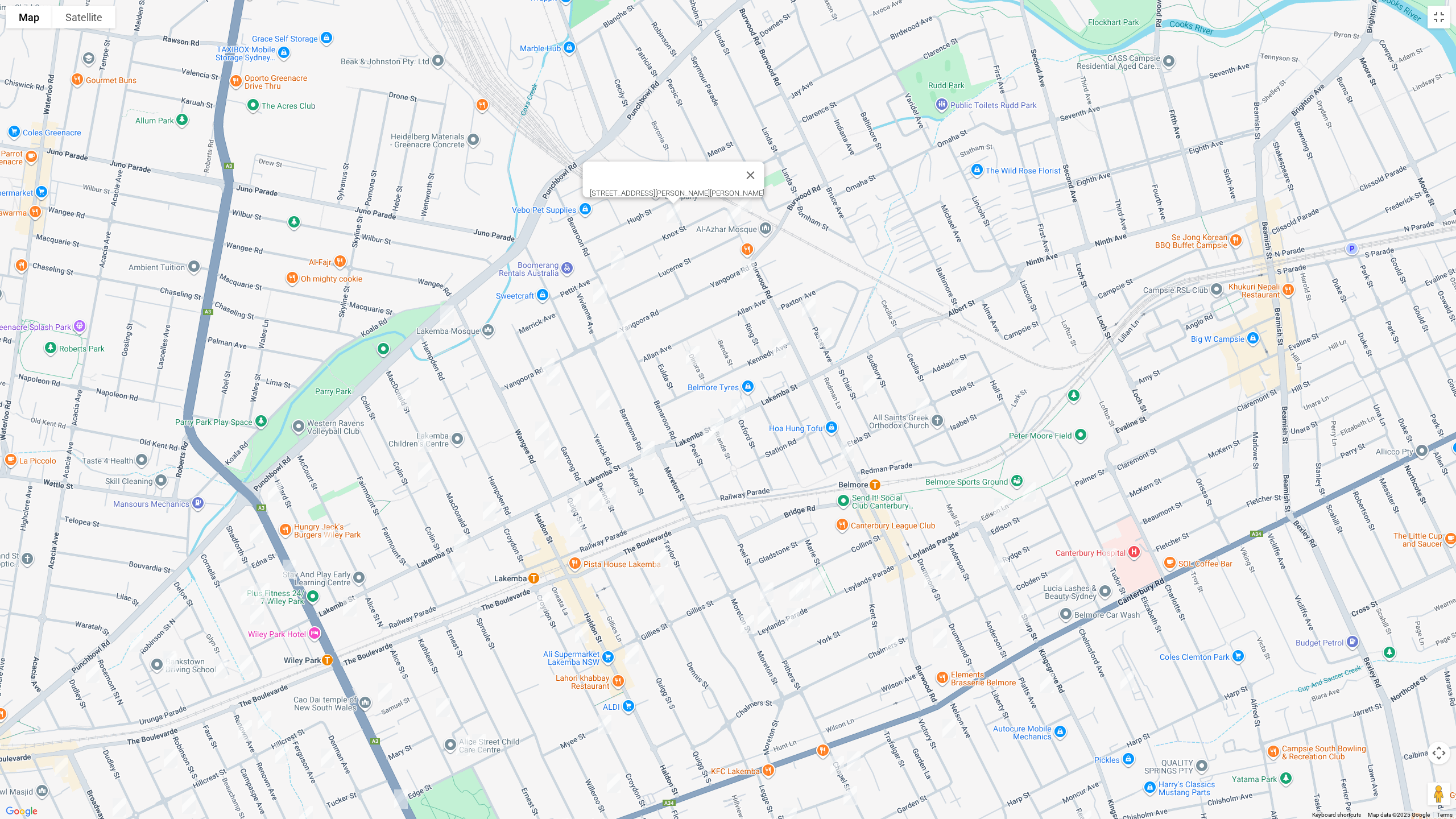
click at [614, 256] on img "88 Knox Street, BELMORE NSW 2192" at bounding box center [617, 260] width 22 height 29
click at [598, 294] on img "9 Vivienne Avenue, LAKEMBA NSW 2195" at bounding box center [599, 294] width 22 height 29
click at [541, 359] on img "53 Garrong Road, LAKEMBA NSW 2195" at bounding box center [547, 367] width 22 height 29
drag, startPoint x: 555, startPoint y: 380, endPoint x: 539, endPoint y: 386, distance: 17.1
click at [555, 380] on img "47 Garrong Road, LAKEMBA NSW 2195" at bounding box center [553, 376] width 22 height 29
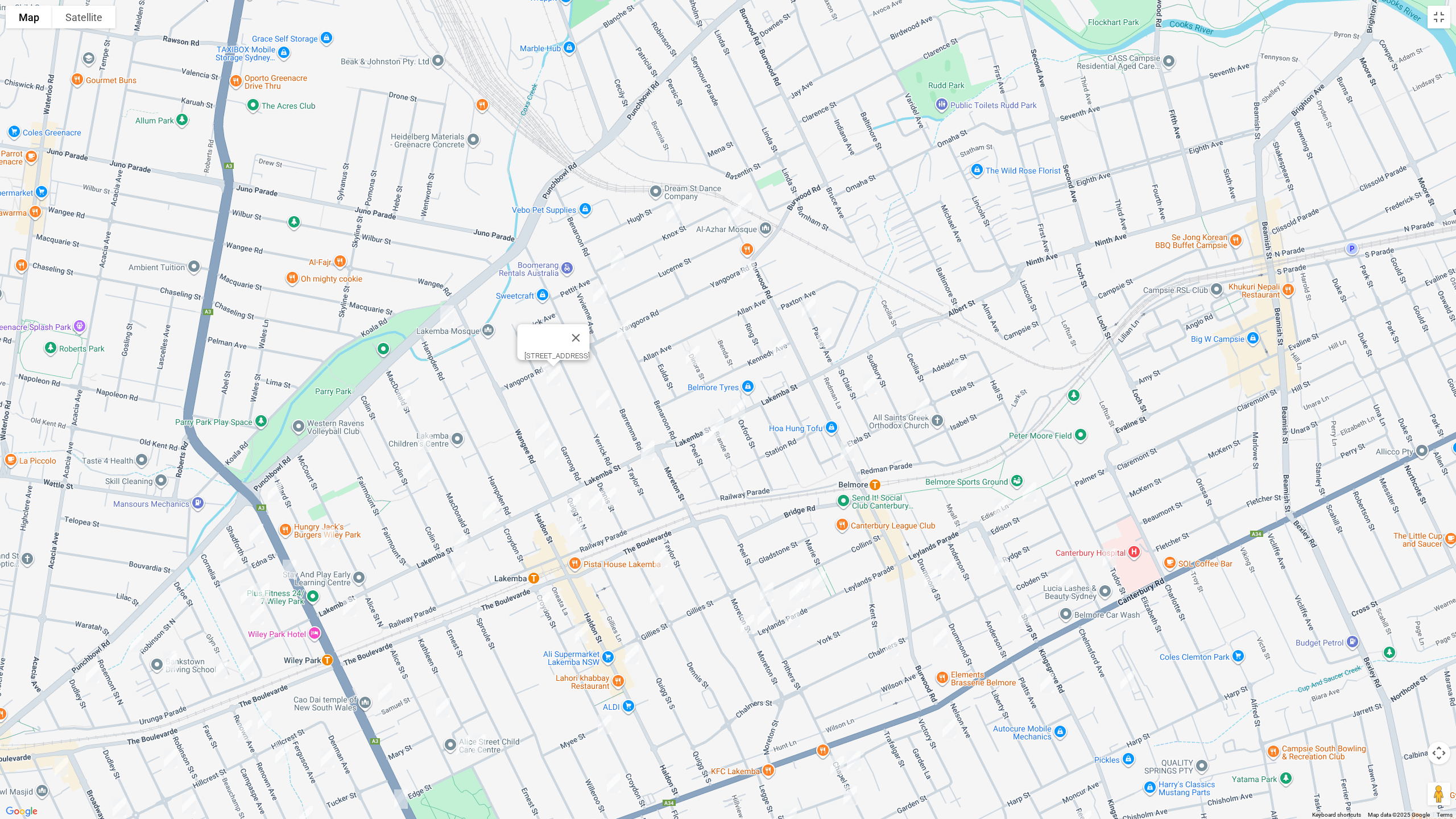
click at [401, 401] on img "62 MacDonald Street, LAKEMBA NSW 2195" at bounding box center [403, 399] width 22 height 29
click at [428, 445] on img "40 MacDonald Street, LAKEMBA NSW 2195" at bounding box center [424, 443] width 22 height 29
click at [430, 469] on img "2/25 Colin Street, LAKEMBA NSW 2195" at bounding box center [424, 472] width 22 height 29
click at [324, 537] on img "19 Hillard Street, WILEY PARK NSW 2195" at bounding box center [327, 537] width 22 height 29
click at [750, 271] on img "2 Yangoora Road, BELMORE NSW 2192" at bounding box center [748, 270] width 22 height 29
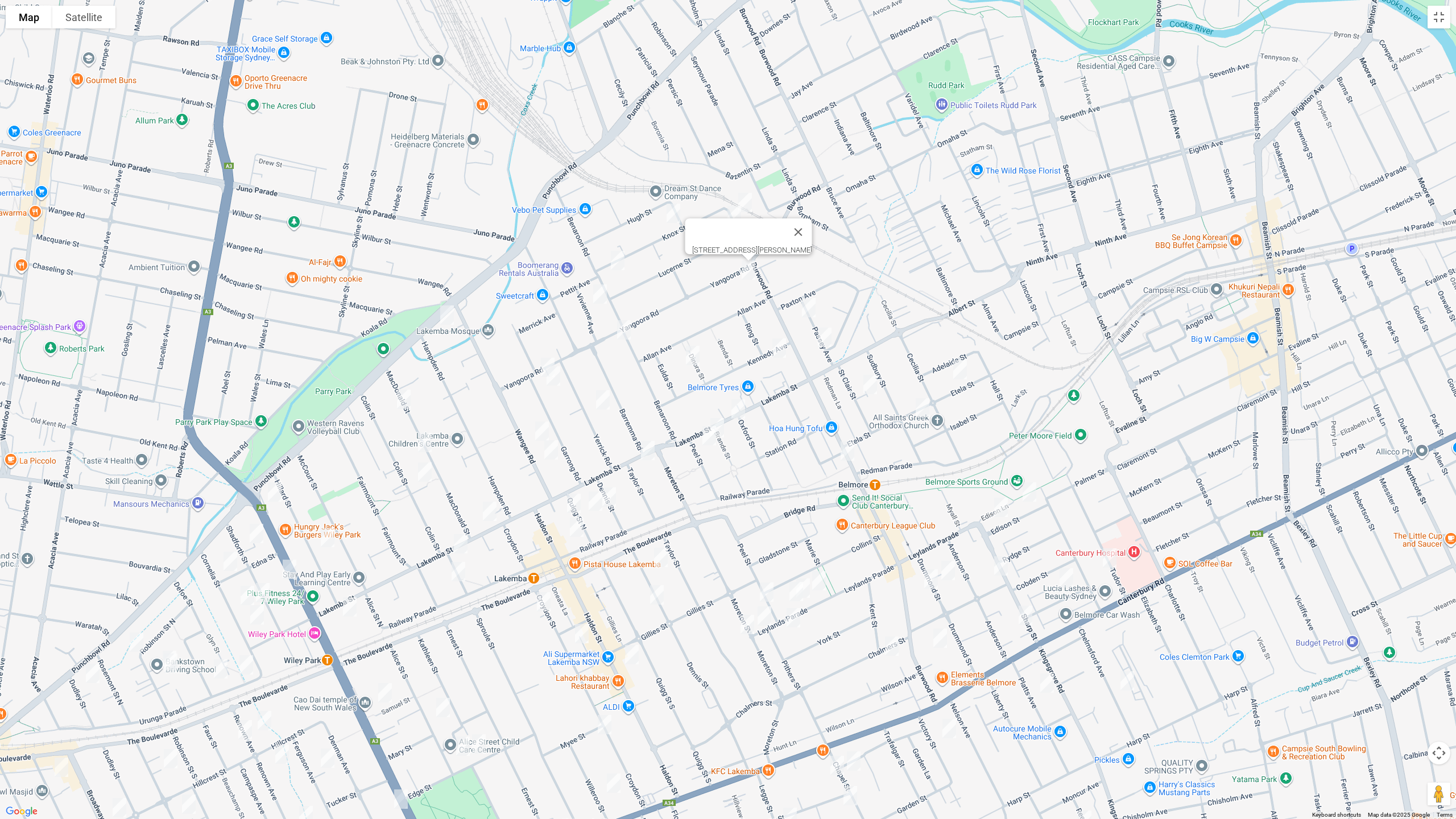
click at [627, 325] on img "64 Yangoora Road, LAKEMBA NSW 2195" at bounding box center [623, 330] width 22 height 29
click at [693, 356] on img "4 Dinora Street, BELMORE NSW 2192" at bounding box center [692, 355] width 22 height 29
click at [605, 399] on img "25-27 Yerrick Road, LAKEMBA NSW 2195" at bounding box center [602, 400] width 22 height 29
click at [811, 307] on img "9 Passey Avenue, BELMORE NSW 2192" at bounding box center [808, 308] width 22 height 29
click at [824, 337] on img "27 Passey Avenue, BELMORE NSW 2192" at bounding box center [824, 337] width 22 height 29
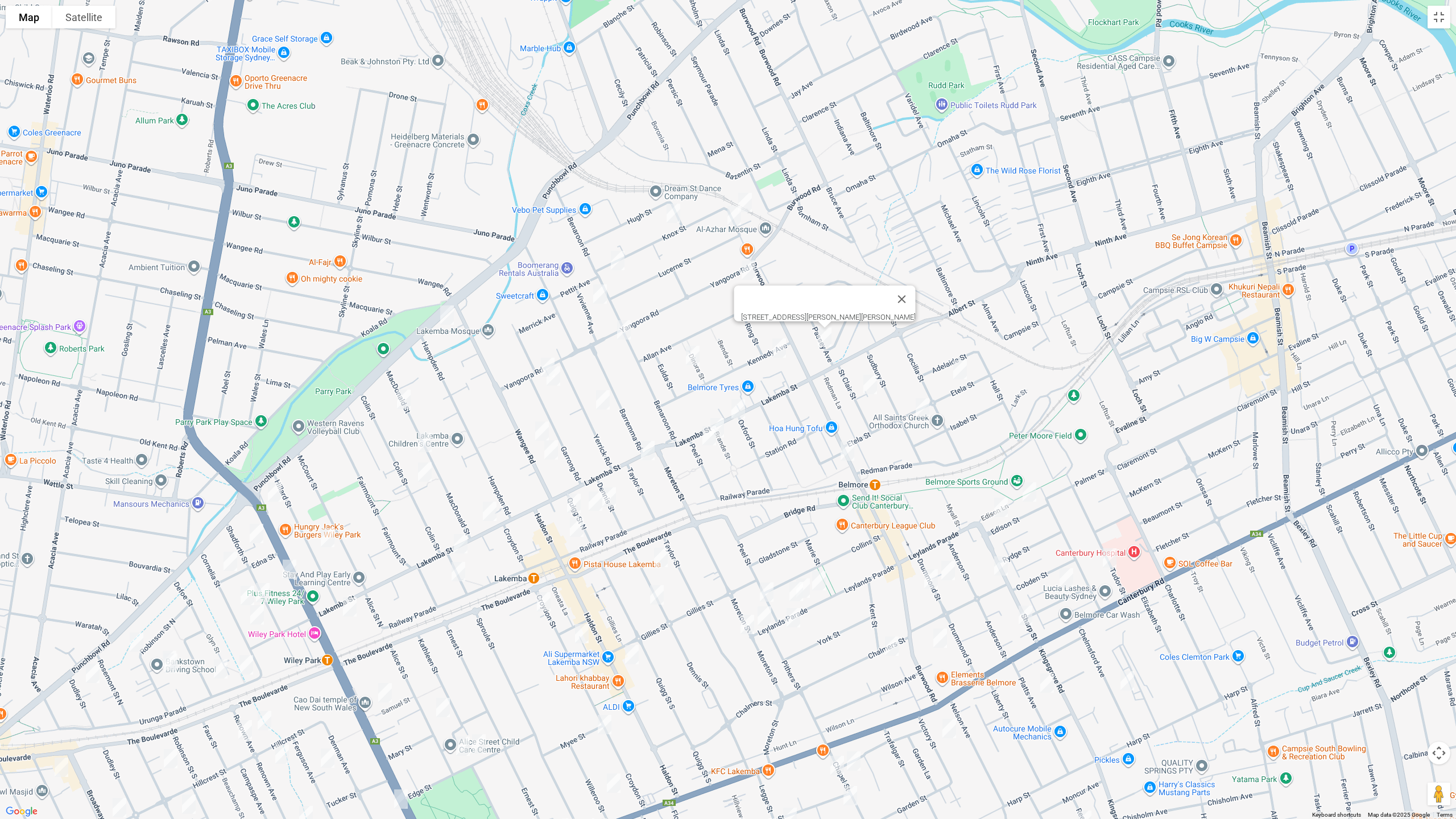
click at [780, 347] on img "4 Kennedy Avenue, BELMORE NSW 2192" at bounding box center [778, 348] width 22 height 29
click at [741, 407] on img "38 Oxford Street, BELMORE NSW 2192" at bounding box center [738, 409] width 22 height 29
click at [724, 424] on img "30 Brande Street, BELMORE NSW 2192" at bounding box center [716, 427] width 22 height 29
click at [707, 436] on img "8 Peel Street, BELMORE NSW 2192" at bounding box center [708, 435] width 22 height 29
click at [955, 376] on img "21a Etela Street, BELMORE NSW 2192" at bounding box center [960, 369] width 22 height 29
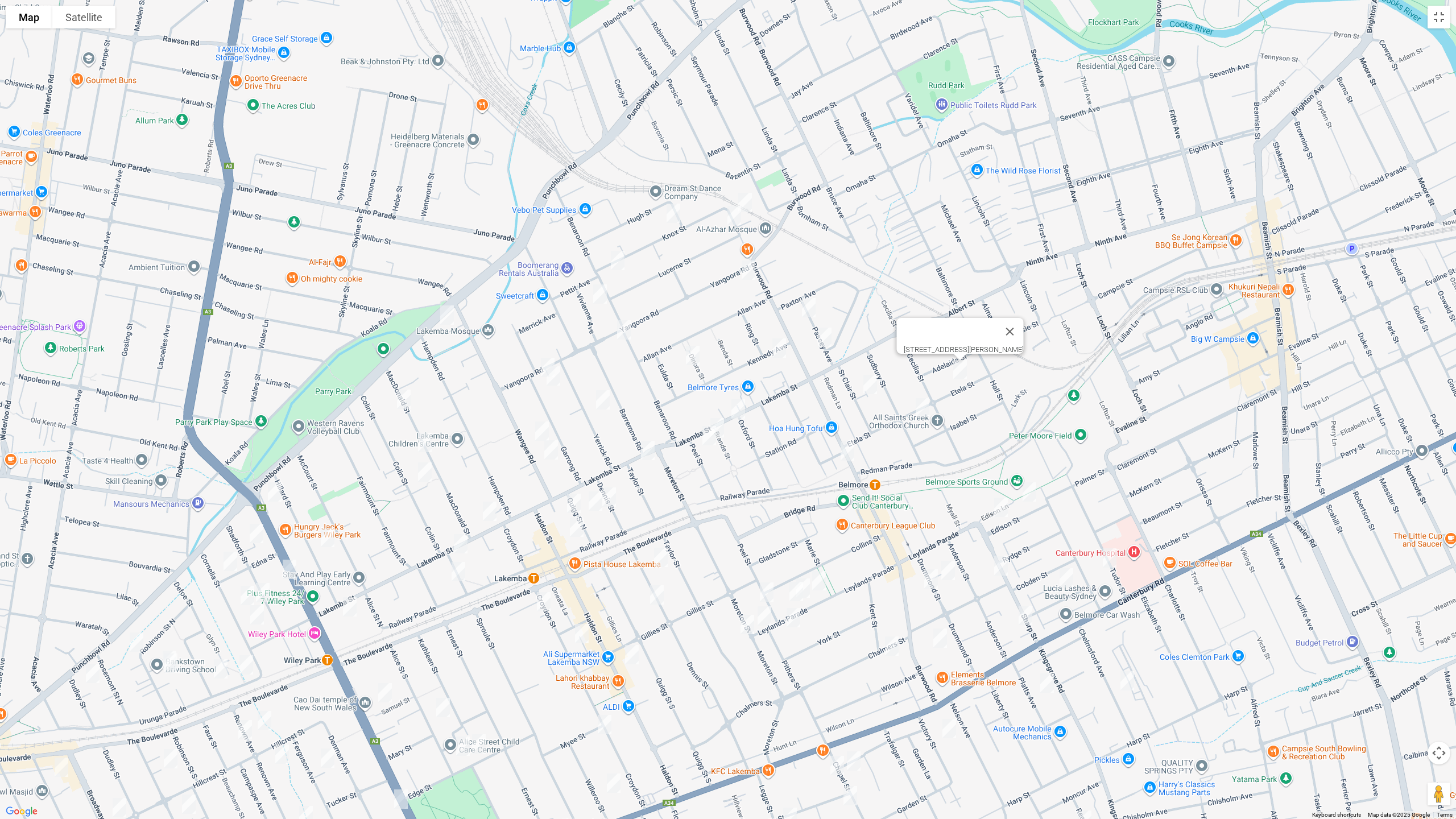
click at [927, 407] on img "40 Etela Street, BELMORE NSW 2192" at bounding box center [922, 408] width 22 height 29
click at [871, 398] on img "15 St Clair Street, BELMORE NSW 2192" at bounding box center [869, 384] width 22 height 29
click at [613, 493] on img "11 Dennis Street, LAKEMBA NSW 2195" at bounding box center [608, 497] width 22 height 29
click at [591, 505] on img "10 Quigg Street North, LAKEMBA NSW 2195" at bounding box center [595, 501] width 22 height 29
click at [572, 500] on img "5 Quigg Street North, LAKEMBA NSW 2195" at bounding box center [573, 503] width 22 height 29
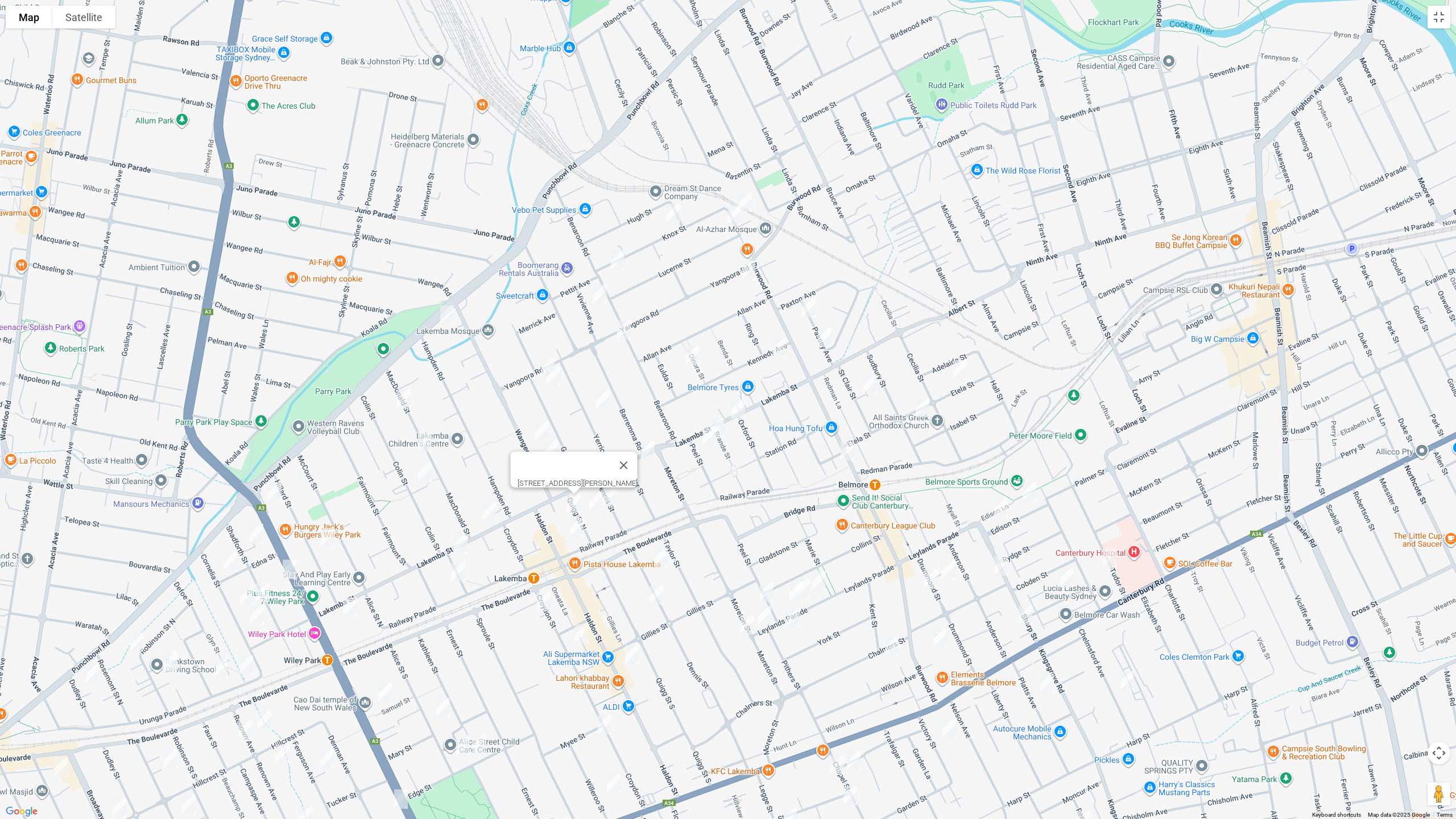
click at [572, 522] on img "24-26 Railway Parade, LAKEMBA NSW 2195" at bounding box center [576, 528] width 22 height 29
click at [452, 569] on img "9-11 Bellevue Avenue, LAKEMBA NSW 2195" at bounding box center [458, 571] width 22 height 29
click at [257, 541] on img "57 Shadforth Street, WILEY PARK NSW 2195" at bounding box center [256, 534] width 22 height 29
click at [232, 555] on img "51 Cornelia Street, WILEY PARK NSW 2195" at bounding box center [230, 561] width 22 height 29
click at [248, 592] on img "35 Cornelia Street, WILEY PARK NSW 2195" at bounding box center [247, 595] width 22 height 29
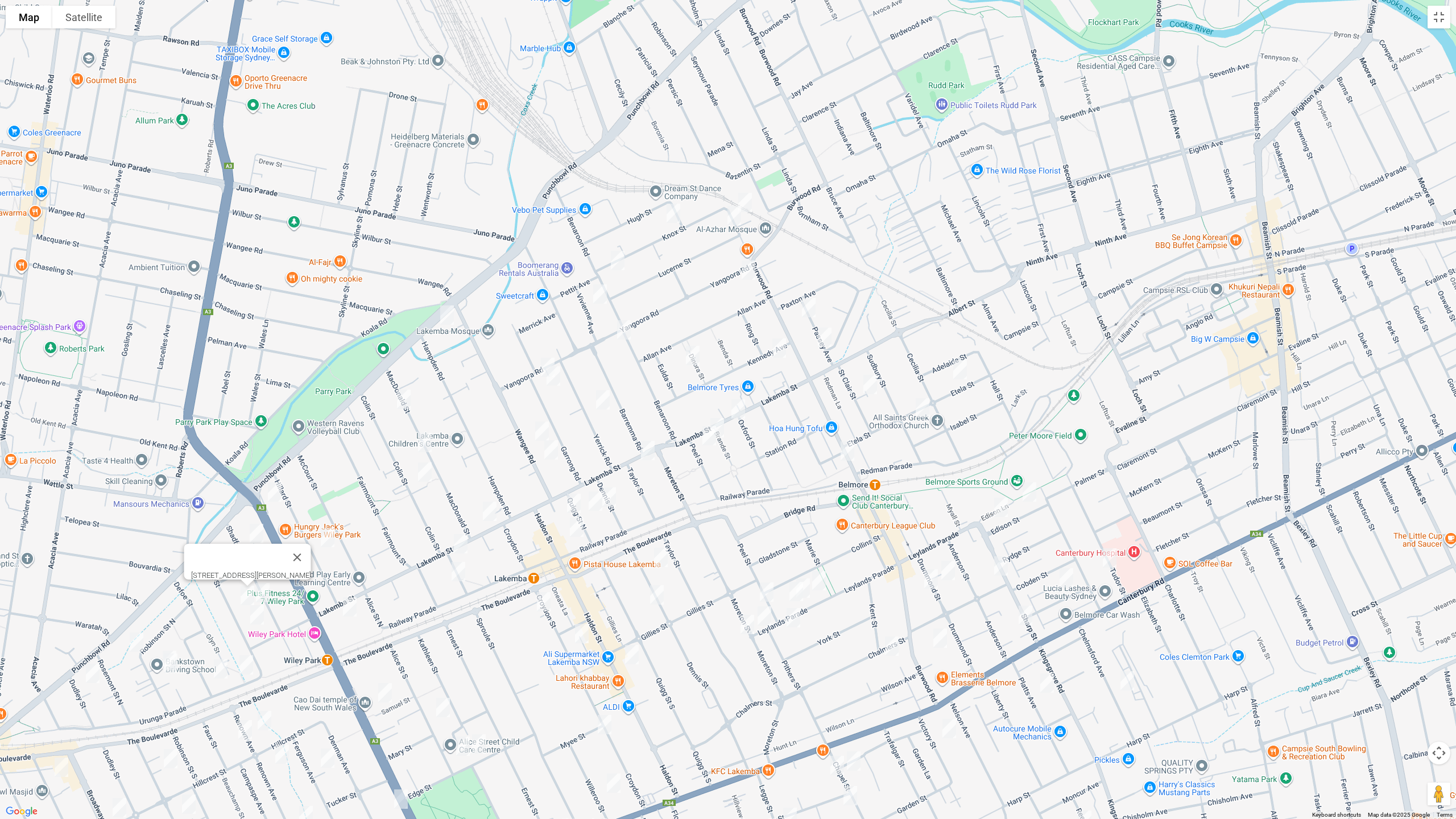
click at [265, 590] on img "1/32 Shadforth Street, WILEY PARK NSW 2195" at bounding box center [262, 593] width 22 height 29
click at [255, 616] on img "25 Cornelia Street, WILEY PARK NSW 2195" at bounding box center [257, 614] width 22 height 29
click at [250, 662] on img "5 Urunga Parade, WILEY PARK NSW 2195" at bounding box center [246, 664] width 22 height 29
click at [219, 666] on img "5 Defoe Street, WILEY PARK NSW 2195" at bounding box center [220, 669] width 22 height 29
drag, startPoint x: 139, startPoint y: 640, endPoint x: 102, endPoint y: 662, distance: 43.0
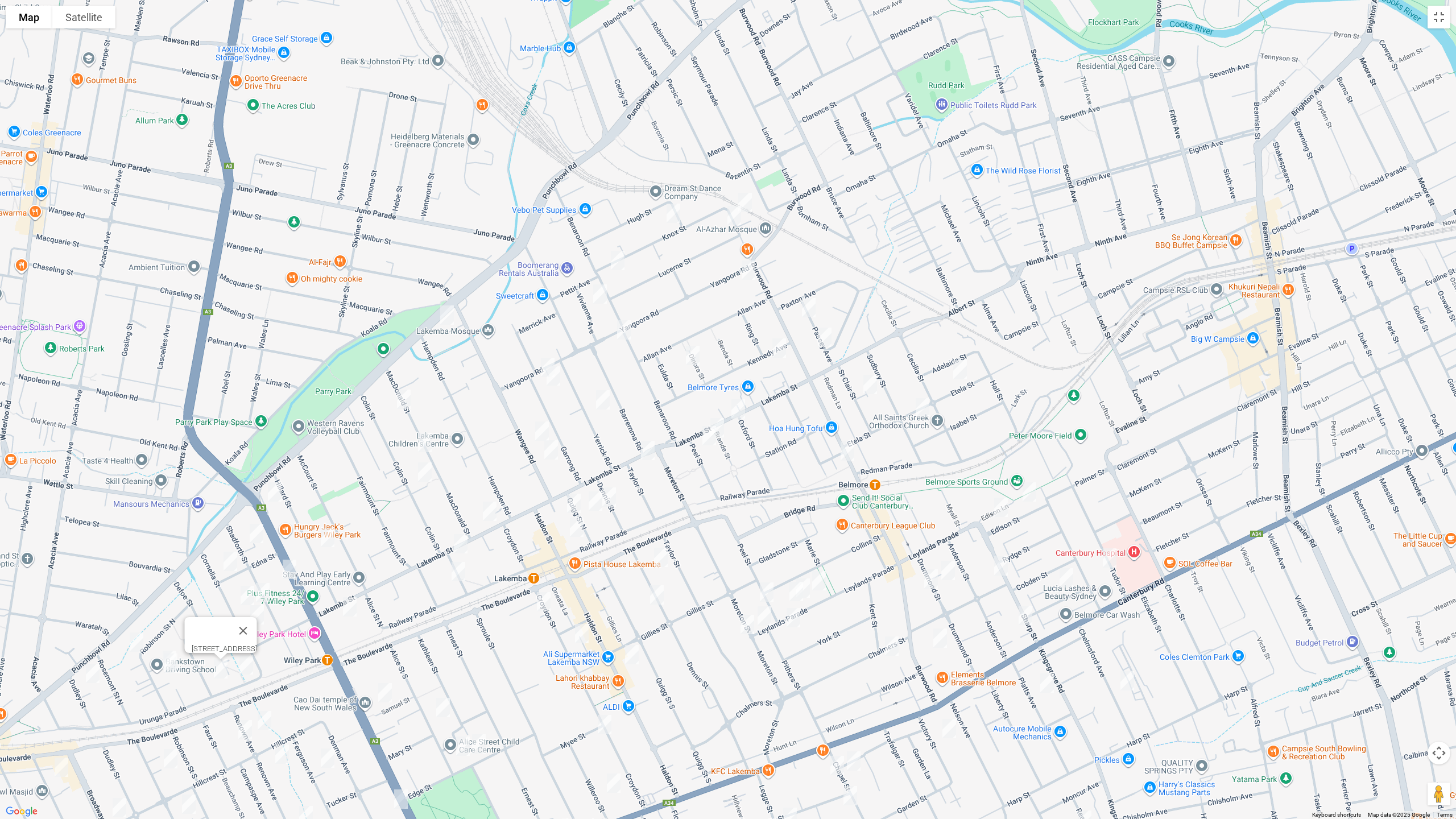
click at [137, 640] on img "45-51 Robinson Street North, WILEY PARK NSW 2195" at bounding box center [136, 642] width 22 height 29
click at [87, 670] on img "10 Dudley Street, PUNCHBOWL NSW 2196" at bounding box center [92, 673] width 22 height 29
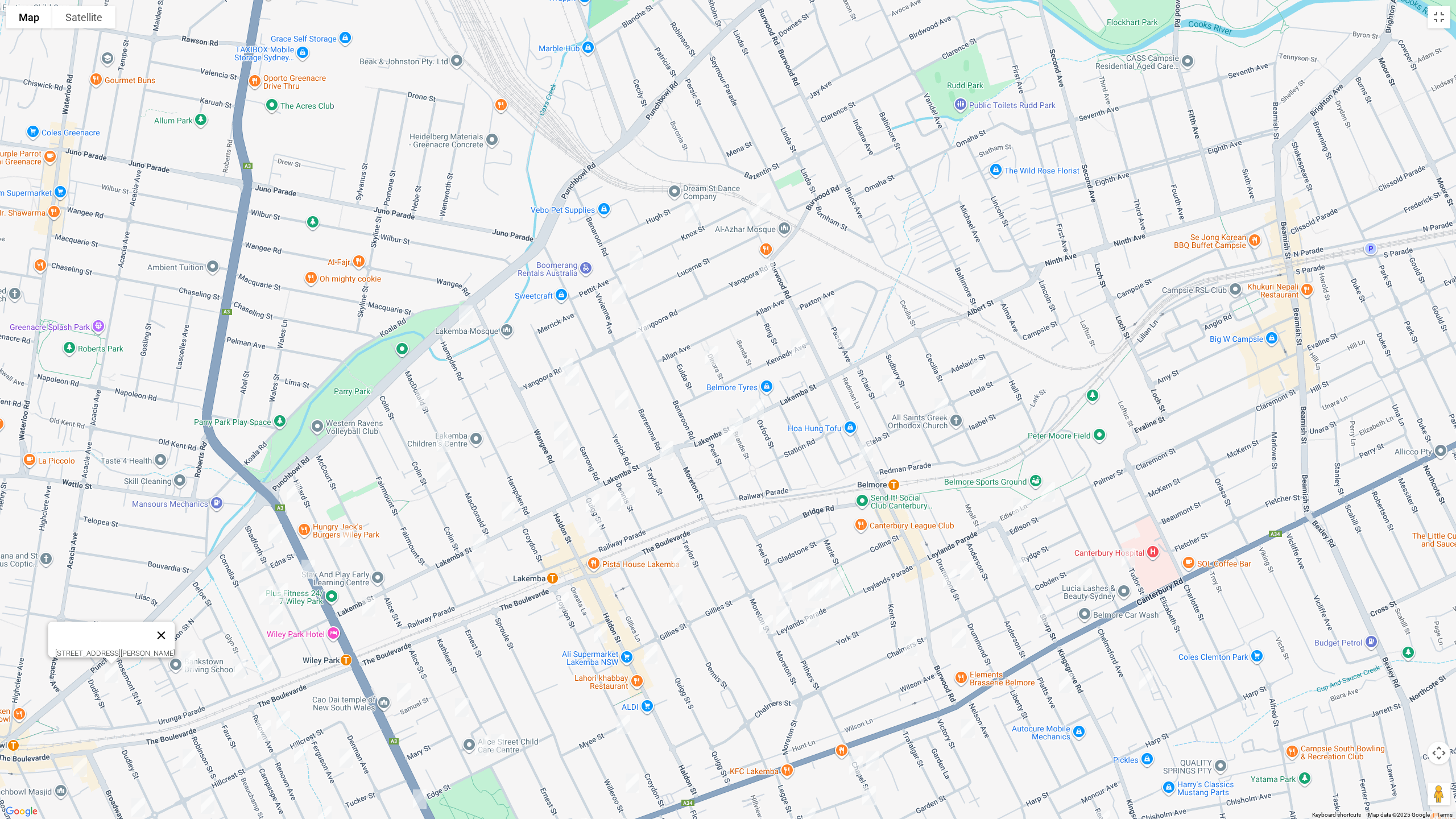
click at [175, 636] on button "Close" at bounding box center [161, 635] width 28 height 28
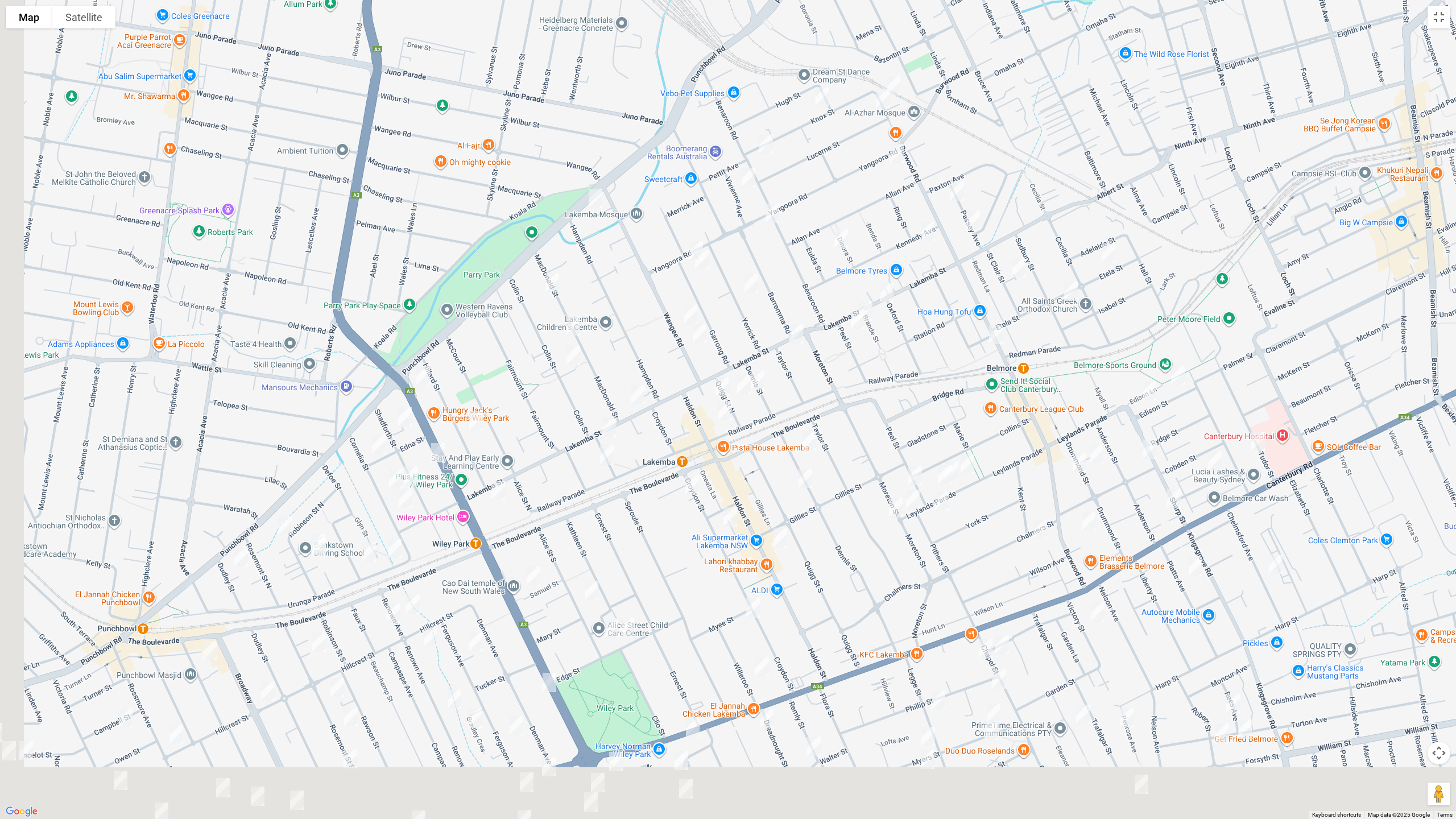
drag, startPoint x: 237, startPoint y: 576, endPoint x: 313, endPoint y: 502, distance: 106.1
click at [351, 472] on div at bounding box center [728, 410] width 1456 height 819
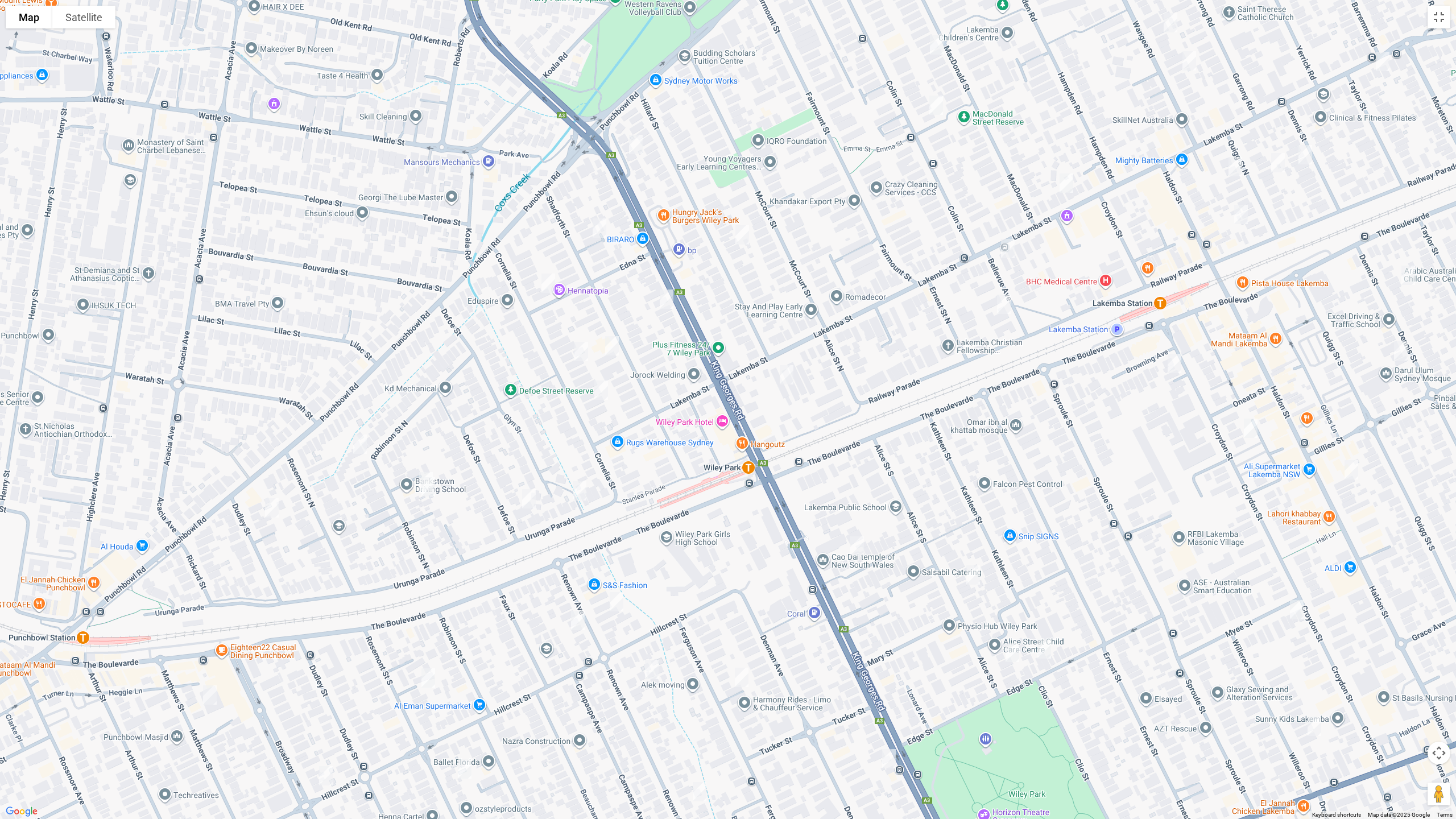
click at [422, 468] on img "44 Robinson Street North, WILEY PARK NSW 2195" at bounding box center [426, 482] width 22 height 29
click at [425, 488] on img "46 Robinson Street North, WILEY PARK NSW 2195" at bounding box center [427, 486] width 22 height 29
click at [492, 443] on button "Close" at bounding box center [478, 448] width 28 height 28
click at [361, 447] on img "45-51 Robinson Street North, WILEY PARK NSW 2195" at bounding box center [360, 444] width 22 height 29
click at [1438, 15] on button "Toggle fullscreen view" at bounding box center [1438, 16] width 22 height 22
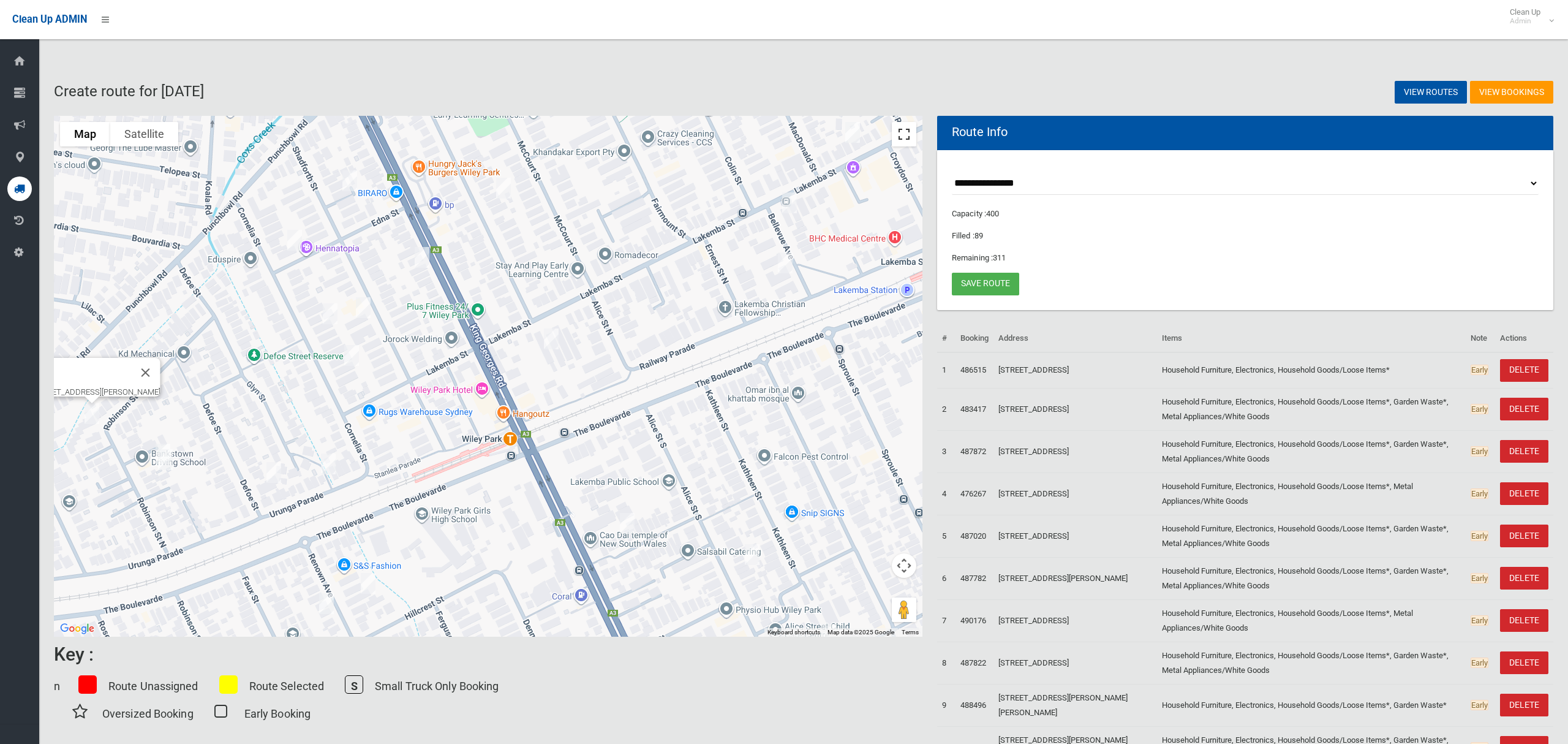
click at [913, 142] on button "Toggle fullscreen view" at bounding box center [903, 134] width 24 height 24
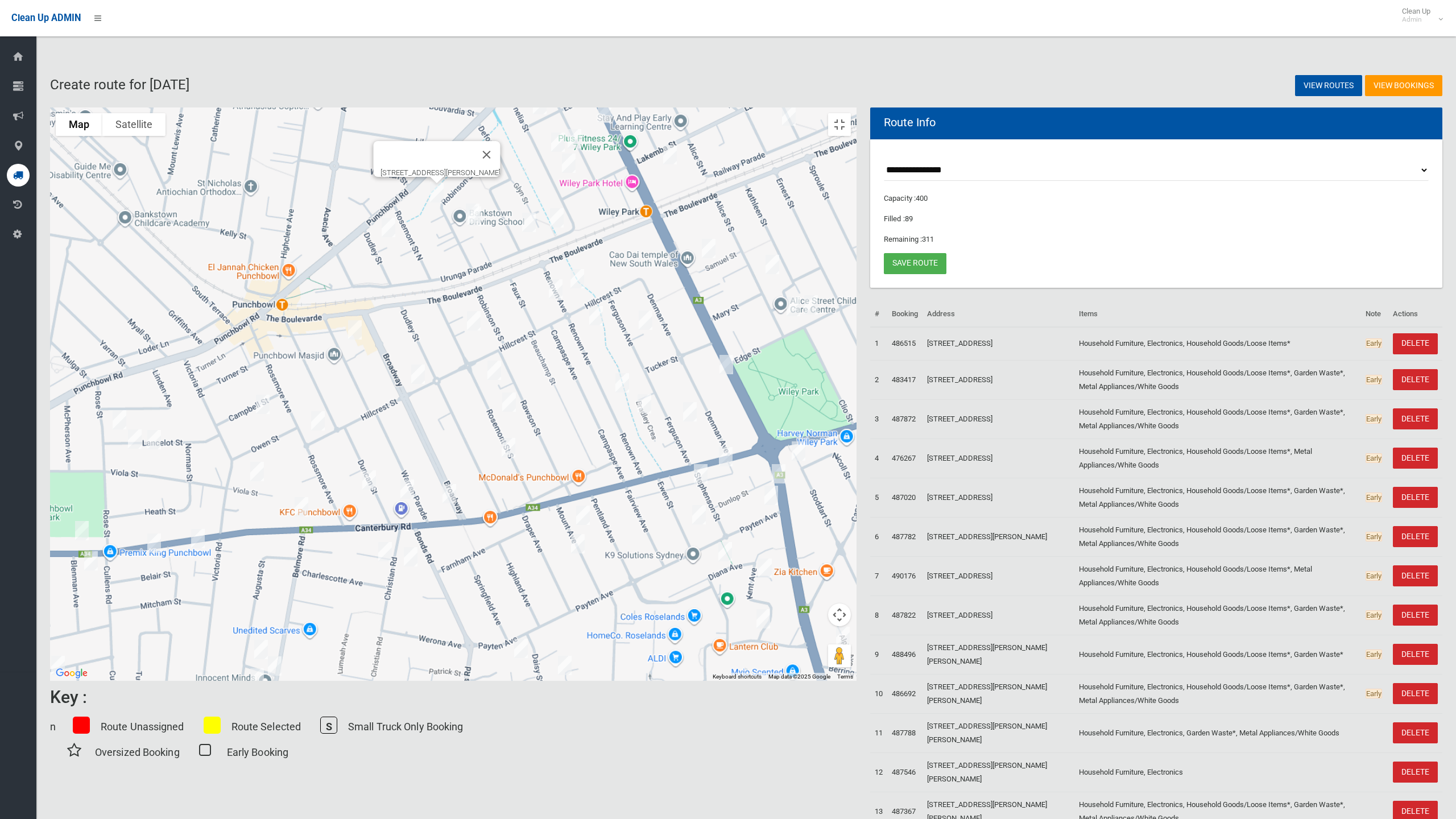
drag, startPoint x: 728, startPoint y: 324, endPoint x: 863, endPoint y: 182, distance: 195.9
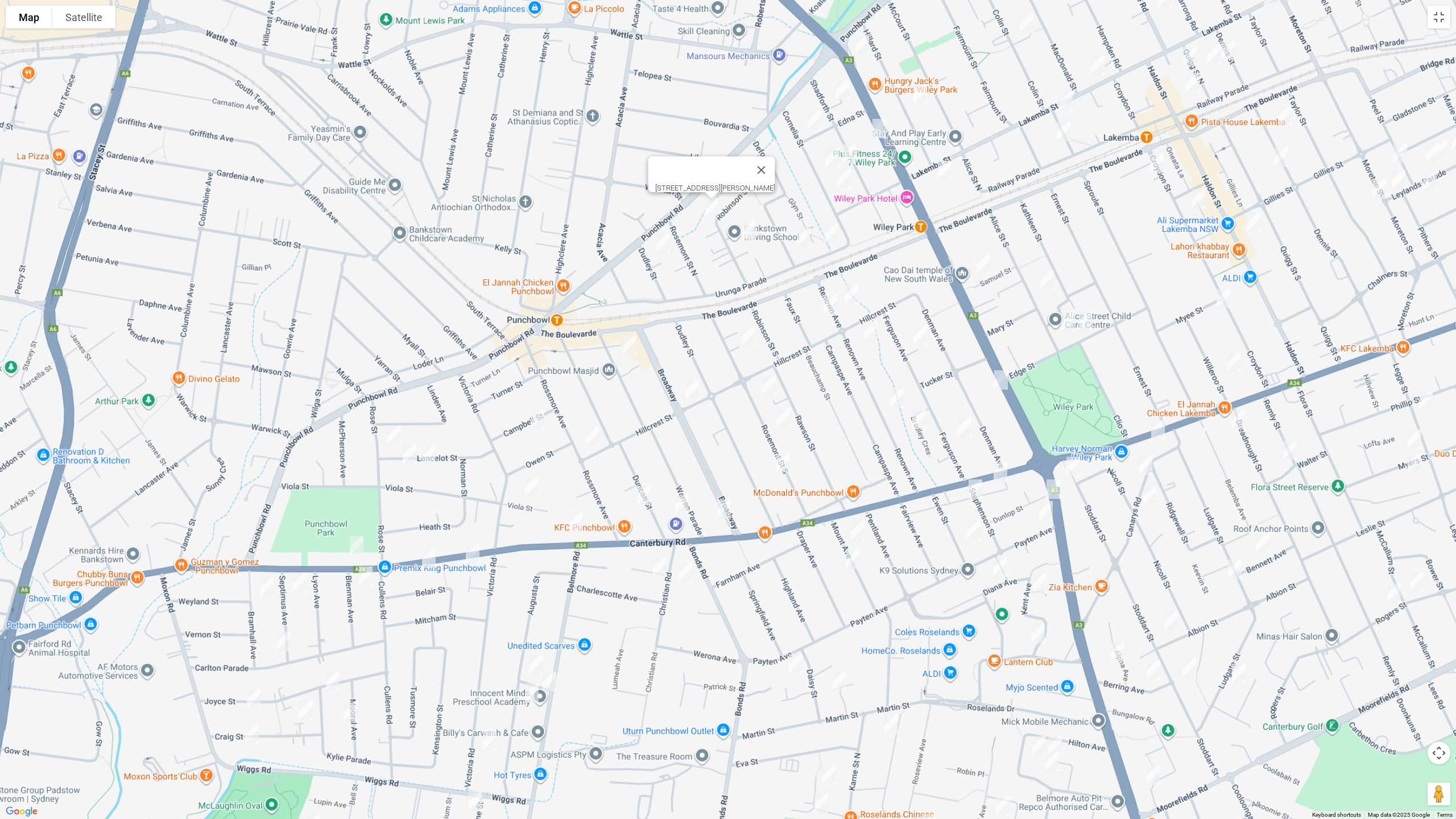
click at [857, 169] on div "[STREET_ADDRESS][PERSON_NAME]" at bounding box center [728, 410] width 1456 height 819
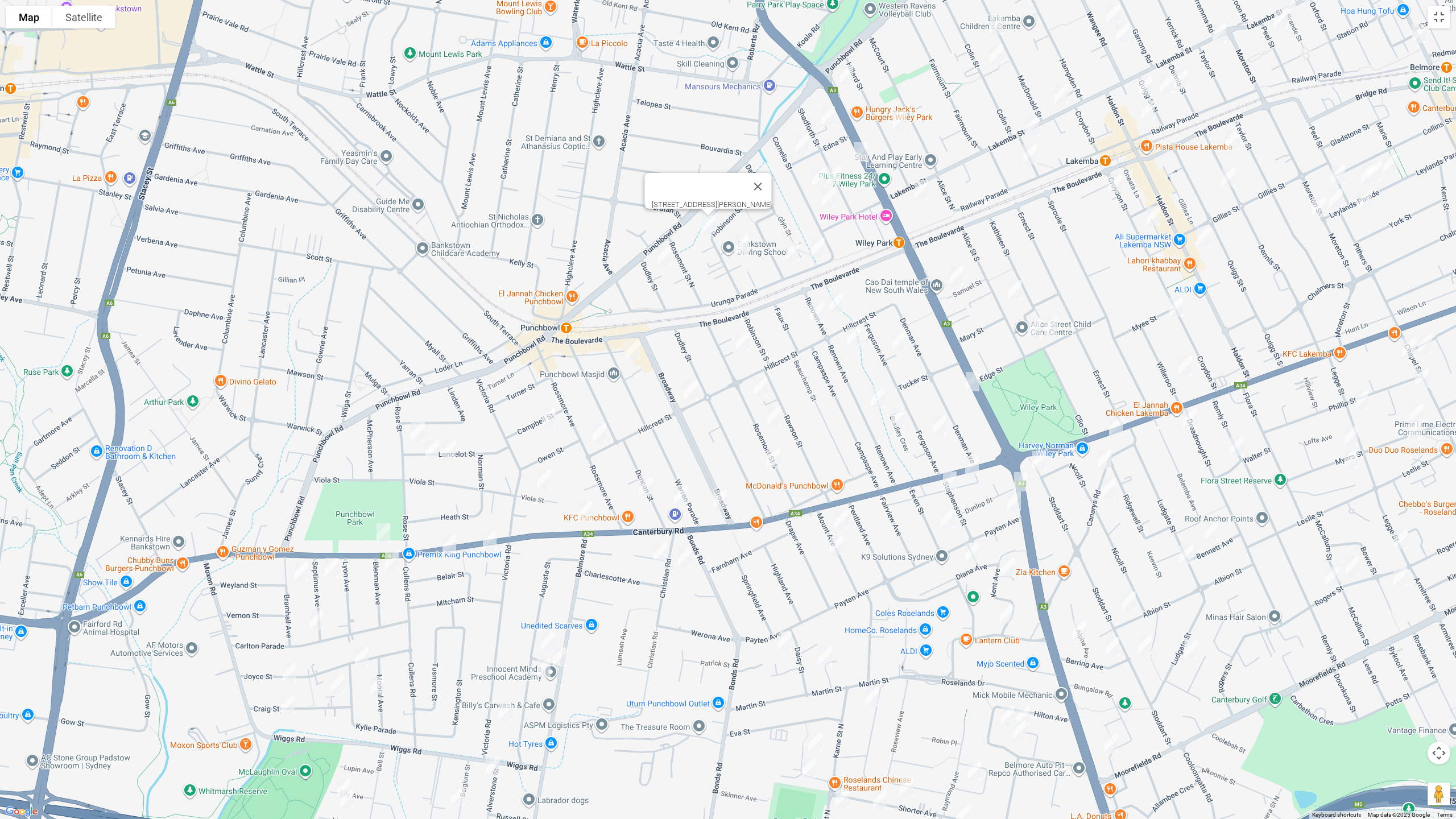
click at [633, 347] on img "20 Matthews Street, PUNCHBOWL NSW 2196" at bounding box center [632, 350] width 22 height 29
click at [692, 390] on img "32 Broadway, PUNCHBOWL NSW 2196" at bounding box center [690, 390] width 22 height 29
click at [727, 344] on button "Close" at bounding box center [714, 351] width 28 height 28
click at [744, 339] on img "46 Rosemont Street South, PUNCHBOWL NSW 2196" at bounding box center [741, 342] width 22 height 29
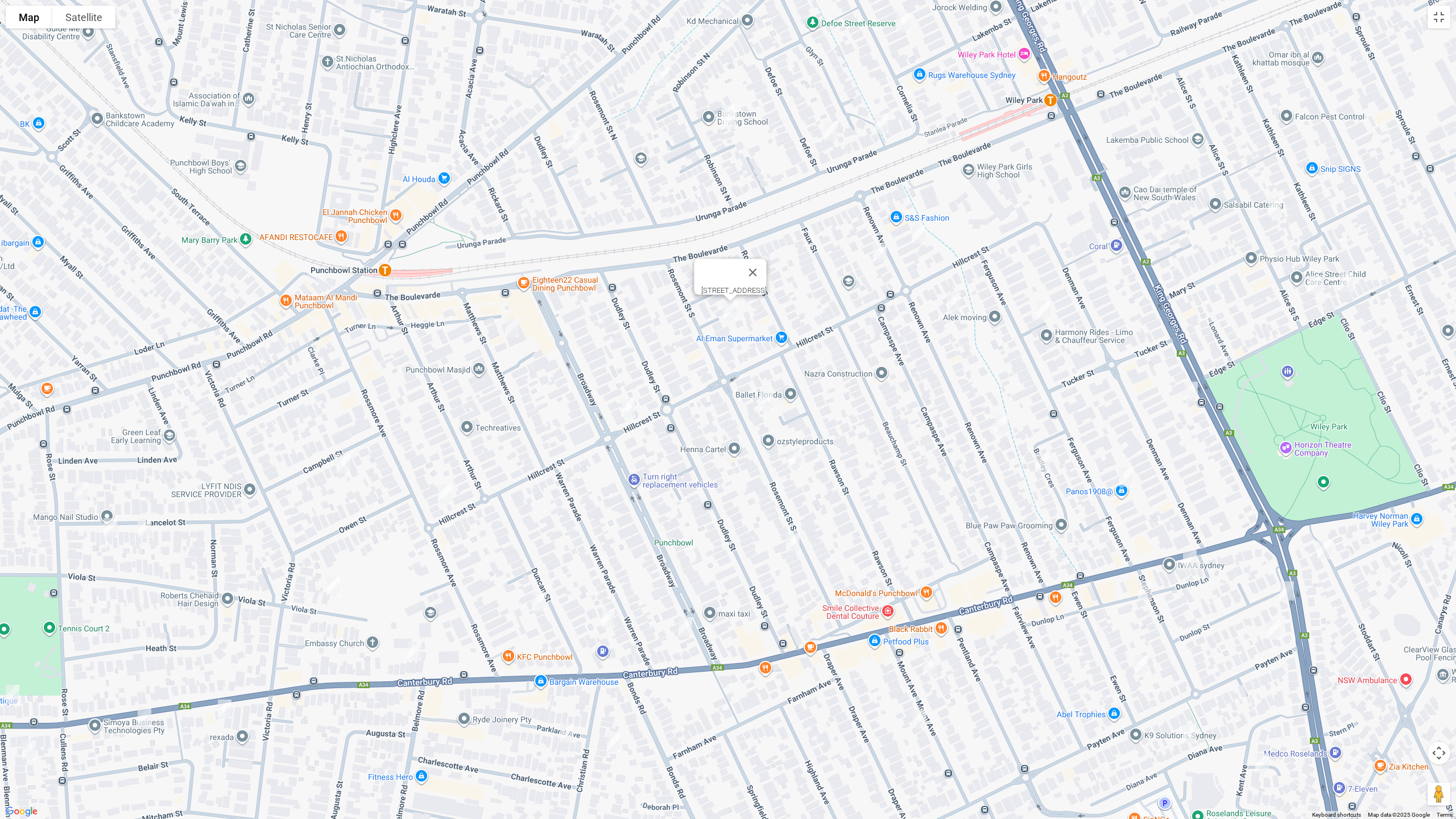
click at [765, 402] on img "70 Rosemont Street South, PUNCHBOWL NSW 2196" at bounding box center [766, 401] width 22 height 29
click at [1439, 17] on button "Toggle fullscreen view" at bounding box center [1438, 16] width 22 height 22
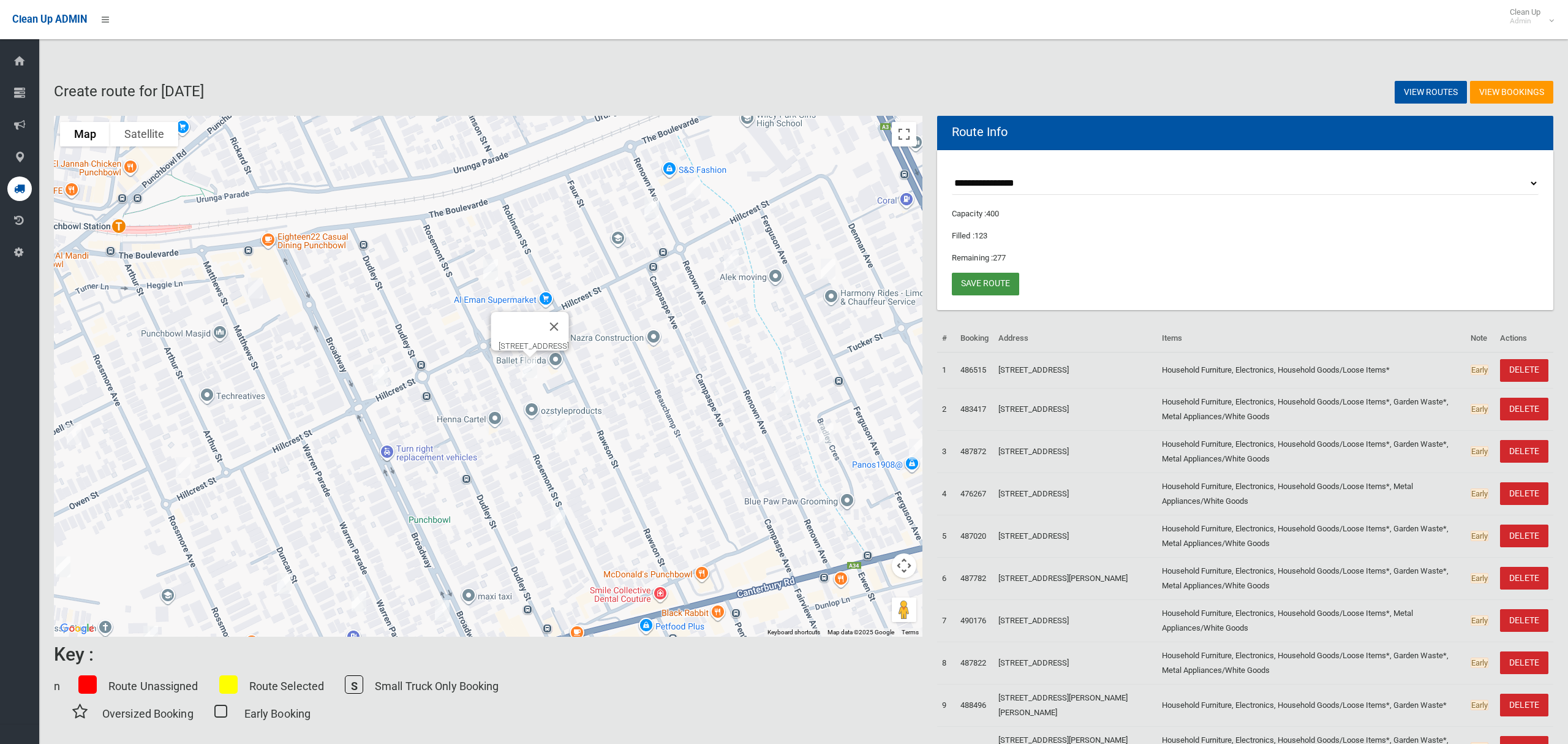
click at [993, 281] on link "Save route" at bounding box center [985, 284] width 67 height 23
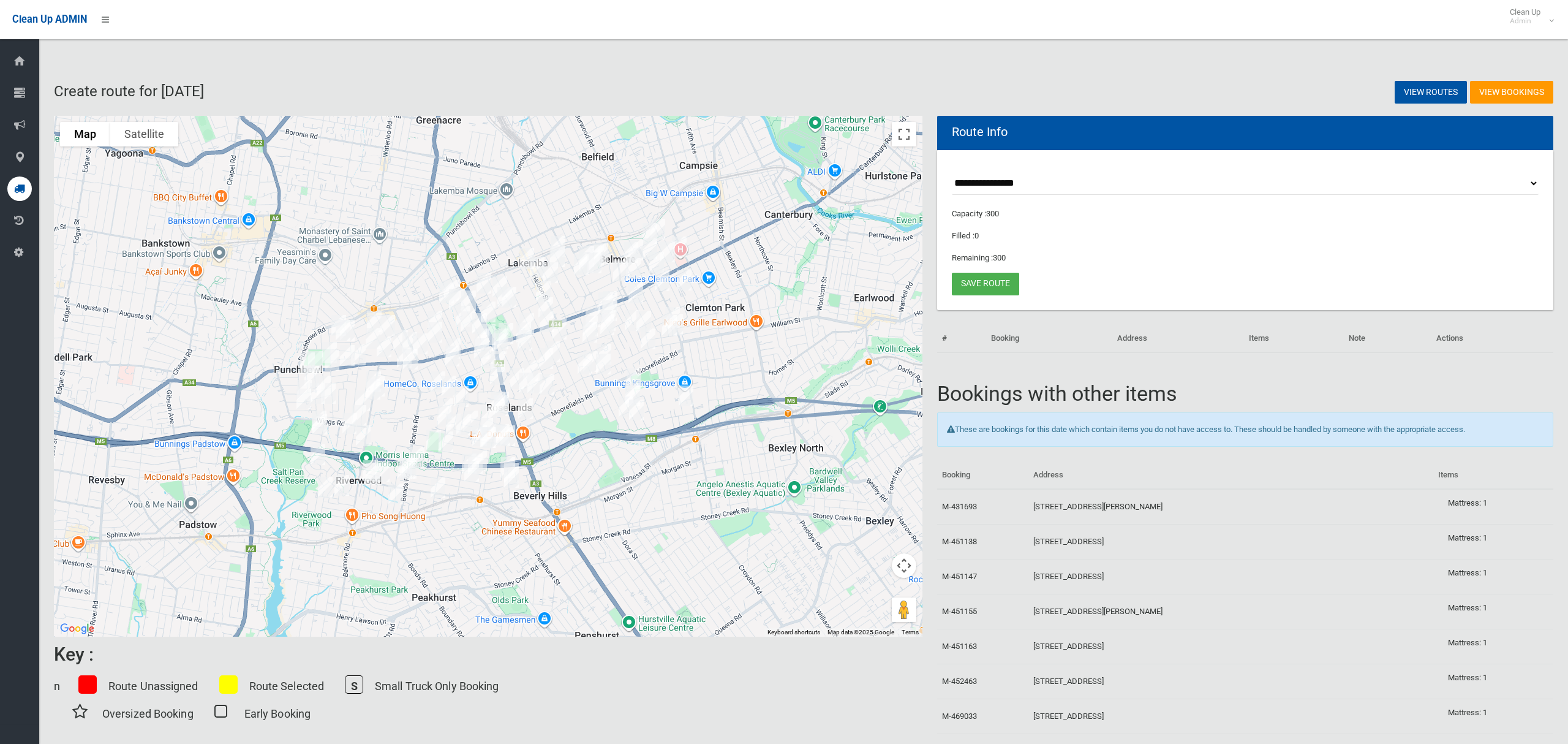
click at [986, 179] on select "**********" at bounding box center [1244, 184] width 587 height 23
select select "*****"
click at [952, 173] on select "**********" at bounding box center [1244, 184] width 587 height 23
click at [897, 138] on button "Toggle fullscreen view" at bounding box center [903, 134] width 24 height 24
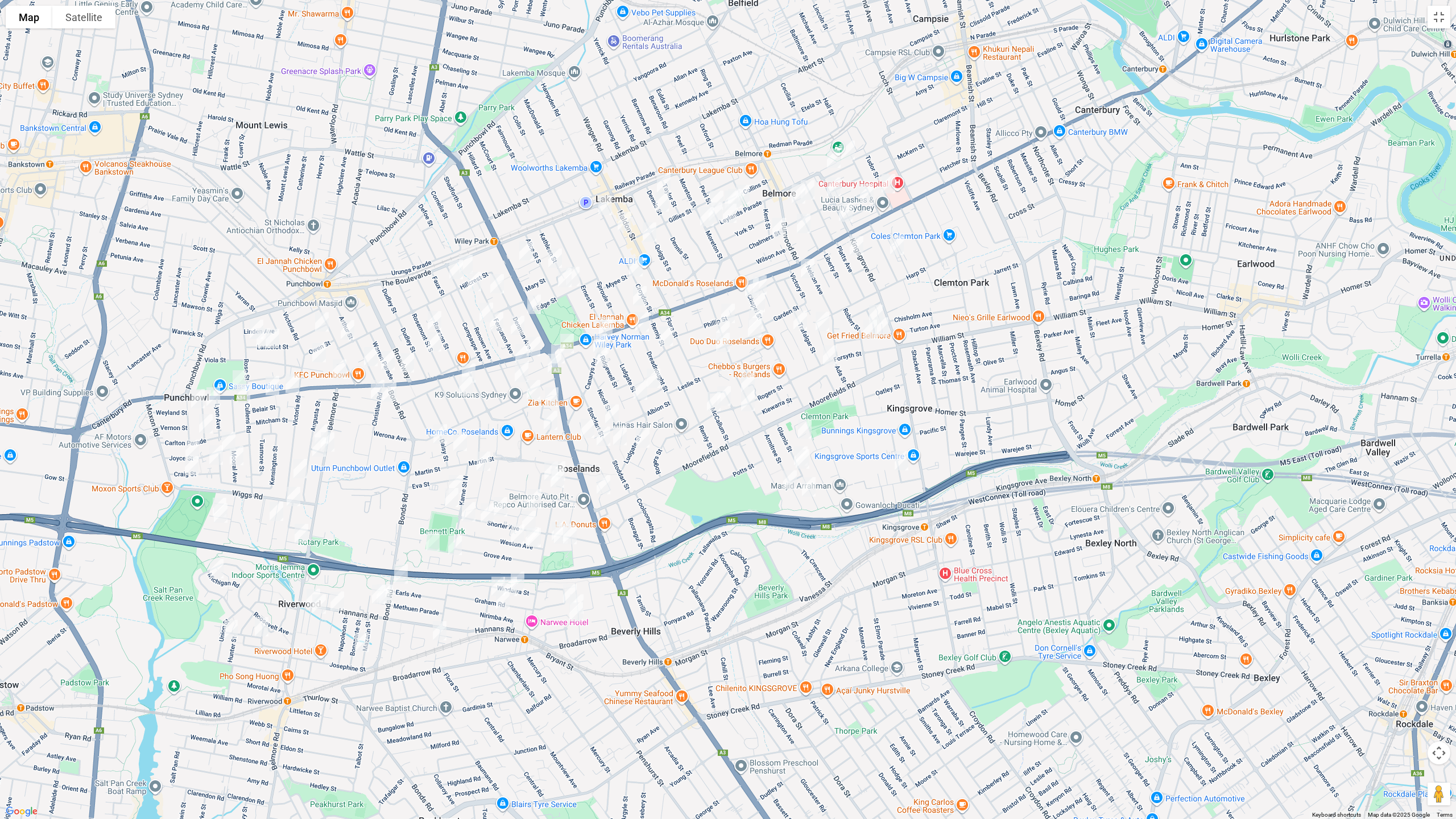
drag, startPoint x: 902, startPoint y: 463, endPoint x: 889, endPoint y: 449, distance: 19.1
click at [903, 462] on img "9 Richland Street, KINGSGROVE NSW 2208" at bounding box center [901, 460] width 22 height 29
click at [828, 351] on img "38 Forsyth Street, KINGSGROVE NSW 2208" at bounding box center [829, 355] width 22 height 29
click at [596, 336] on img "31 Canarys Road, ROSELANDS NSW 2196" at bounding box center [599, 343] width 22 height 29
click at [602, 359] on img "32 Canarys Road, ROSELANDS NSW 2196" at bounding box center [601, 357] width 22 height 29
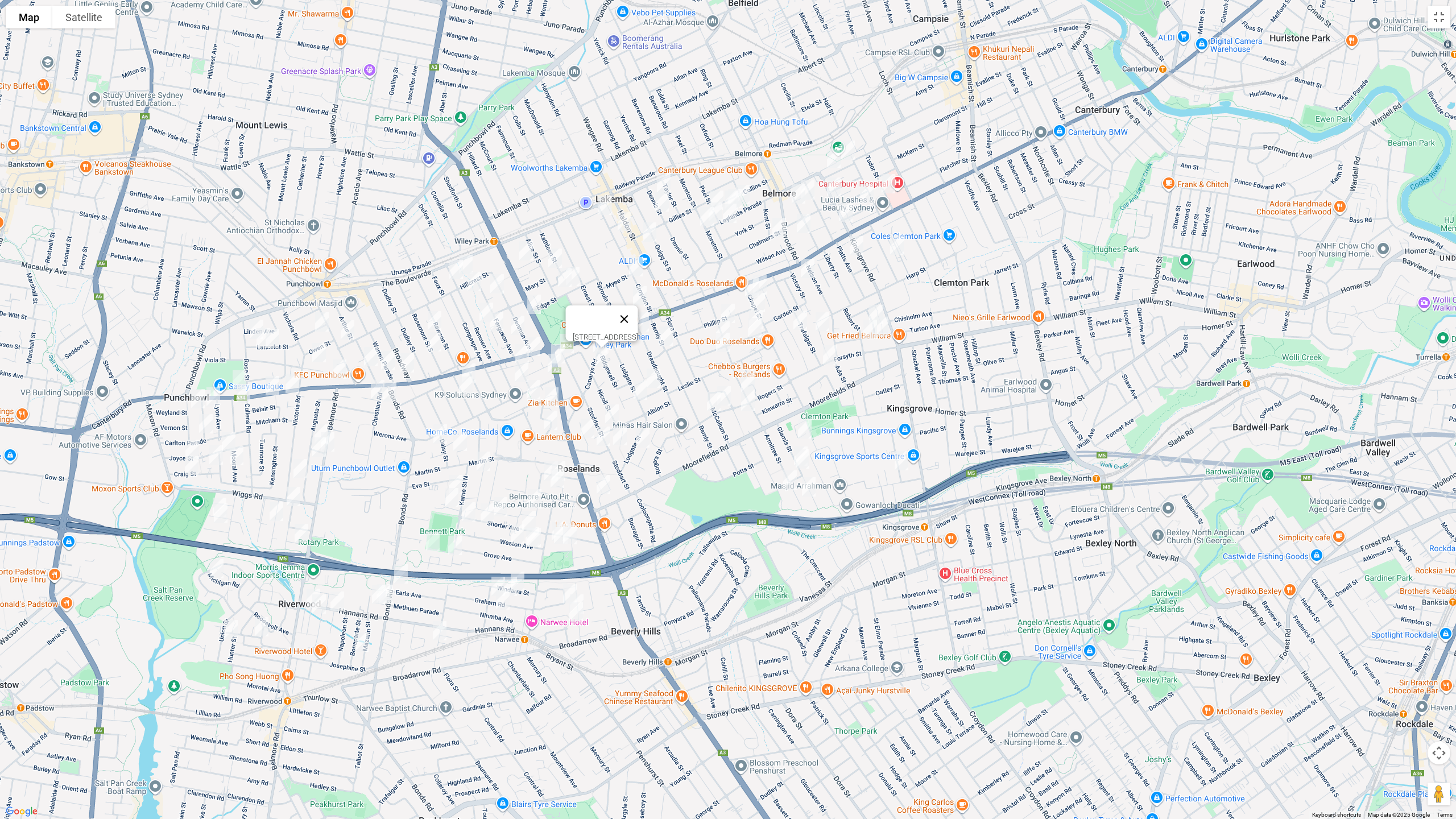
click at [638, 311] on button "Close" at bounding box center [624, 318] width 28 height 28
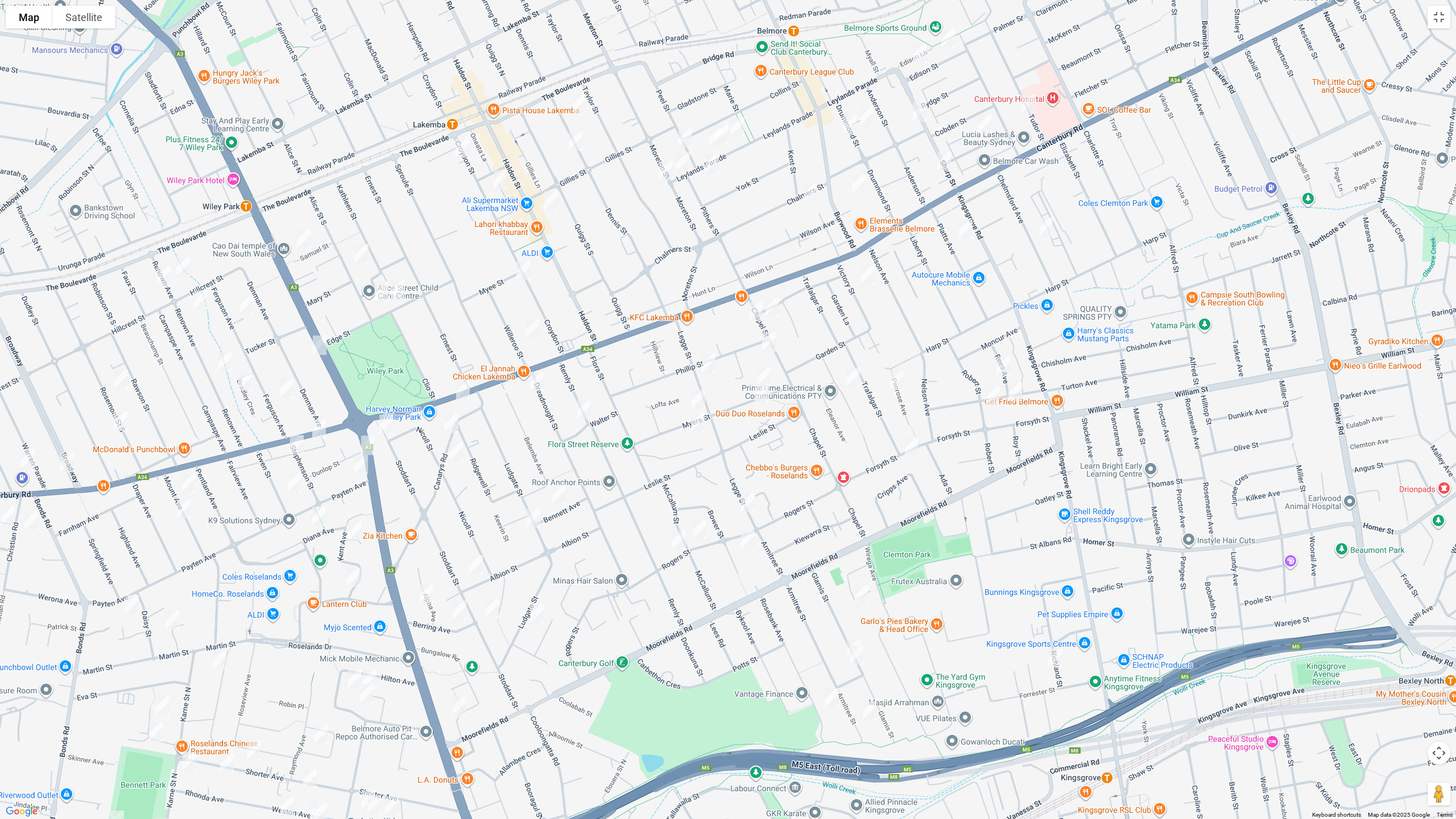
click at [461, 384] on img "972 Canterbury Road, ROSELANDS NSW 2196" at bounding box center [462, 390] width 22 height 29
click at [918, 109] on img "21 Sharp Street, BELMORE NSW 2192" at bounding box center [918, 112] width 22 height 29
click at [944, 162] on img "45 Sharp Street, BELMORE NSW 2192" at bounding box center [944, 162] width 22 height 29
click at [857, 187] on img "4/525 Burwood Road, BELMORE NSW 2192" at bounding box center [858, 184] width 22 height 29
click at [552, 197] on img "175 Haldon Street, LAKEMBA NSW 2195" at bounding box center [550, 201] width 22 height 29
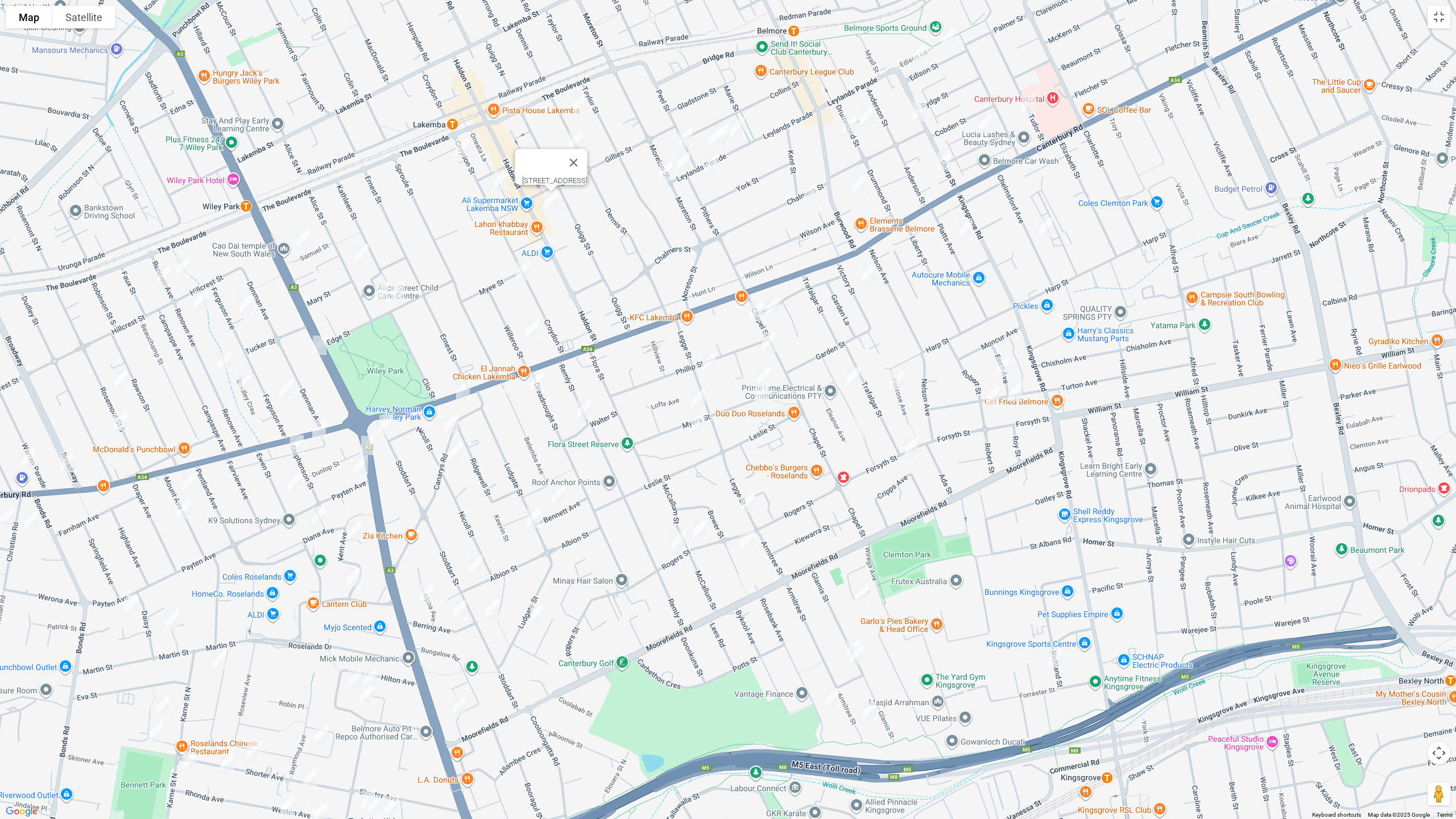
click at [852, 635] on img "50 Glamis Street, KINGSGROVE NSW 2208" at bounding box center [853, 649] width 22 height 29
click at [858, 658] on img "54 Glamis Street, KINGSGROVE NSW 2208" at bounding box center [856, 655] width 22 height 29
click at [826, 689] on img "70 Rosebank Avenue, KINGSGROVE NSW 2208" at bounding box center [831, 697] width 22 height 29
click at [876, 689] on img "102 Armitree Street, KINGSGROVE NSW 2208" at bounding box center [868, 710] width 22 height 29
click at [861, 596] on img "11 Maramba Close, KINGSGROVE NSW 2208" at bounding box center [861, 595] width 22 height 29
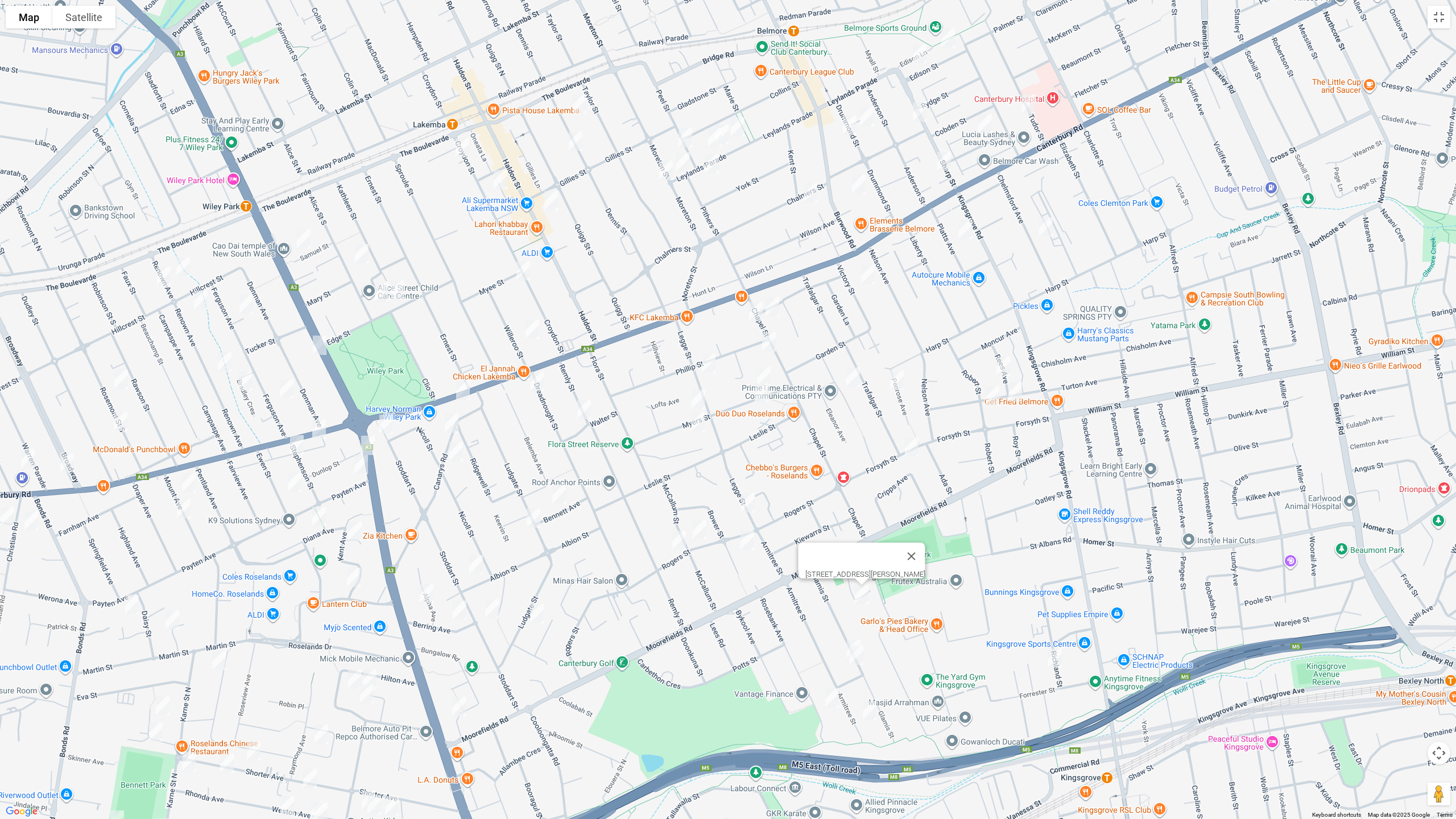
click at [744, 502] on img "75 Legge Street, ROSELANDS NSW 2196" at bounding box center [747, 502] width 22 height 29
click at [749, 541] on img "28 Bower Street, ROSELANDS NSW 2196" at bounding box center [747, 540] width 22 height 29
click at [698, 537] on img "32 McCallum Street, ROSELANDS NSW 2196" at bounding box center [698, 529] width 22 height 29
click at [676, 539] on img "60 Rogers Street, ROSELANDS NSW 2196" at bounding box center [678, 540] width 22 height 29
click at [537, 616] on img "100 Ludgate Street, ROSELANDS NSW 2196" at bounding box center [536, 613] width 22 height 29
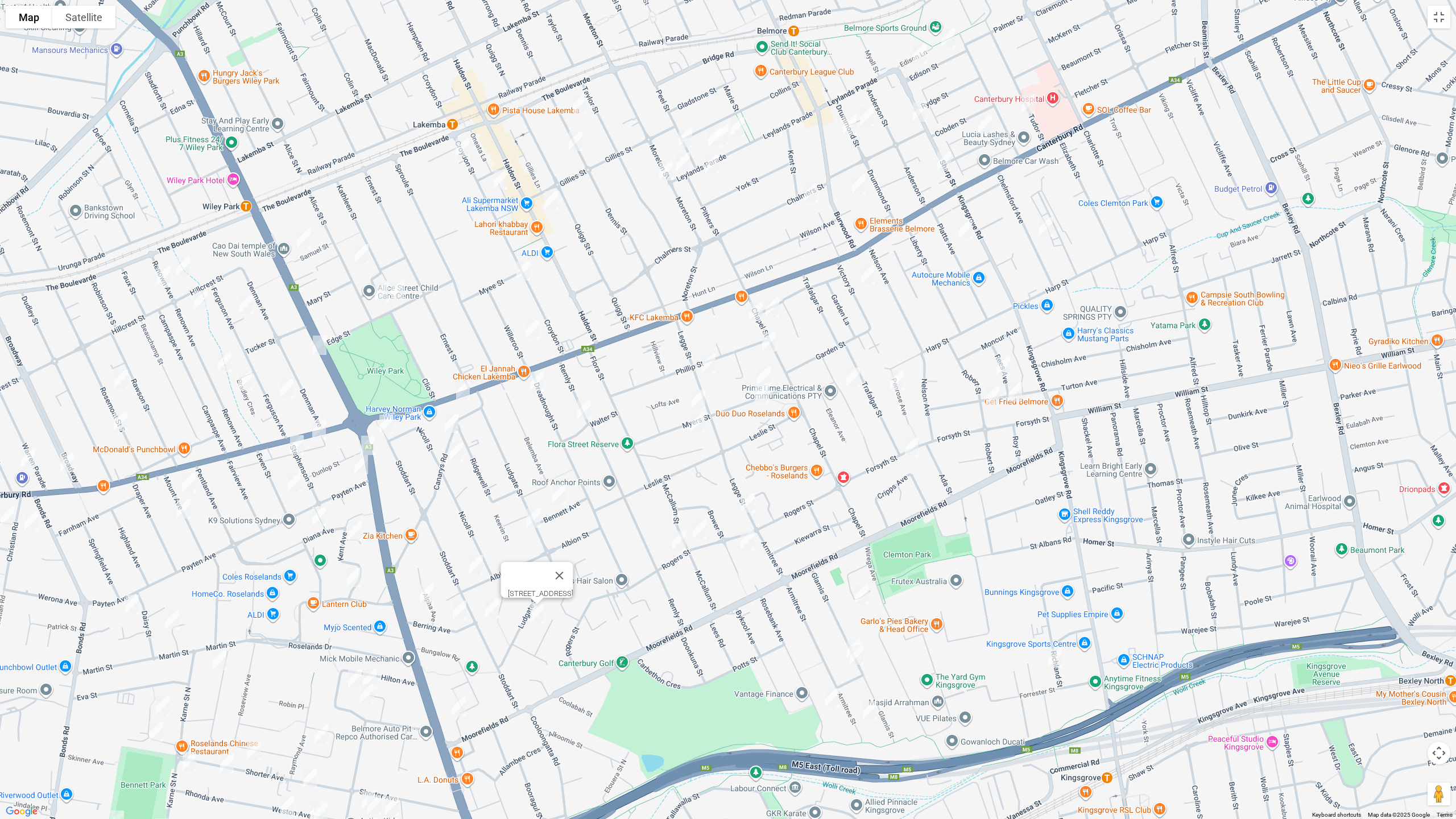
click at [489, 612] on img "86 Stoddart Street, ROSELANDS NSW 2196" at bounding box center [491, 608] width 22 height 29
click at [461, 610] on img "19 Berring Avenue, ROSELANDS NSW 2196" at bounding box center [459, 610] width 22 height 29
click at [455, 689] on img "1/33 Bungalow Road, ROSELANDS NSW 2196" at bounding box center [458, 706] width 22 height 29
click at [426, 603] on img "4 Alpha Avenue, ROSELANDS NSW 2196" at bounding box center [426, 594] width 22 height 29
click at [563, 499] on img "11 Bennett Avenue, ROSELANDS NSW 2196" at bounding box center [558, 494] width 22 height 29
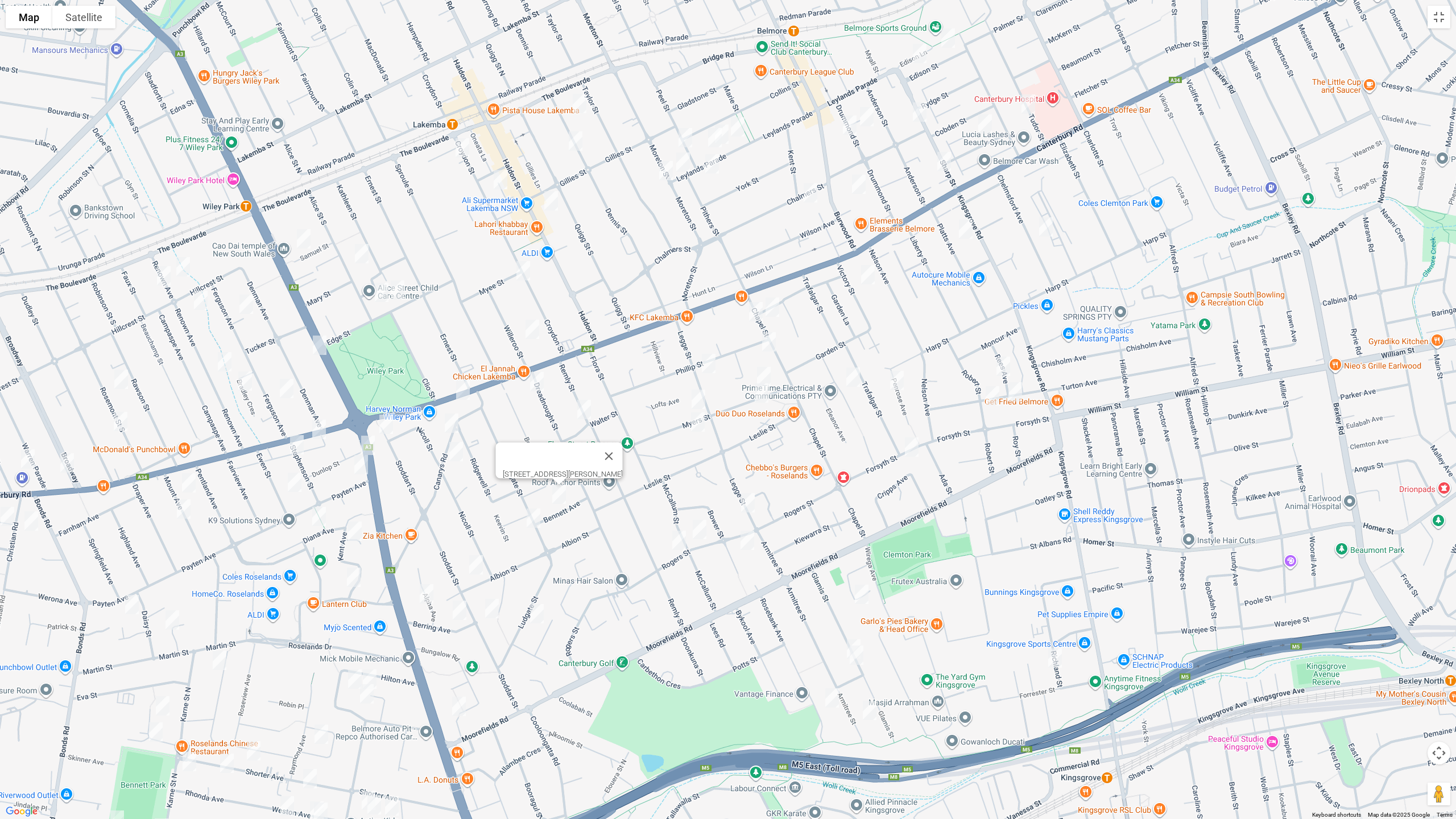
click at [538, 519] on img "59 Ludgate Street, ROSELANDS NSW 2196" at bounding box center [533, 518] width 22 height 29
click at [475, 565] on img "57 Albion Street, ROSELANDS NSW 2196" at bounding box center [475, 564] width 22 height 29
click at [535, 386] on img "9B Dreadnought Street, ROSELANDS NSW 2196" at bounding box center [536, 382] width 22 height 29
click at [585, 410] on img "27A Remly Street, ROSELANDS NSW 2196" at bounding box center [583, 410] width 22 height 29
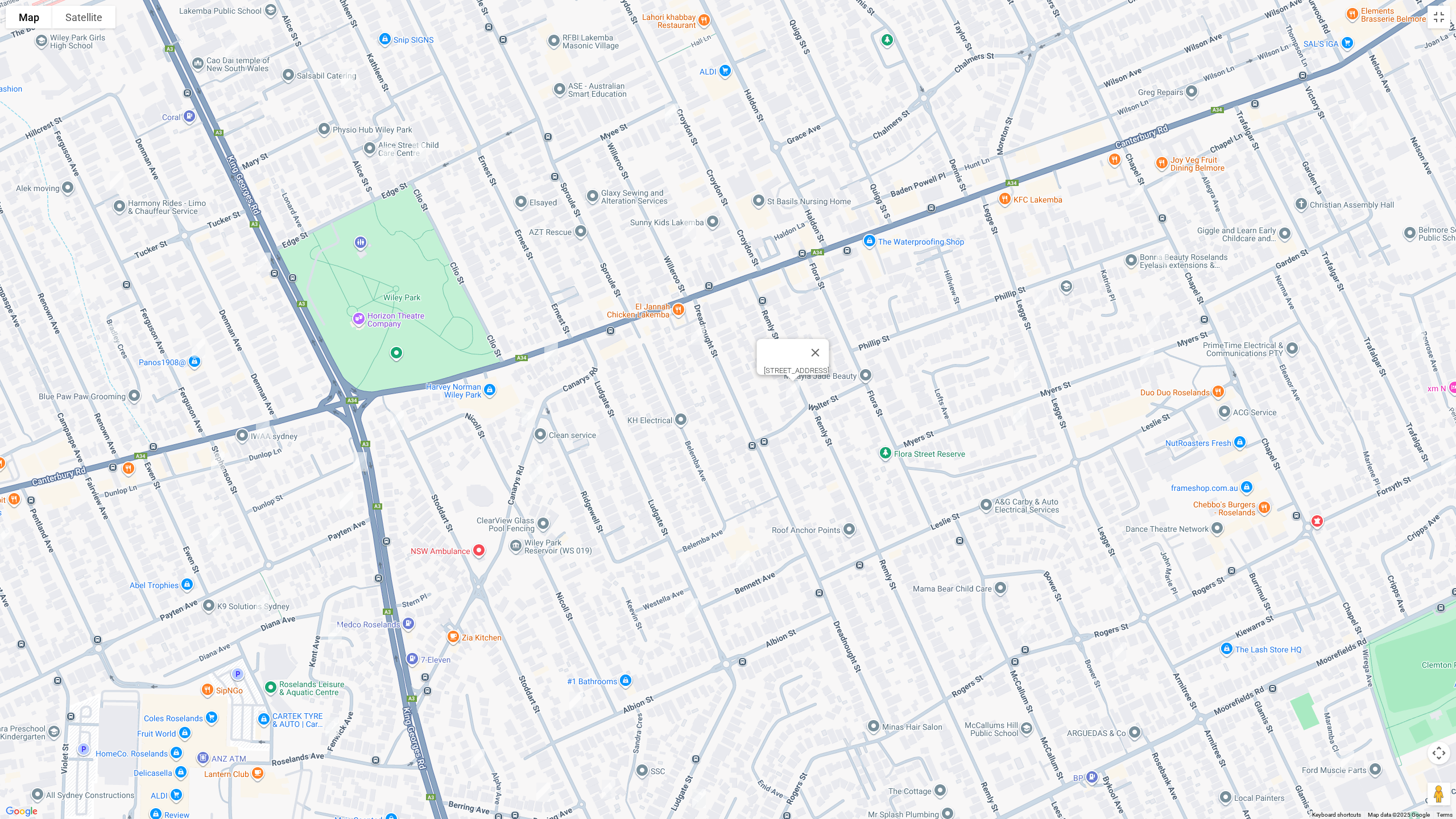
click at [402, 426] on img "5-7 Stoddart Street, ROSELANDS NSW 2196" at bounding box center [396, 420] width 22 height 29
click at [1044, 300] on img "12A Legge Street, ROSELANDS NSW 2196" at bounding box center [1040, 300] width 22 height 29
click at [1017, 367] on img "39 Myers Street, ROSELANDS NSW 2196" at bounding box center [1020, 369] width 22 height 29
click at [1016, 418] on img "44 Myers Street, ROSELANDS NSW 2196" at bounding box center [1019, 416] width 22 height 29
click at [1153, 325] on img "9 Myers Street, ROSELANDS NSW 2196" at bounding box center [1152, 325] width 22 height 29
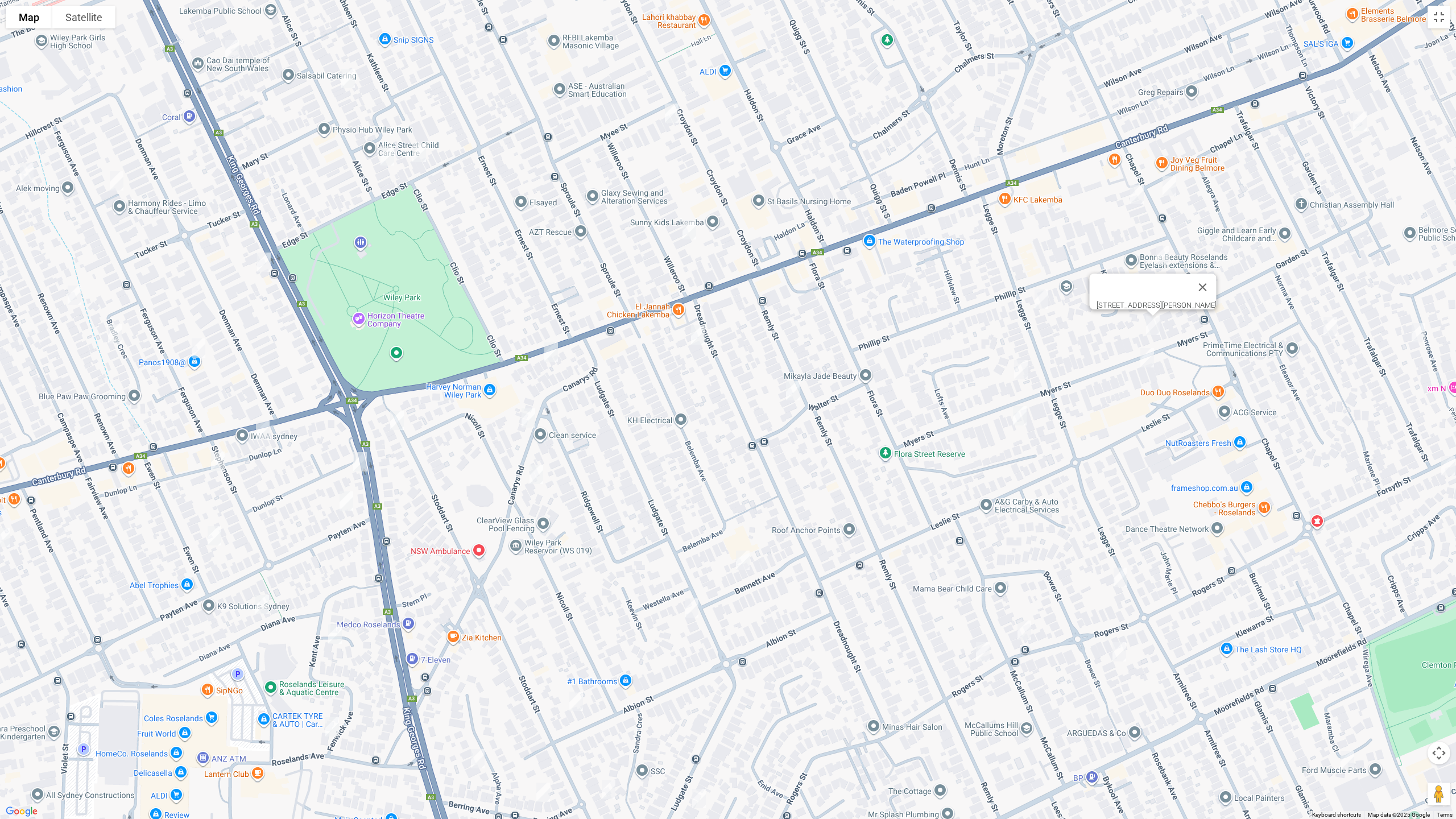
click at [1150, 364] on img "12A Myers Street, ROSELANDS NSW 2196" at bounding box center [1147, 358] width 22 height 29
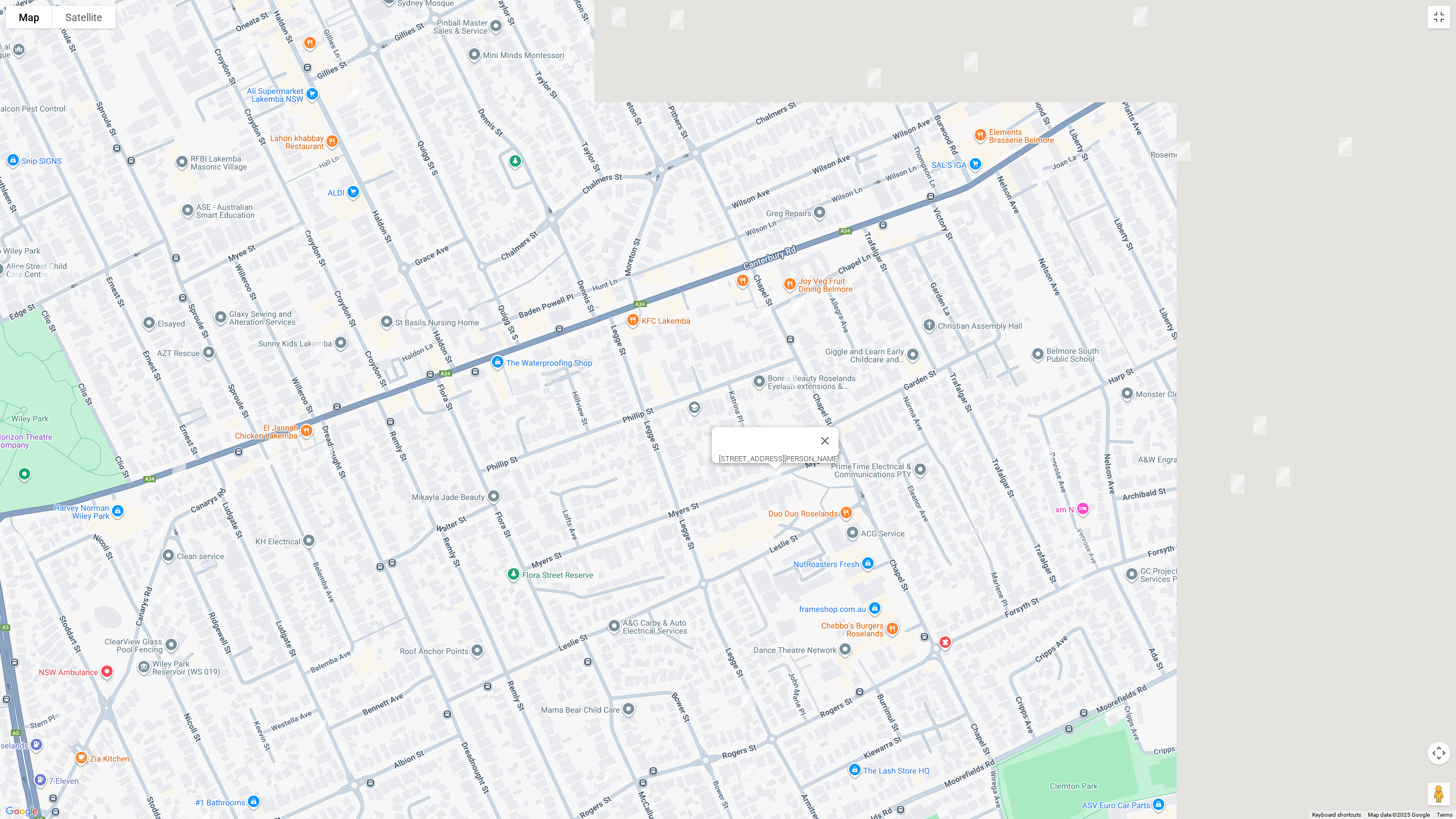
drag, startPoint x: 1016, startPoint y: 451, endPoint x: 777, endPoint y: 529, distance: 251.4
click at [777, 529] on div "12A Myers Street, ROSELANDS NSW 2196" at bounding box center [728, 410] width 1456 height 819
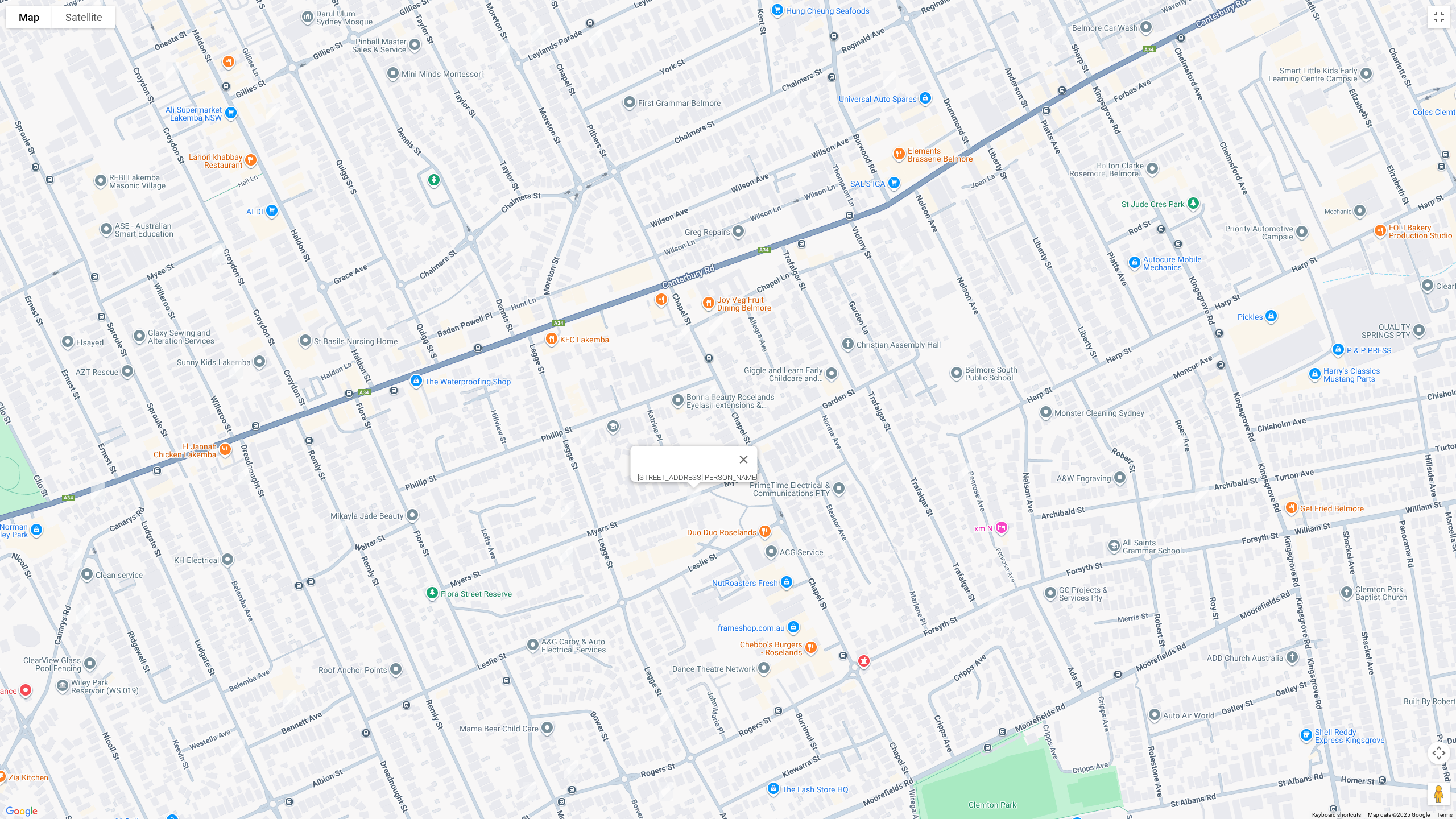
click at [1181, 447] on img "11 Rees Avenue, BELMORE NSW 2192" at bounding box center [1178, 444] width 22 height 29
click at [1205, 495] on img "12 Archibald Street, BELMORE NSW 2192" at bounding box center [1201, 495] width 22 height 29
click at [1156, 505] on img "24 Archibald Street, BELMORE NSW 2192" at bounding box center [1155, 502] width 22 height 29
click at [964, 472] on img "11 Penrose Avenue, BELMORE NSW 2192" at bounding box center [964, 472] width 22 height 29
click at [872, 470] on img "16 Norma Avenue, BELMORE NSW 2192" at bounding box center [876, 466] width 22 height 29
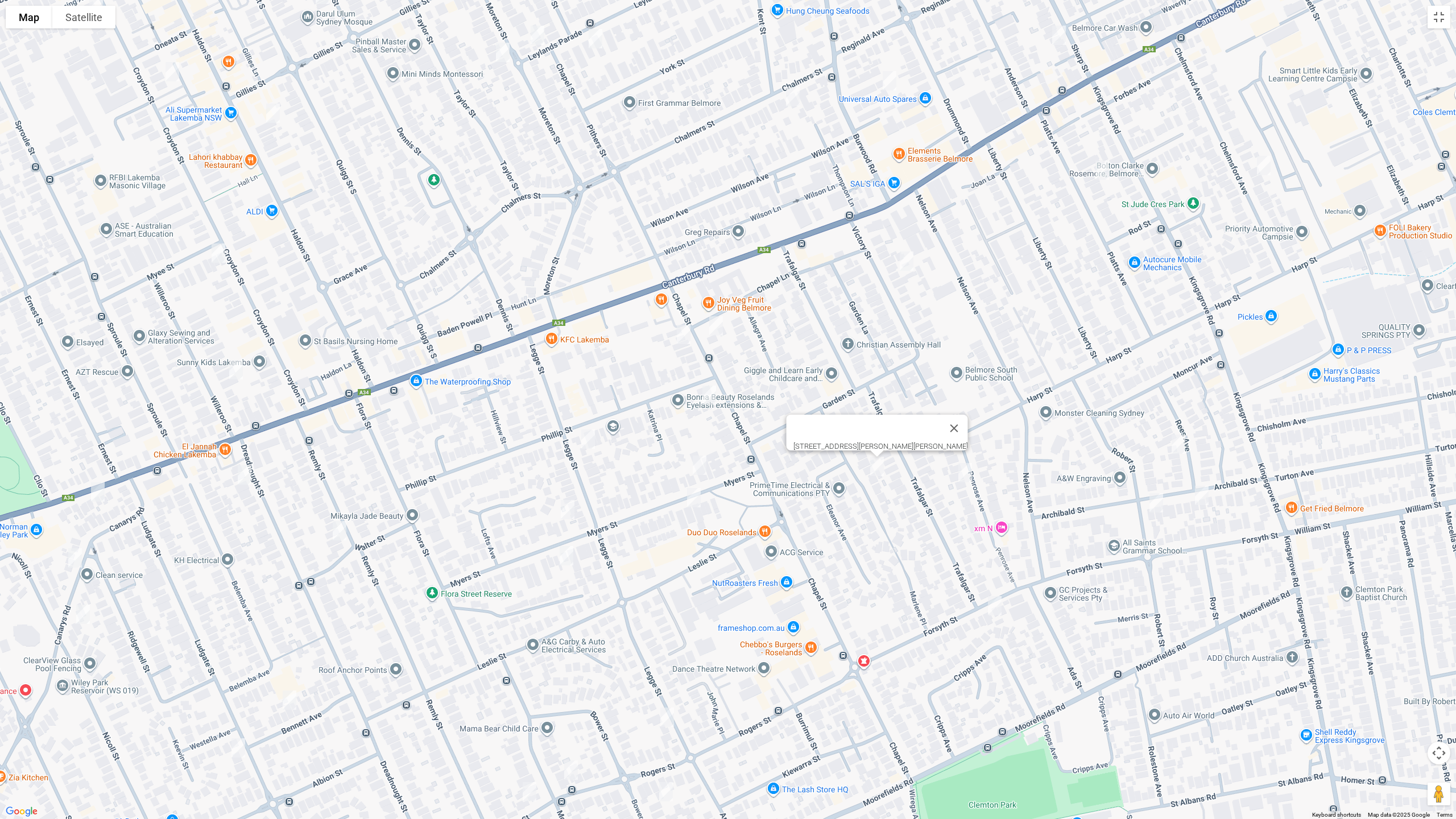
click at [721, 323] on img "12 Chapel Street, BELMORE NSW 2192" at bounding box center [715, 325] width 22 height 29
click at [688, 334] on img "21 Chapel Street, ROSELANDS NSW 2196" at bounding box center [683, 334] width 22 height 29
click at [708, 394] on img "43-45 Chapel Street, ROSELANDS NSW 2196" at bounding box center [708, 395] width 22 height 29
click at [912, 265] on img "10 Victory Street, BELMORE NSW 2192" at bounding box center [906, 261] width 22 height 29
click at [1096, 166] on img "20 Platts Avenue, BELMORE NSW 2192" at bounding box center [1102, 170] width 22 height 29
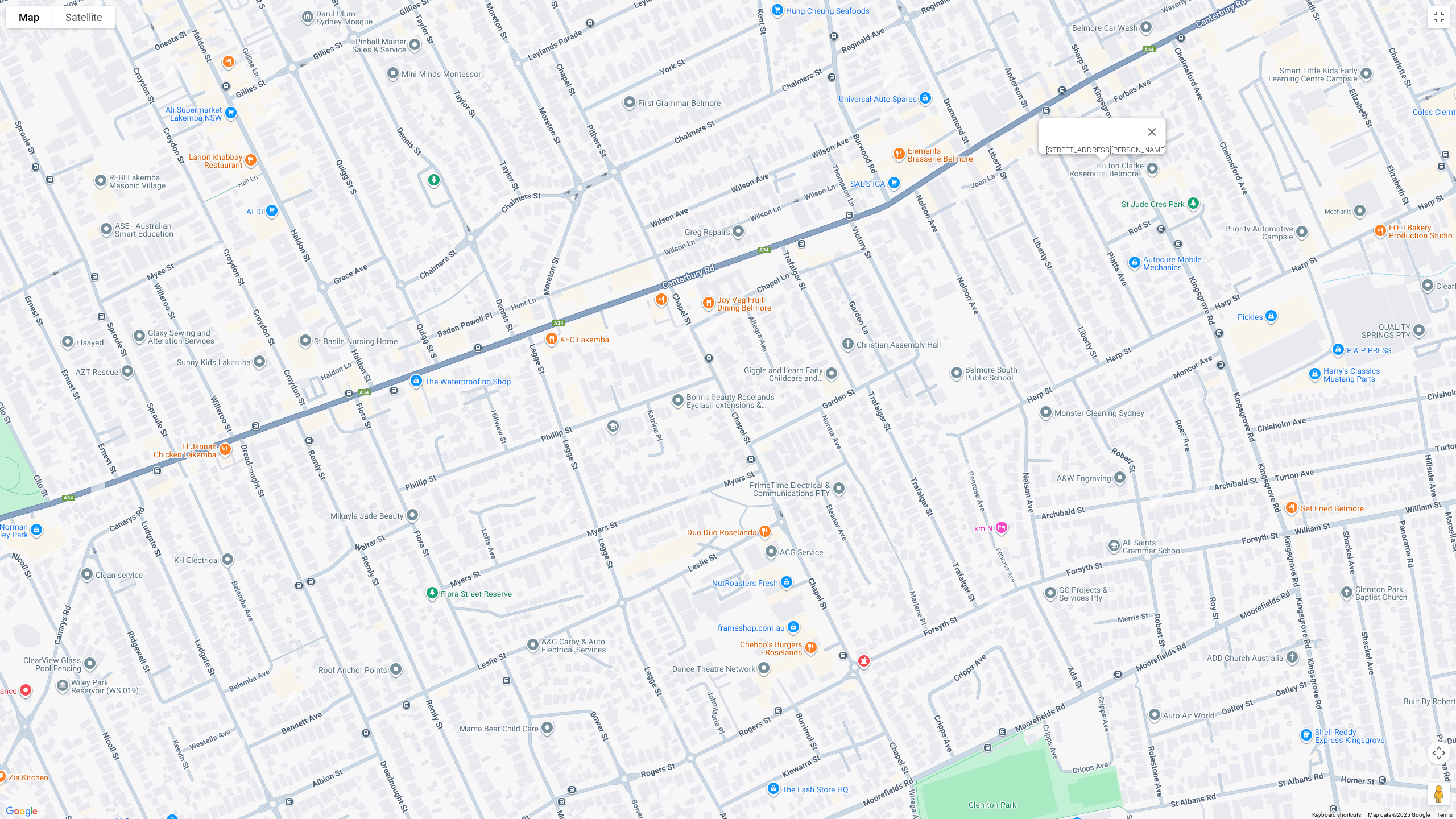
click at [1268, 164] on img "36 Chelmsford Avenue, BELMORE NSW 2192" at bounding box center [1263, 165] width 22 height 29
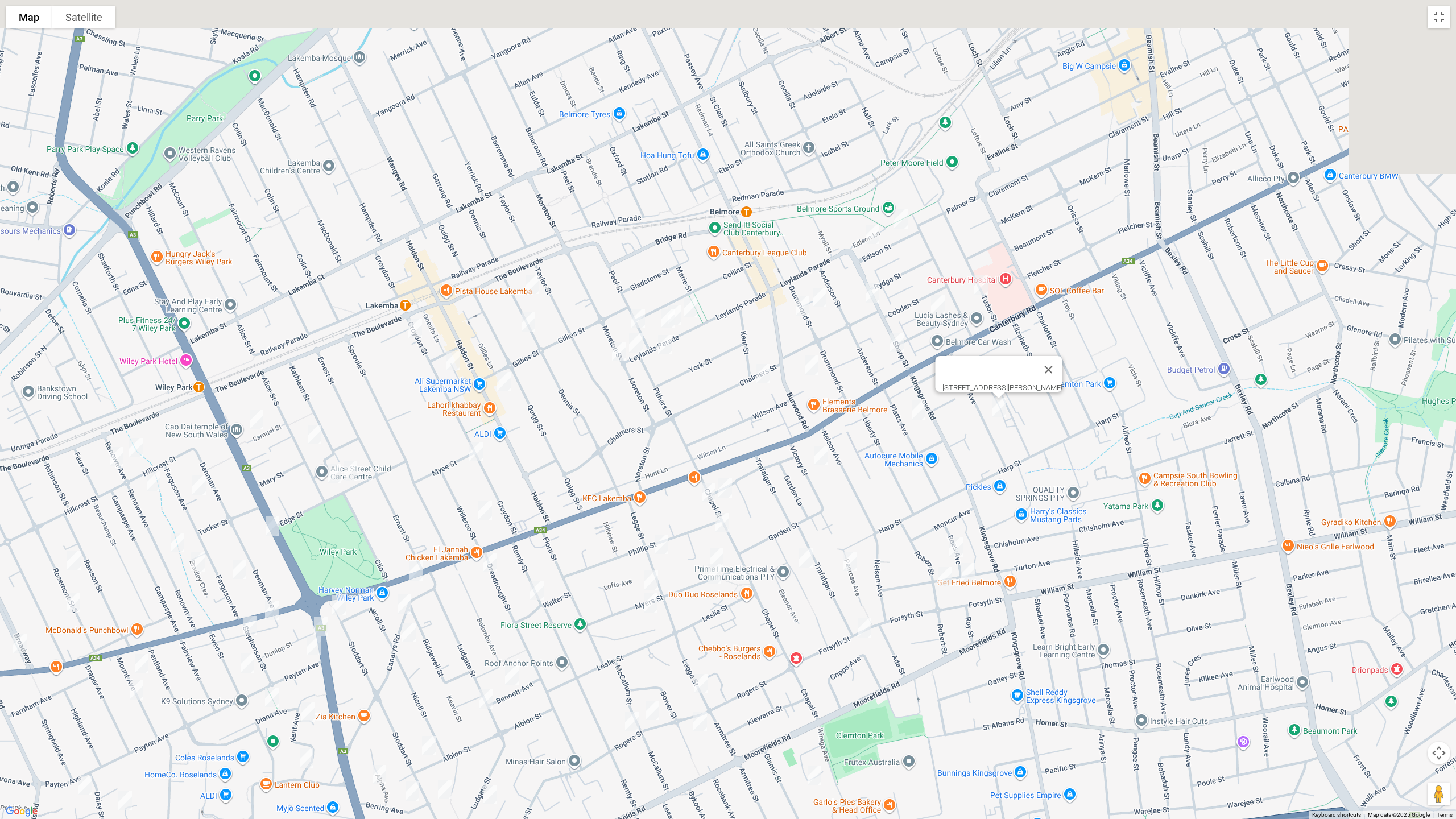
drag, startPoint x: 1025, startPoint y: 345, endPoint x: 878, endPoint y: 470, distance: 193.0
click at [878, 494] on div "36 Chelmsford Avenue, BELMORE NSW 2192" at bounding box center [728, 410] width 1456 height 819
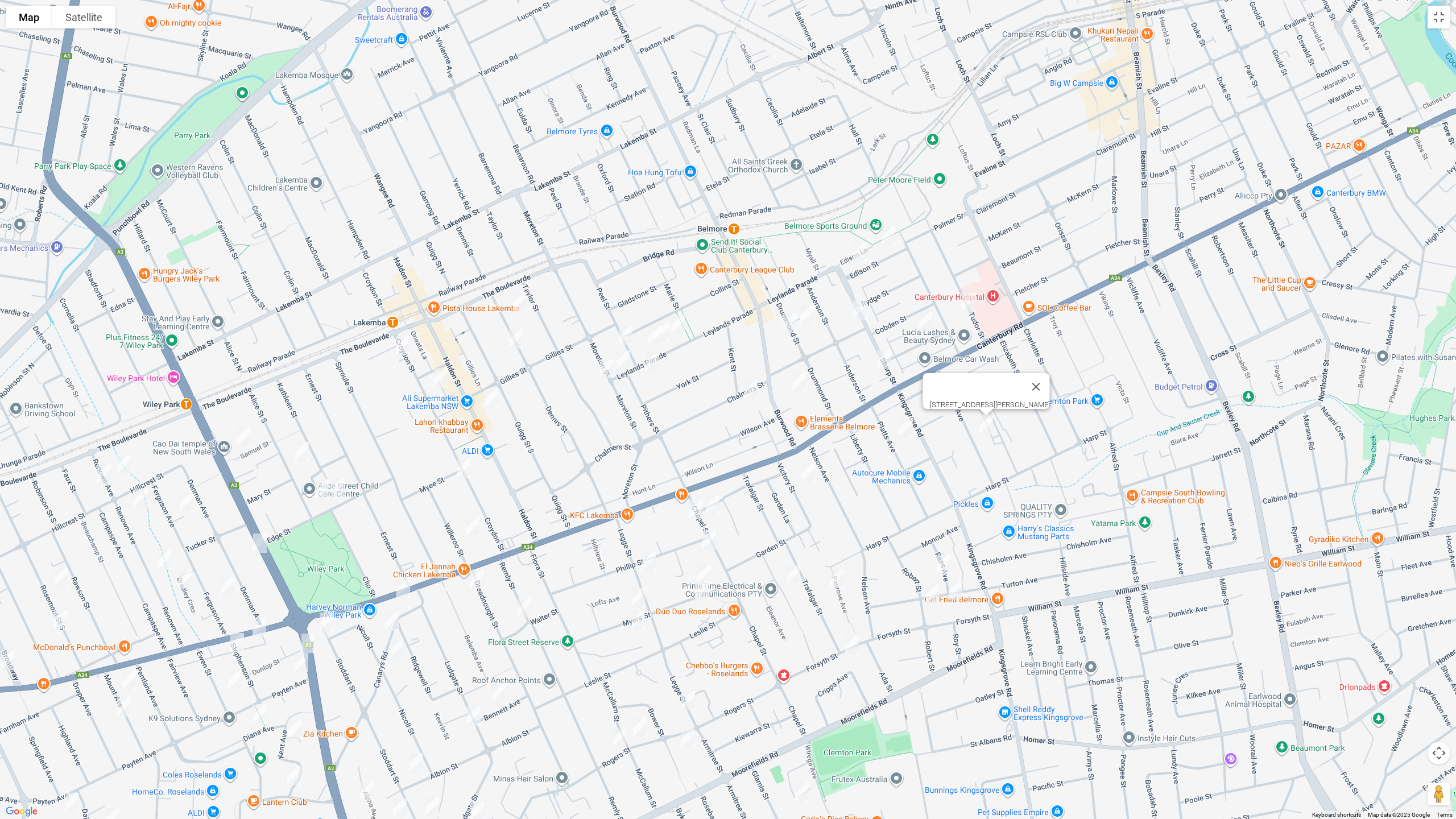
drag, startPoint x: 891, startPoint y: 239, endPoint x: 928, endPoint y: 288, distance: 61.4
click at [889, 239] on img "5 Edison Street, BELMORE NSW 2192" at bounding box center [887, 236] width 22 height 29
click at [968, 298] on img "47 Tudor Street, BELMORE NSW 2192" at bounding box center [967, 302] width 22 height 29
drag, startPoint x: 925, startPoint y: 329, endPoint x: 924, endPoint y: 323, distance: 6.1
click at [926, 329] on img "7 Plimsoll Street, BELMORE NSW 2192" at bounding box center [924, 322] width 22 height 29
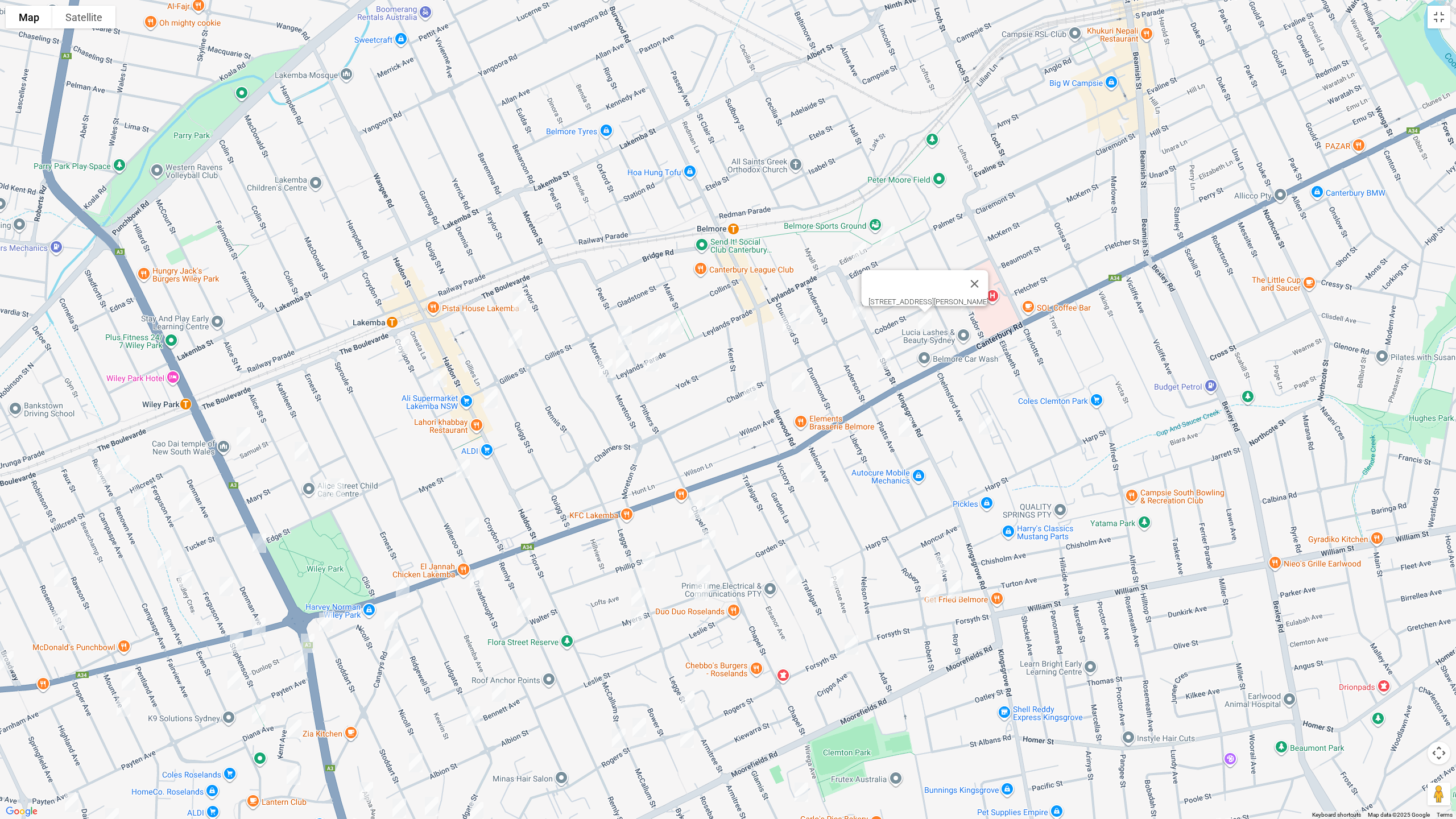
click at [883, 232] on img "5 Edison Street, BELMORE NSW 2192" at bounding box center [887, 236] width 22 height 29
click at [858, 249] on img "23 Edison Street, BELMORE NSW 2192" at bounding box center [859, 251] width 22 height 29
click at [809, 311] on img "14 Drummond Street, BELMORE NSW 2192" at bounding box center [806, 315] width 22 height 29
click at [786, 323] on img "13-15 Drummond Street, BELMORE NSW 2192" at bounding box center [789, 323] width 22 height 29
click at [746, 391] on img "8 Chalmers Street, BELMORE NSW 2192" at bounding box center [749, 391] width 22 height 29
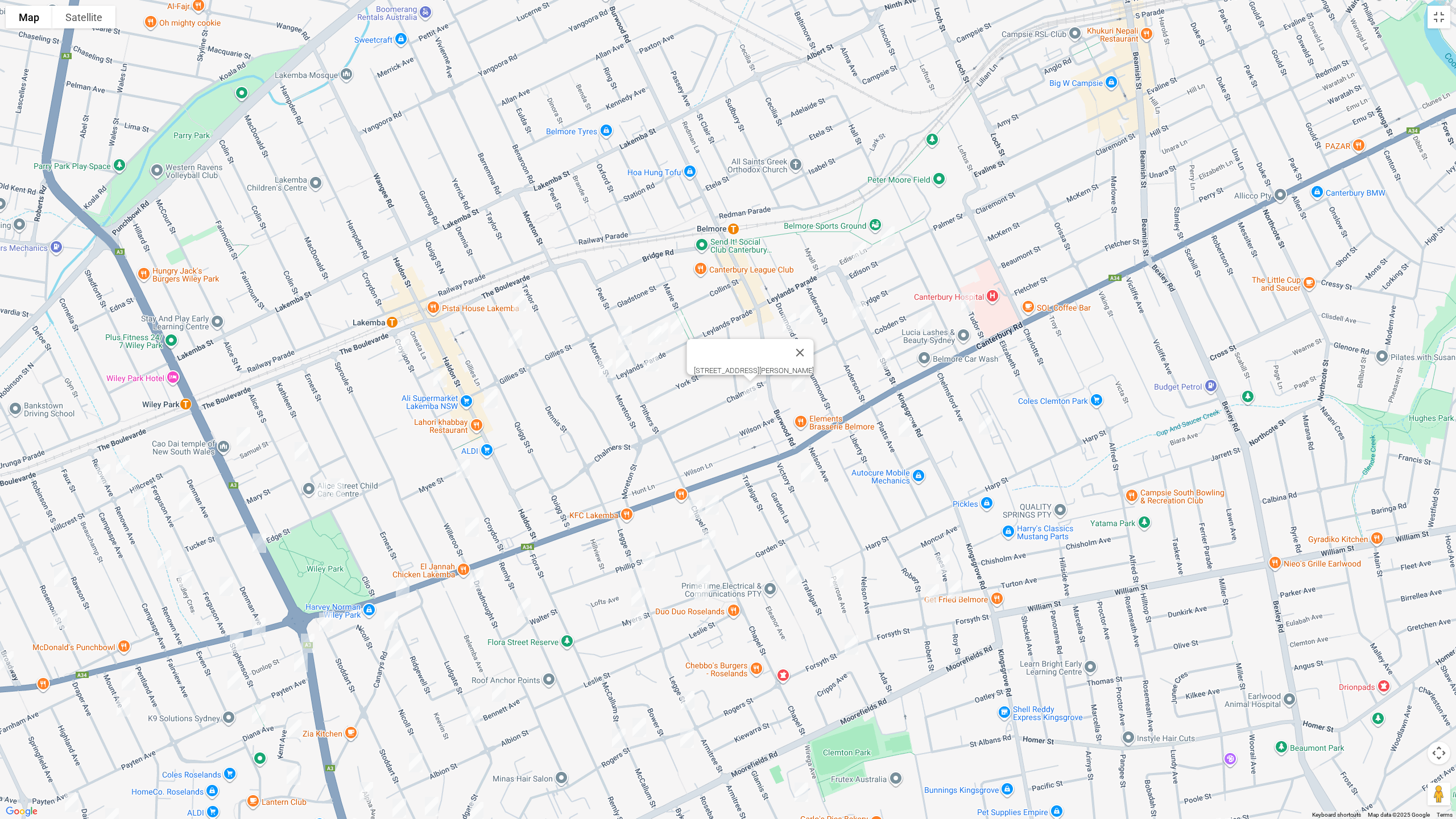
drag, startPoint x: 461, startPoint y: 461, endPoint x: 478, endPoint y: 517, distance: 58.5
click at [461, 462] on img "6 Myee Street, LAKEMBA NSW 2195" at bounding box center [462, 469] width 22 height 29
click at [466, 528] on img "22 Willeroo Street, LAKEMBA NSW 2195" at bounding box center [471, 528] width 22 height 29
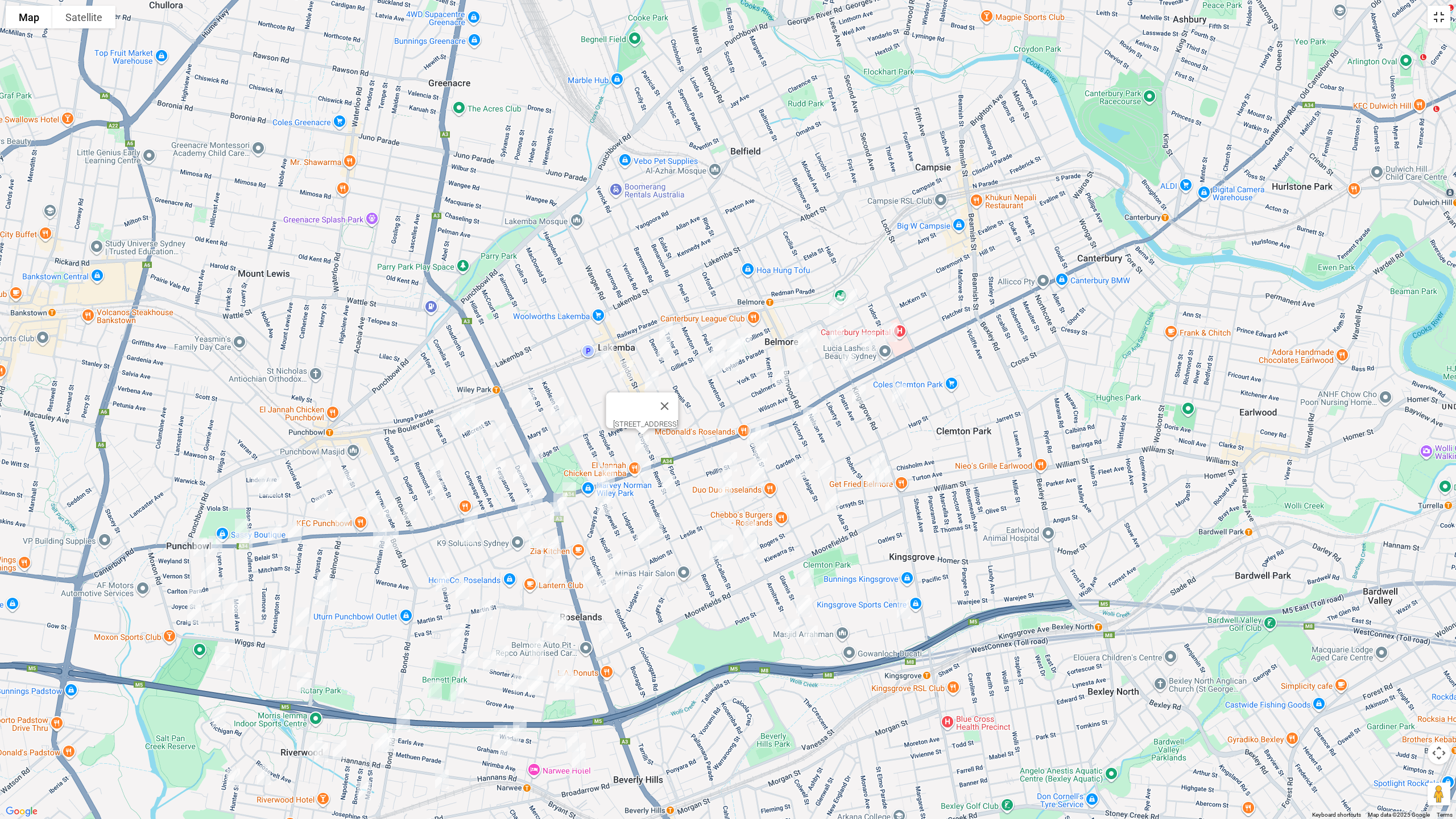
click at [1437, 13] on button "Toggle fullscreen view" at bounding box center [1438, 16] width 22 height 22
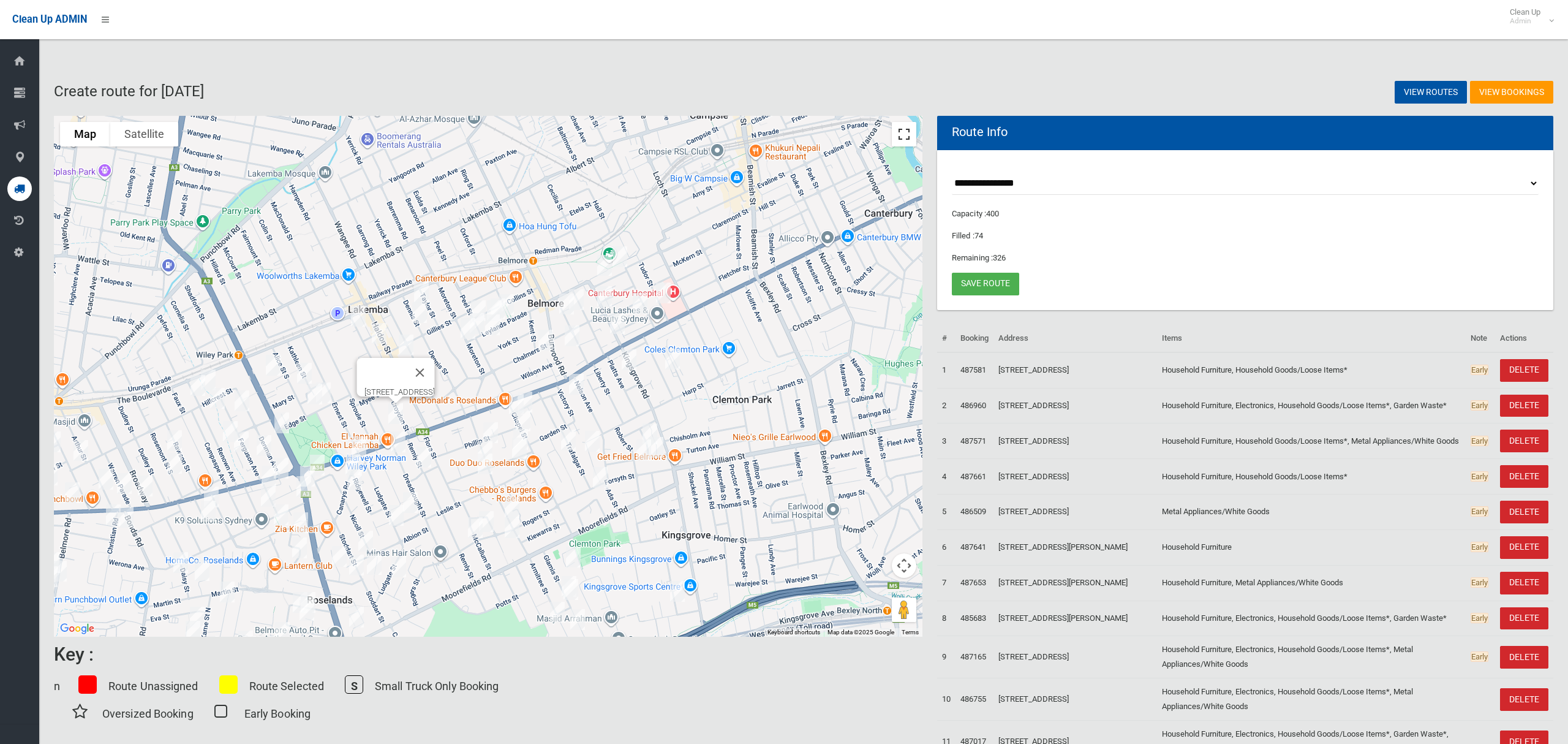
click at [909, 135] on button "Toggle fullscreen view" at bounding box center [903, 134] width 24 height 24
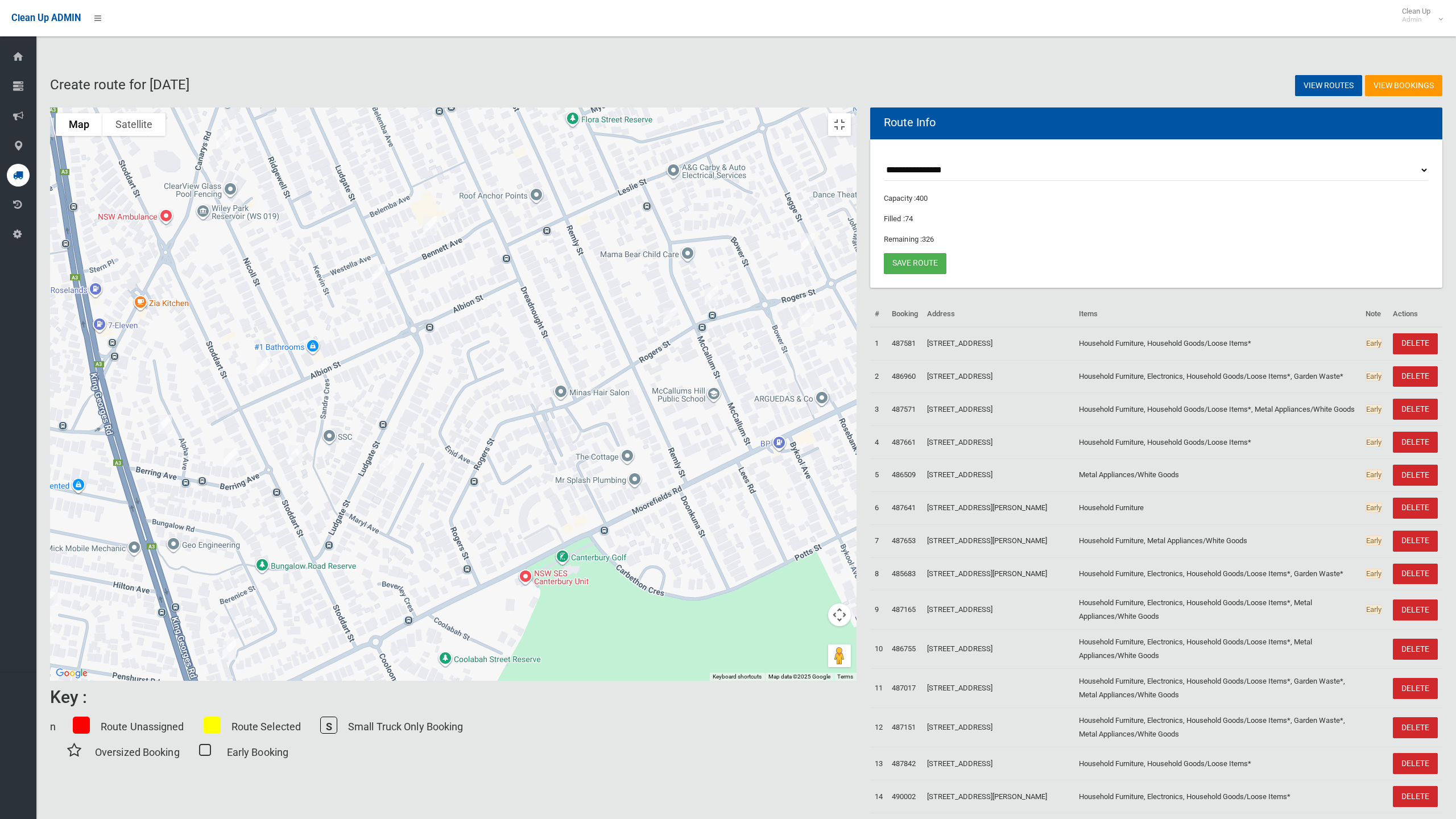
drag, startPoint x: 701, startPoint y: 533, endPoint x: 588, endPoint y: 632, distance: 150.2
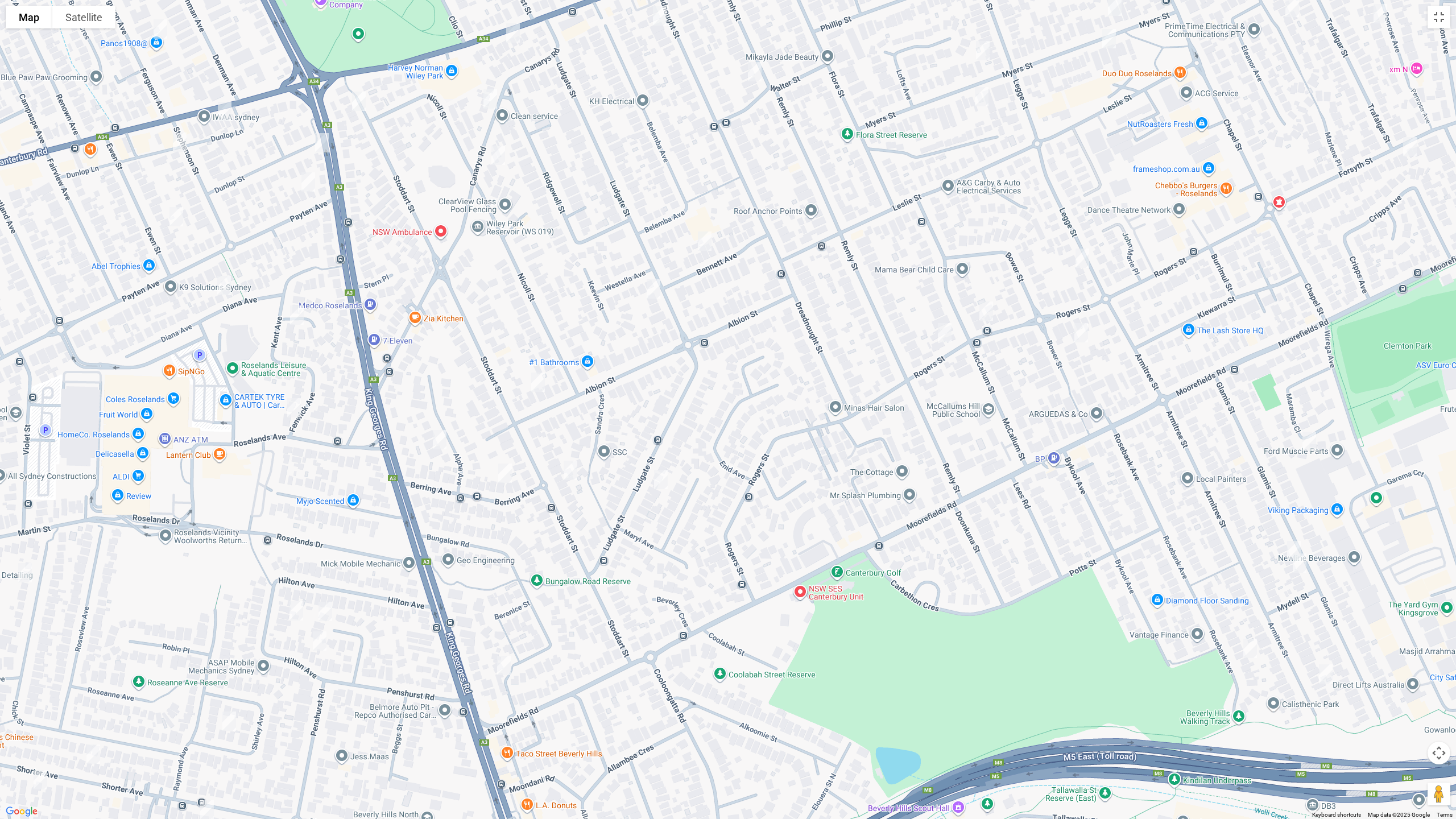
click at [597, 627] on div "[STREET_ADDRESS]" at bounding box center [728, 410] width 1456 height 819
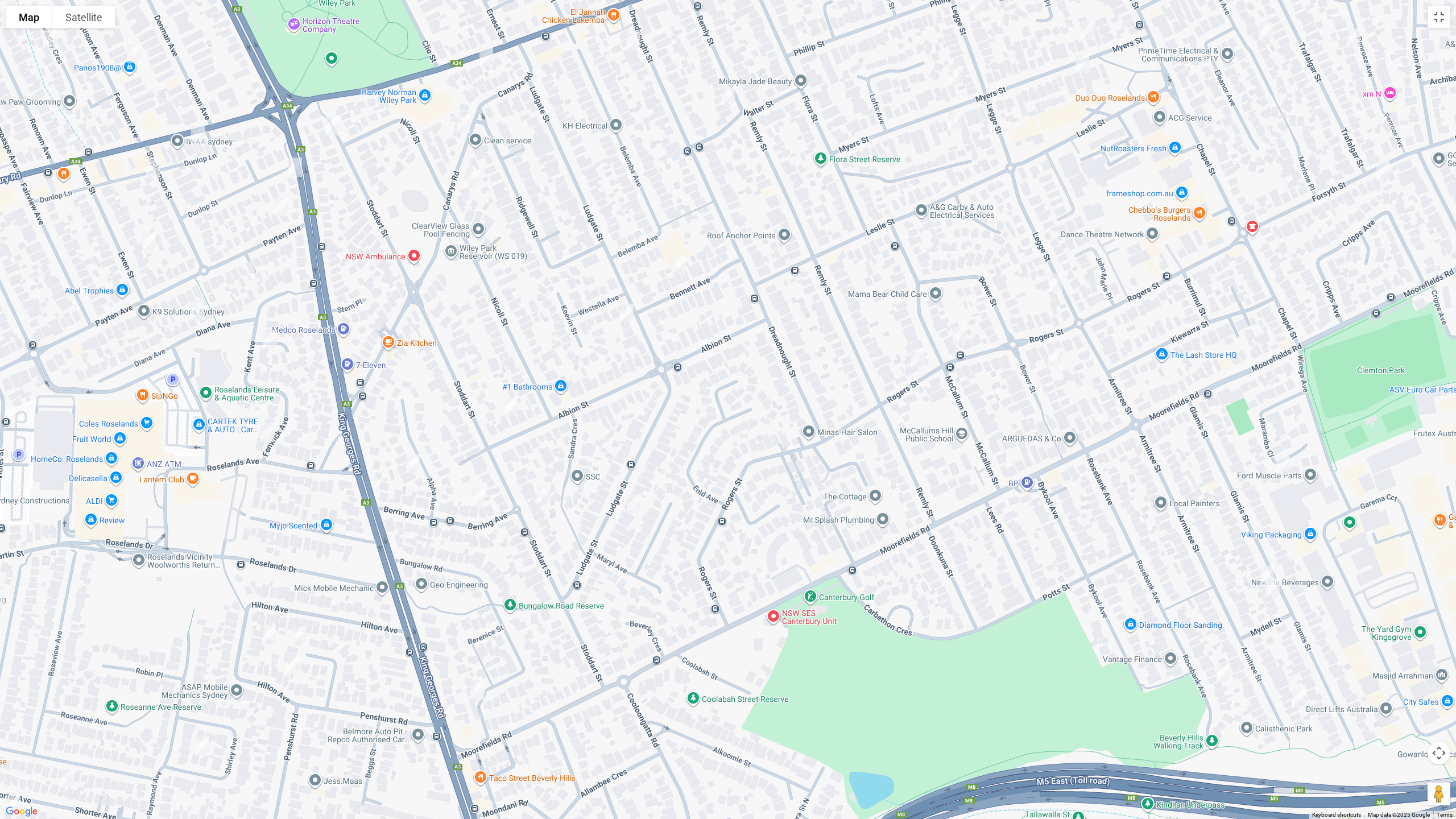
drag, startPoint x: 588, startPoint y: 632, endPoint x: 578, endPoint y: 633, distance: 10.0
click at [587, 633] on div "[STREET_ADDRESS]" at bounding box center [728, 410] width 1456 height 819
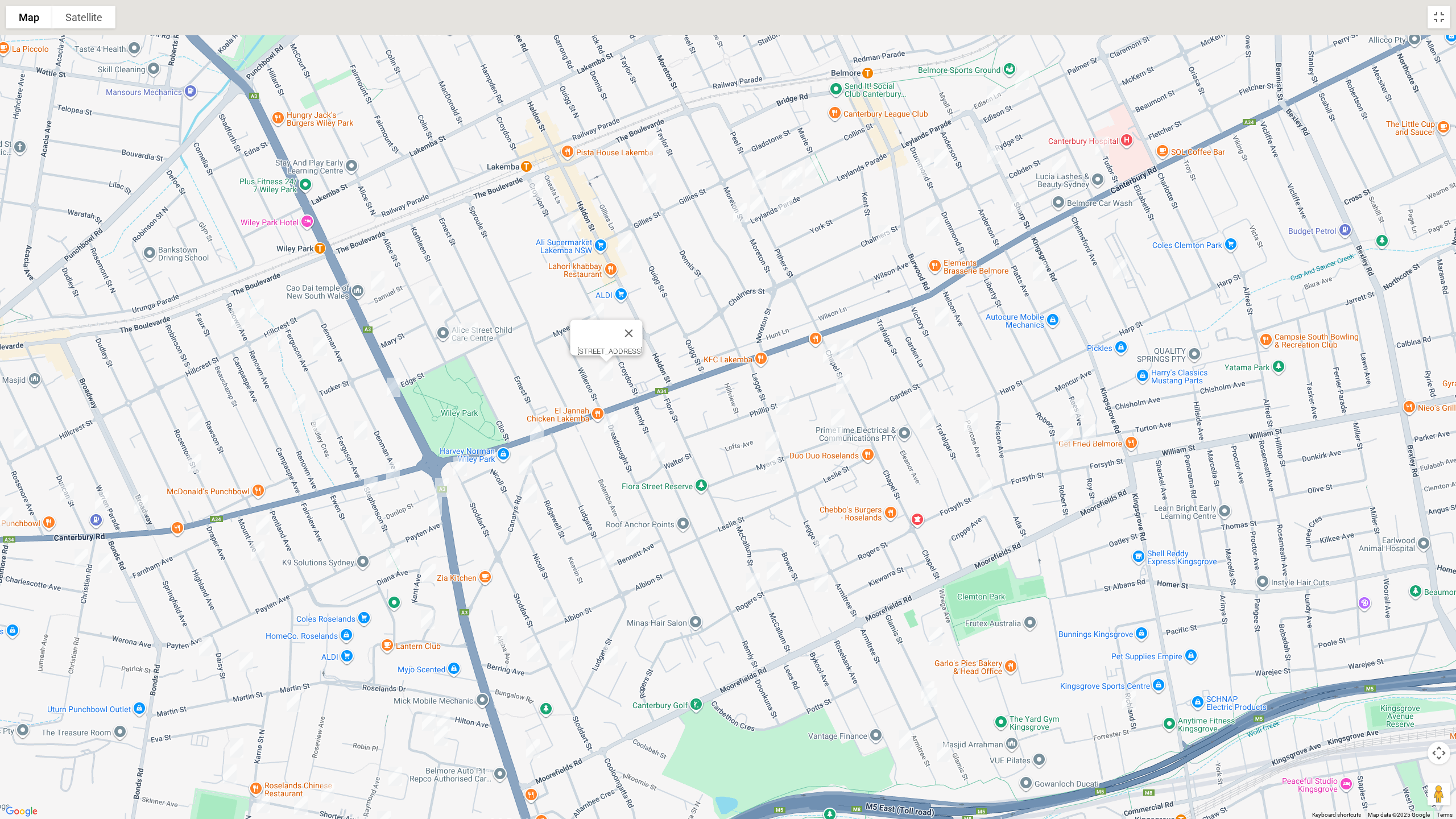
drag, startPoint x: 785, startPoint y: 274, endPoint x: 775, endPoint y: 550, distance: 276.2
click at [775, 550] on div "22 Willeroo Street, LAKEMBA NSW 2195" at bounding box center [728, 410] width 1456 height 819
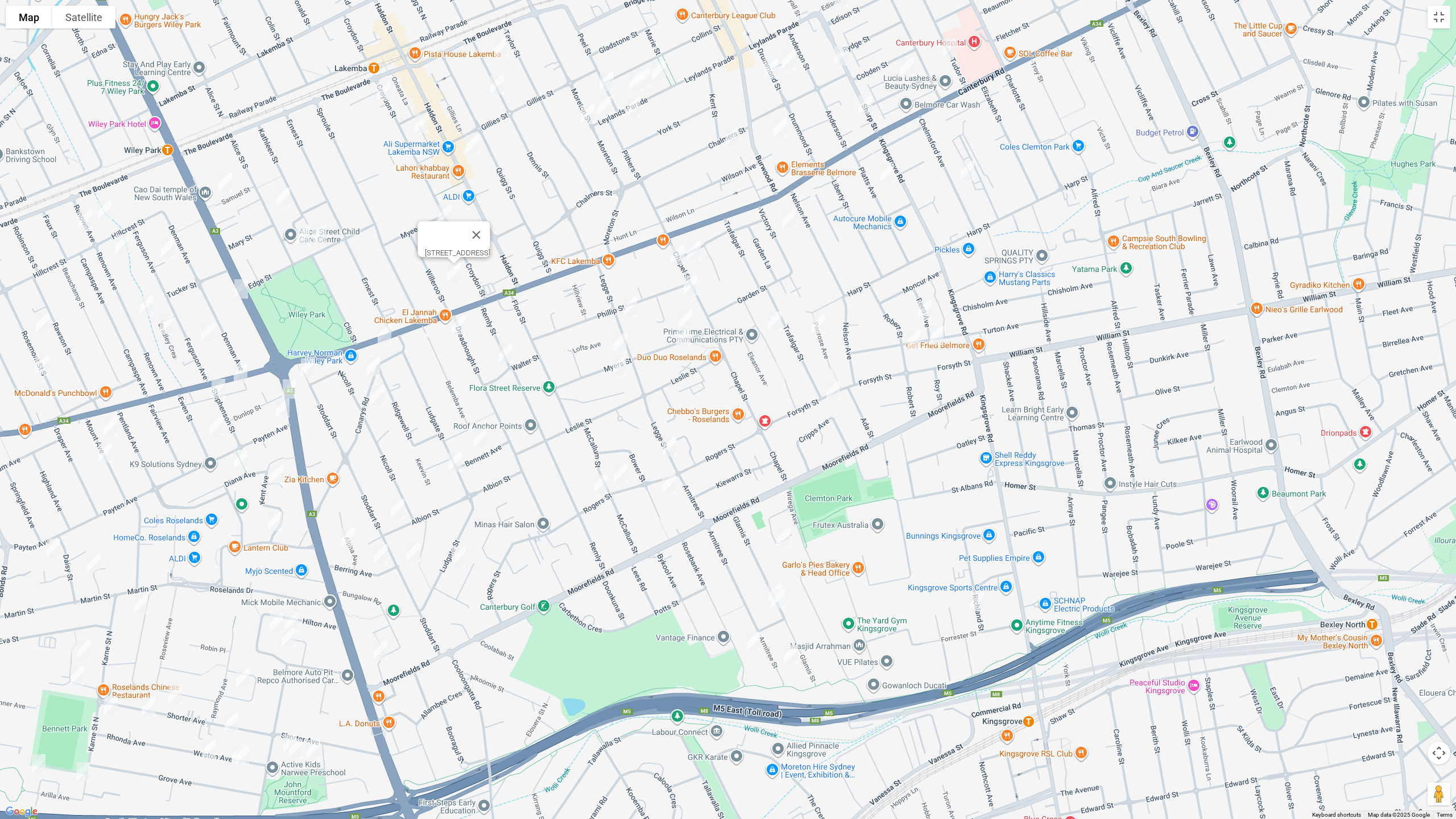
drag, startPoint x: 556, startPoint y: 519, endPoint x: 458, endPoint y: 409, distance: 147.3
click at [458, 409] on div "[STREET_ADDRESS]" at bounding box center [728, 410] width 1456 height 819
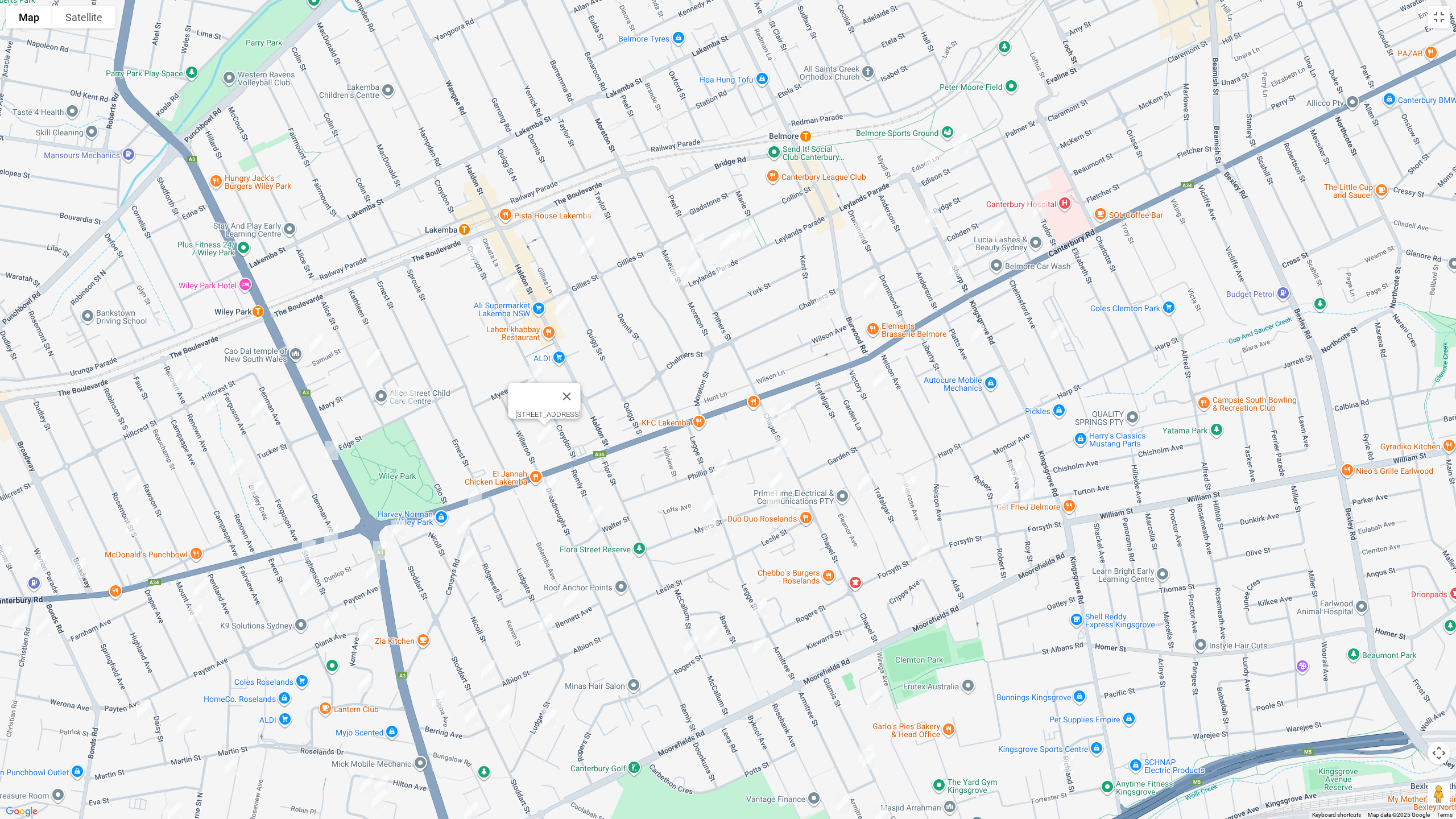
drag, startPoint x: 463, startPoint y: 422, endPoint x: 554, endPoint y: 587, distance: 188.4
click at [554, 587] on div "[STREET_ADDRESS]" at bounding box center [728, 410] width 1456 height 819
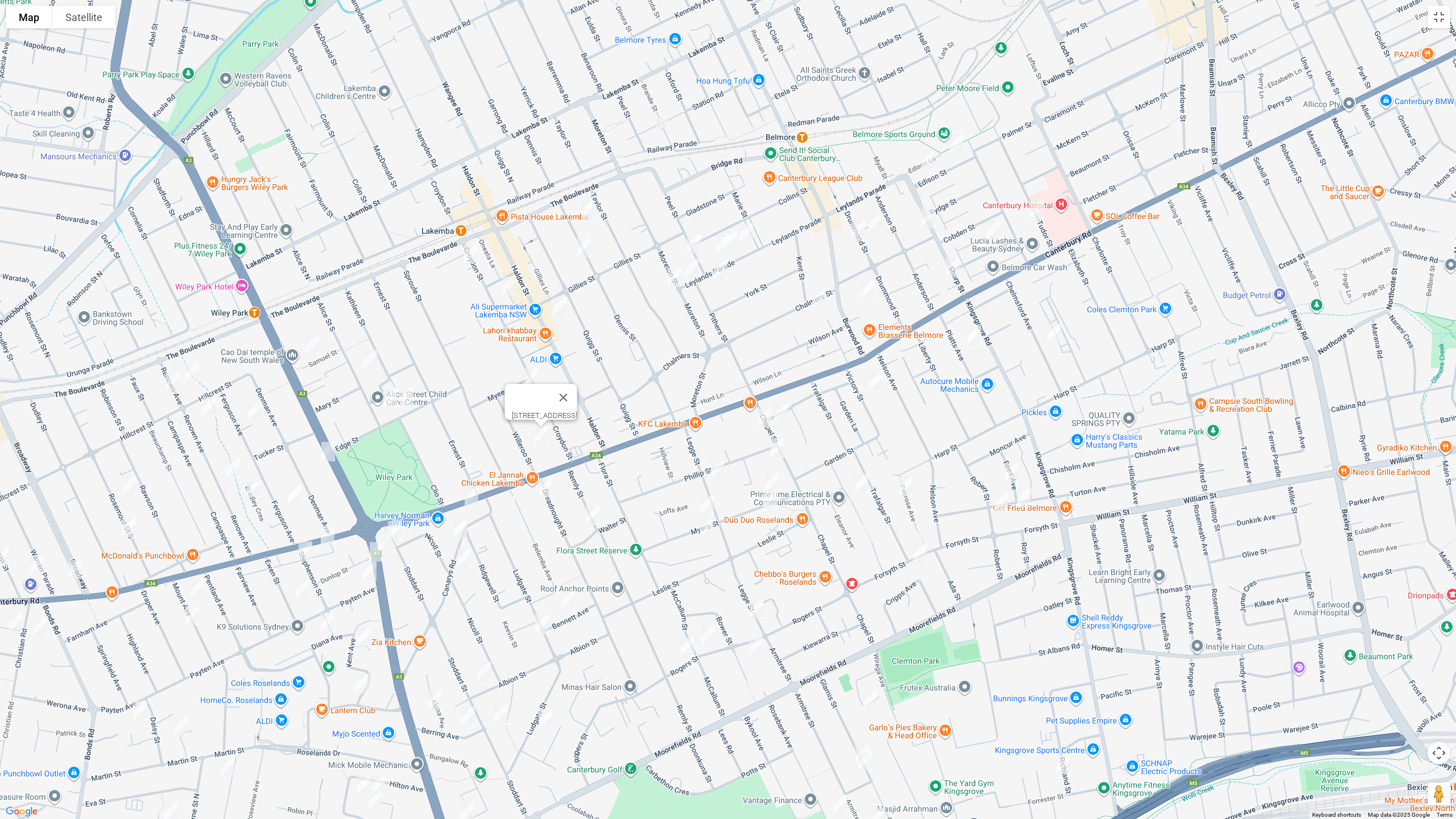
drag, startPoint x: 599, startPoint y: 390, endPoint x: 595, endPoint y: 383, distance: 8.1
click at [577, 390] on button "Close" at bounding box center [563, 397] width 28 height 28
click at [555, 308] on img "175 Haldon Street, LAKEMBA NSW 2195" at bounding box center [559, 307] width 22 height 29
click at [529, 377] on img "6 Myee Street, LAKEMBA NSW 2195" at bounding box center [531, 377] width 22 height 29
click at [538, 436] on img "22 Willeroo Street, LAKEMBA NSW 2195" at bounding box center [540, 435] width 22 height 29
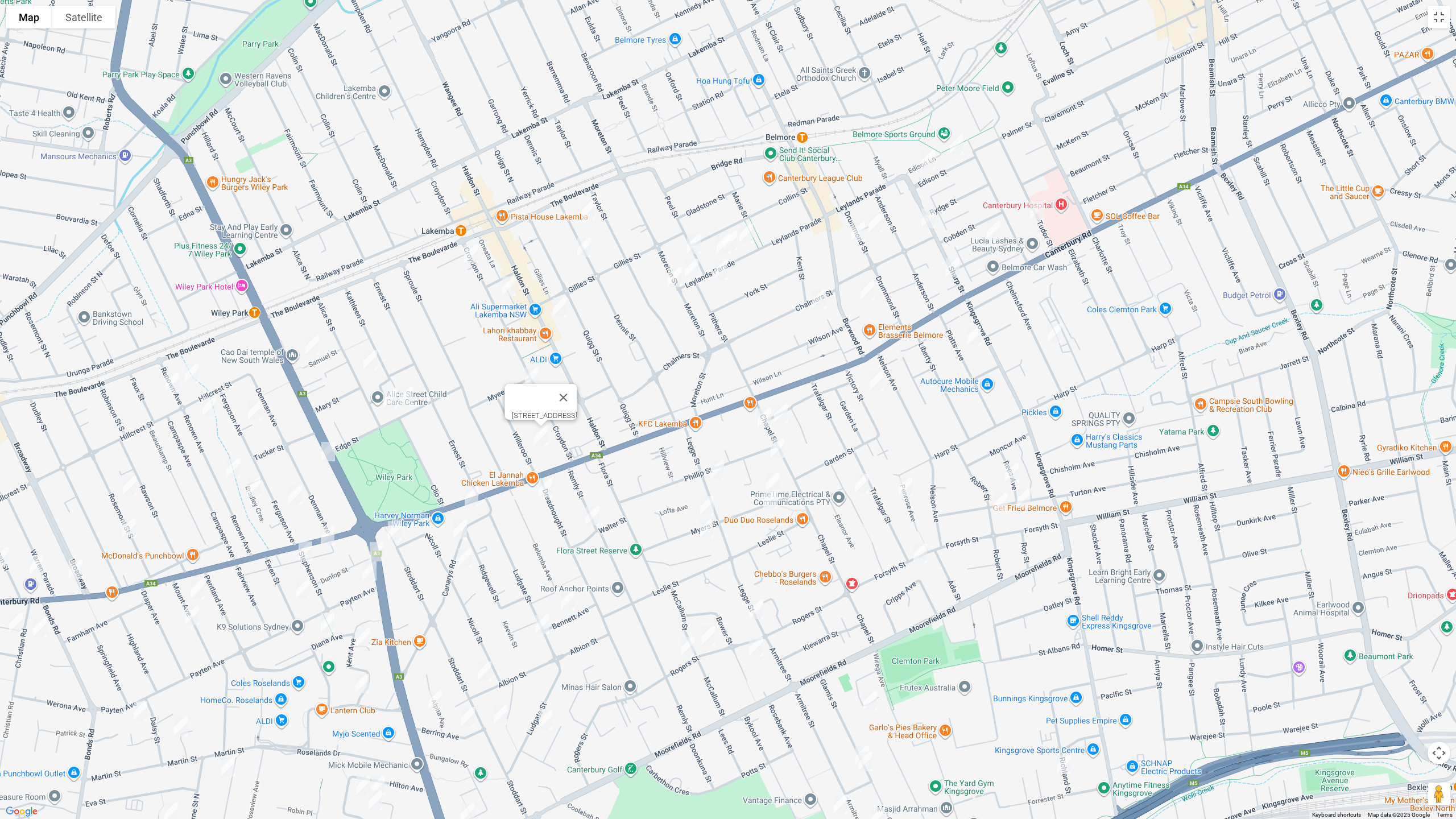
click at [749, 235] on img "1/79 Leylands Parade, BELMORE NSW 2192" at bounding box center [745, 233] width 22 height 29
click at [738, 242] on img "89 Leylands Parade, BELMORE NSW 2192" at bounding box center [730, 241] width 22 height 29
click at [719, 241] on img "1/93 Leylands Parade, BELMORE NSW 2192" at bounding box center [723, 244] width 22 height 29
click at [1441, 21] on button "Toggle fullscreen view" at bounding box center [1438, 16] width 22 height 22
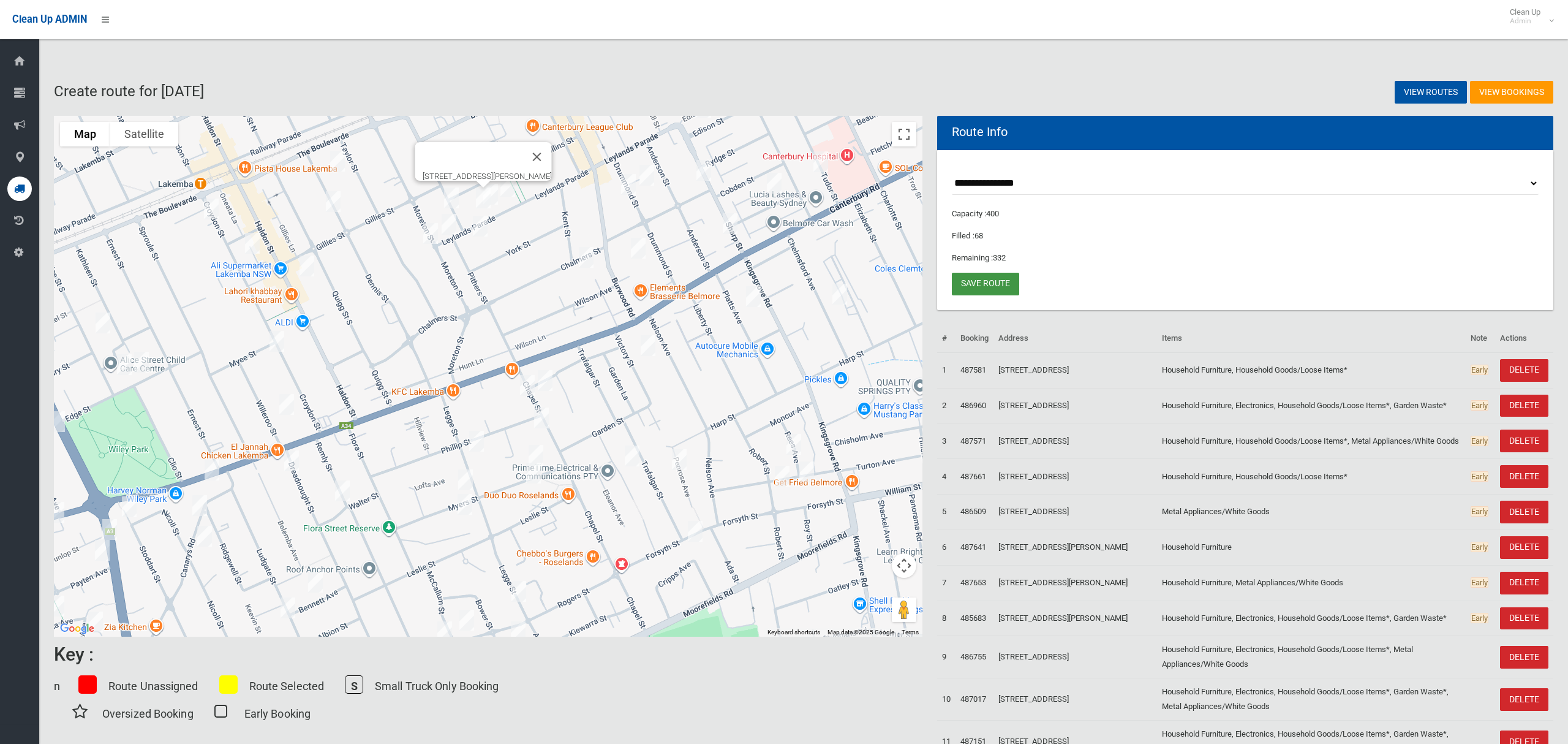
click at [992, 286] on link "Save route" at bounding box center [985, 284] width 67 height 23
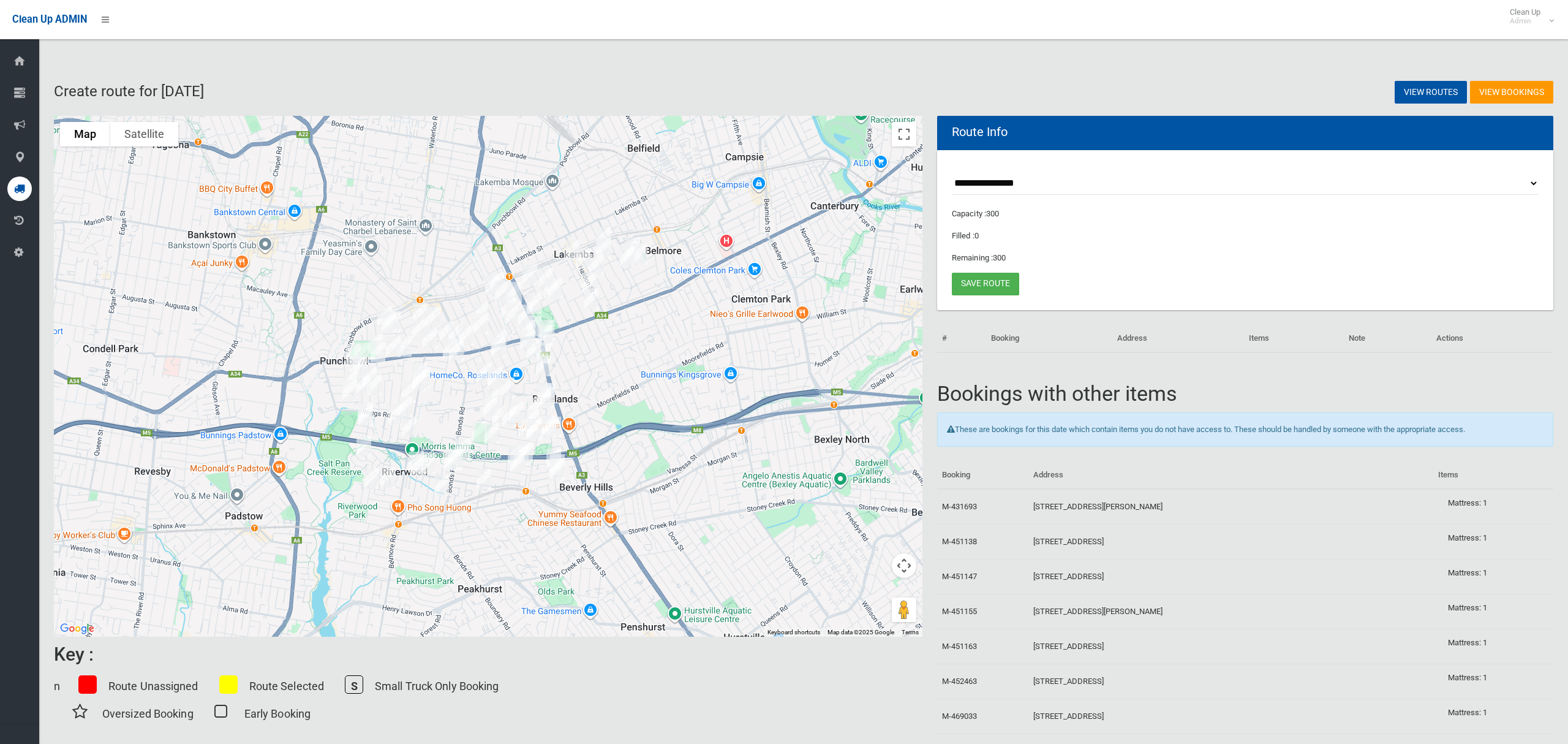
click at [988, 189] on select "**********" at bounding box center [1244, 184] width 587 height 23
click at [952, 173] on select "**********" at bounding box center [1244, 184] width 587 height 23
click at [902, 136] on button "Toggle fullscreen view" at bounding box center [903, 134] width 24 height 24
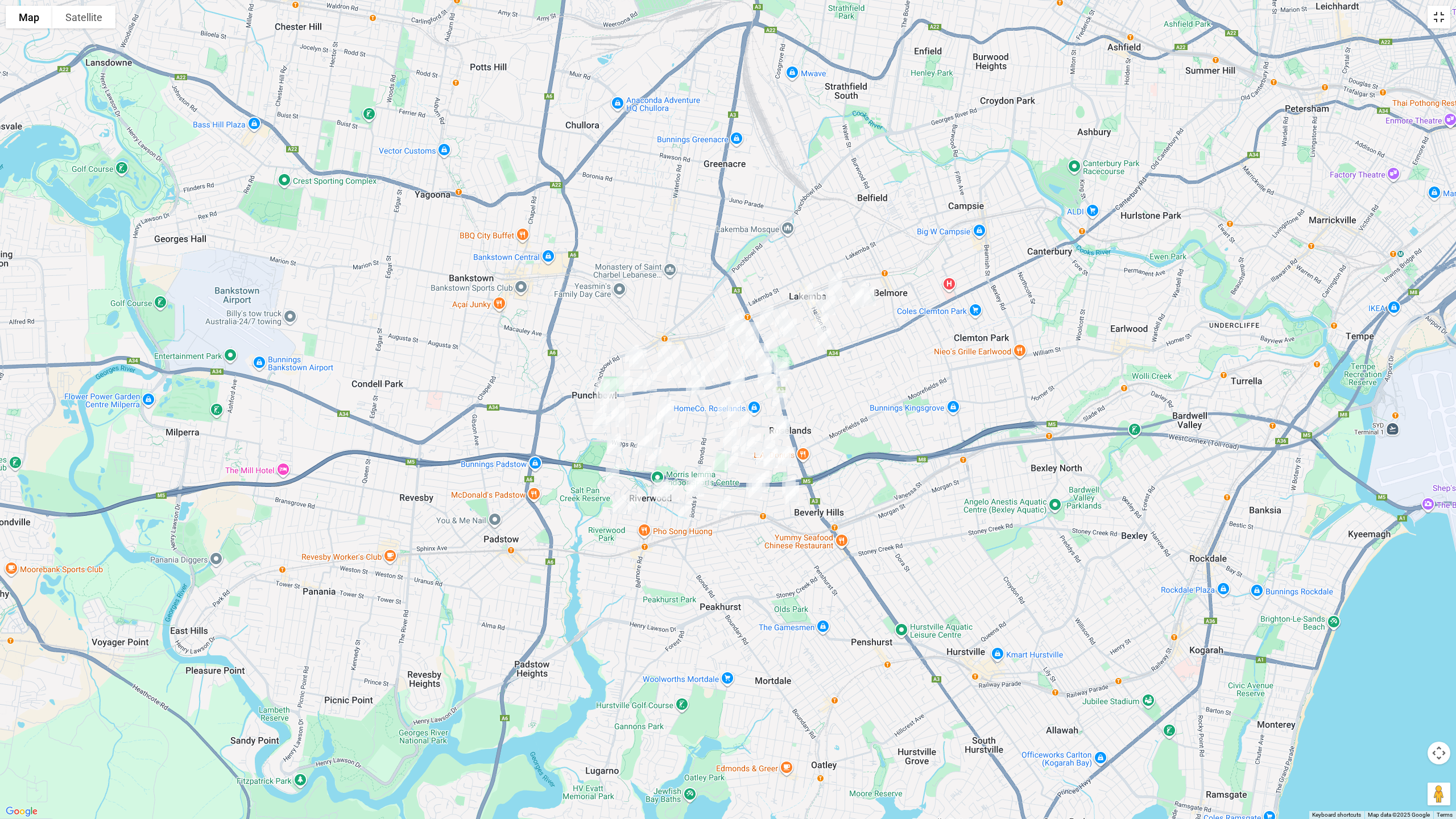
click at [1445, 18] on button "Toggle fullscreen view" at bounding box center [1438, 16] width 22 height 22
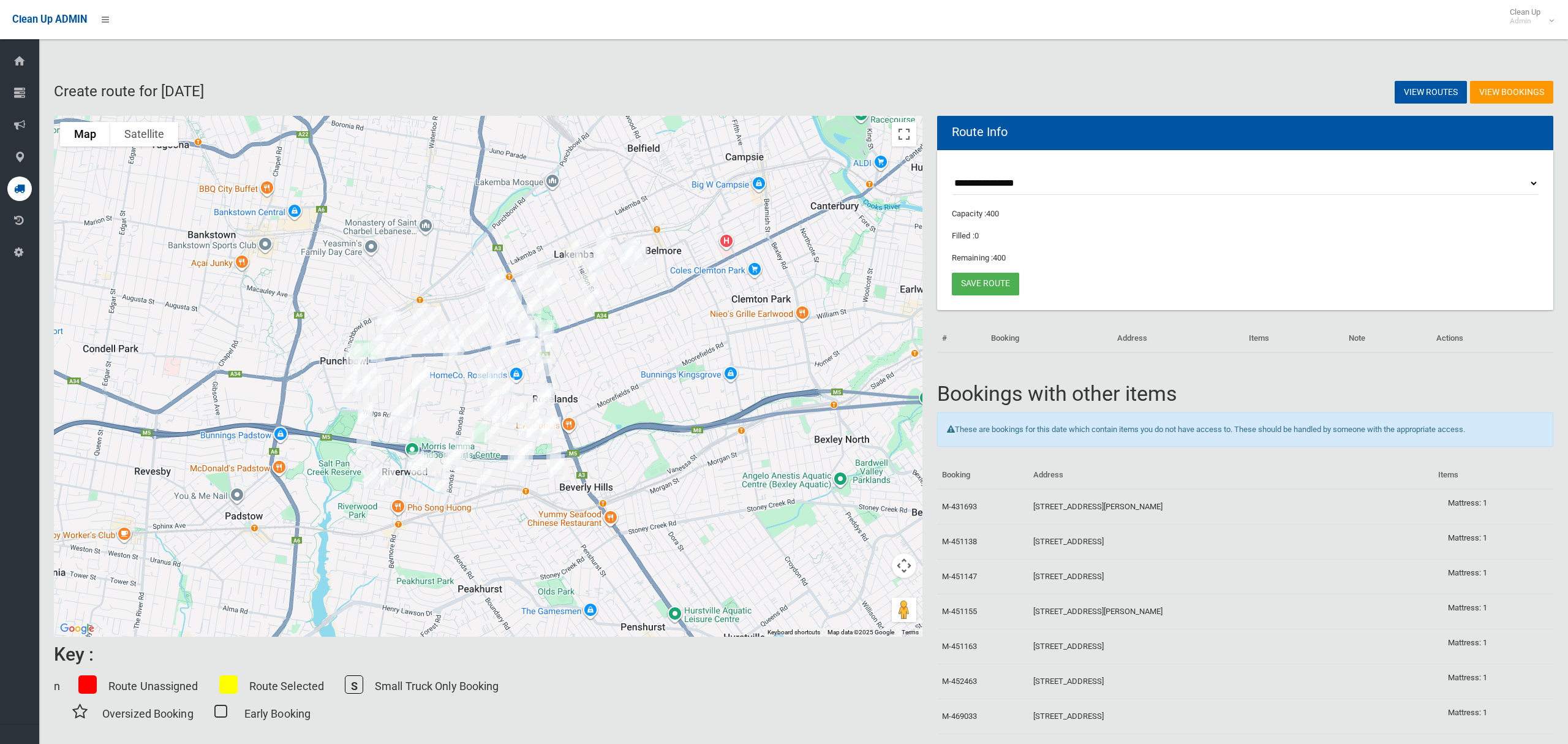
click at [1015, 181] on select "**********" at bounding box center [1244, 184] width 587 height 23
select select "*****"
click at [952, 173] on select "**********" at bounding box center [1244, 184] width 587 height 23
click at [910, 141] on button "Toggle fullscreen view" at bounding box center [903, 134] width 24 height 24
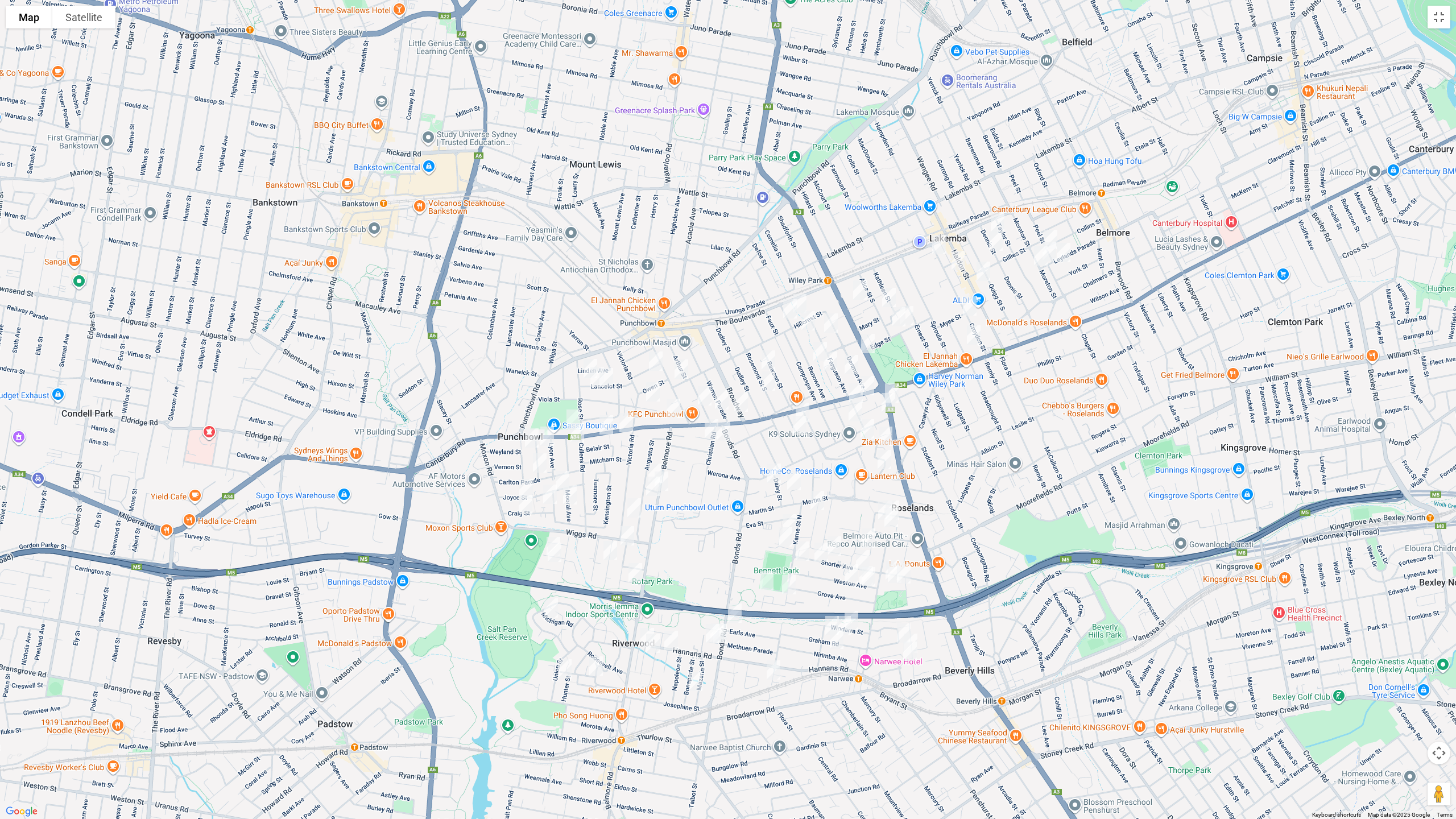
click at [982, 267] on img "175 Haldon Street, LAKEMBA NSW 2195" at bounding box center [983, 271] width 22 height 29
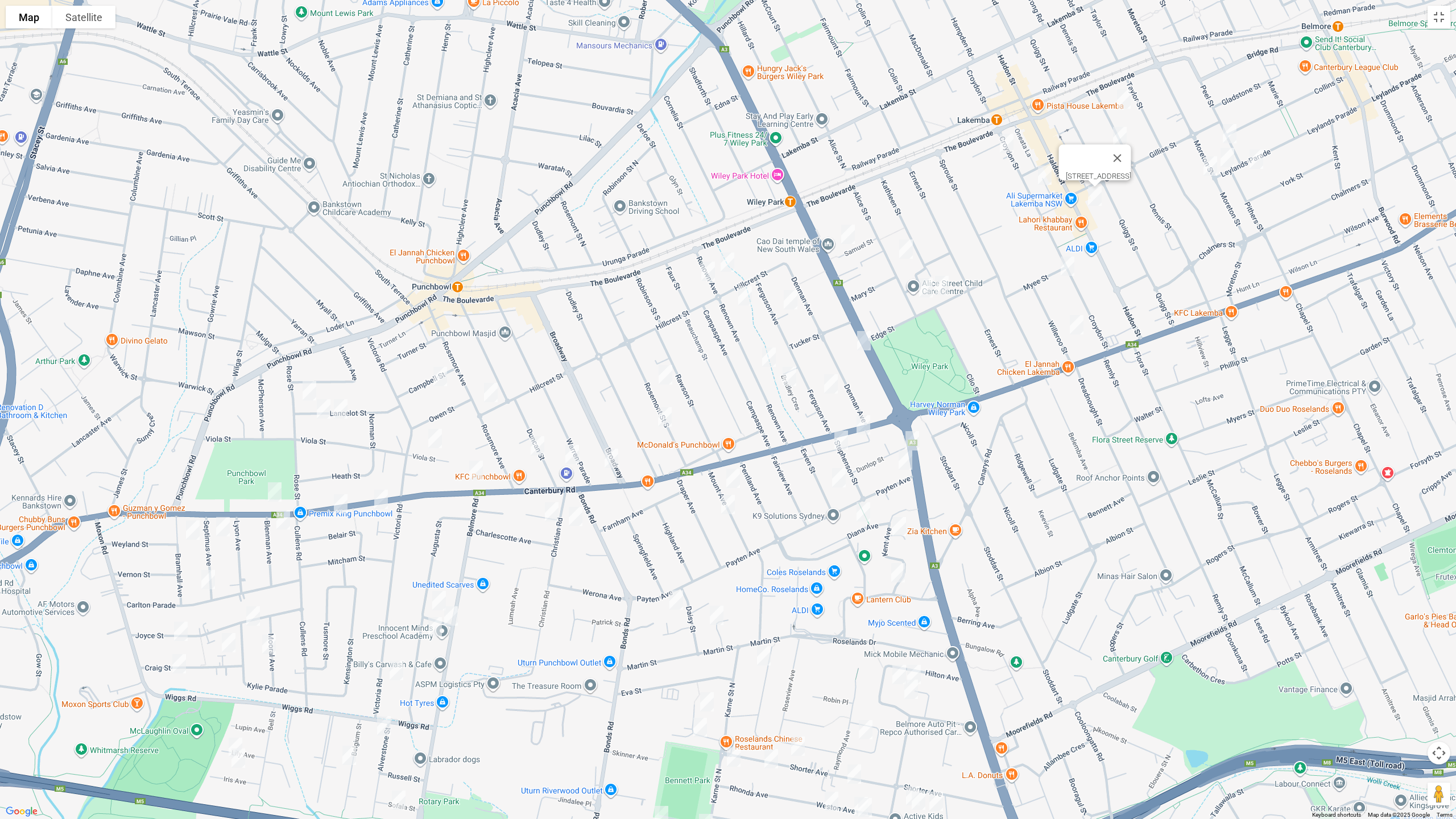
click at [867, 346] on img "141 King Georges Road, WILEY PARK NSW 2195" at bounding box center [863, 341] width 22 height 29
click at [466, 469] on img "1339 Canterbury Road, PUNCHBOWL NSW 2196" at bounding box center [475, 470] width 22 height 29
click at [267, 492] on img "1459 Canterbury Road, PUNCHBOWL NSW 2196" at bounding box center [274, 492] width 22 height 29
click at [376, 499] on img "1444 Canterbury Road, PUNCHBOWL NSW 2196" at bounding box center [380, 499] width 22 height 29
click at [339, 505] on img "1458 Canterbury Road, PUNCHBOWL NSW 2196" at bounding box center [340, 503] width 22 height 29
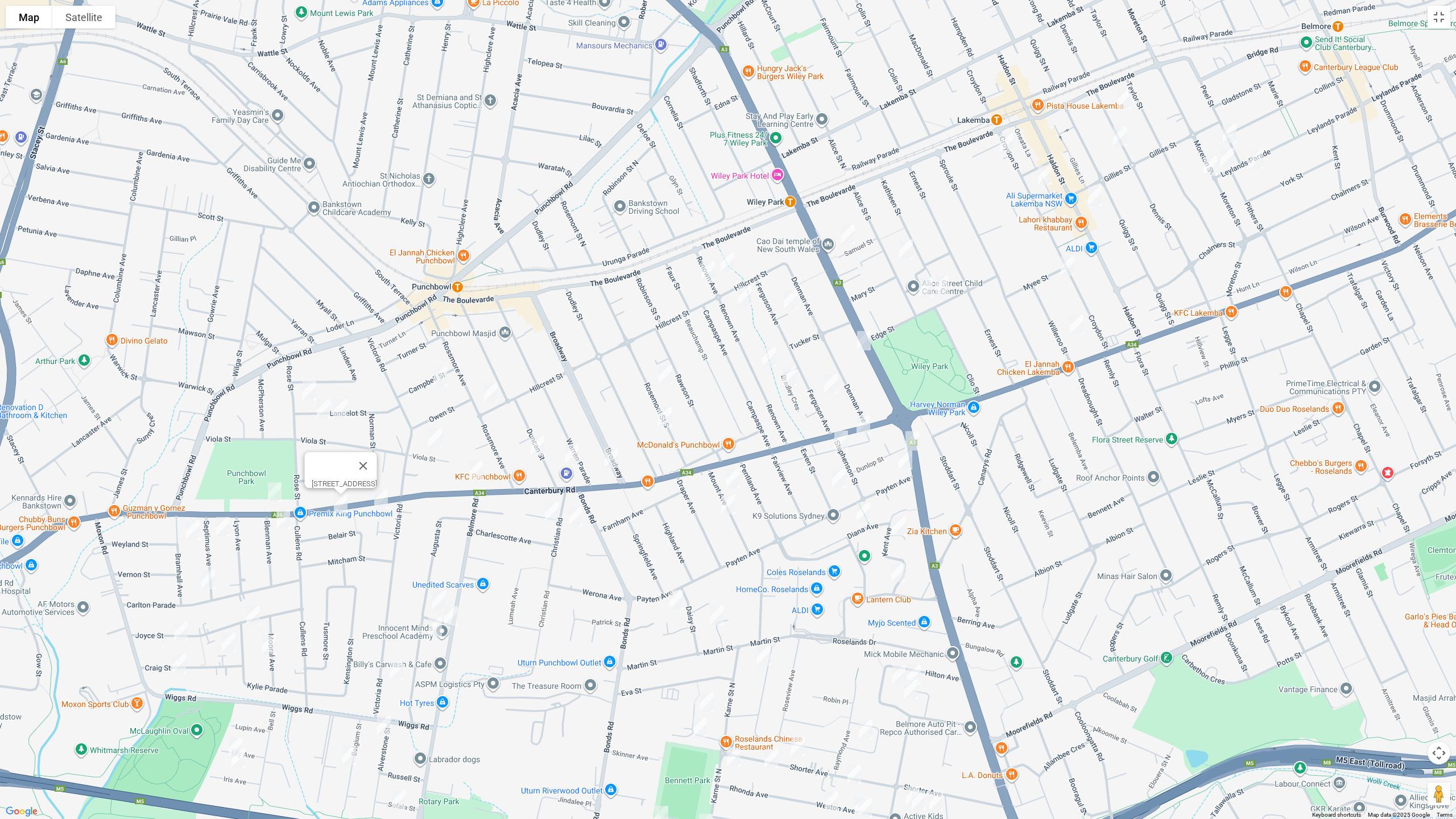
click at [1123, 97] on img "36 Dennis Street, LAKEMBA NSW 2195" at bounding box center [1123, 99] width 22 height 29
click at [1235, 132] on img "71 Peel Street, BELMORE NSW 2192" at bounding box center [1229, 134] width 22 height 29
click at [1257, 153] on img "102 Leylands Parade, BELMORE NSW 2192" at bounding box center [1256, 159] width 22 height 29
click at [1224, 162] on img "100 Moreton Street, LAKEMBA NSW 2195" at bounding box center [1226, 157] width 22 height 29
click at [1212, 171] on img "93 Moreton Street, LAKEMBA NSW 2195" at bounding box center [1209, 166] width 22 height 29
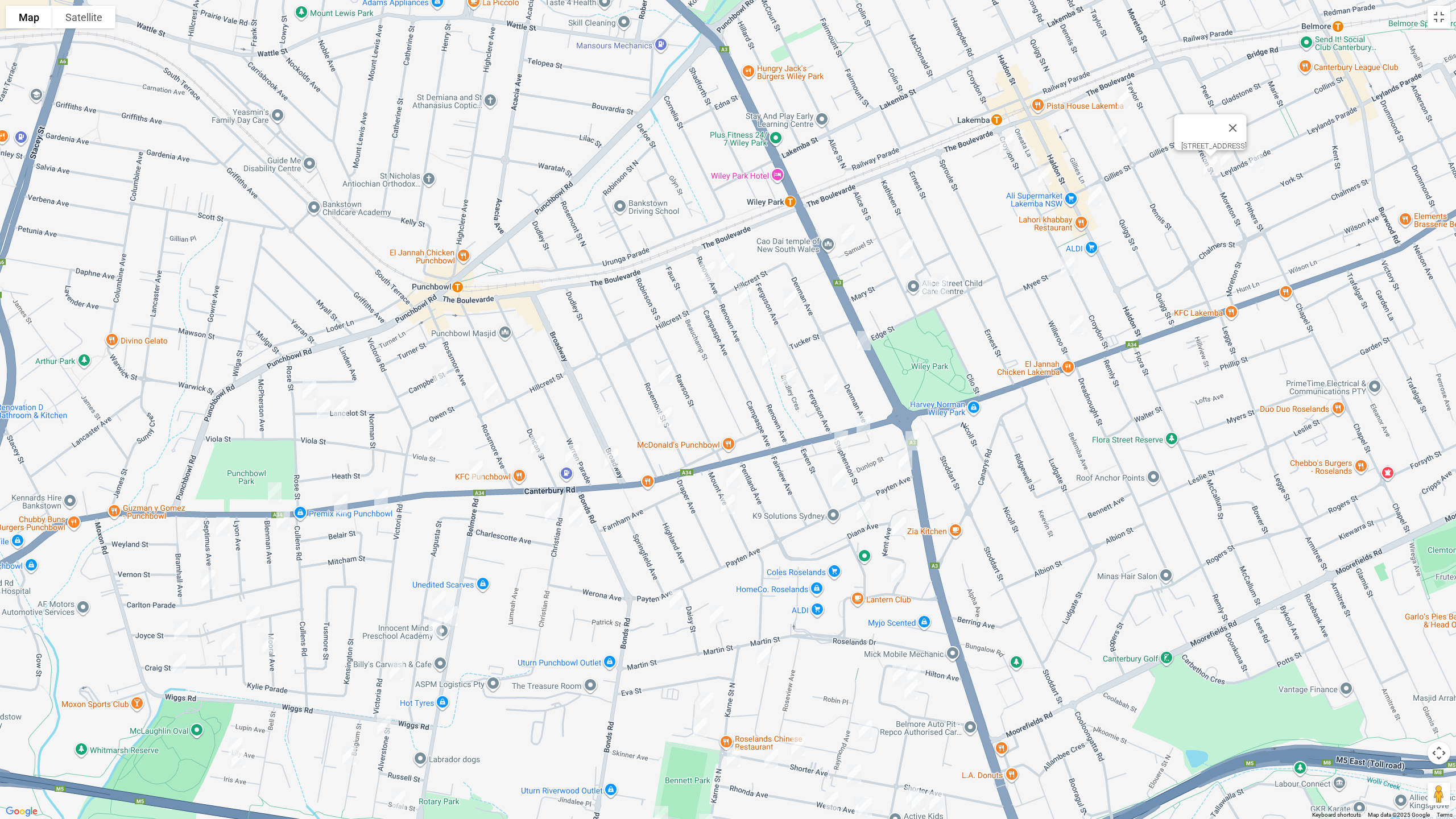
click at [1118, 132] on img "53 Dennis Street, LAKEMBA NSW 2195" at bounding box center [1119, 137] width 22 height 29
click at [999, 144] on img "2/29 Croydon Street, LAKEMBA NSW 2195" at bounding box center [1006, 143] width 22 height 29
click at [1045, 180] on img "44 Croydon Street, LAKEMBA NSW 2195" at bounding box center [1044, 175] width 22 height 29
click at [1069, 266] on img "6 Myee Street, LAKEMBA NSW 2195" at bounding box center [1067, 266] width 22 height 29
click at [1079, 323] on img "22 Willeroo Street, LAKEMBA NSW 2195" at bounding box center [1076, 325] width 22 height 29
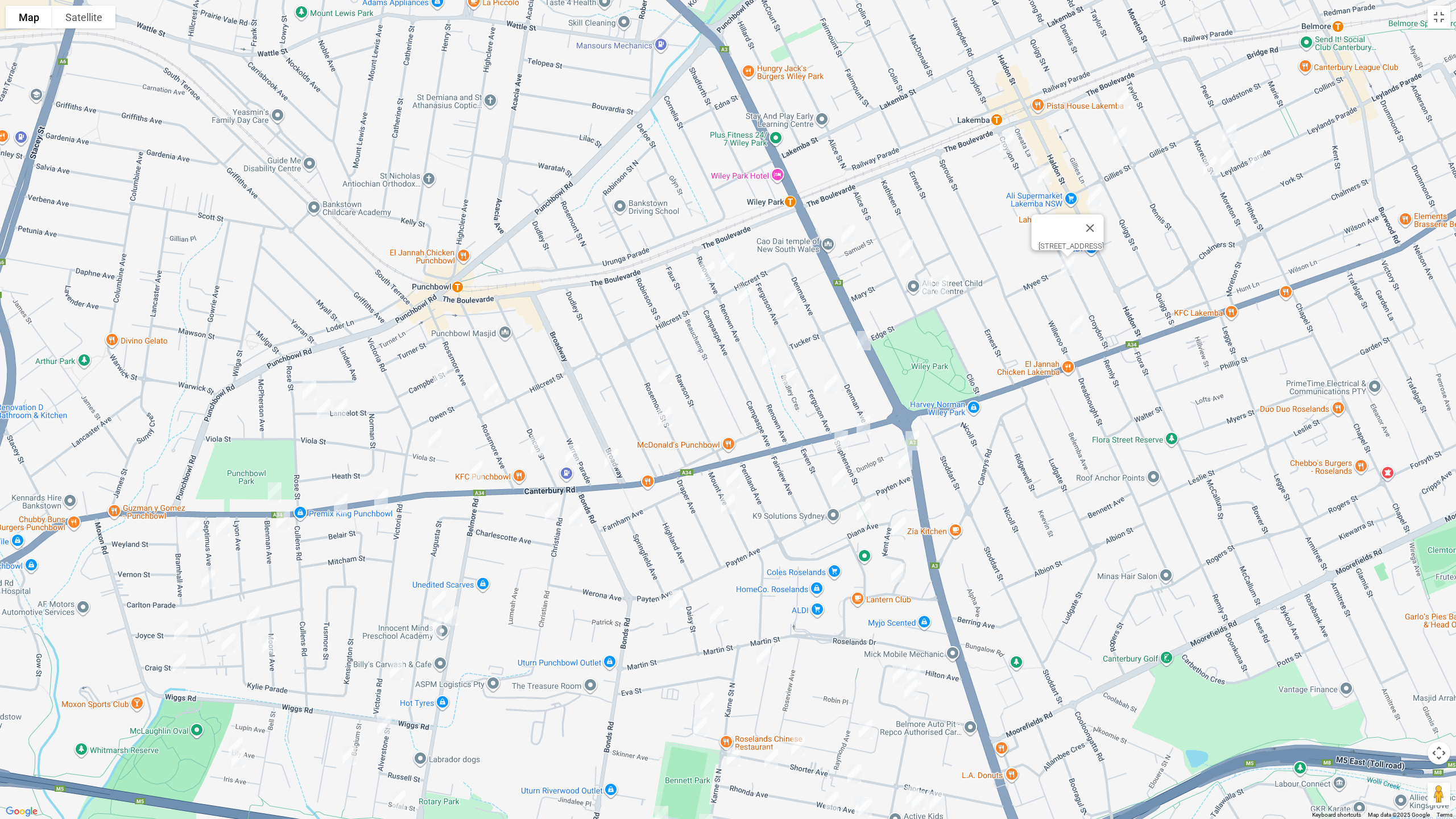
click at [1083, 326] on img "22 Willeroo Street, LAKEMBA NSW 2195" at bounding box center [1076, 325] width 22 height 29
click at [947, 283] on img "7 Edge Street, WILEY PARK NSW 2195" at bounding box center [941, 285] width 22 height 29
click at [928, 290] on img "64A Alice Street South, WILEY PARK NSW 2195" at bounding box center [925, 288] width 22 height 29
click at [842, 221] on img "15 Samuel Street, WILEY PARK NSW 2195" at bounding box center [847, 234] width 22 height 29
click at [906, 248] on img "42 Alice Street South, WILEY PARK NSW 2195" at bounding box center [905, 249] width 22 height 29
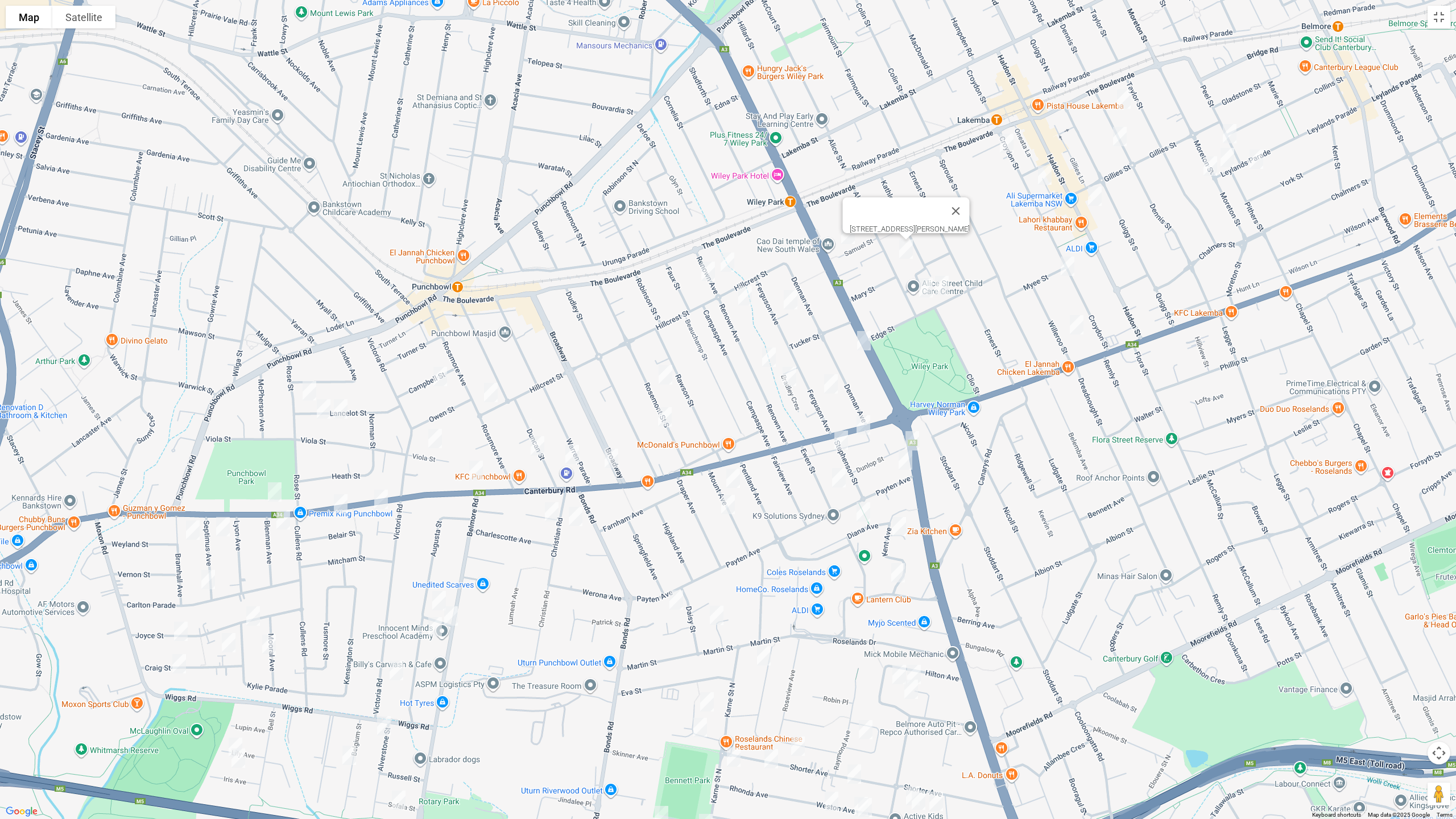
drag, startPoint x: 733, startPoint y: 257, endPoint x: 752, endPoint y: 258, distance: 19.0
click at [735, 257] on img "16 Renown Avenue, WILEY PARK NSW 2195" at bounding box center [726, 262] width 22 height 29
click at [727, 258] on img "16 Renown Avenue, WILEY PARK NSW 2195" at bounding box center [726, 262] width 22 height 29
click at [709, 275] on img "11 Renown Avenue, WILEY PARK NSW 2195" at bounding box center [707, 271] width 22 height 29
click at [742, 298] on img "24-26 Renown Avenue, WILEY PARK NSW 2195" at bounding box center [744, 296] width 22 height 29
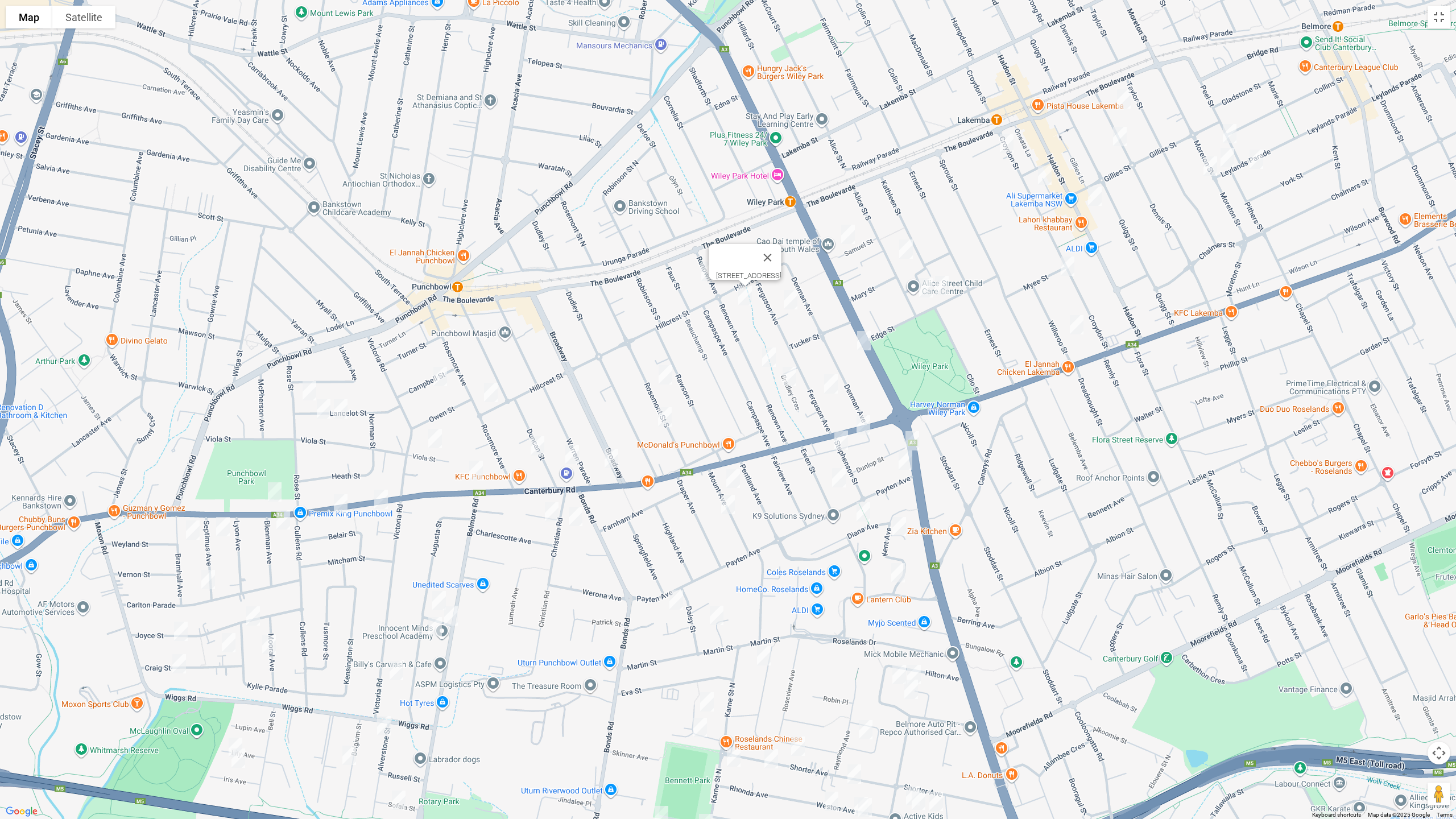
click at [791, 298] on img "20 Ferguson Avenue, WILEY PARK NSW 2195" at bounding box center [790, 300] width 22 height 29
click at [833, 383] on img "66 Ferguson Avenue, WILEY PARK NSW 2195" at bounding box center [830, 384] width 22 height 29
click at [796, 384] on img "6 Bradley Crescent, WILEY PARK NSW 2195" at bounding box center [789, 376] width 22 height 29
drag, startPoint x: 861, startPoint y: 326, endPoint x: 826, endPoint y: 334, distance: 35.9
click at [853, 326] on button "Close" at bounding box center [839, 338] width 28 height 28
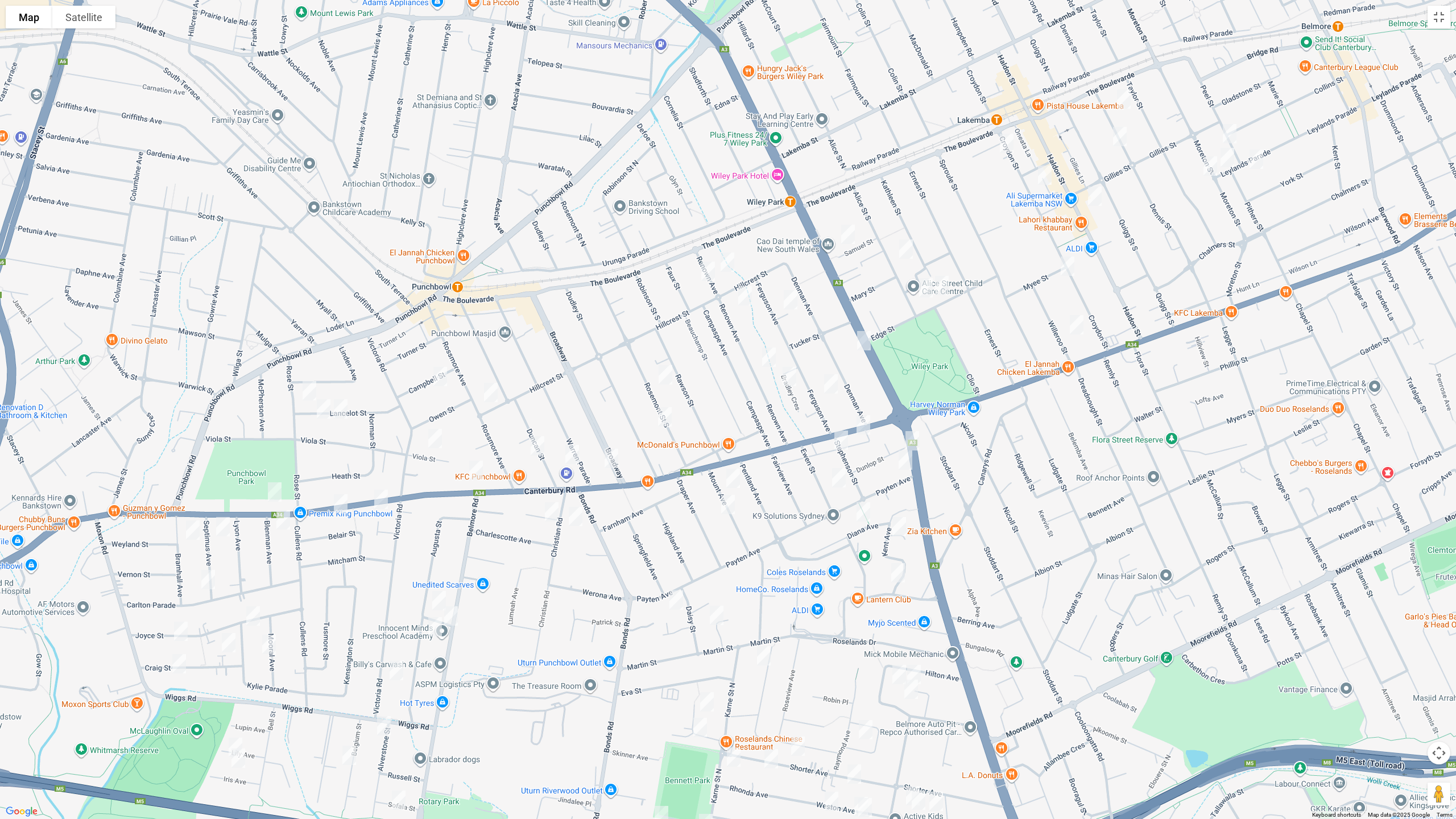
click at [766, 358] on img "60 Renown Avenue, WILEY PARK NSW 2195" at bounding box center [768, 357] width 22 height 29
click at [661, 371] on img "90 Rosemont Street South, PUNCHBOWL NSW 2196" at bounding box center [665, 375] width 22 height 29
click at [667, 413] on img "99 Rosemont Street South, PUNCHBOWL NSW 2196" at bounding box center [665, 417] width 22 height 29
click at [610, 457] on img "91 Broadway, PUNCHBOWL NSW 2196" at bounding box center [611, 459] width 22 height 29
click at [571, 460] on img "38C Duncan Street, PUNCHBOWL NSW 2196" at bounding box center [571, 454] width 22 height 29
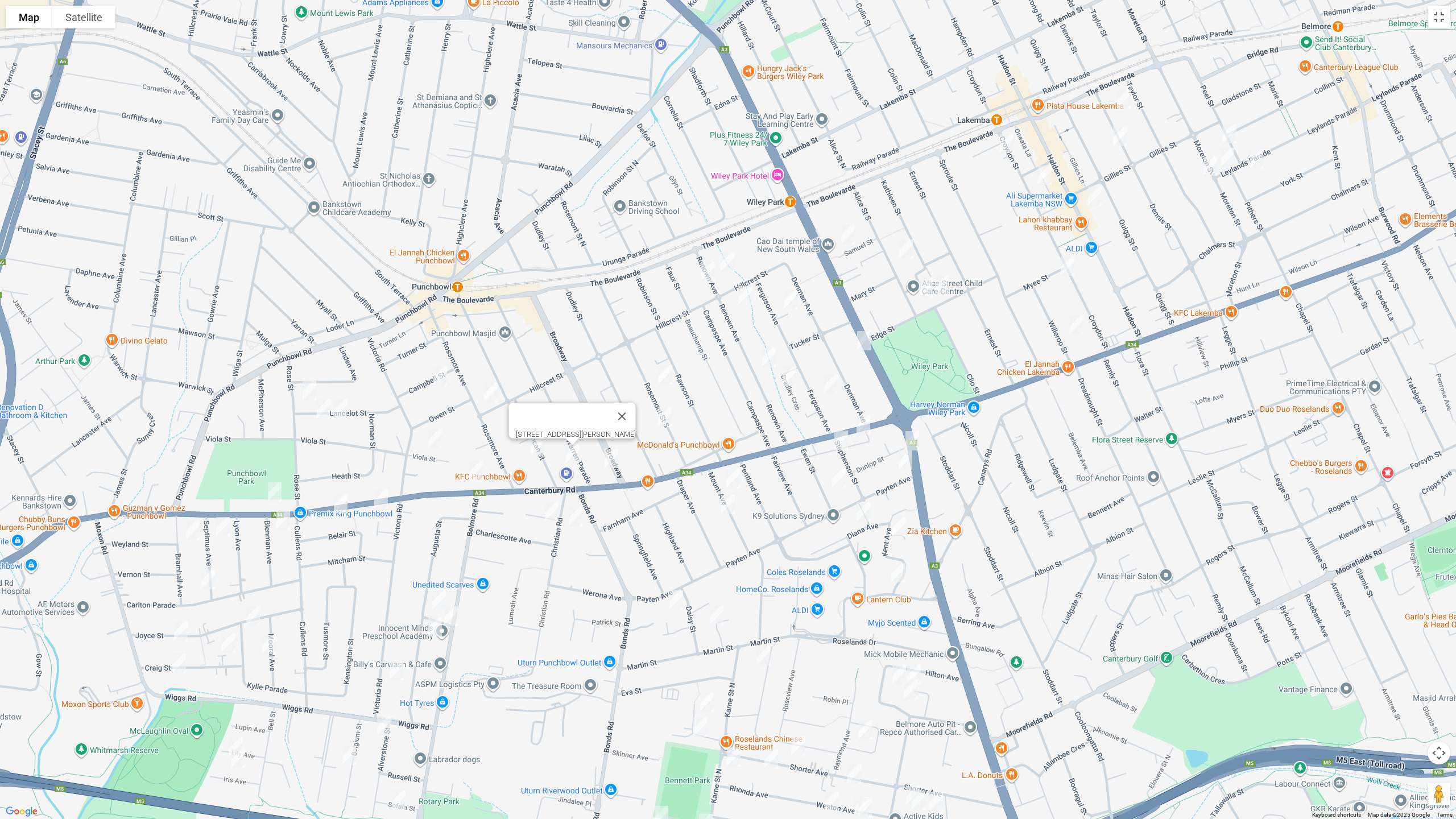
click at [536, 447] on img "31 Duncan Street, PUNCHBOWL NSW 2196" at bounding box center [537, 446] width 22 height 29
click at [439, 372] on img "8 Campbell Street, PUNCHBOWL NSW 2196" at bounding box center [439, 376] width 22 height 29
click at [494, 392] on img "90 Rossmore Avenue, PUNCHBOWL NSW 2196" at bounding box center [490, 393] width 22 height 29
click at [431, 443] on img "1 Viola Street, PUNCHBOWL NSW 2196" at bounding box center [435, 438] width 22 height 29
click at [346, 409] on img "16 Lancelot Street, PUNCHBOWL NSW 2196" at bounding box center [340, 409] width 22 height 29
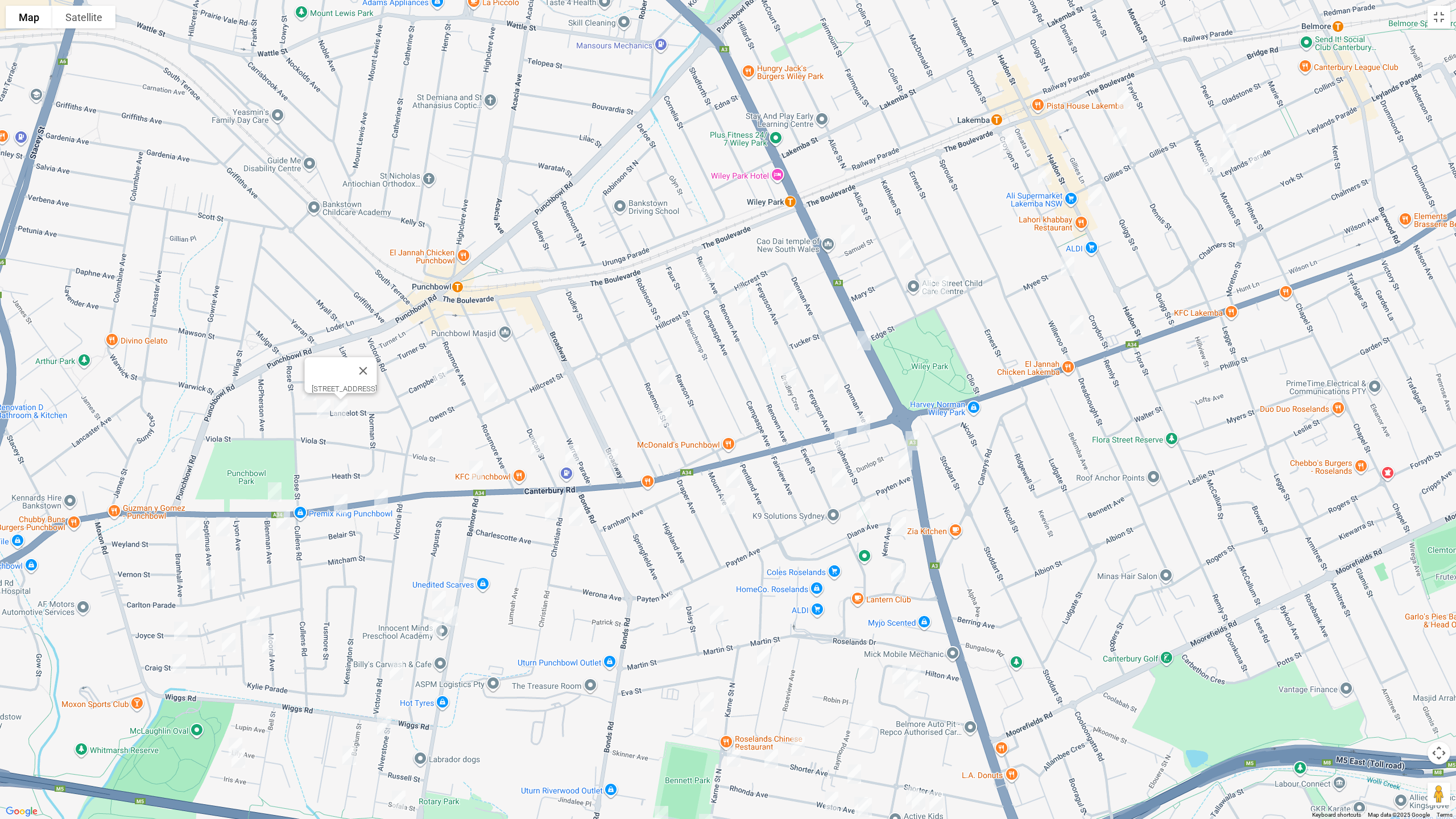
click at [321, 417] on img "26A Lancelot Street, PUNCHBOWL NSW 2196" at bounding box center [323, 409] width 22 height 29
drag, startPoint x: 387, startPoint y: 368, endPoint x: 344, endPoint y: 384, distance: 45.9
click at [360, 367] on button "Close" at bounding box center [346, 370] width 28 height 28
click at [304, 390] on img "4 Rose Street, PUNCHBOWL NSW 2196" at bounding box center [309, 391] width 22 height 29
drag, startPoint x: 389, startPoint y: 433, endPoint x: 420, endPoint y: 349, distance: 89.5
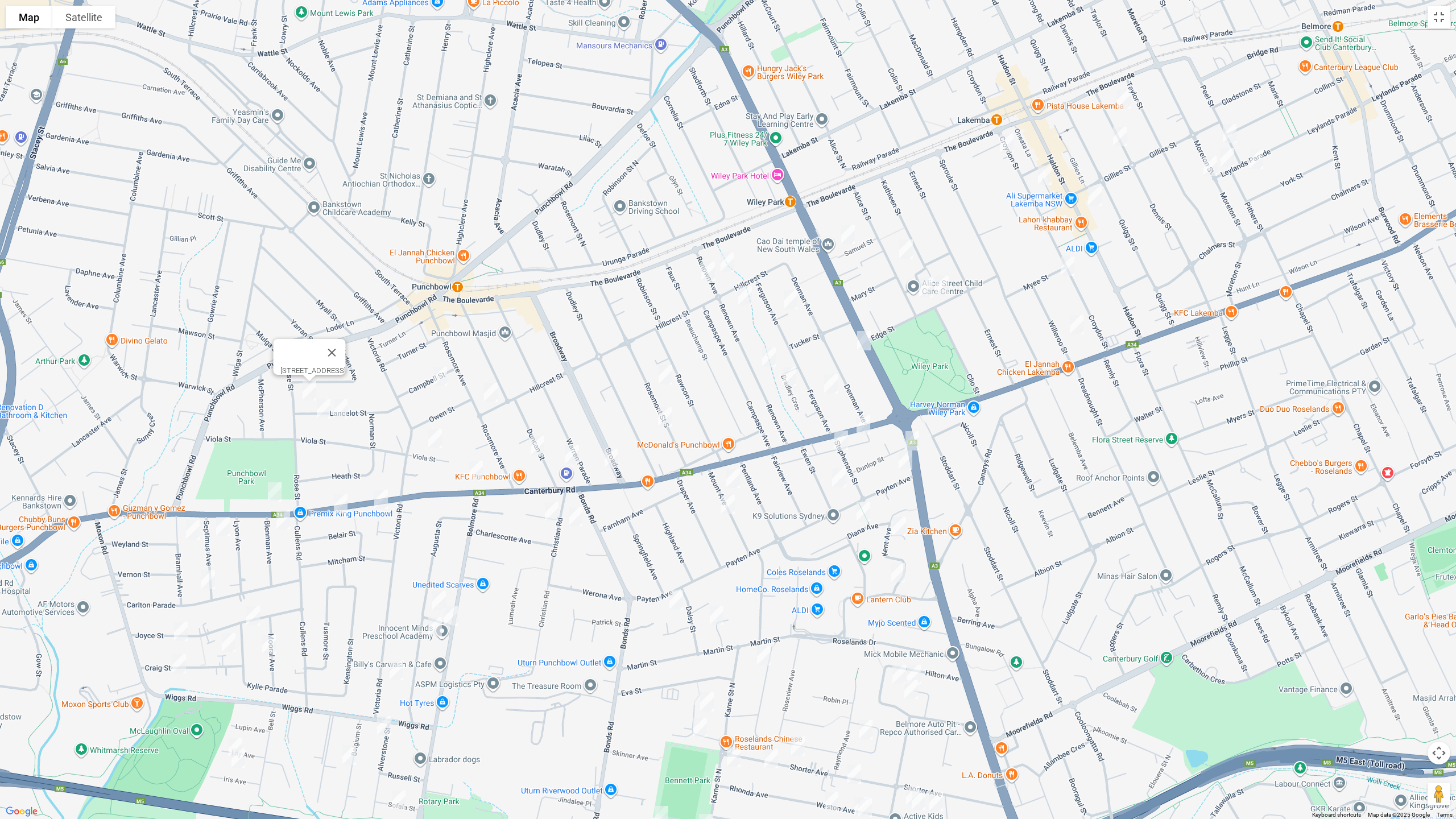
click at [475, 275] on div "[STREET_ADDRESS]" at bounding box center [728, 410] width 1456 height 819
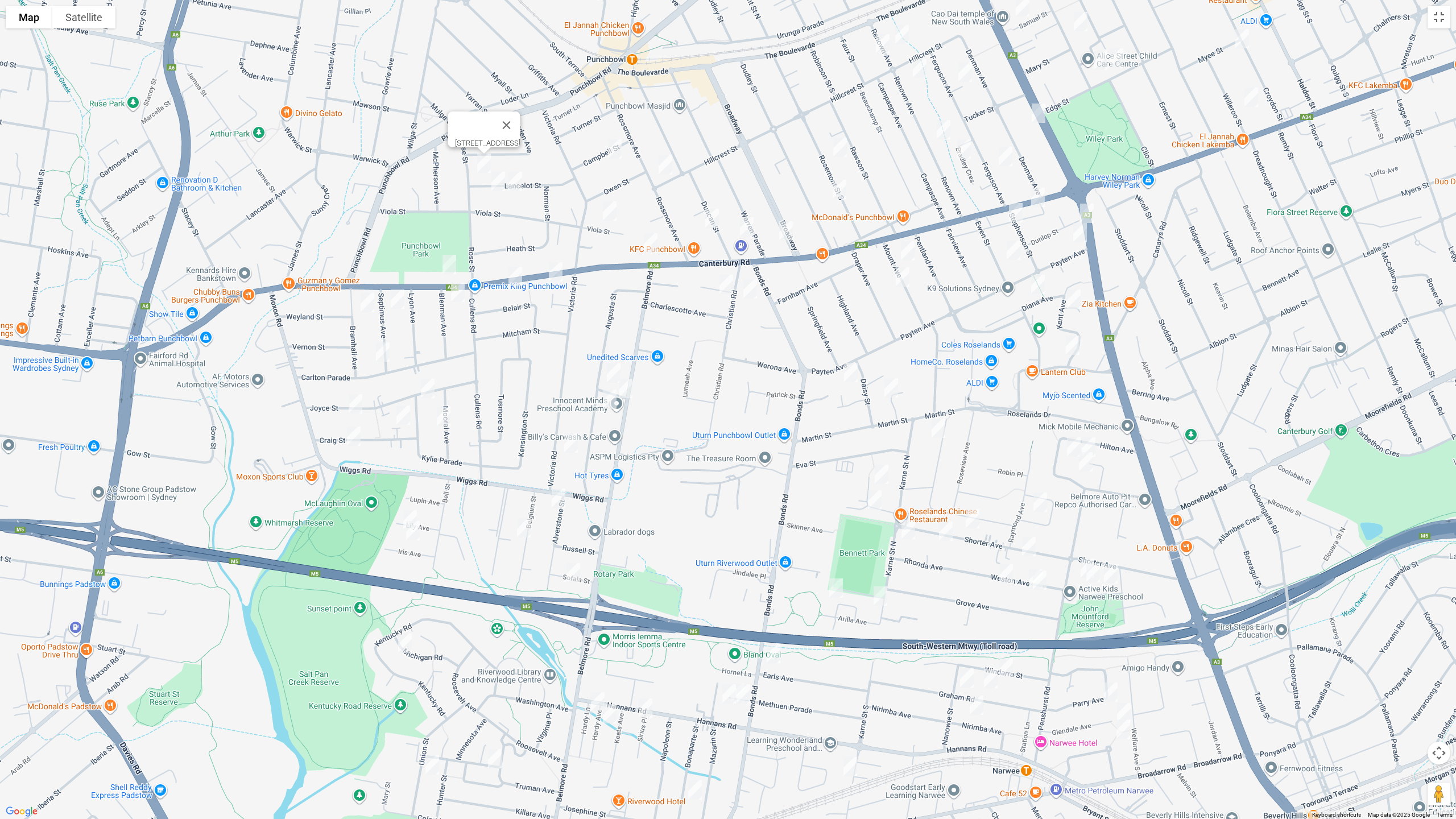
drag, startPoint x: 426, startPoint y: 376, endPoint x: 588, endPoint y: 156, distance: 273.2
click at [588, 156] on div "[STREET_ADDRESS]" at bounding box center [728, 410] width 1456 height 819
click at [460, 293] on img "2A Blenman Avenue, PUNCHBOWL NSW 2196" at bounding box center [457, 292] width 22 height 29
click at [401, 302] on img "6 Septimus Avenue, PUNCHBOWL NSW 2196" at bounding box center [397, 300] width 22 height 29
click at [362, 304] on img "8 Bramhall Avenue, PUNCHBOWL NSW 2196" at bounding box center [367, 302] width 22 height 29
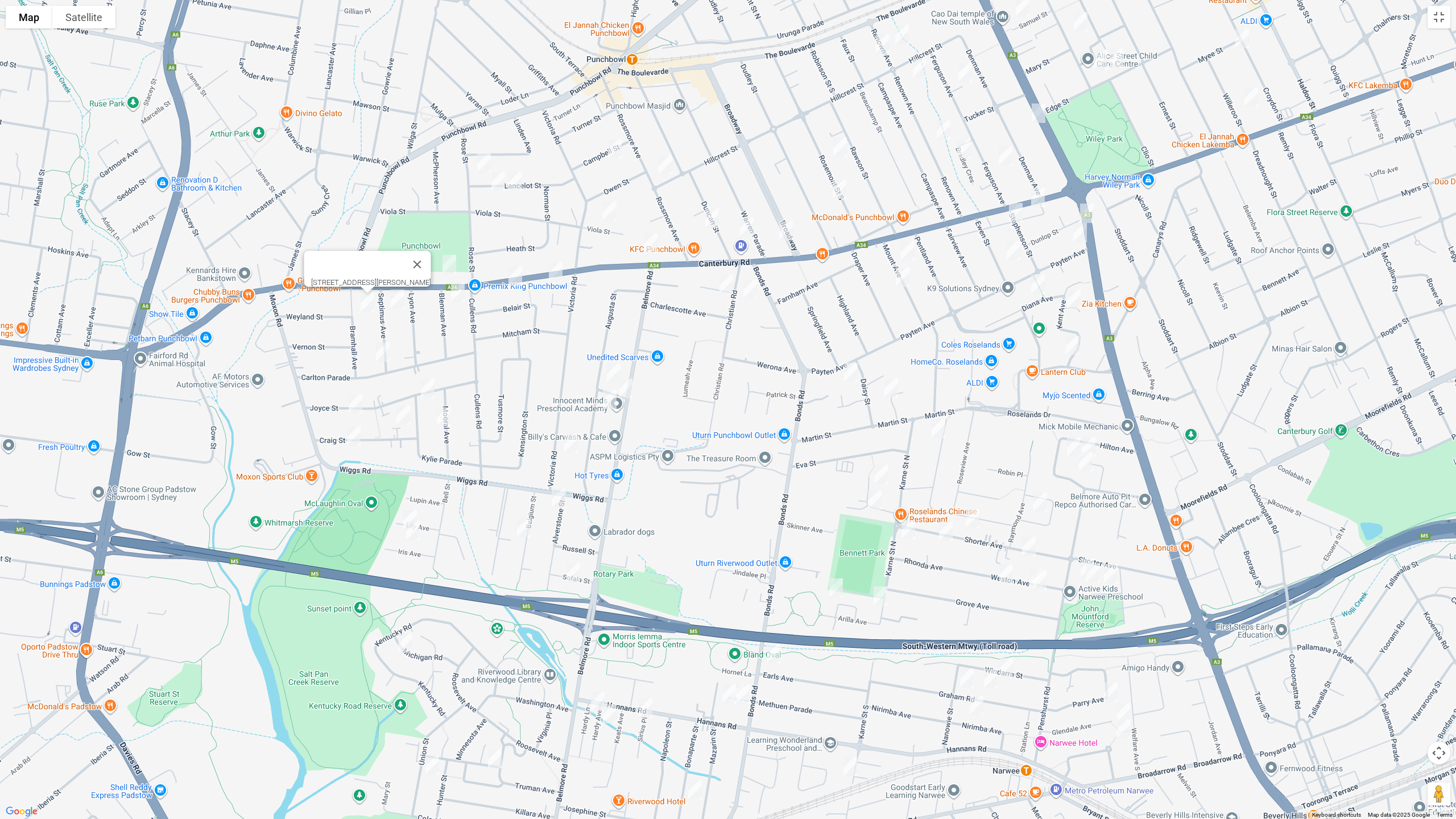
click at [382, 354] on img "26 Carlton Parade, PUNCHBOWL NSW 2196" at bounding box center [382, 352] width 22 height 29
click at [428, 386] on img "43 Joyce Street, PUNCHBOWL NSW 2196" at bounding box center [427, 388] width 22 height 29
click at [359, 405] on img "15 Joyce Street, PUNCHBOWL NSW 2196" at bounding box center [355, 404] width 22 height 29
click at [405, 412] on img "34-38 Craig Street, PUNCHBOWL NSW 2196" at bounding box center [402, 415] width 22 height 29
click at [347, 441] on img "15 Craig Street, PUNCHBOWL NSW 2196" at bounding box center [353, 436] width 22 height 29
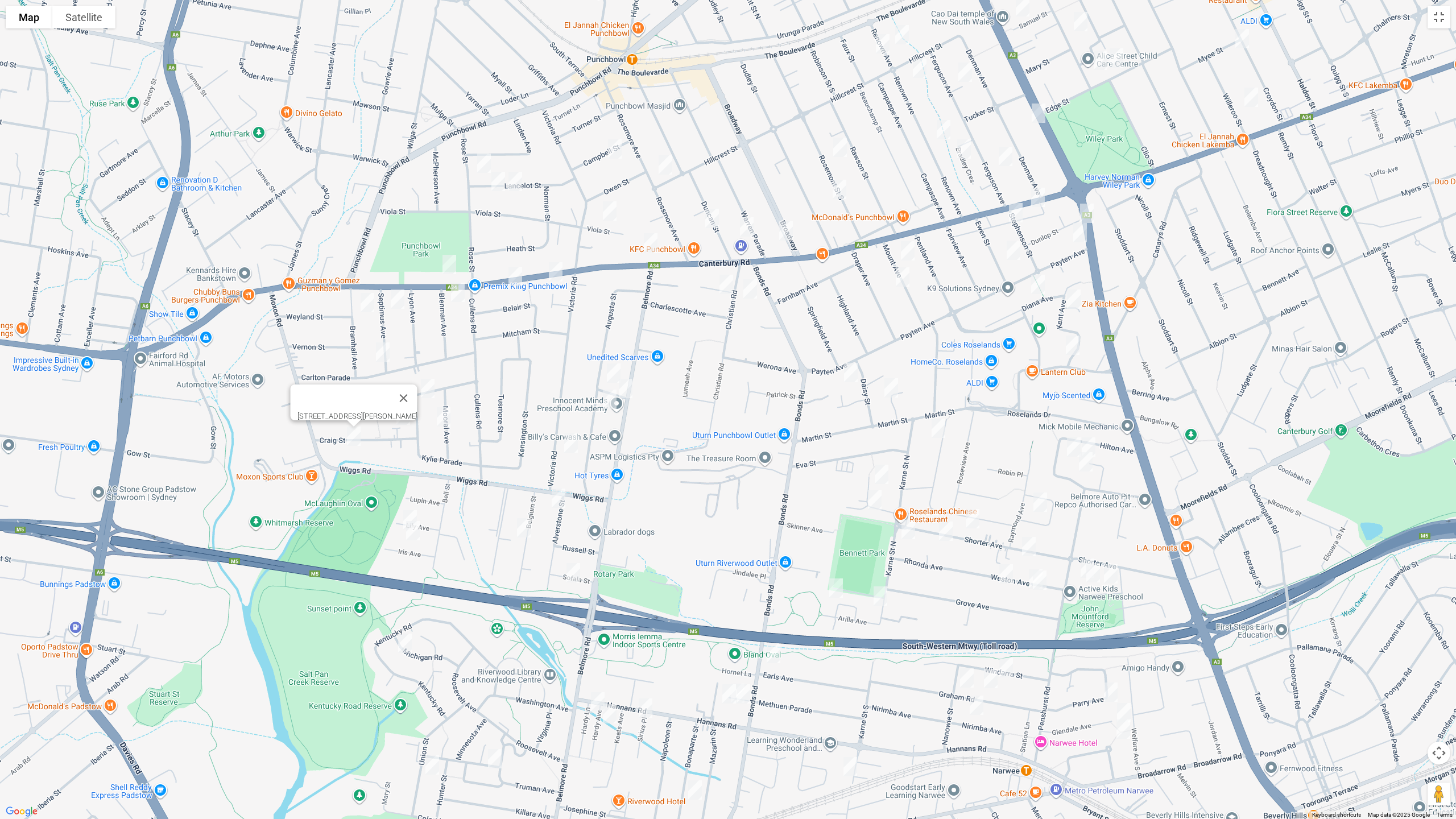
click at [441, 421] on img "8 Mooral Avenue, PUNCHBOWL NSW 2196" at bounding box center [443, 417] width 22 height 29
click at [614, 368] on img "60 Augusta Street, PUNCHBOWL NSW 2196" at bounding box center [613, 373] width 22 height 29
click at [625, 388] on img "53 Belmore Road North, PUNCHBOWL NSW 2196" at bounding box center [625, 388] width 22 height 29
click at [609, 402] on img "64 Augusta Street, PUNCHBOWL NSW 2196" at bounding box center [609, 399] width 22 height 29
click at [566, 443] on img "192 Victoria Road, PUNCHBOWL NSW 2196" at bounding box center [571, 443] width 22 height 29
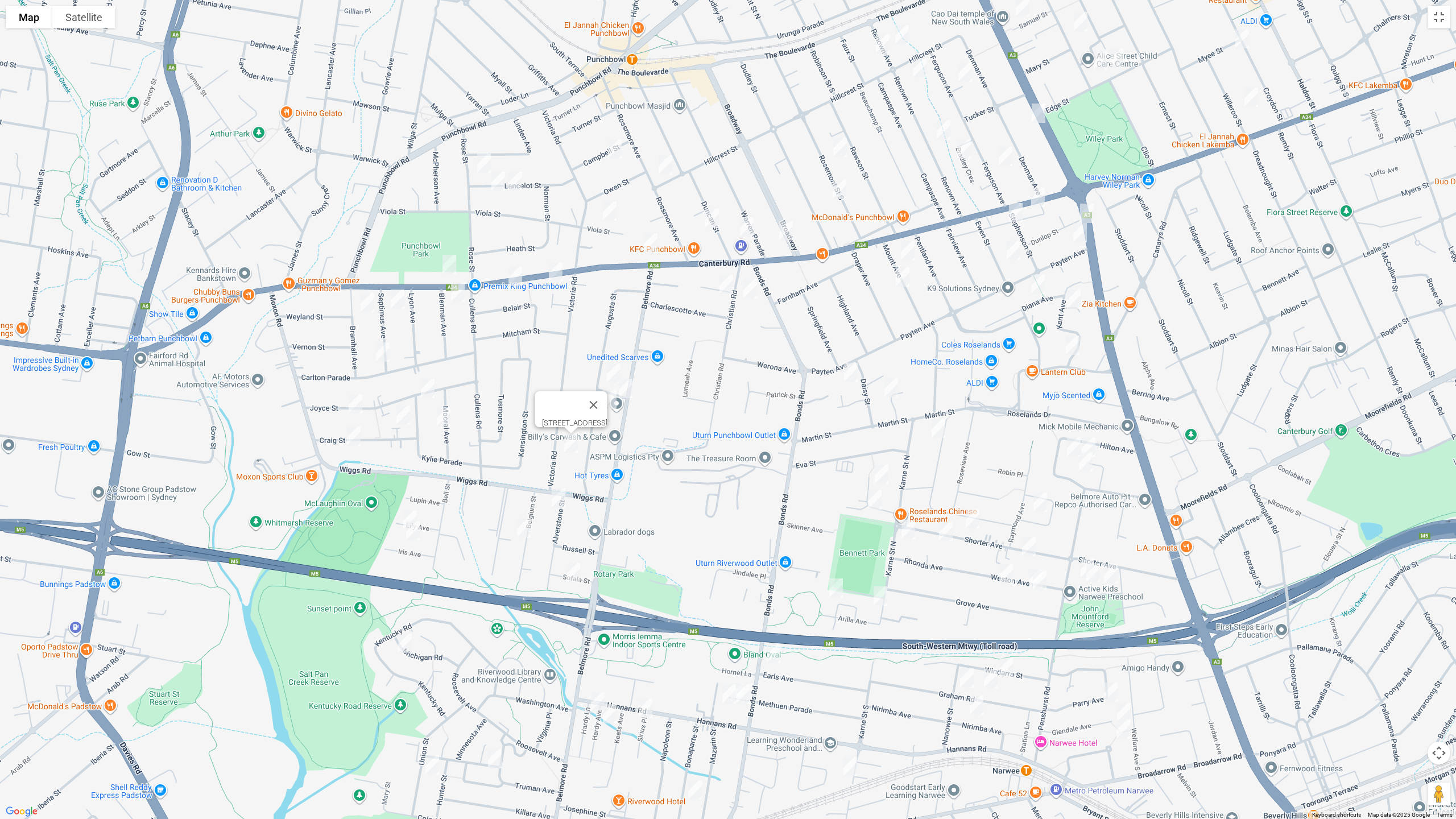
click at [560, 494] on img "9 Alverstone Street, RIVERWOOD NSW 2210" at bounding box center [558, 498] width 22 height 29
click at [527, 524] on img "19 Belgium Street, RIVERWOOD NSW 2210" at bounding box center [523, 528] width 22 height 29
click at [575, 571] on img "8 Sofala Street, RIVERWOOD NSW 2210" at bounding box center [572, 572] width 22 height 29
click at [407, 510] on img "14 Lily Avenue, RIVERWOOD NSW 2210" at bounding box center [410, 519] width 22 height 29
click at [416, 530] on img "13B Iris Avenue, RIVERWOOD NSW 2210" at bounding box center [412, 530] width 22 height 29
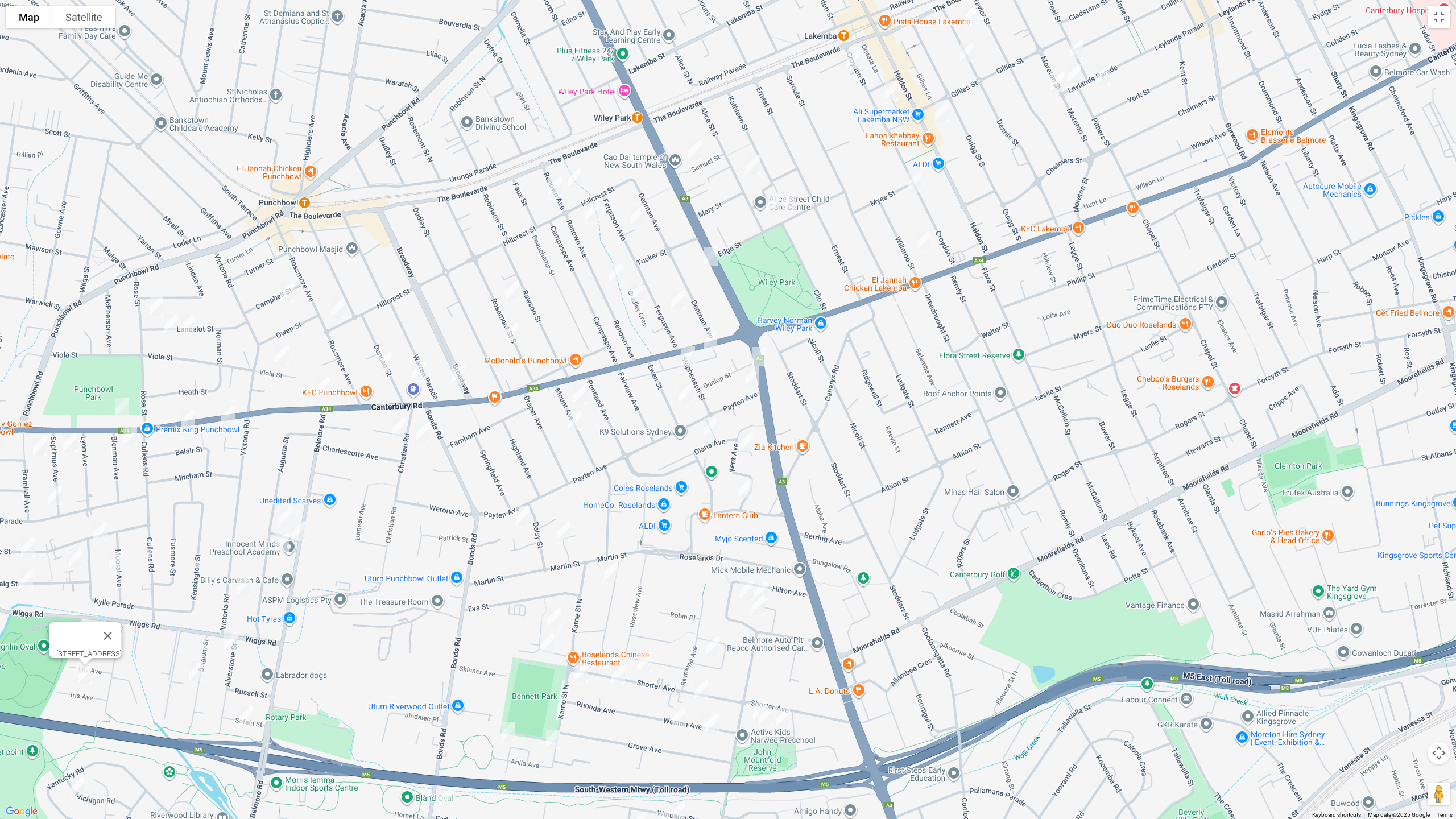
drag, startPoint x: 962, startPoint y: 343, endPoint x: 692, endPoint y: 464, distance: 295.9
click at [656, 477] on div "13B Iris Avenue, RIVERWOOD NSW 2210" at bounding box center [728, 410] width 1456 height 819
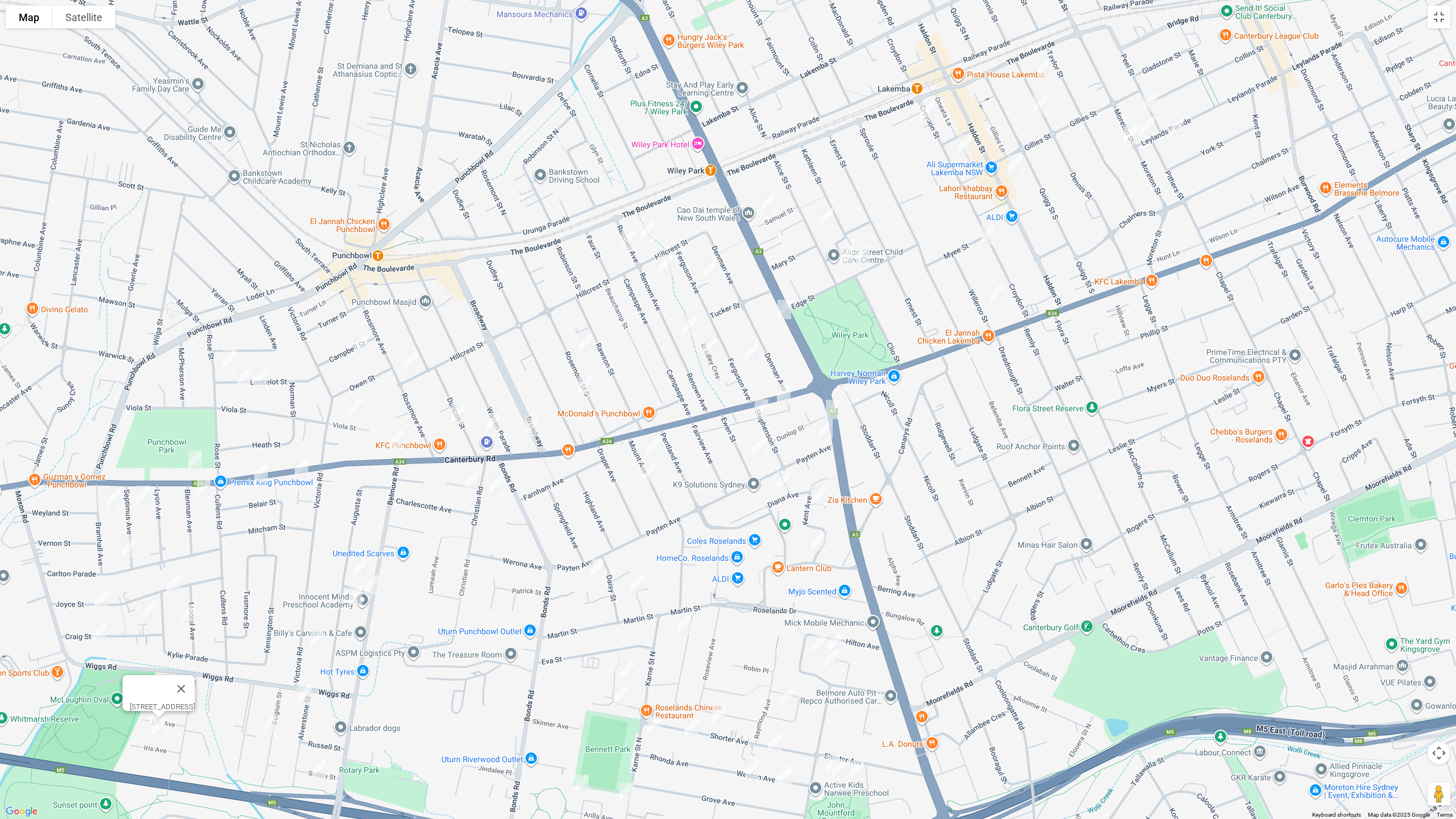
drag, startPoint x: 852, startPoint y: 435, endPoint x: 952, endPoint y: 476, distance: 108.1
click at [952, 476] on div "13B Iris Avenue, RIVERWOOD NSW 2210" at bounding box center [728, 410] width 1456 height 819
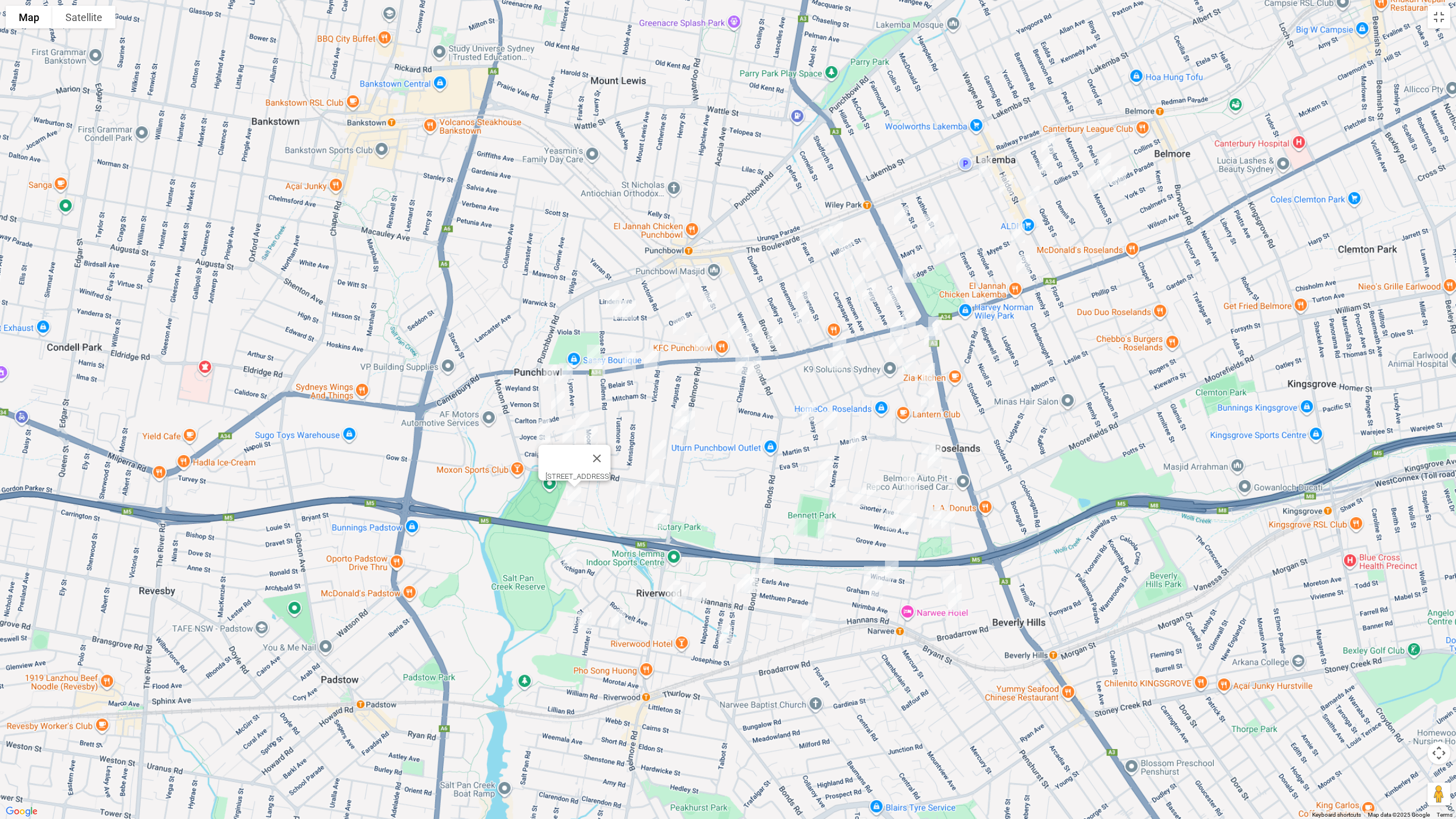
drag, startPoint x: 1083, startPoint y: 411, endPoint x: 1248, endPoint y: 163, distance: 297.9
click at [1071, 353] on div "13B Iris Avenue, RIVERWOOD NSW 2210" at bounding box center [728, 410] width 1456 height 819
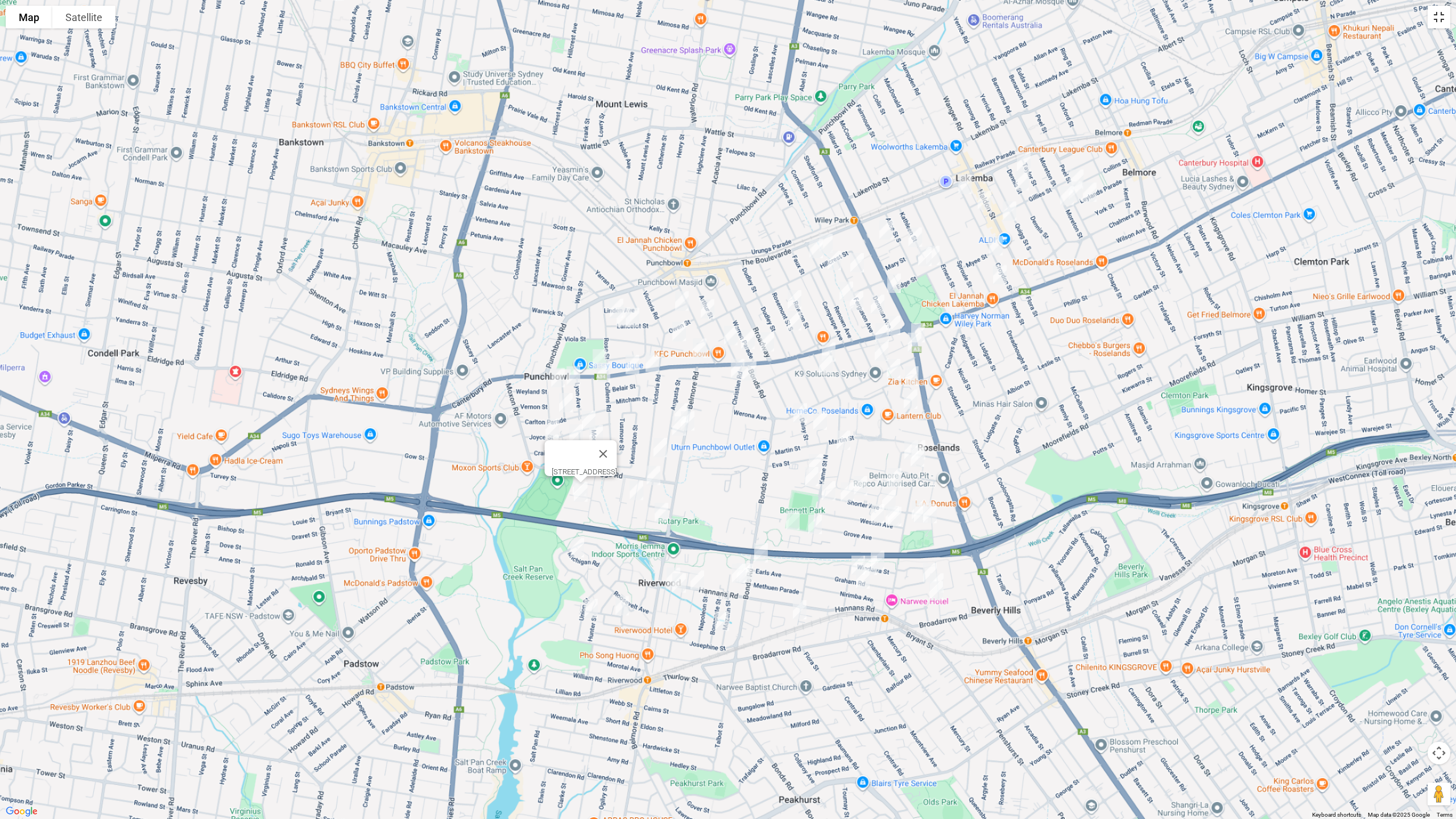
click at [1435, 20] on button "Toggle fullscreen view" at bounding box center [1438, 16] width 22 height 22
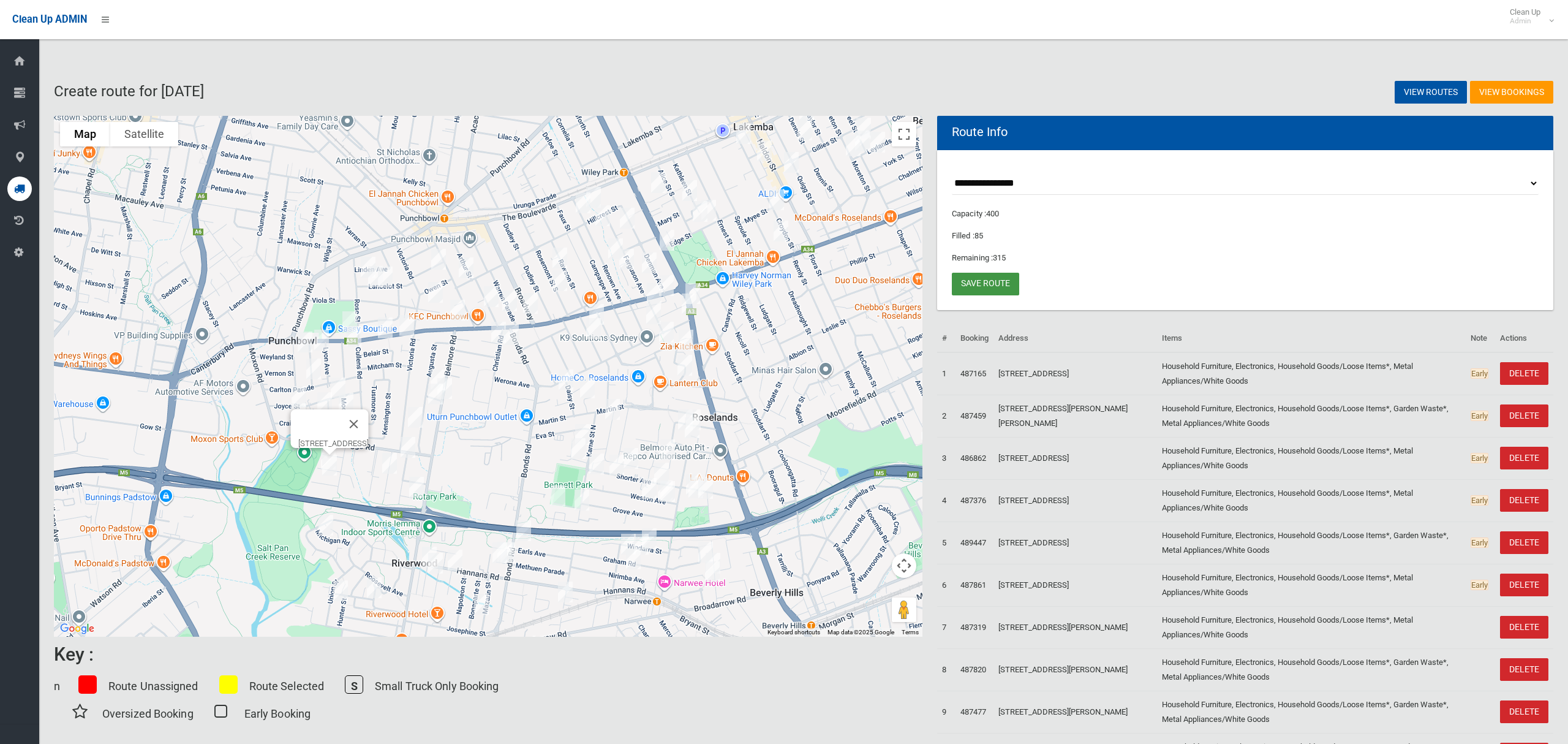
click at [998, 289] on link "Save route" at bounding box center [985, 284] width 67 height 23
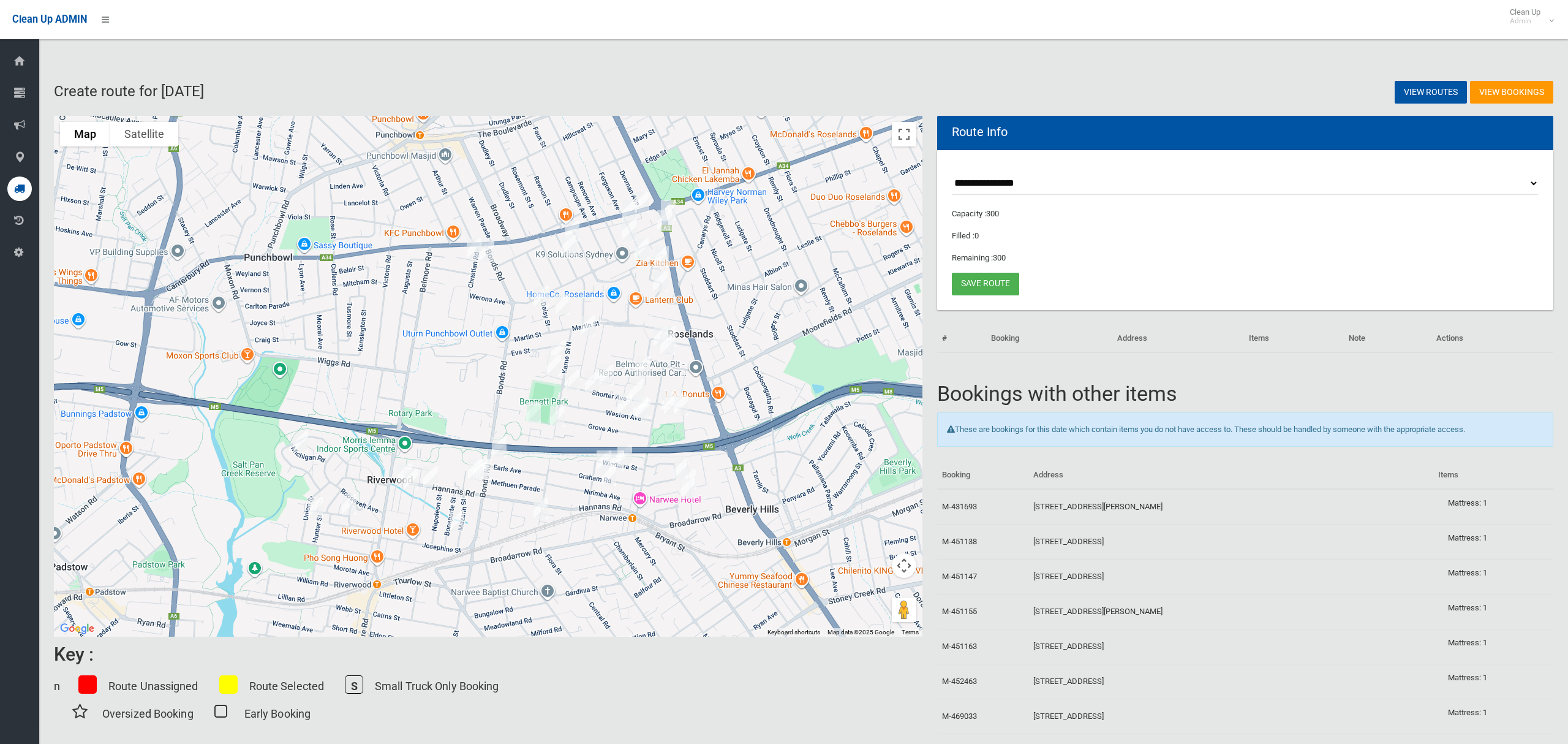
click at [1022, 185] on select "**********" at bounding box center [1244, 184] width 587 height 23
select select "*****"
click at [952, 173] on select "**********" at bounding box center [1244, 184] width 587 height 23
click at [646, 195] on img "1086 Canterbury Road, ROSELANDS NSW 2196" at bounding box center [641, 202] width 24 height 31
click at [908, 136] on button "Toggle fullscreen view" at bounding box center [903, 134] width 24 height 24
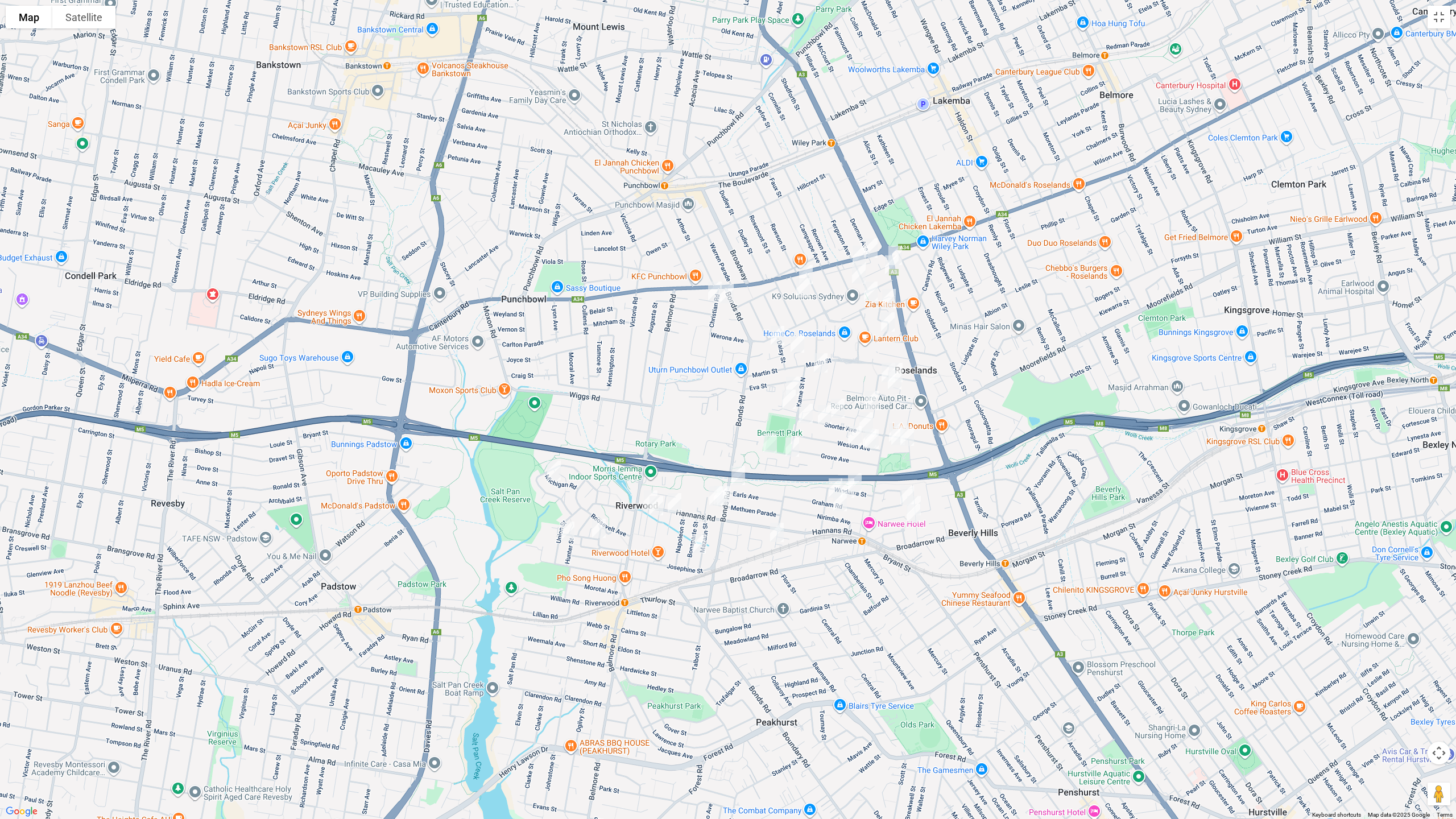
click at [873, 240] on img "1086 Canterbury Road, ROSELANDS NSW 2196" at bounding box center [870, 248] width 22 height 29
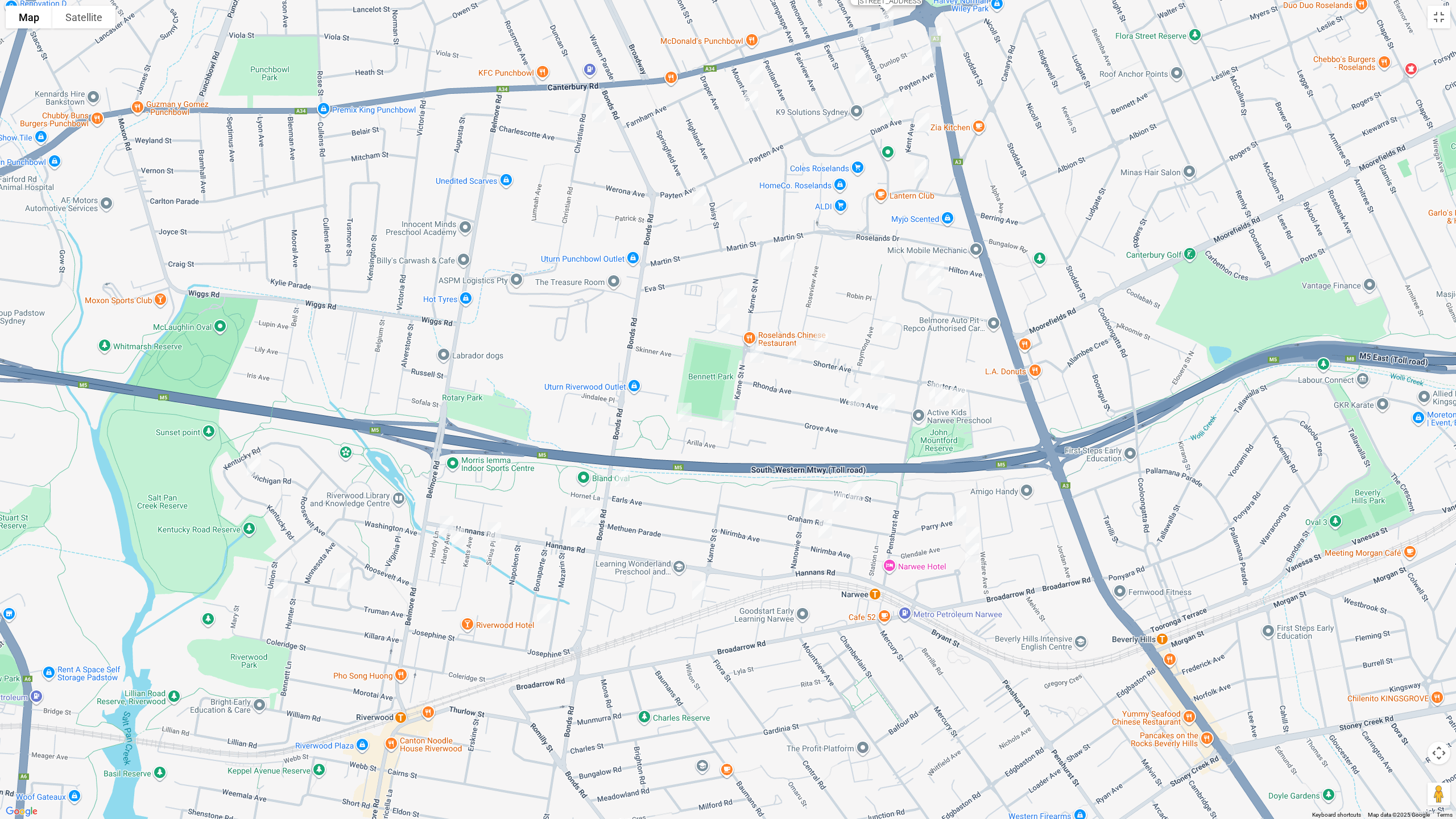
click at [618, 476] on img "184 Bonds Road, RIVERWOOD NSW 2210" at bounding box center [622, 477] width 22 height 29
click at [253, 470] on img "18 Michigan Road, RIVERWOOD NSW 2210" at bounding box center [253, 467] width 22 height 29
click at [279, 587] on img "20 Union Street, RIVERWOOD NSW 2210" at bounding box center [280, 588] width 22 height 29
click at [336, 587] on img "5 Pennsylvania Road, RIVERWOOD NSW 2210" at bounding box center [343, 582] width 22 height 29
click at [334, 586] on img "5 Pennsylvania Road, RIVERWOOD NSW 2210" at bounding box center [343, 582] width 22 height 29
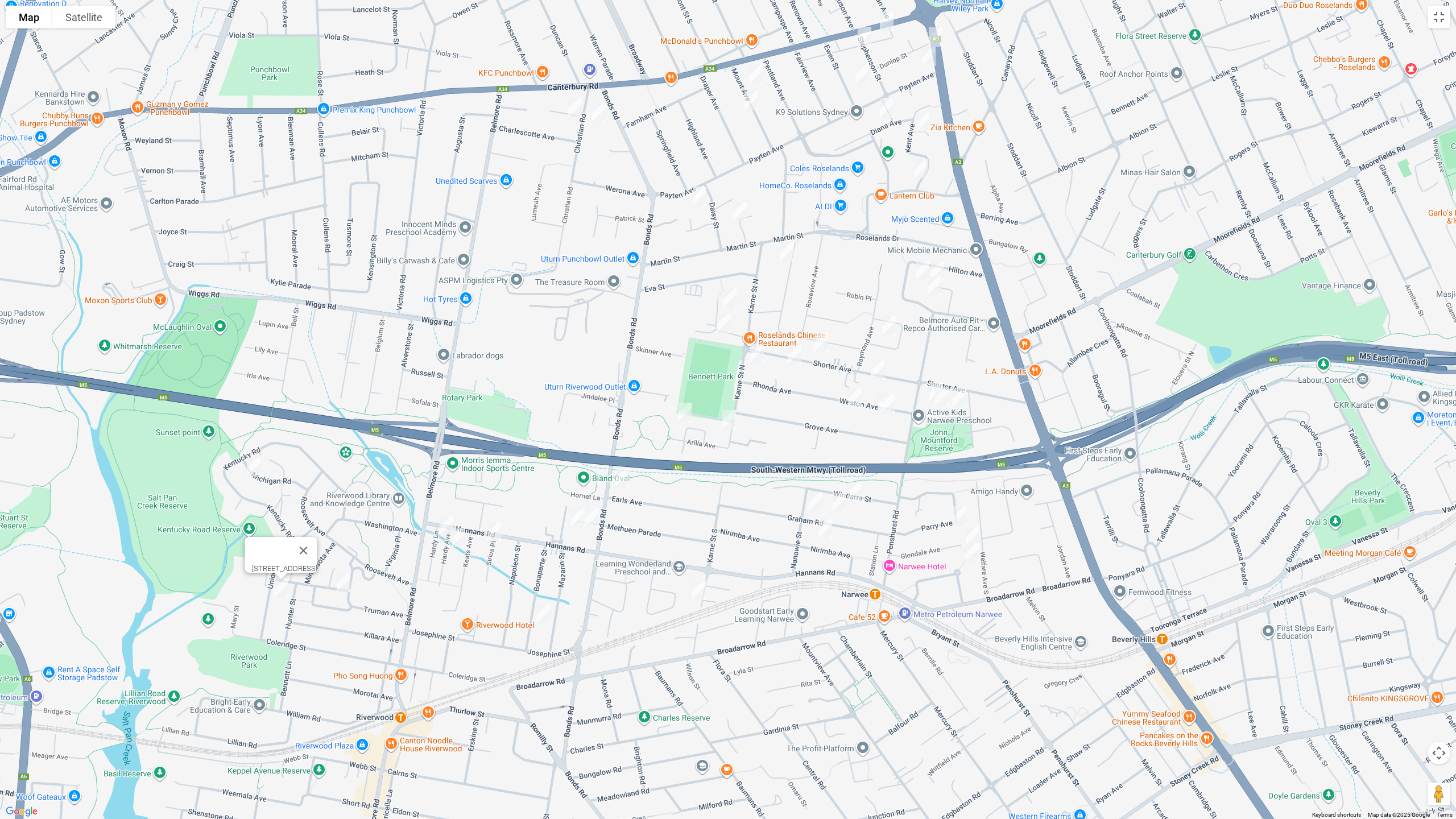
click at [349, 585] on img "5 Pennsylvania Road, RIVERWOOD NSW 2210" at bounding box center [343, 582] width 22 height 29
click at [442, 520] on img "5 Hardy Avenue, RIVERWOOD NSW 2210" at bounding box center [445, 526] width 22 height 29
click at [460, 537] on img "10 Hardy Avenue, RIVERWOOD NSW 2210" at bounding box center [458, 537] width 22 height 29
click at [491, 535] on img "1A Sirius Place, RIVERWOOD NSW 2210" at bounding box center [494, 532] width 22 height 29
click at [542, 615] on img "8 Bonaparte Street, RIVERWOOD NSW 2210" at bounding box center [543, 613] width 22 height 29
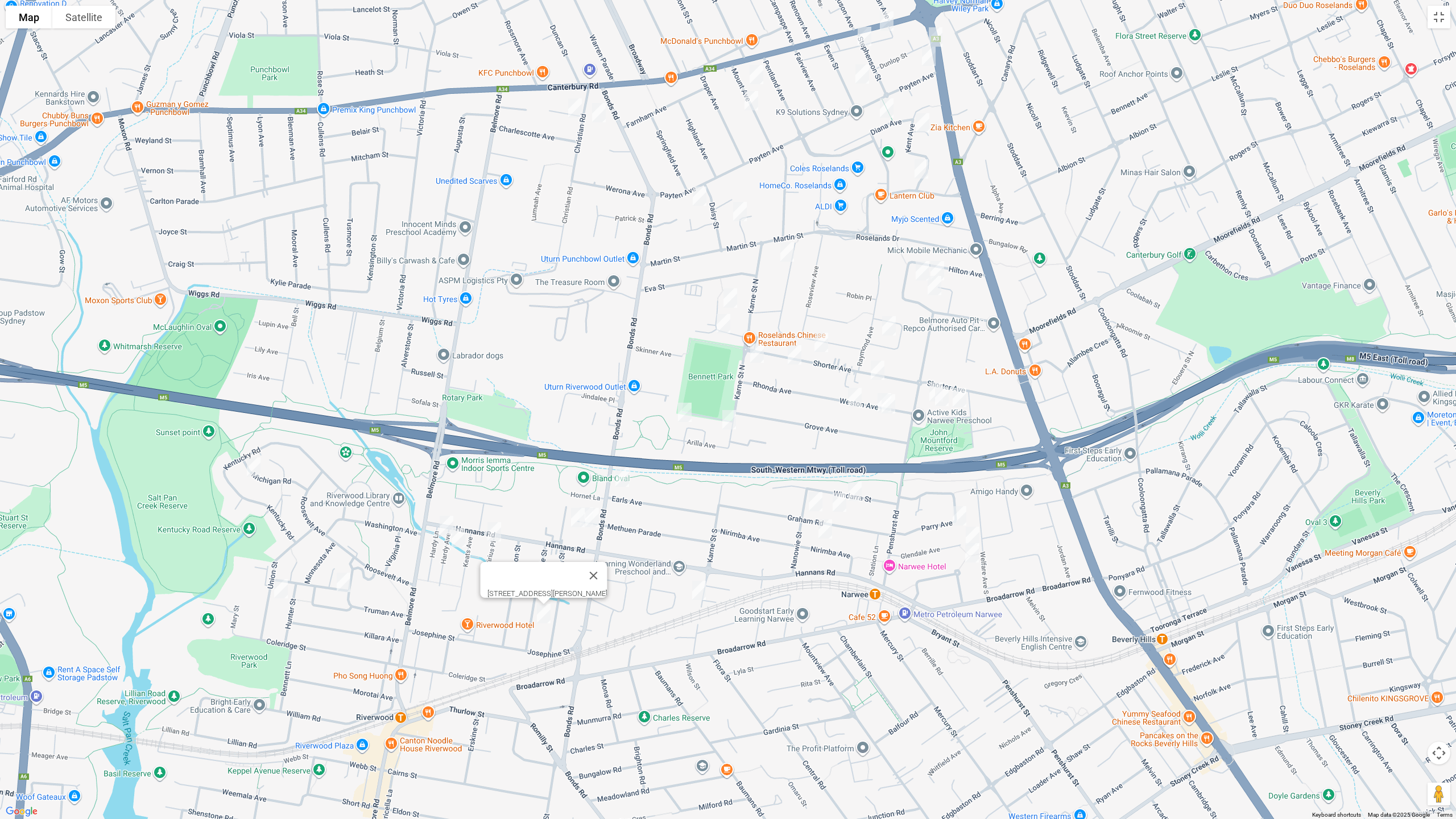
click at [579, 517] on img "Block 46A-48 Methuen Parade, RIVERWOOD NSW 2210" at bounding box center [577, 518] width 22 height 29
click at [587, 529] on img "Block 46A-48 Methuen Parade, RIVERWOOD NSW 2210" at bounding box center [577, 518] width 22 height 29
click at [594, 519] on img "44-44A Methuen Parade, RIVERWOOD NSW 2210" at bounding box center [591, 518] width 22 height 29
click at [696, 589] on img "4 Karne Street South, RIVERWOOD NSW 2210" at bounding box center [698, 590] width 22 height 29
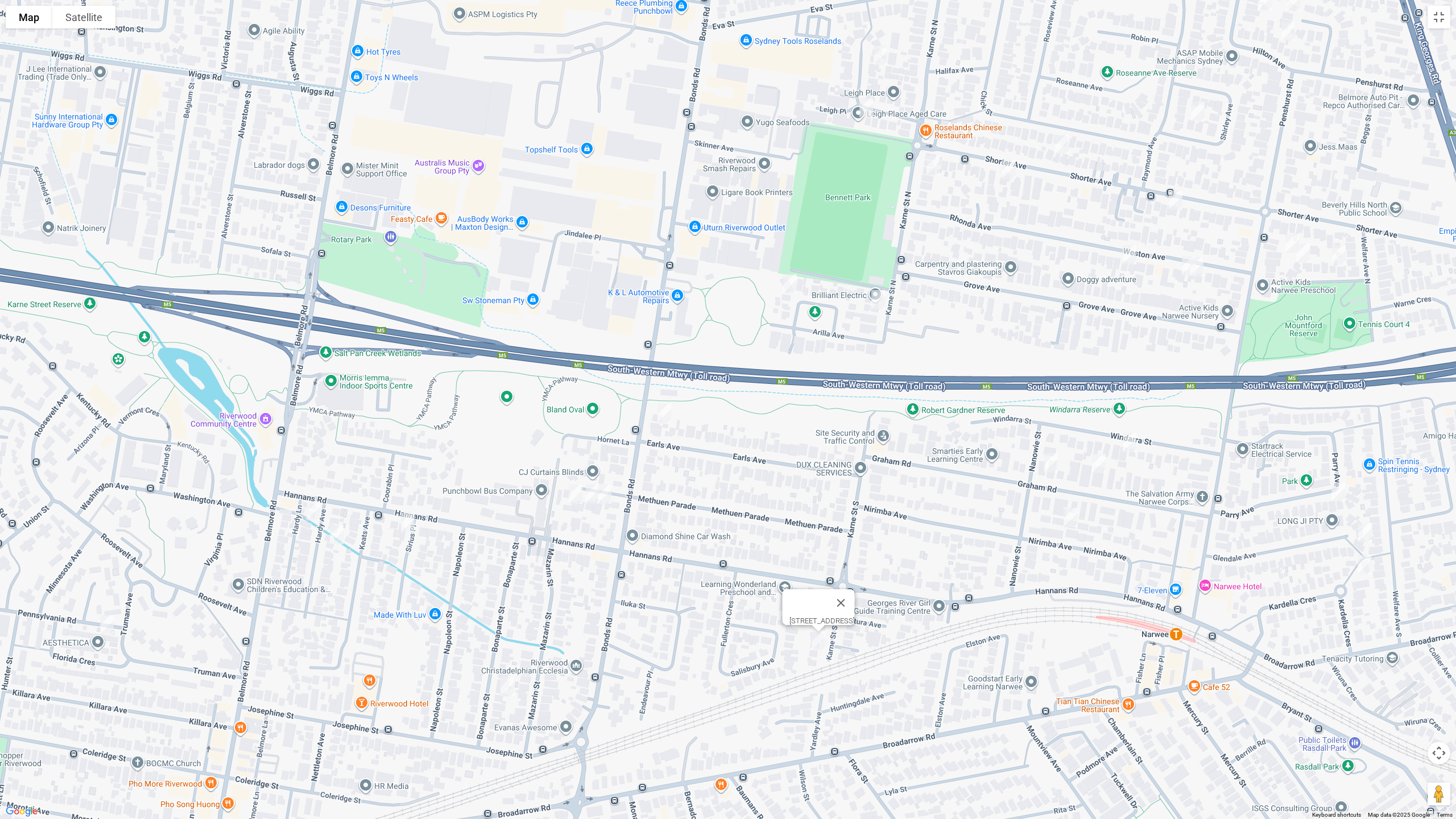
click at [596, 497] on img "44-44A Methuen Parade, RIVERWOOD NSW 2210" at bounding box center [604, 494] width 22 height 29
click at [590, 497] on img "44B-44C Methuen Parade, RIVERWOOD NSW 2210" at bounding box center [592, 494] width 22 height 29
click at [606, 497] on img "44-44A Methuen Parade, RIVERWOOD NSW 2210" at bounding box center [604, 494] width 22 height 29
click at [1441, 12] on button "Toggle fullscreen view" at bounding box center [1438, 16] width 22 height 22
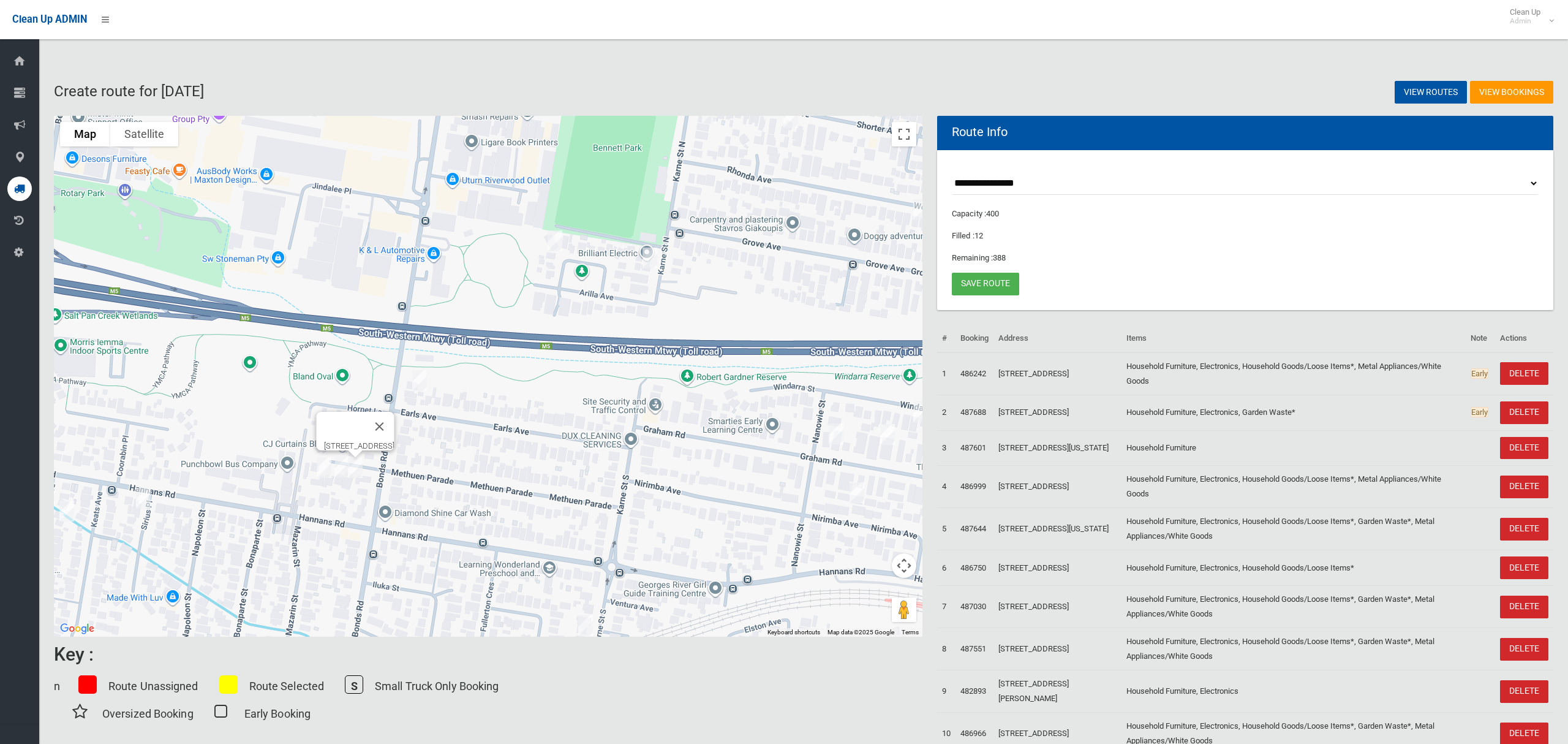
click at [357, 469] on img "44-44A Methuen Parade, RIVERWOOD NSW 2210" at bounding box center [354, 467] width 24 height 31
drag, startPoint x: 901, startPoint y: 135, endPoint x: 901, endPoint y: 244, distance: 109.0
click at [902, 135] on button "Toggle fullscreen view" at bounding box center [903, 134] width 24 height 24
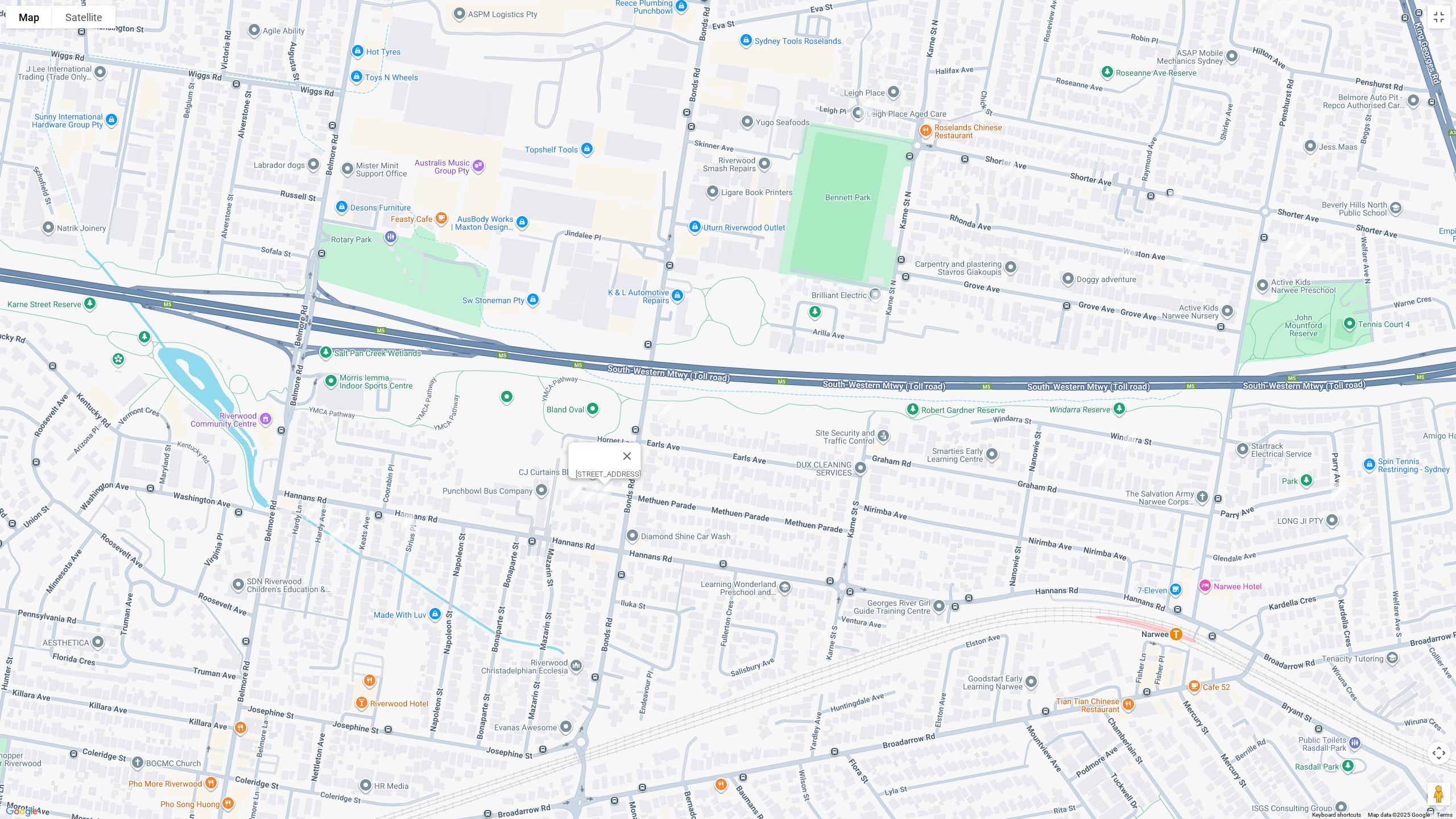
click at [1136, 442] on img "15 Windarra Street, NARWEE NSW 2209" at bounding box center [1129, 443] width 22 height 29
click at [1097, 468] on img "19-23 Graham Road, NARWEE NSW 2209" at bounding box center [1098, 463] width 22 height 29
click at [1056, 463] on img "6-8 Nanowie Street, NARWEE NSW 2209" at bounding box center [1050, 463] width 22 height 29
click at [1071, 510] on img "10-20 Nirimba Avenue, NARWEE NSW 2209" at bounding box center [1070, 518] width 22 height 29
click at [1341, 492] on img "30 Parry Avenue, NARWEE NSW 2209" at bounding box center [1337, 492] width 22 height 29
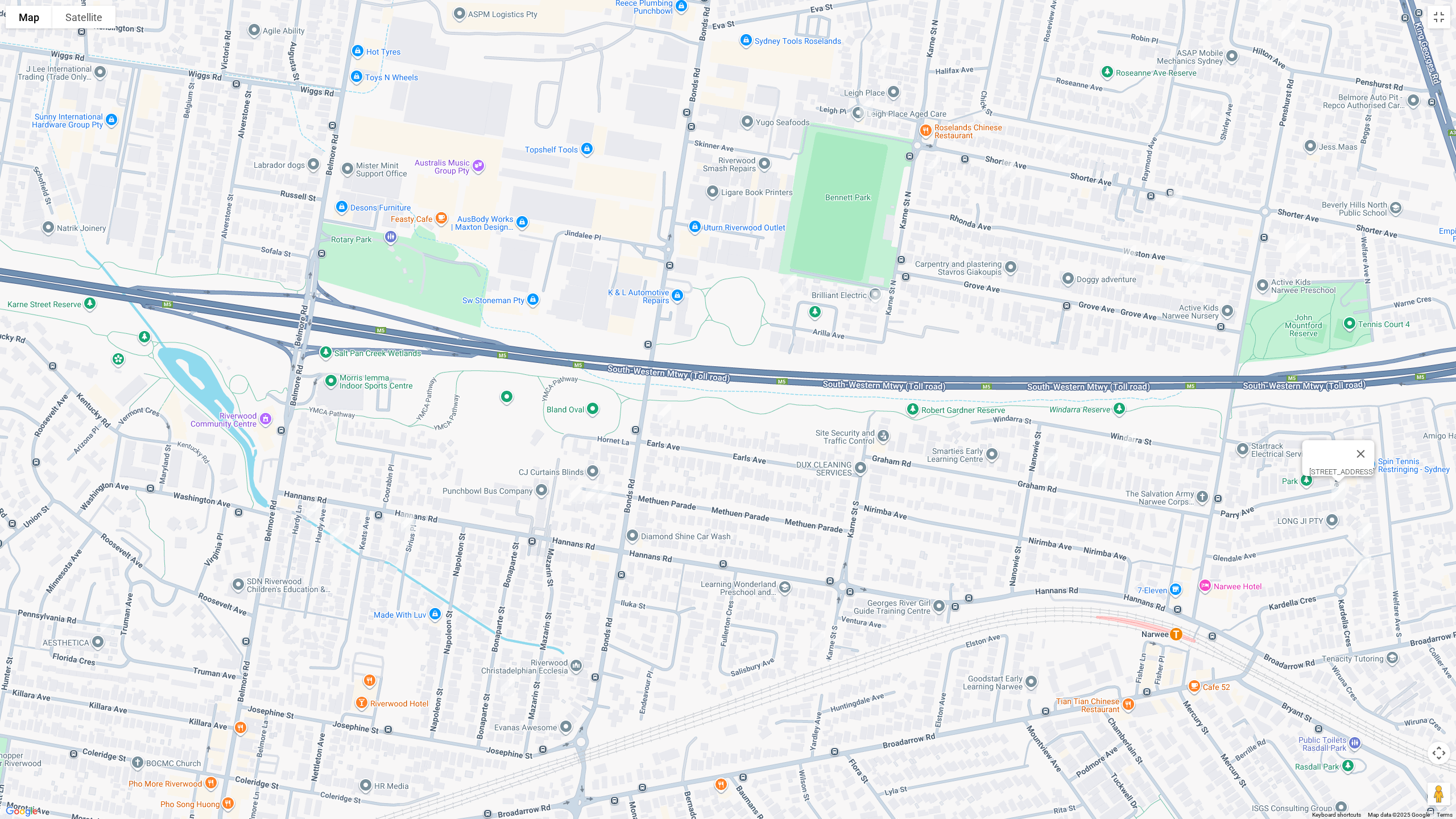
click at [1366, 533] on img "44 Glendale Avenue, NARWEE NSW 2209" at bounding box center [1364, 532] width 22 height 29
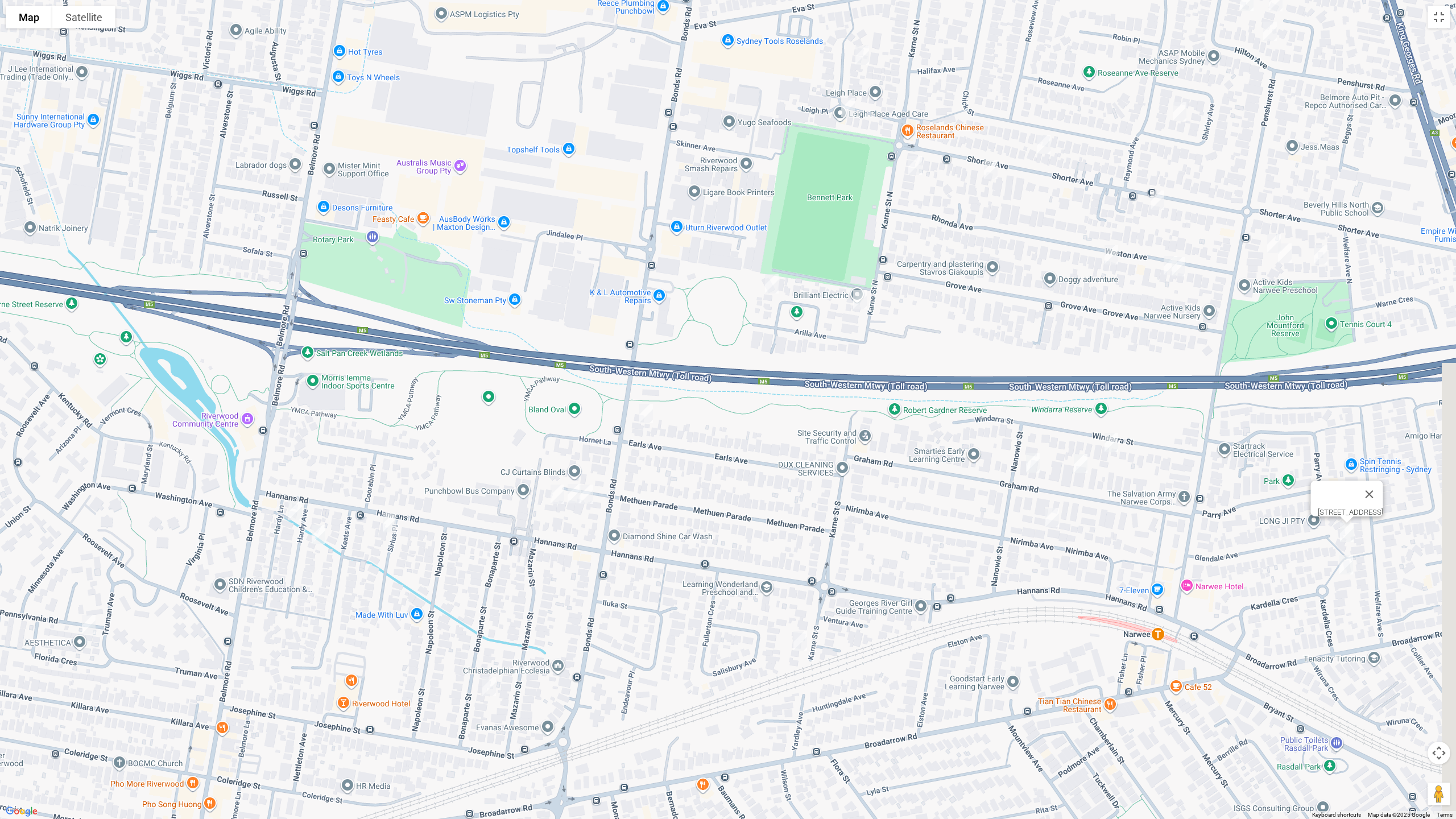
click at [1365, 561] on div "[STREET_ADDRESS]" at bounding box center [728, 410] width 1456 height 819
click at [1347, 568] on img "9-11 Kardella Crescent, NARWEE NSW 2209" at bounding box center [1345, 564] width 22 height 29
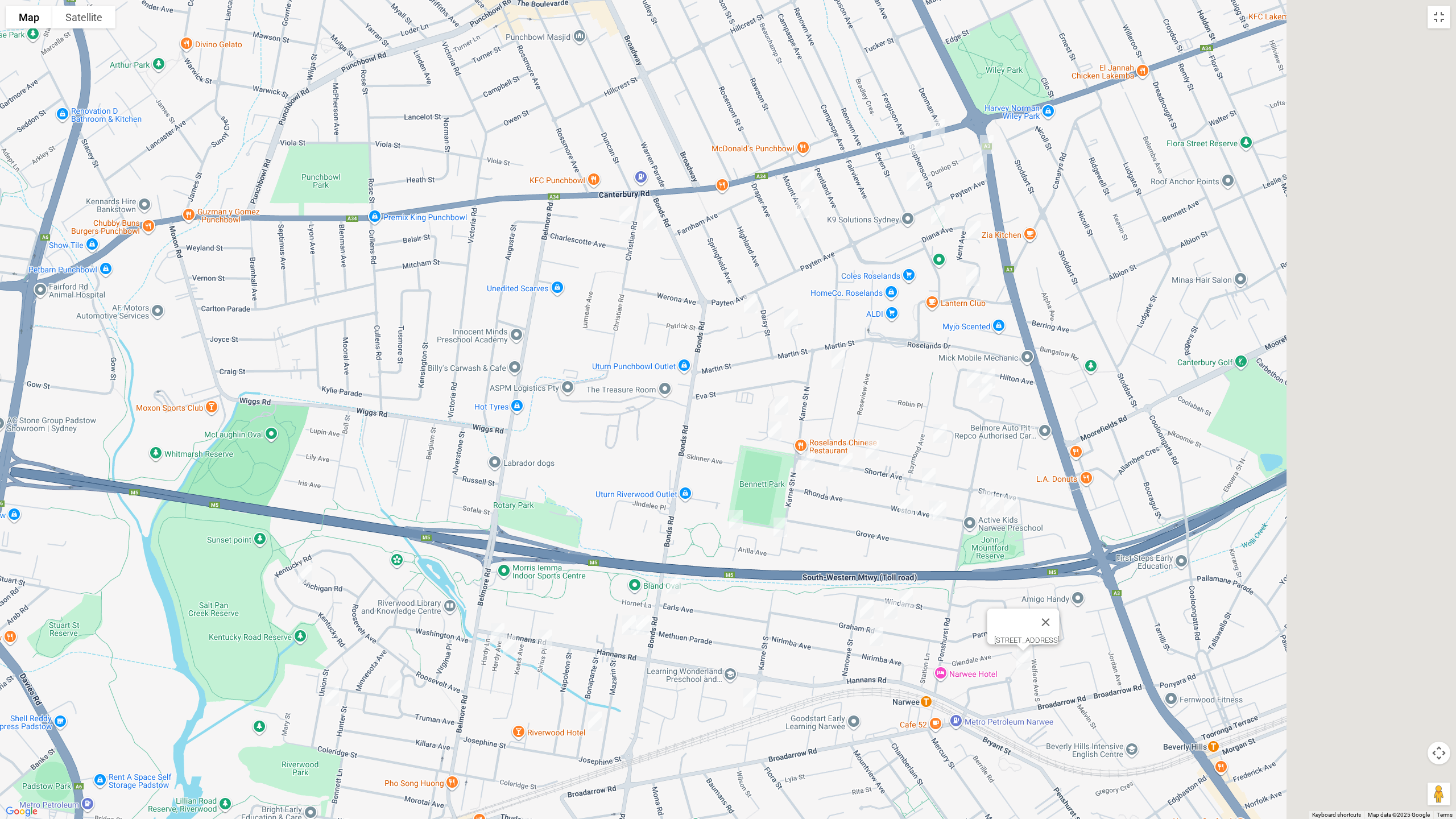
drag, startPoint x: 1303, startPoint y: 469, endPoint x: 1006, endPoint y: 570, distance: 313.7
click at [1045, 595] on div "[STREET_ADDRESS]" at bounding box center [728, 410] width 1456 height 819
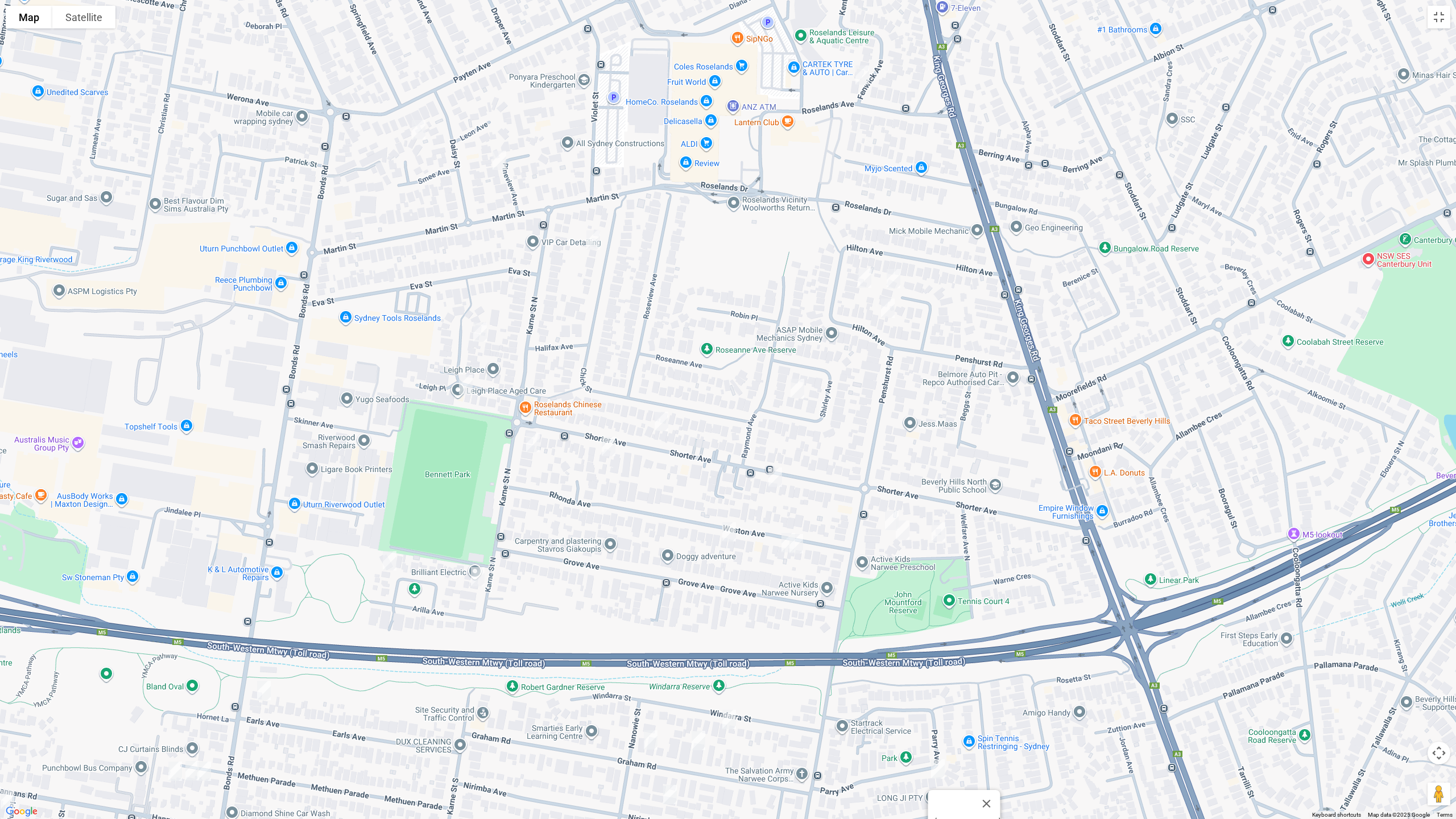
drag, startPoint x: 885, startPoint y: 516, endPoint x: 893, endPoint y: 529, distance: 15.3
click at [885, 516] on img "54 Penshurst Road, NARWEE NSW 2209" at bounding box center [891, 520] width 22 height 29
click at [902, 534] on img "12 Woodlands Avenue, NARWEE NSW 2209" at bounding box center [902, 530] width 22 height 29
click at [943, 536] on img "4 Woodlands Avenue, NARWEE NSW 2209" at bounding box center [937, 532] width 22 height 29
click at [778, 541] on img "10 Weston Avenue, NARWEE NSW 2209" at bounding box center [788, 543] width 22 height 29
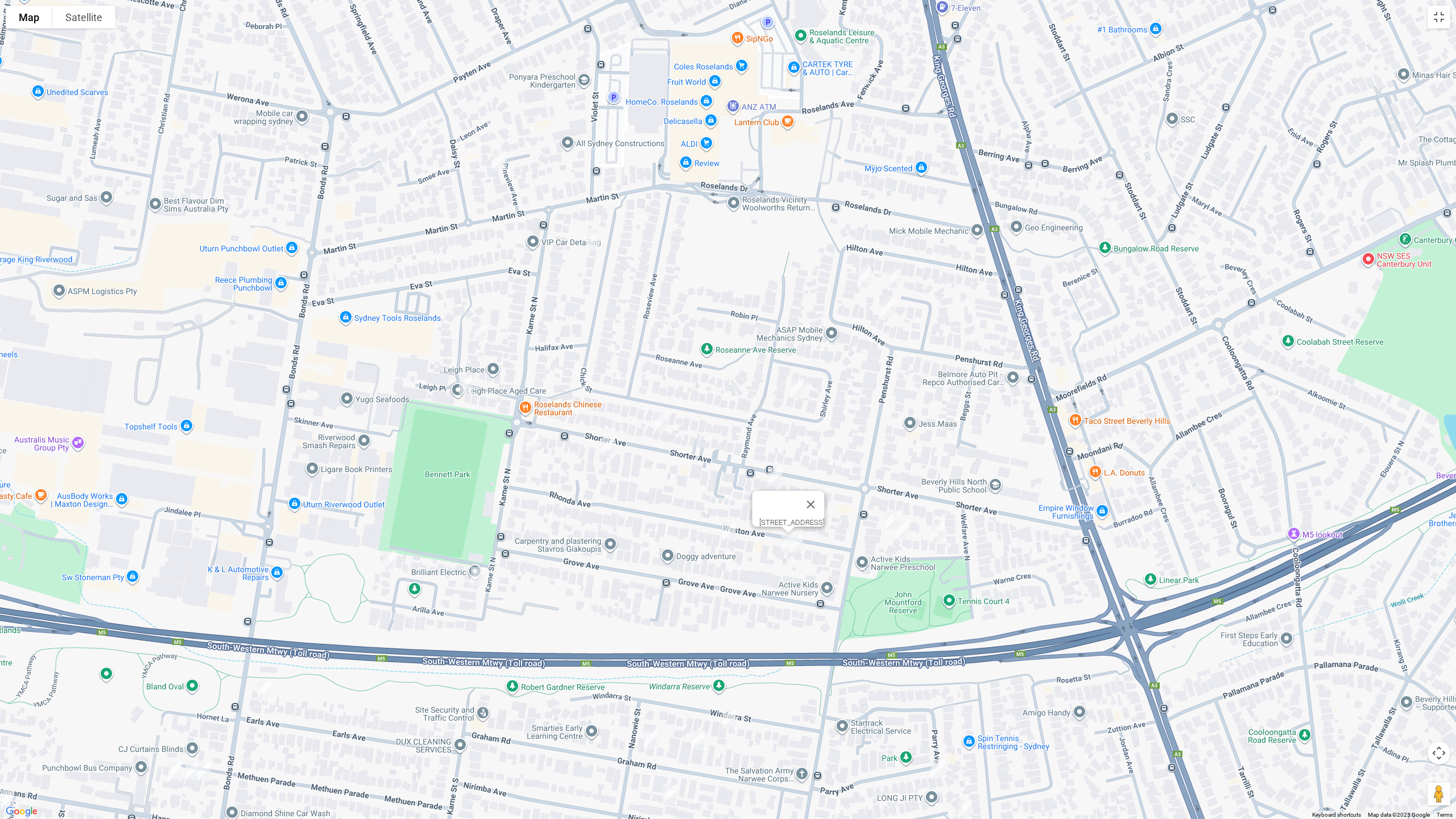
click at [800, 547] on img "8 Weston Avenue, NARWEE NSW 2209" at bounding box center [795, 544] width 22 height 29
click at [725, 539] on img "22 Weston Avenue, NARWEE NSW 2209" at bounding box center [728, 532] width 22 height 29
click at [474, 578] on img "76-84 Karne Street North, RIVERWOOD NSW 2210" at bounding box center [477, 577] width 22 height 29
click at [388, 558] on img "24 Baralga Crescent, RIVERWOOD NSW 2210" at bounding box center [389, 561] width 22 height 29
click at [482, 574] on img "76-84 Karne Street North, RIVERWOOD NSW 2210" at bounding box center [477, 577] width 22 height 29
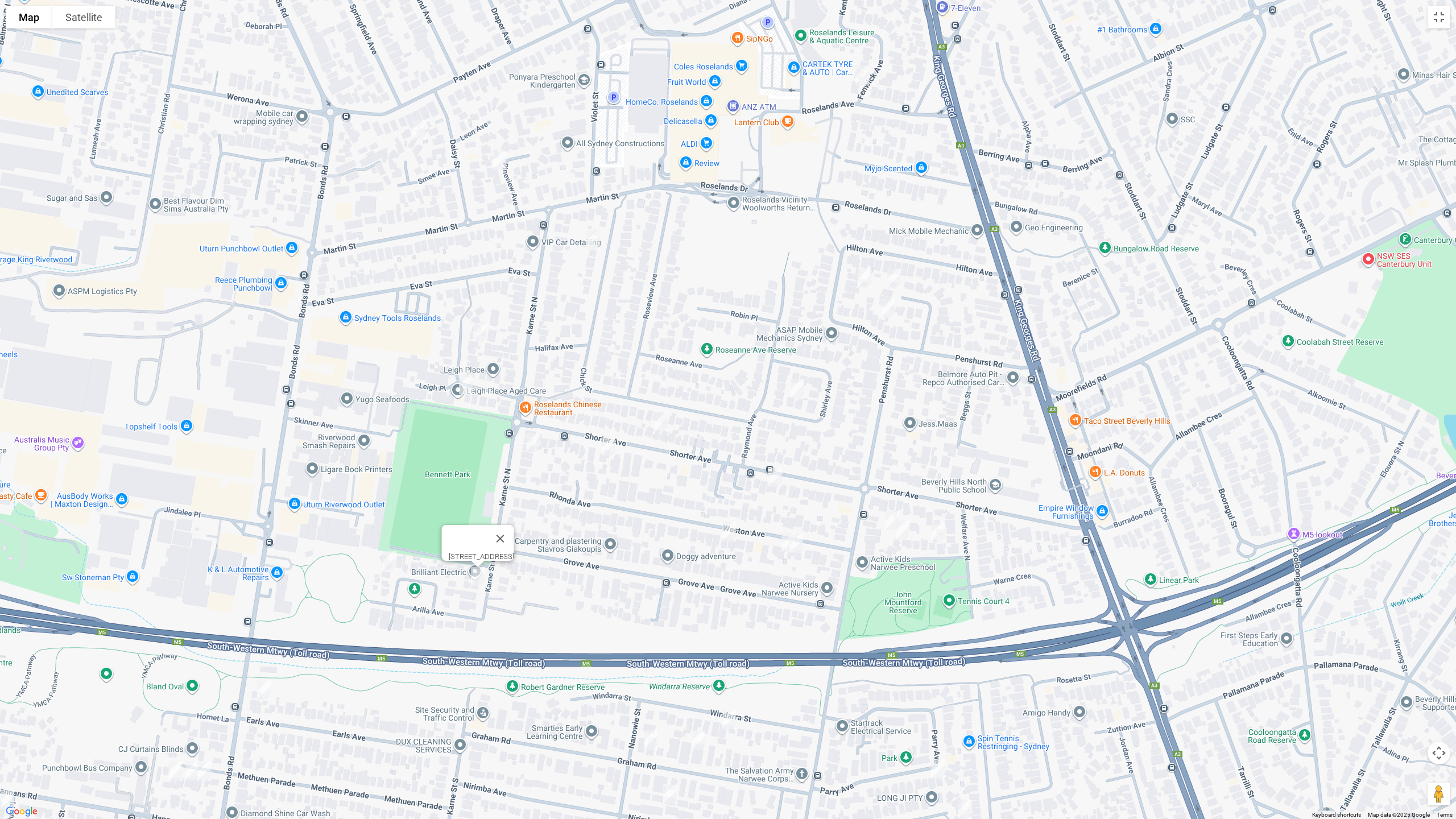
click at [482, 334] on img "15 Leigh Avenue, ROSELANDS NSW 2196" at bounding box center [479, 332] width 22 height 29
click at [466, 384] on img "10 Leigh Avenue, ROSELANDS NSW 2196" at bounding box center [465, 384] width 22 height 29
click at [535, 439] on img "81 Karne Street North, NARWEE NSW 2209" at bounding box center [532, 443] width 22 height 29
drag, startPoint x: 657, startPoint y: 418, endPoint x: 628, endPoint y: 436, distance: 34.1
click at [657, 419] on img "71 Shorter Avenue, NARWEE NSW 2209" at bounding box center [661, 421] width 22 height 29
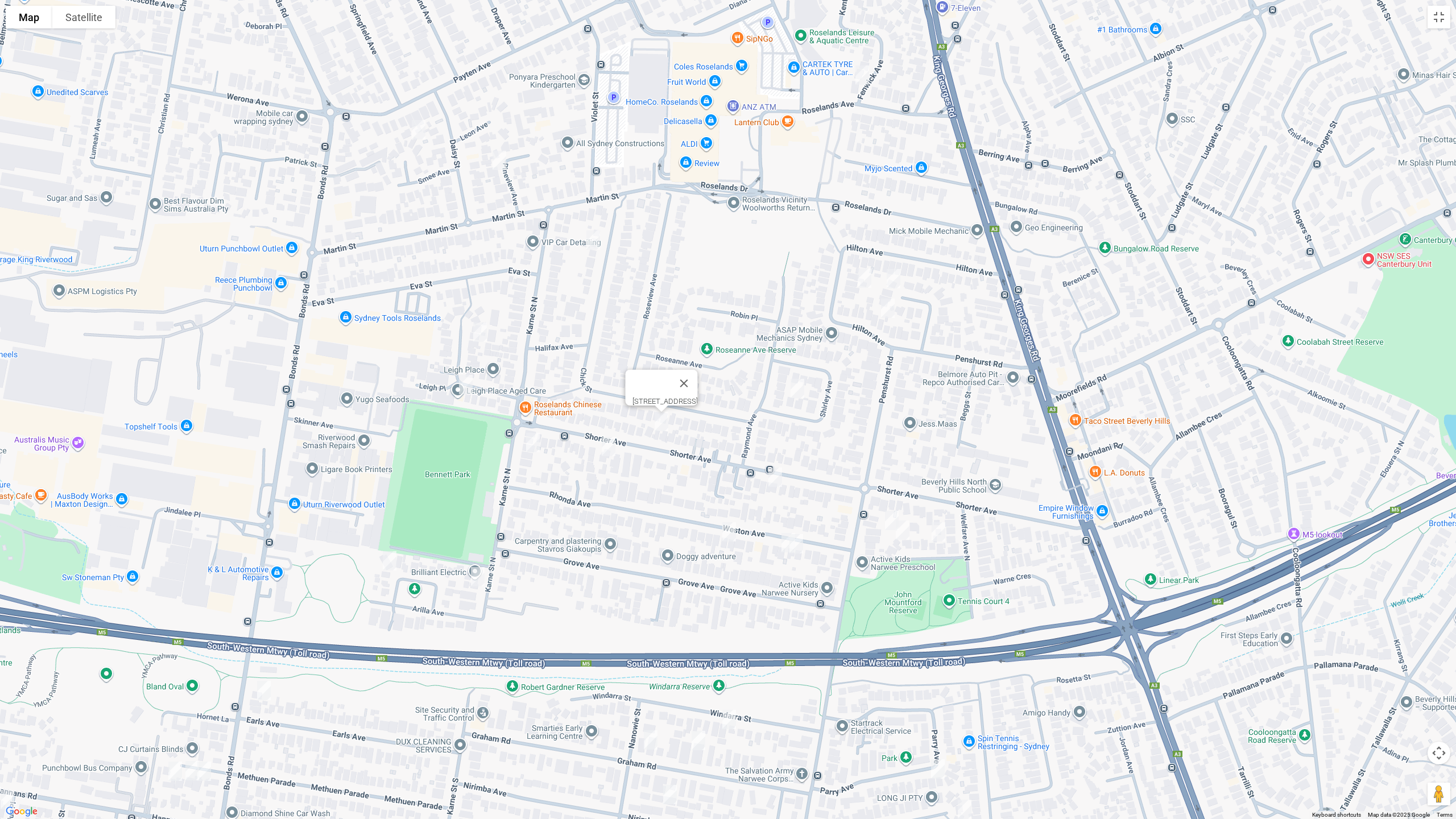
click at [608, 445] on img "1/92 Shorter Avenue, NARWEE NSW 2209" at bounding box center [608, 446] width 22 height 29
click at [775, 477] on img "54 Shorter Avenue, NARWEE NSW 2209" at bounding box center [775, 477] width 22 height 29
click at [797, 385] on img "17 Shirley Avenue, ROSELANDS NSW 2196" at bounding box center [797, 388] width 22 height 29
click at [863, 278] on img "48 Hilton Avenue, ROSELANDS NSW 2196" at bounding box center [864, 278] width 22 height 29
click at [895, 281] on img "9 Georges Crescent, ROSELANDS NSW 2196" at bounding box center [893, 279] width 22 height 29
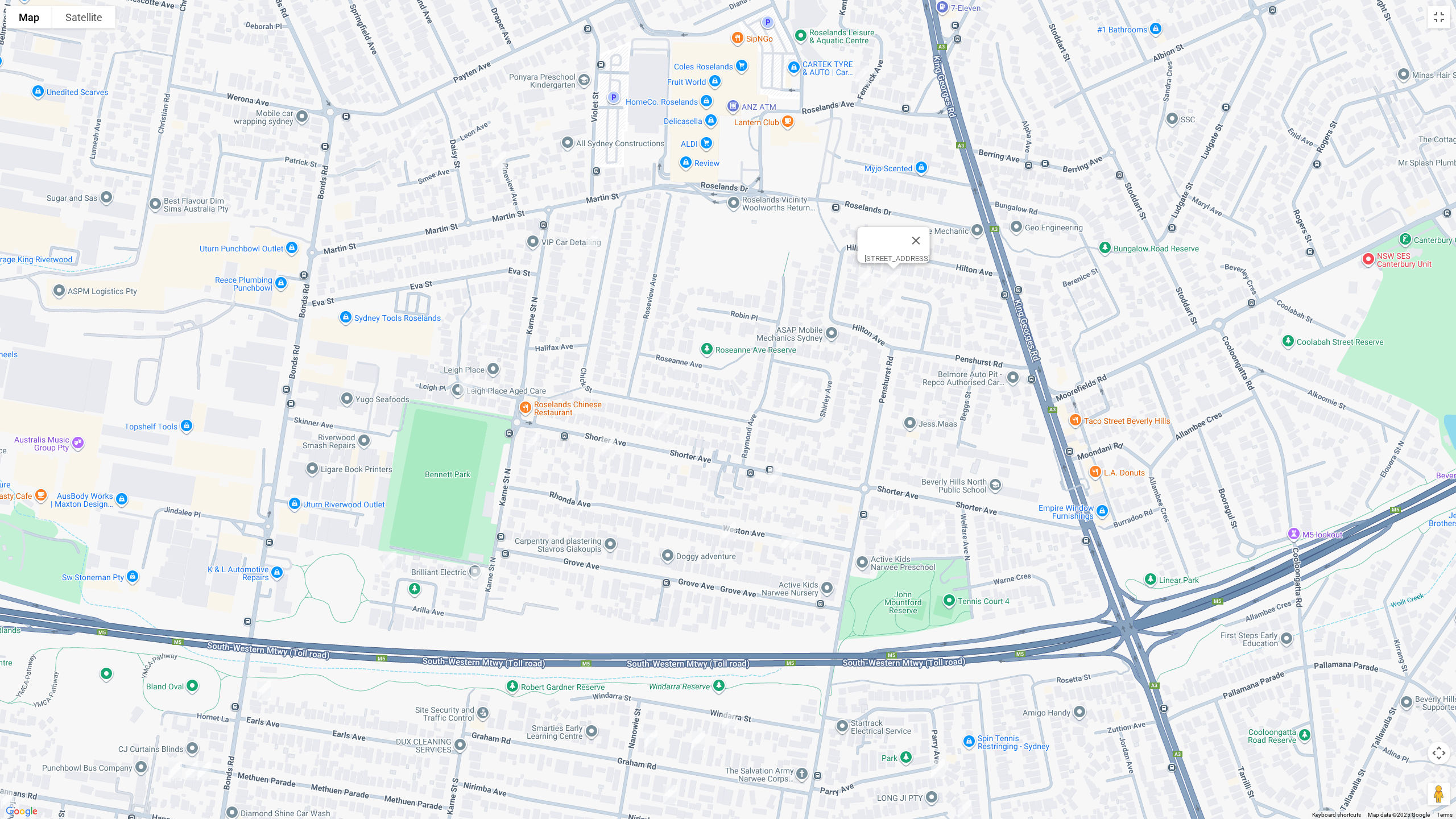
click at [886, 313] on img "62 Hilton Avenue, ROSELANDS NSW 2196" at bounding box center [887, 308] width 22 height 29
click at [587, 238] on img "5 Chick Street, ROSELANDS NSW 2196" at bounding box center [592, 240] width 22 height 29
click at [495, 162] on img "3 Pineview Avenue, ROSELANDS NSW 2196" at bounding box center [499, 160] width 22 height 29
click at [407, 132] on img "4 Carol Crescent, ROSELANDS NSW 2196" at bounding box center [418, 130] width 22 height 29
click at [857, 67] on img "20 Roseland Avenue, ROSELANDS NSW 2196" at bounding box center [861, 75] width 22 height 29
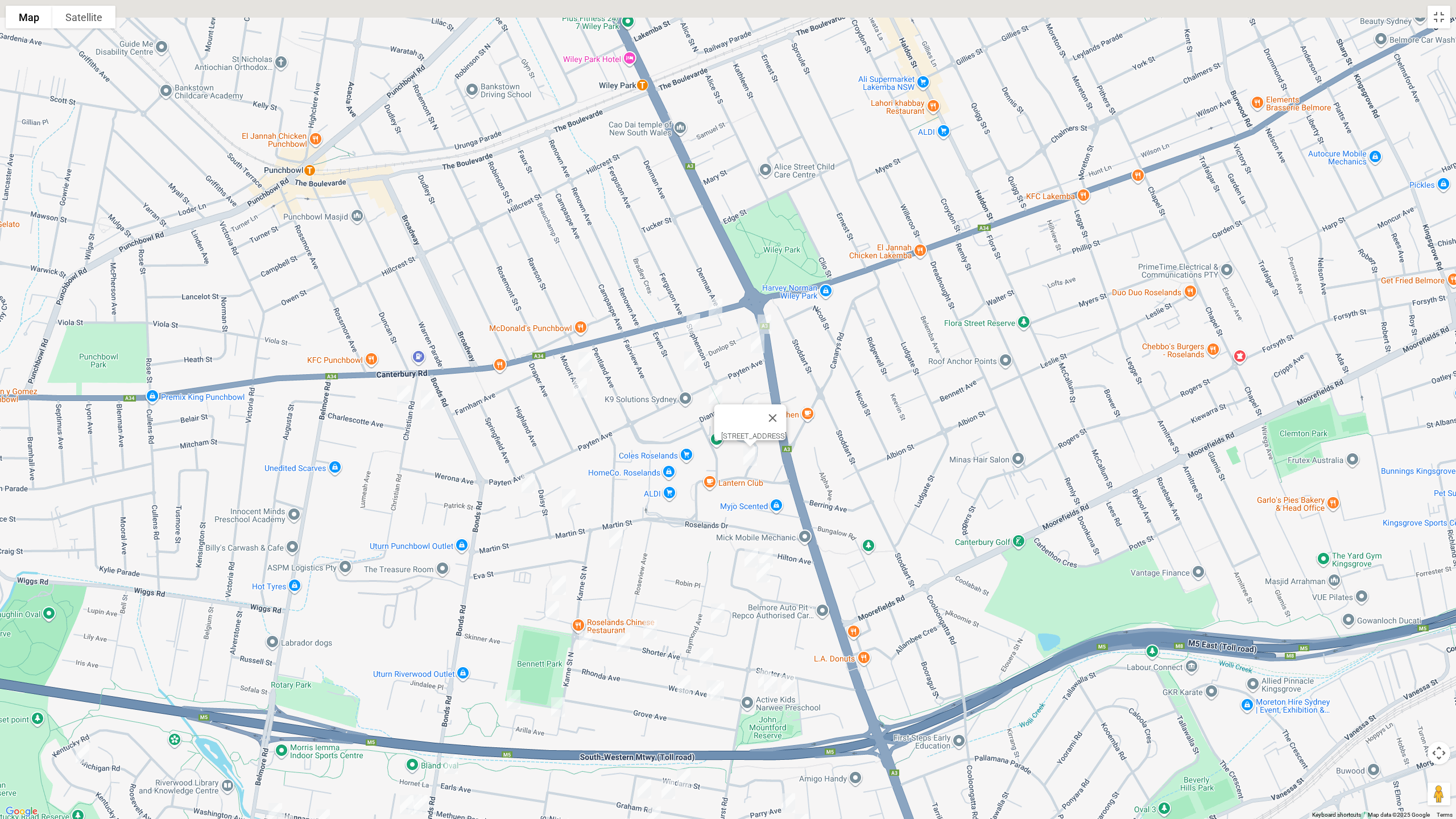
drag, startPoint x: 719, startPoint y: 267, endPoint x: 698, endPoint y: 511, distance: 244.9
click at [690, 536] on div "[STREET_ADDRESS]" at bounding box center [728, 410] width 1456 height 819
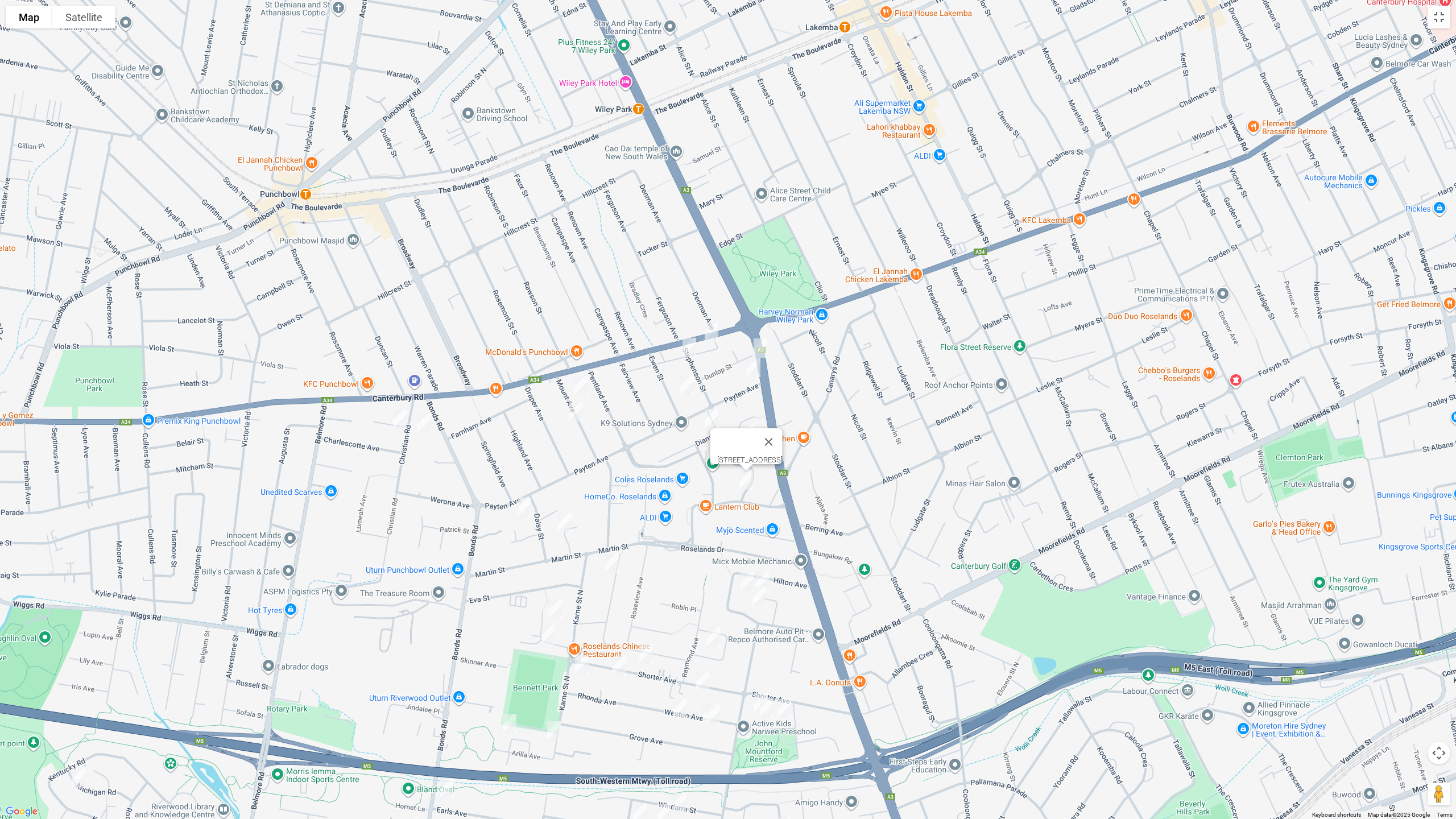
click at [763, 343] on img "2 Dunlop Street, ROSELANDS NSW 2196" at bounding box center [759, 348] width 22 height 29
click at [751, 369] on img "5 Payten Avenue, ROSELANDS NSW 2196" at bounding box center [753, 367] width 22 height 29
click at [690, 359] on img "1 Stephenson Street, ROSELANDS NSW 2196" at bounding box center [689, 348] width 22 height 29
click at [683, 386] on img "20 Ewen Street, ROSELANDS NSW 2196" at bounding box center [686, 385] width 22 height 29
drag, startPoint x: 713, startPoint y: 422, endPoint x: 727, endPoint y: 431, distance: 16.6
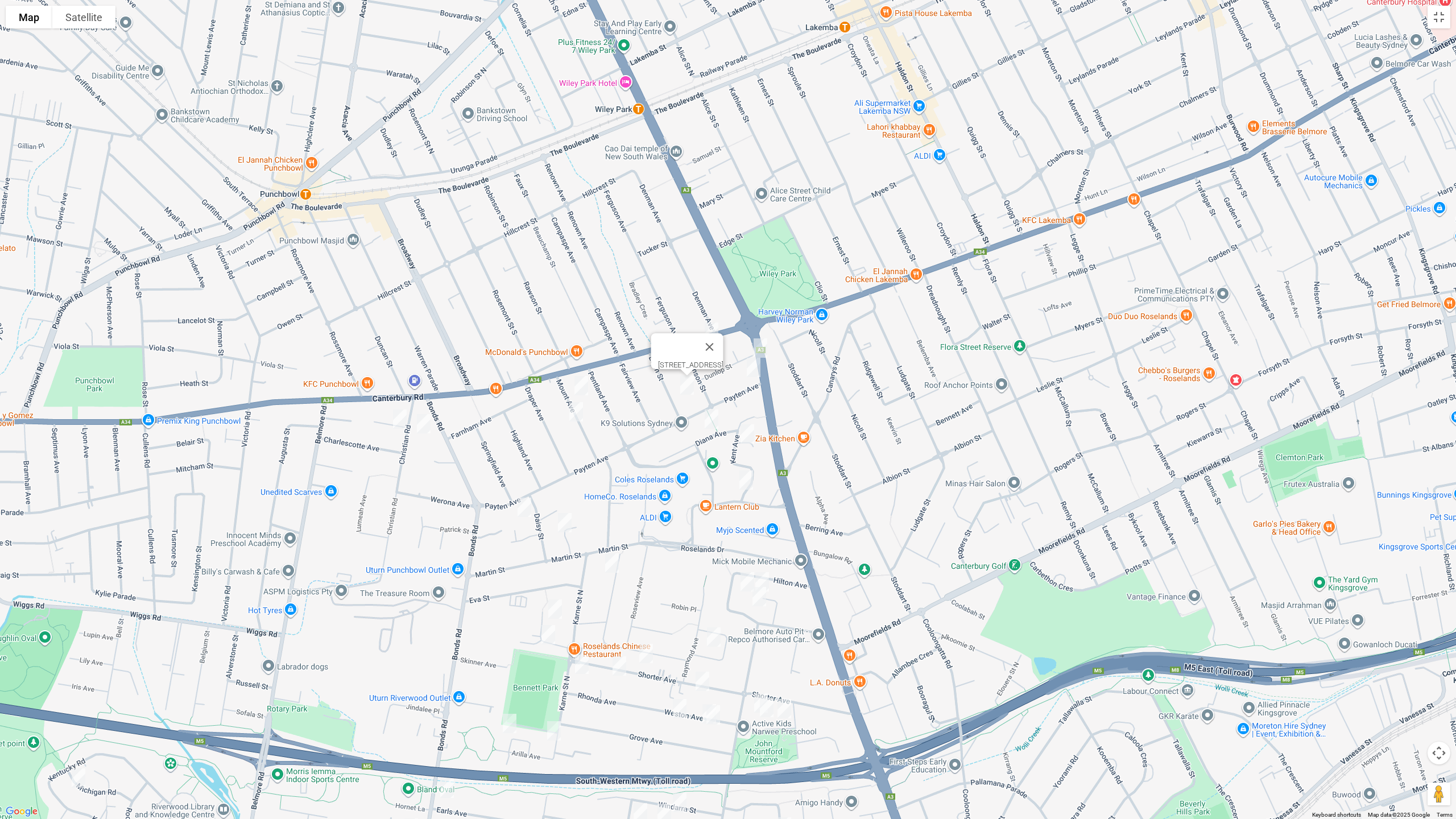
click at [714, 422] on img "15 Diana Avenue, ROSELANDS NSW 2196" at bounding box center [711, 419] width 22 height 29
click at [745, 432] on img "13 Kent Avenue, ROSELANDS NSW 2196" at bounding box center [747, 434] width 22 height 29
click at [585, 388] on img "8 Mount Avenue, ROSELANDS NSW 2196" at bounding box center [580, 385] width 22 height 29
click at [576, 416] on img "19 Mount Avenue, ROSELANDS NSW 2196" at bounding box center [575, 411] width 22 height 29
click at [424, 426] on img "12 Christian Road, PUNCHBOWL NSW 2196" at bounding box center [423, 424] width 22 height 29
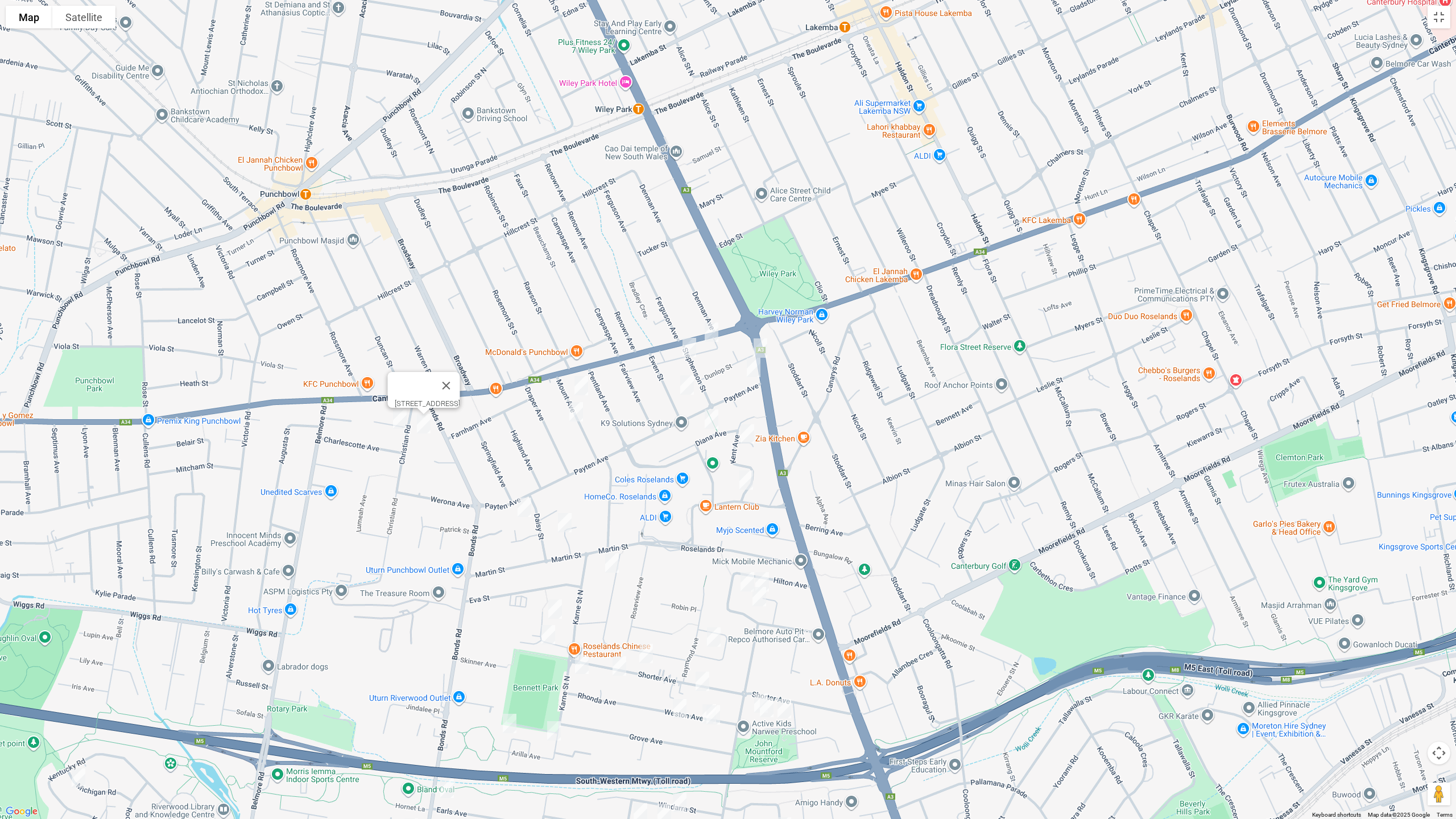
click at [394, 419] on img "8 Parkland Avenue, PUNCHBOWL NSW 2196" at bounding box center [399, 419] width 22 height 29
click at [1443, 20] on button "Toggle fullscreen view" at bounding box center [1438, 16] width 22 height 22
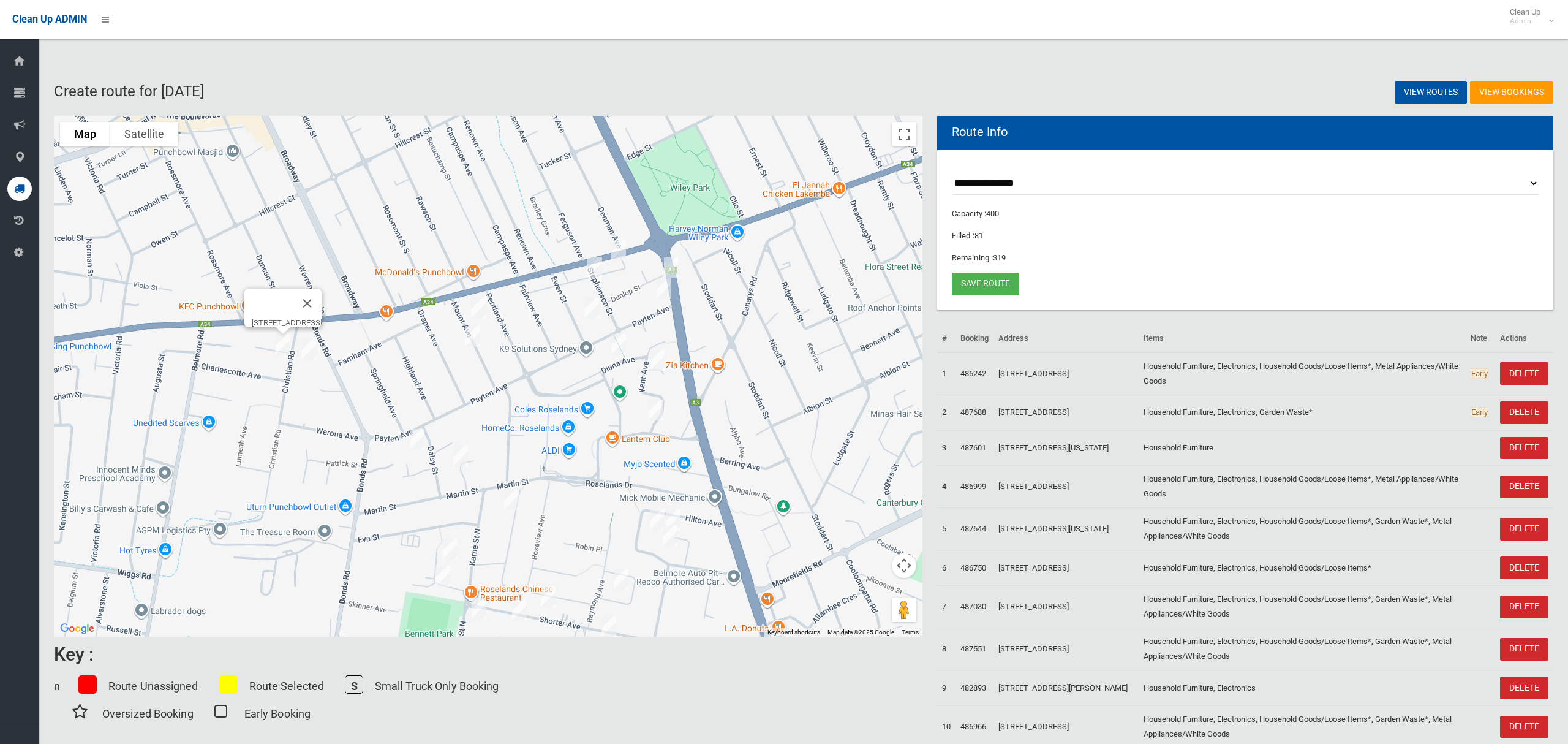
drag, startPoint x: 579, startPoint y: 380, endPoint x: 730, endPoint y: 335, distance: 157.6
click at [730, 335] on div "[STREET_ADDRESS]" at bounding box center [488, 376] width 869 height 520
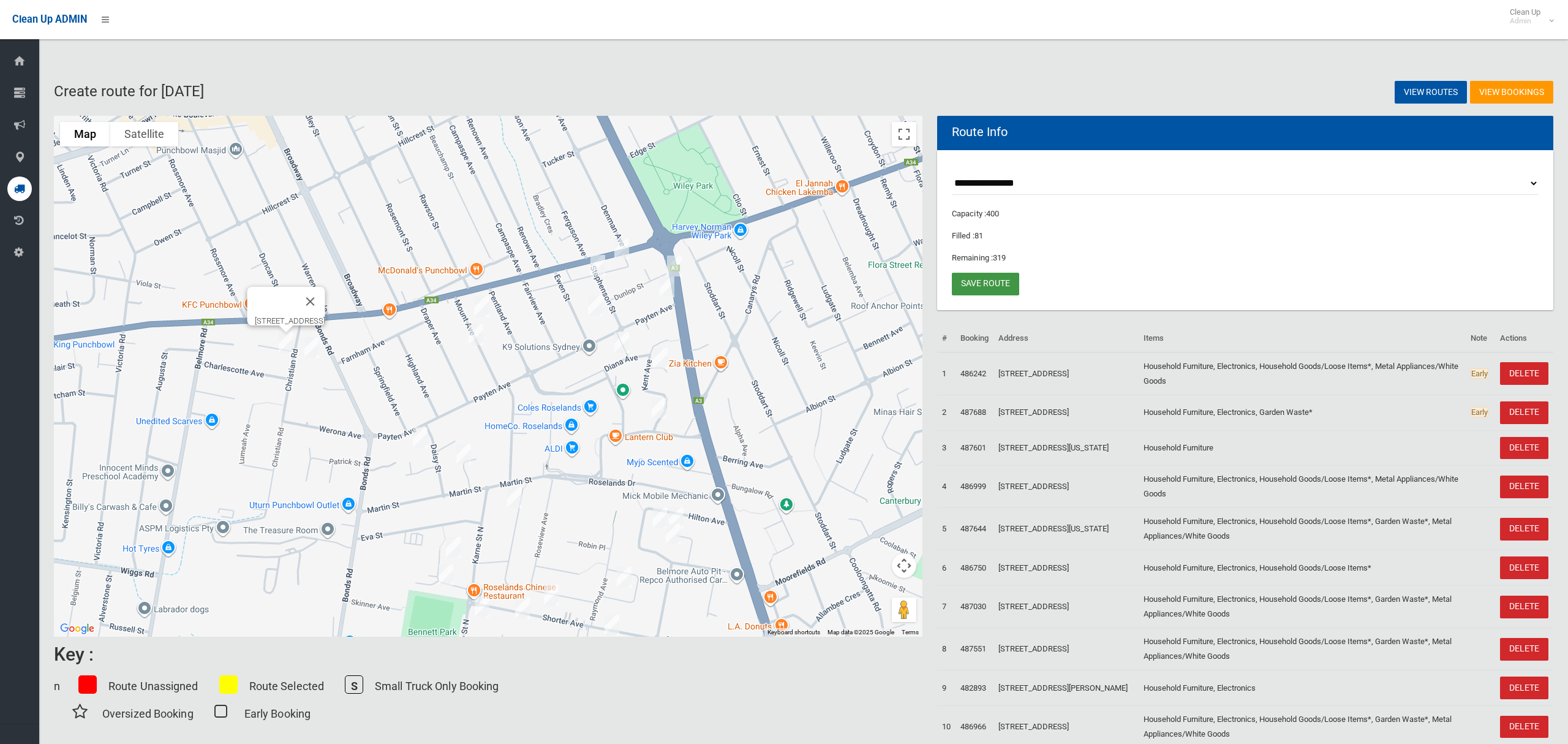
click at [981, 288] on link "Save route" at bounding box center [985, 284] width 67 height 23
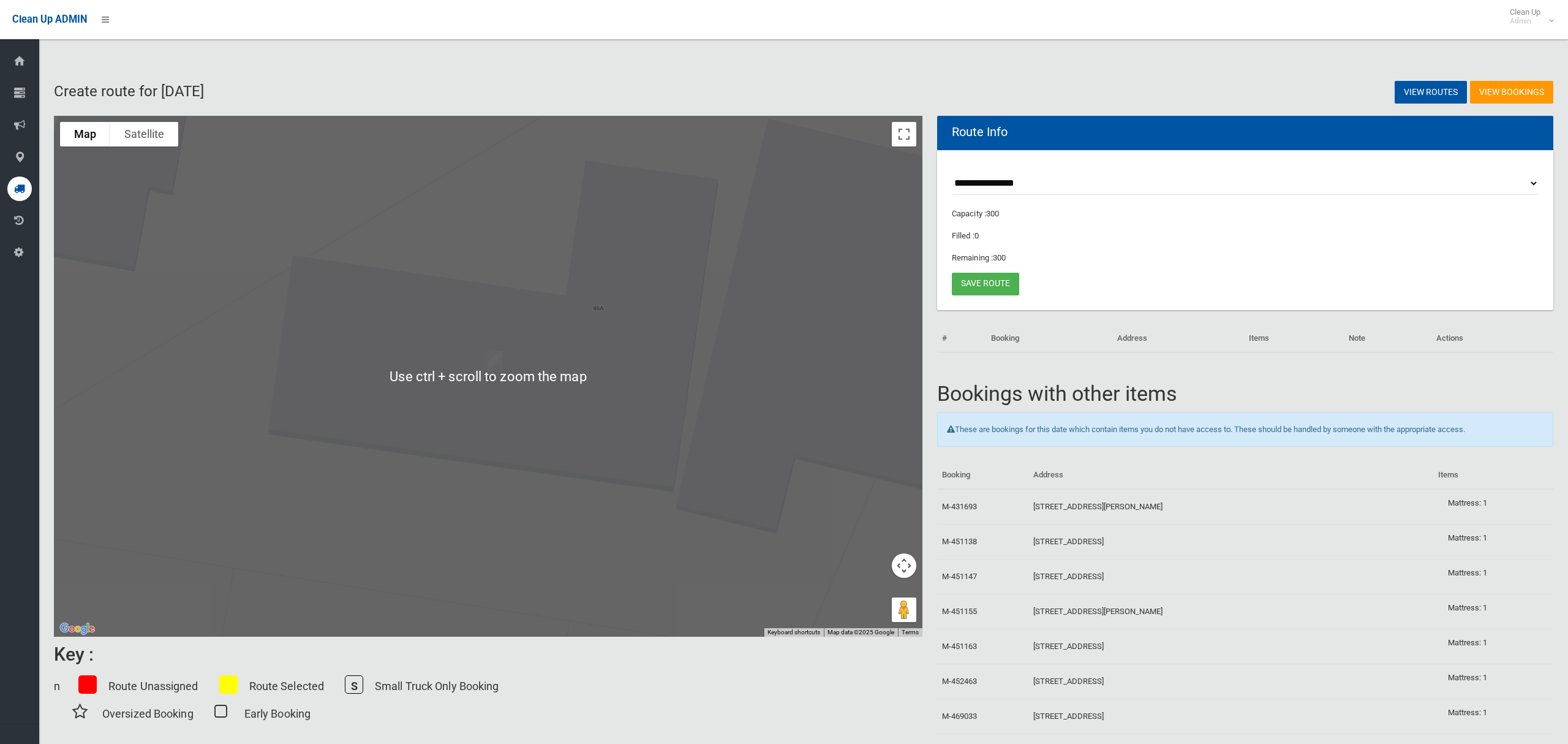
scroll to position [951, 0]
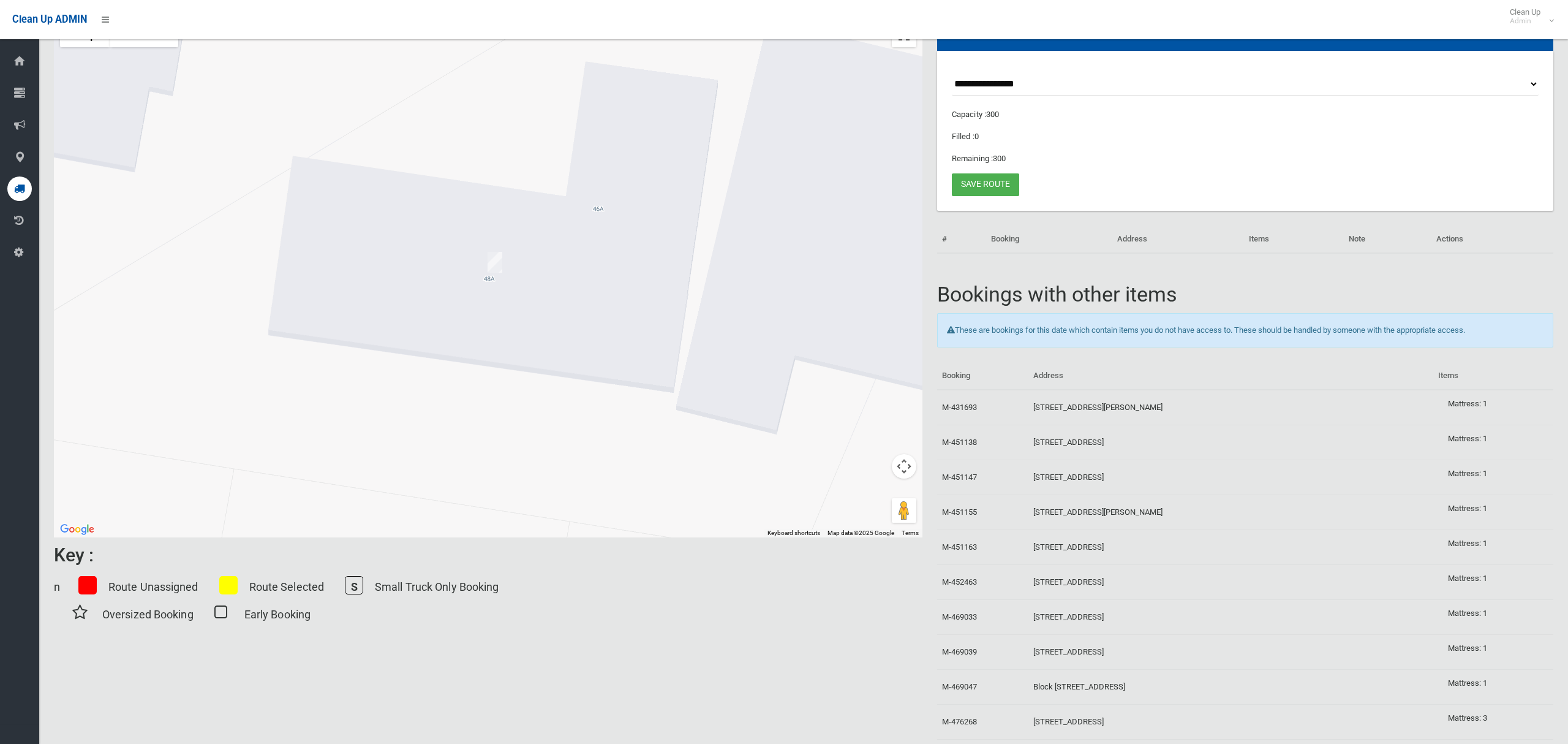
scroll to position [0, 0]
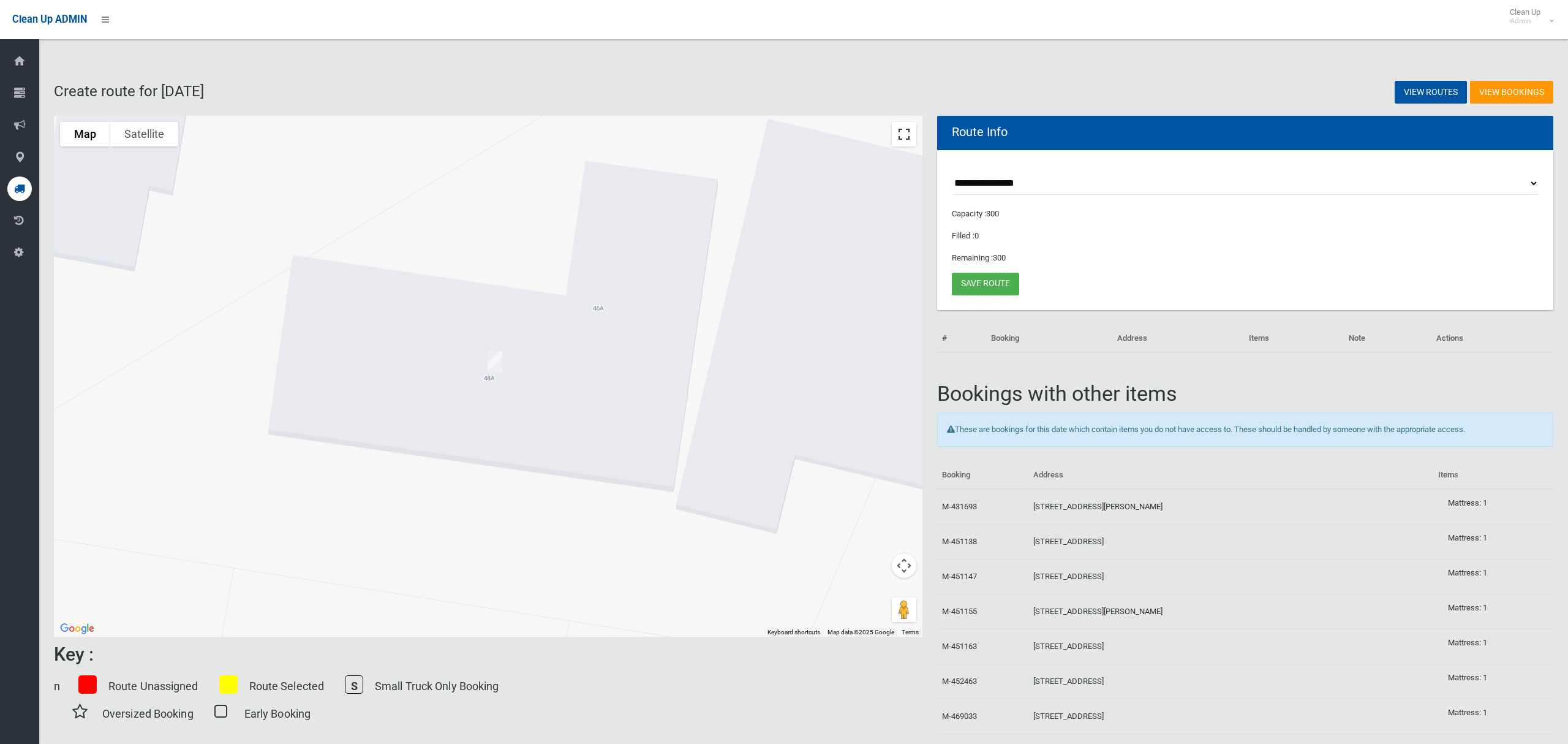
click at [909, 141] on button "Toggle fullscreen view" at bounding box center [903, 134] width 24 height 24
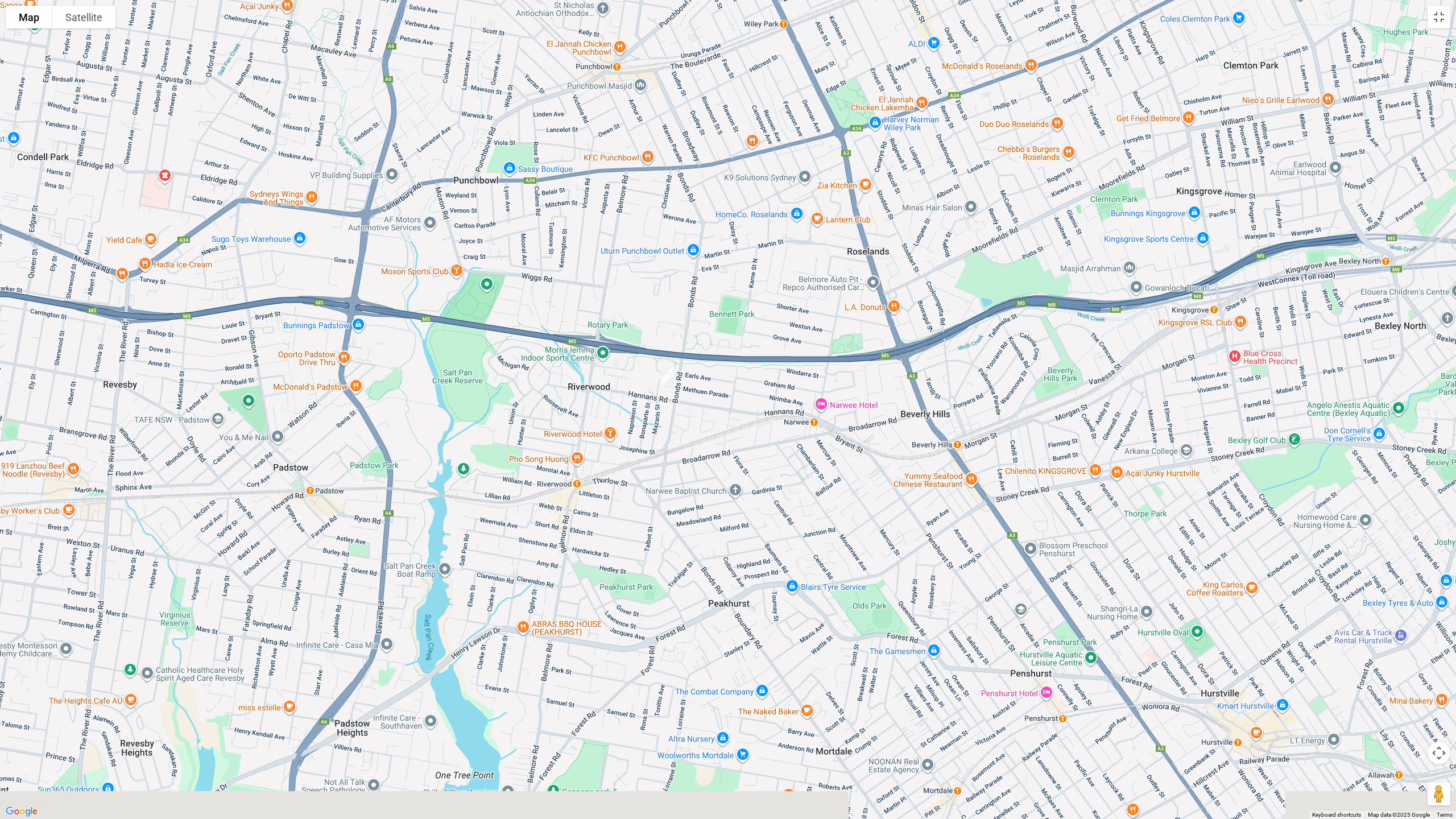
drag, startPoint x: 753, startPoint y: 494, endPoint x: 715, endPoint y: 420, distance: 83.2
click at [715, 420] on div at bounding box center [728, 410] width 1456 height 819
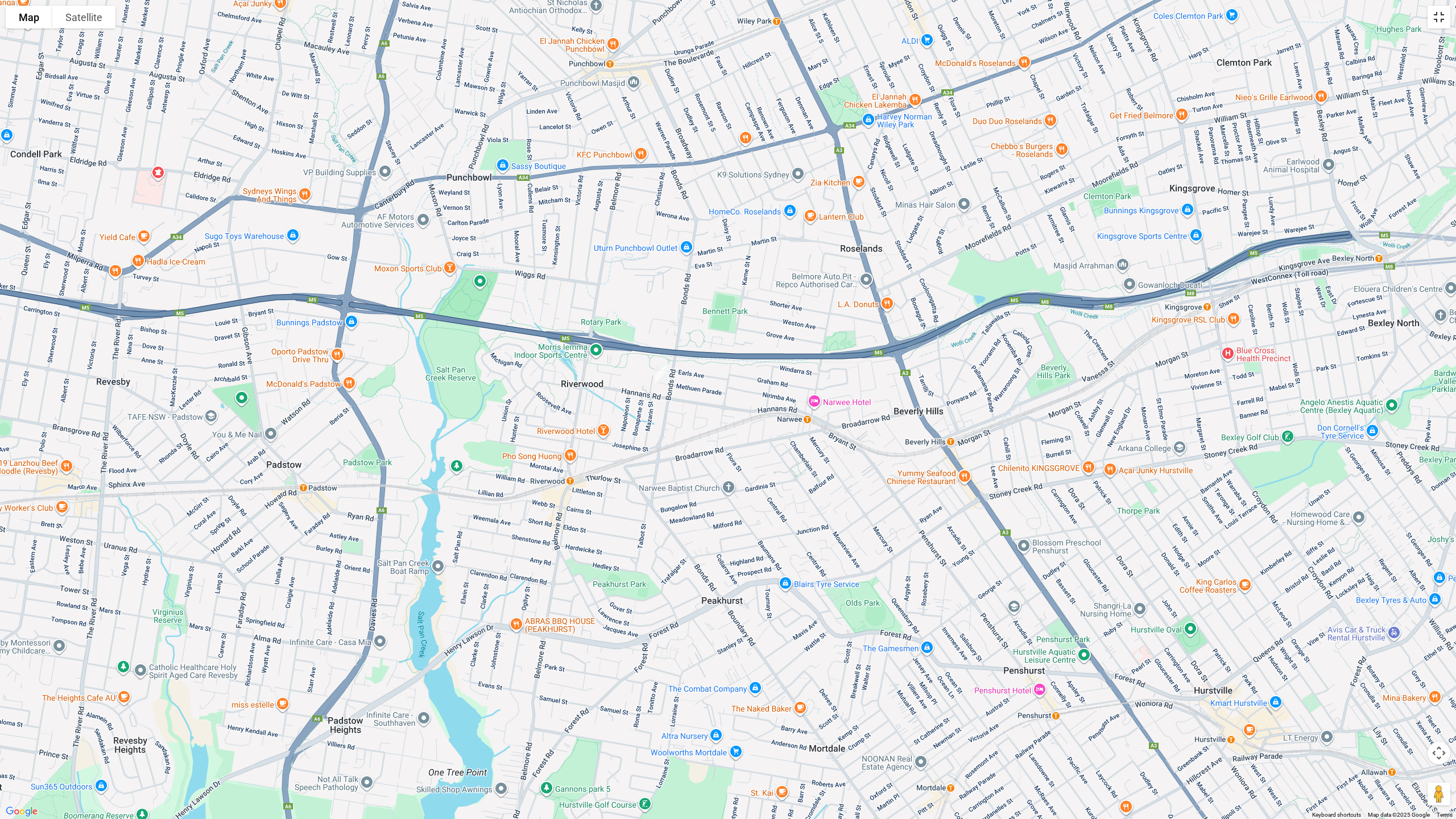
click at [1427, 26] on button "Toggle fullscreen view" at bounding box center [1438, 16] width 22 height 22
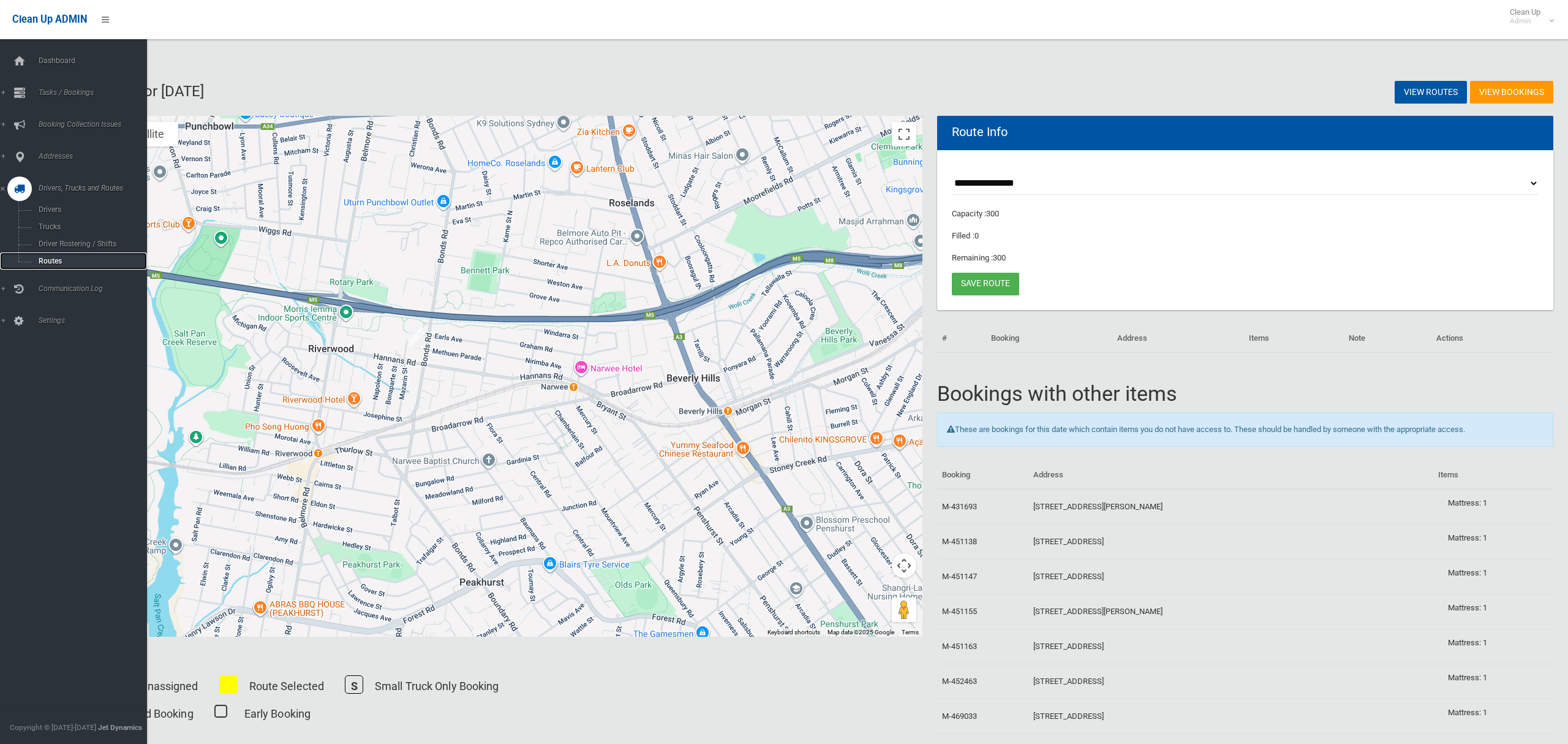
click at [49, 260] on span "Routes" at bounding box center [86, 260] width 102 height 9
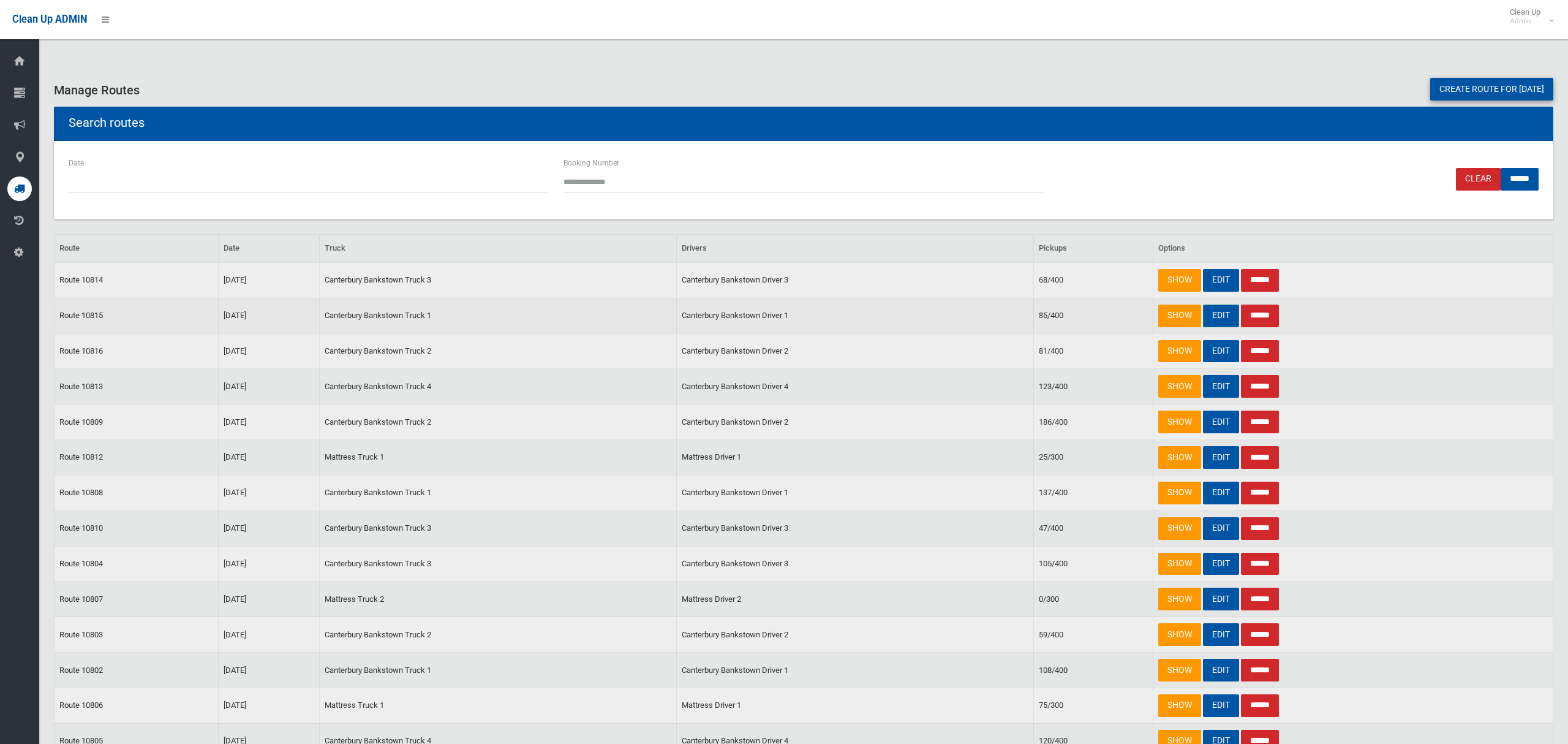
click at [1214, 318] on link "EDIT" at bounding box center [1221, 316] width 37 height 23
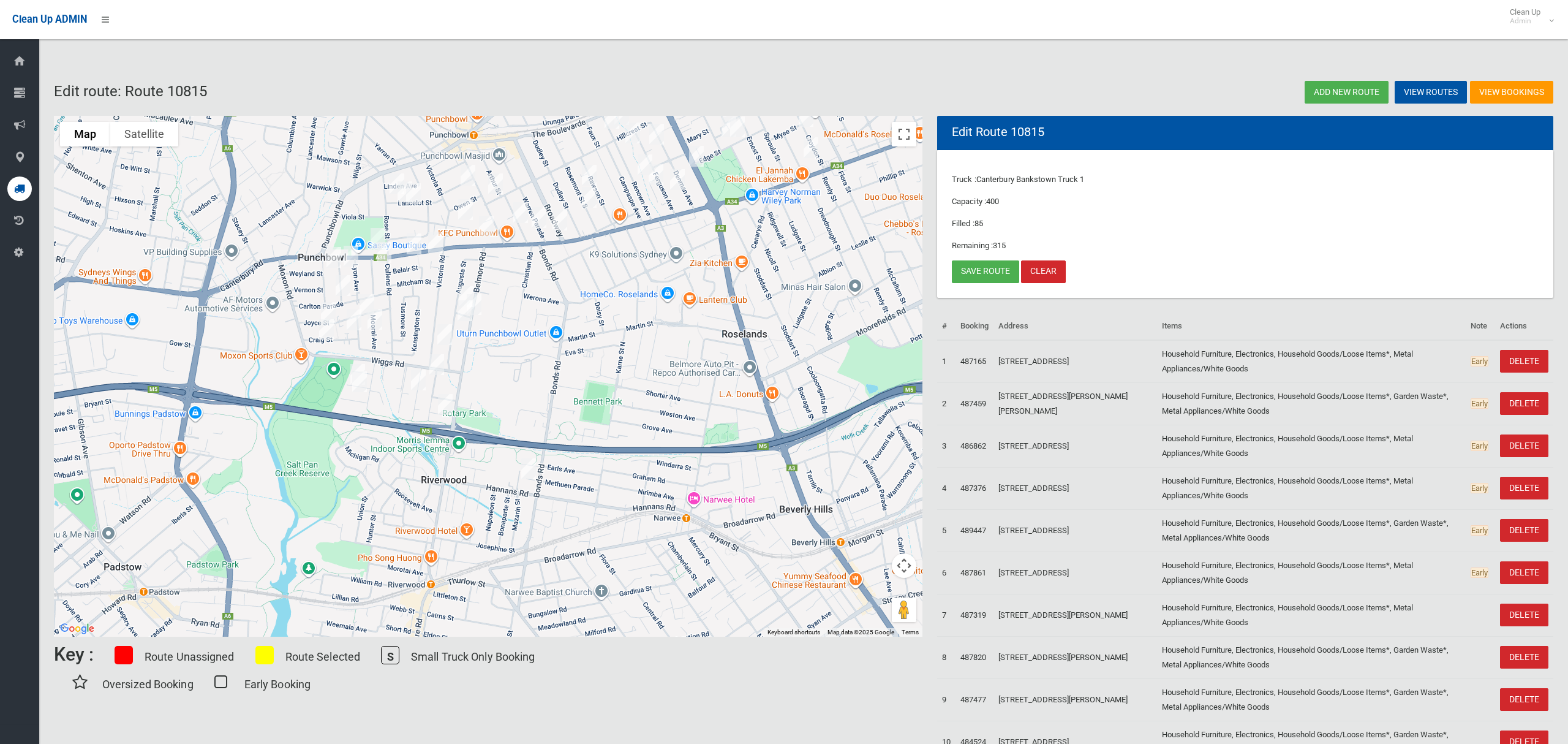
drag, startPoint x: 515, startPoint y: 415, endPoint x: 568, endPoint y: 363, distance: 74.2
click at [568, 363] on div at bounding box center [488, 376] width 869 height 520
click at [447, 403] on img "8 Sofala Street, RIVERWOOD NSW 2210" at bounding box center [445, 405] width 24 height 31
click at [484, 356] on button "Close" at bounding box center [469, 363] width 30 height 30
click at [440, 362] on img "9 Alverstone Street, RIVERWOOD NSW 2210" at bounding box center [436, 364] width 24 height 31
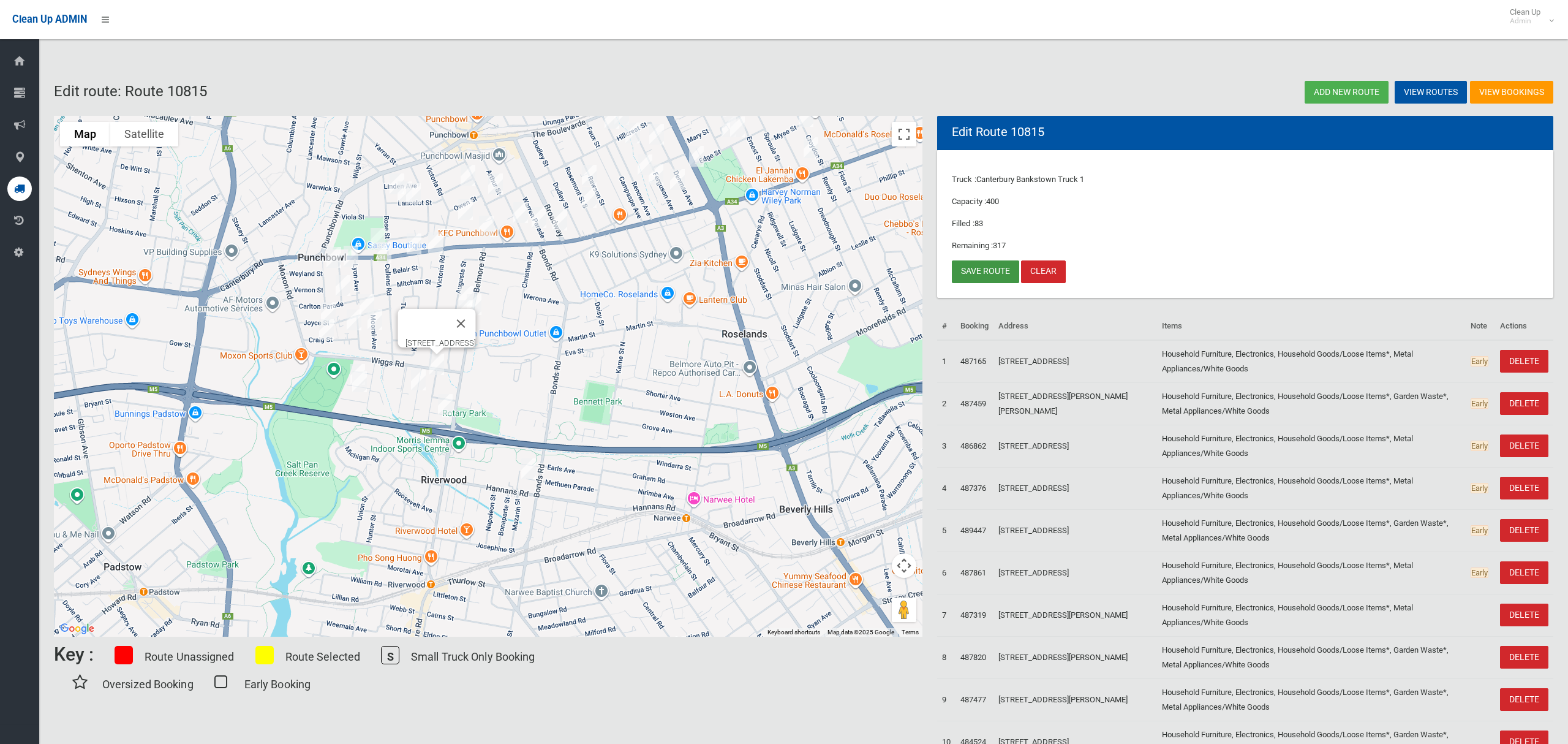
click at [972, 272] on link "Save route" at bounding box center [985, 272] width 67 height 23
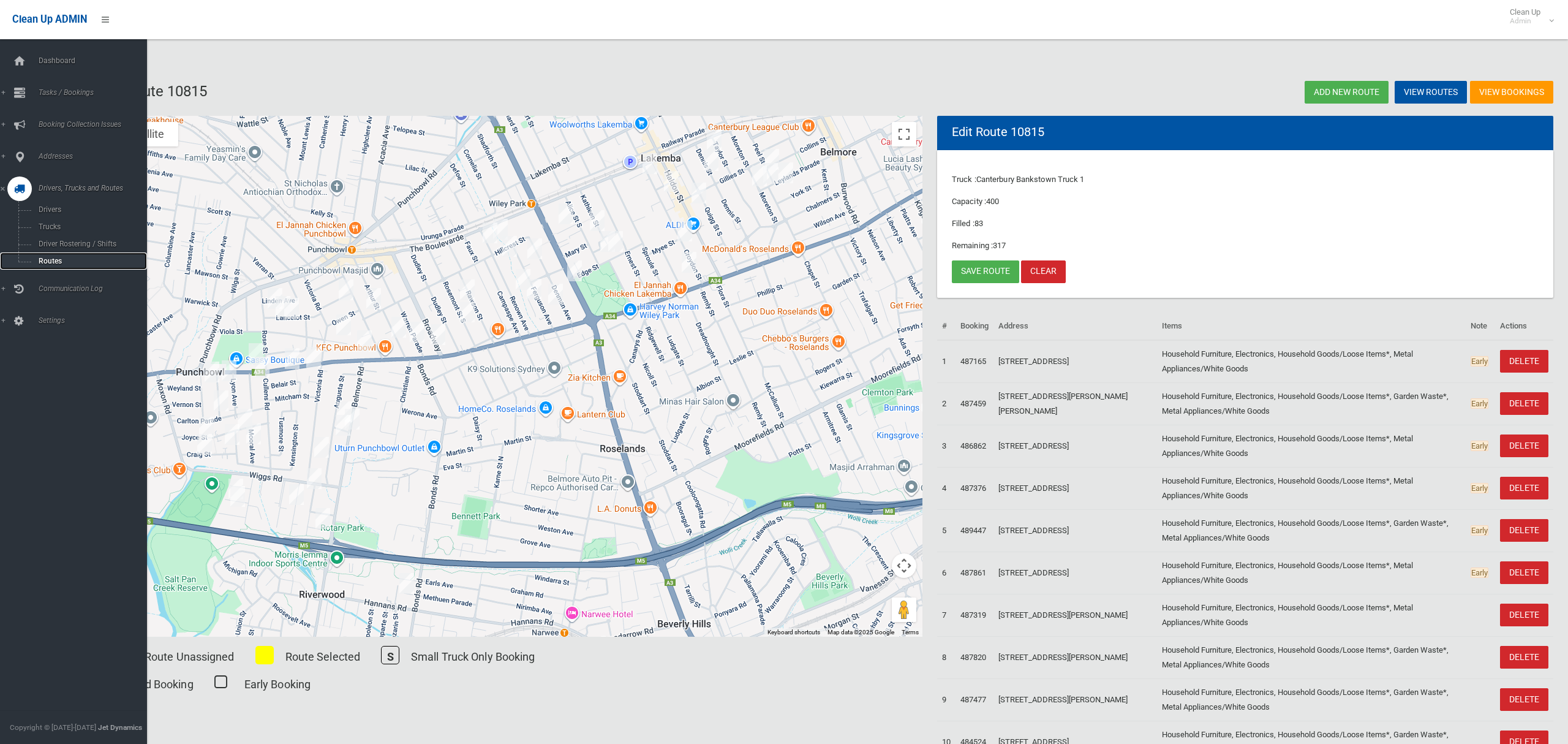
click at [46, 258] on span "Routes" at bounding box center [86, 260] width 102 height 9
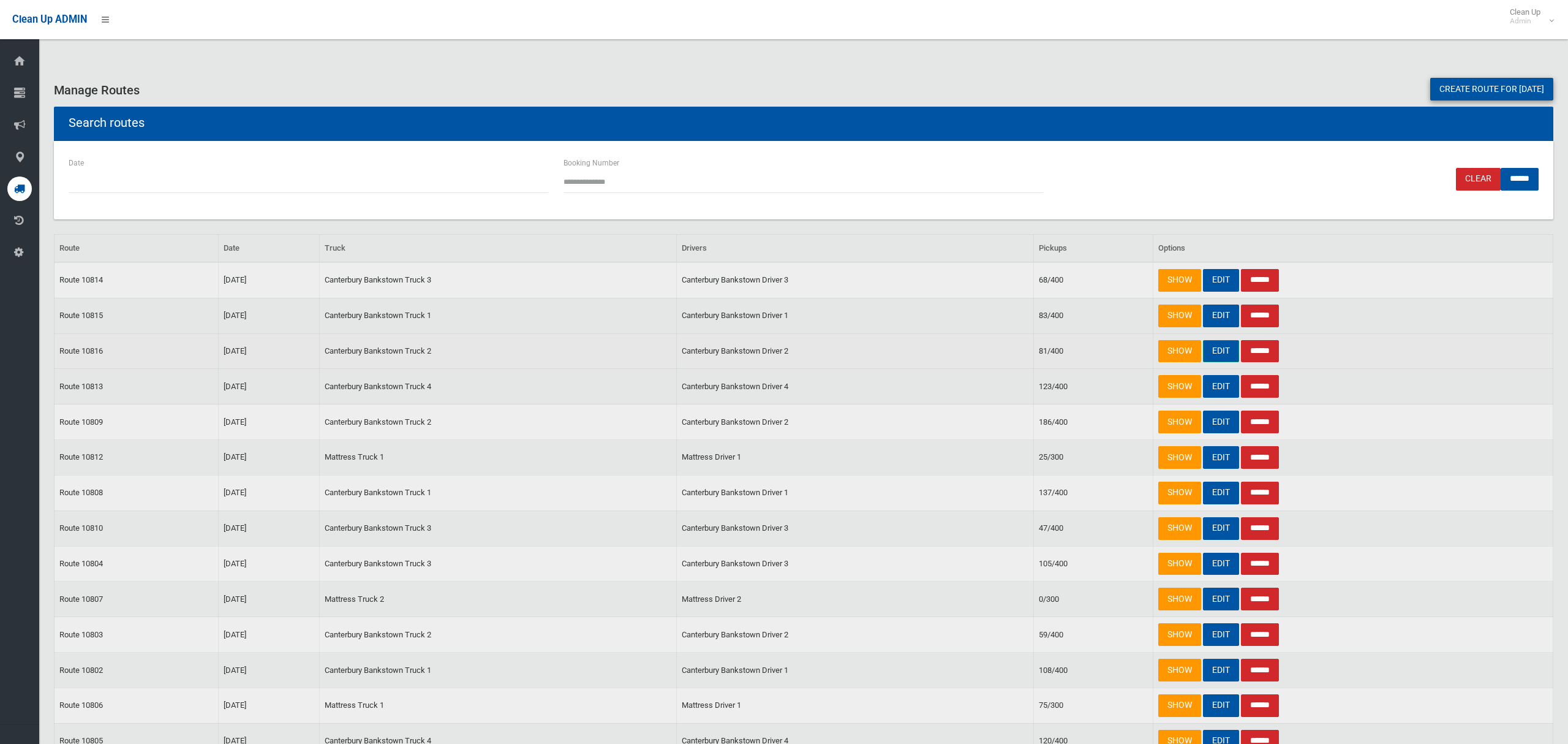
click at [1222, 356] on link "EDIT" at bounding box center [1221, 352] width 37 height 23
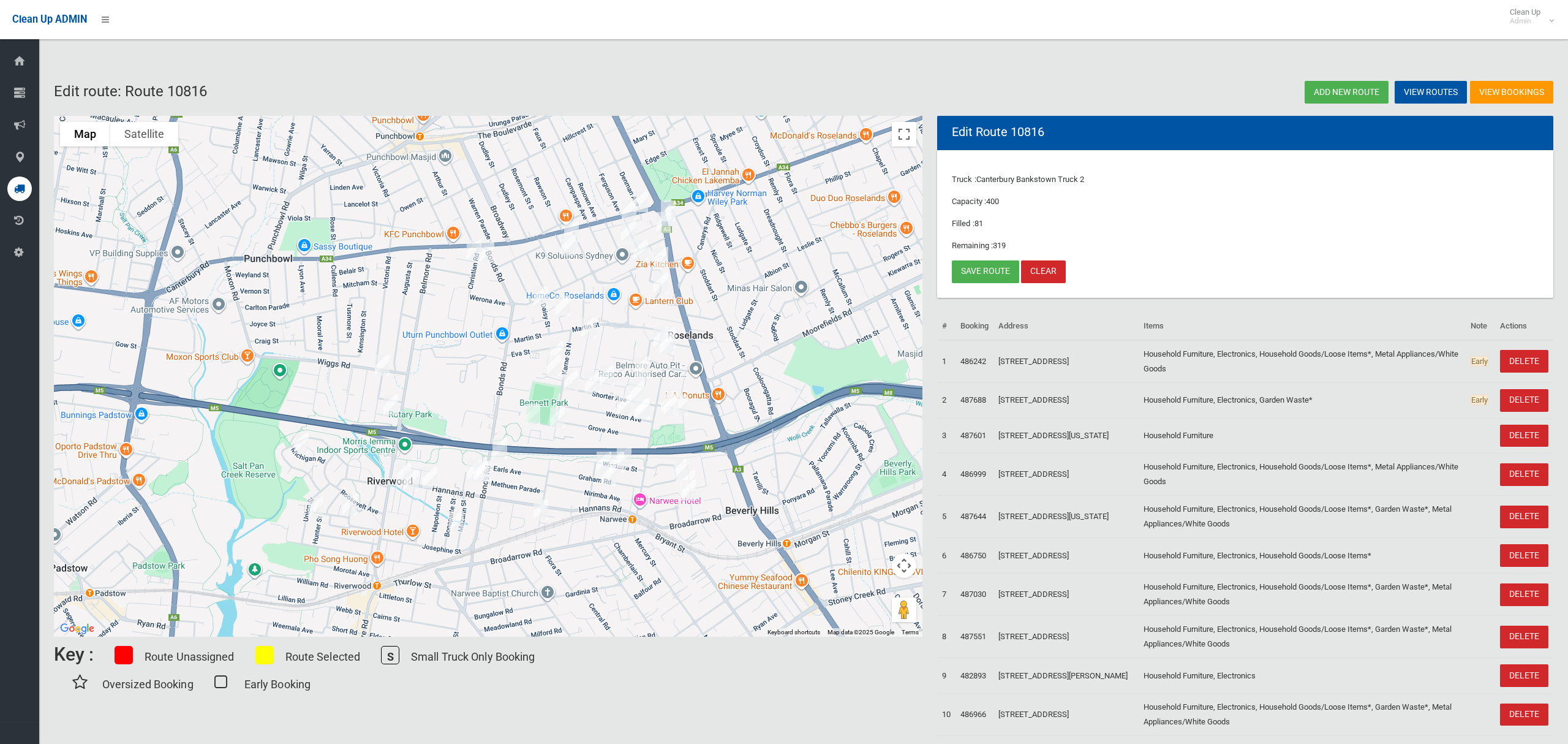
click at [468, 470] on img "44B-44C Methuen Parade, RIVERWOOD NSW 2210" at bounding box center [480, 471] width 24 height 31
click at [482, 472] on img "44B-44C Methuen Parade, RIVERWOOD NSW 2210" at bounding box center [480, 471] width 24 height 31
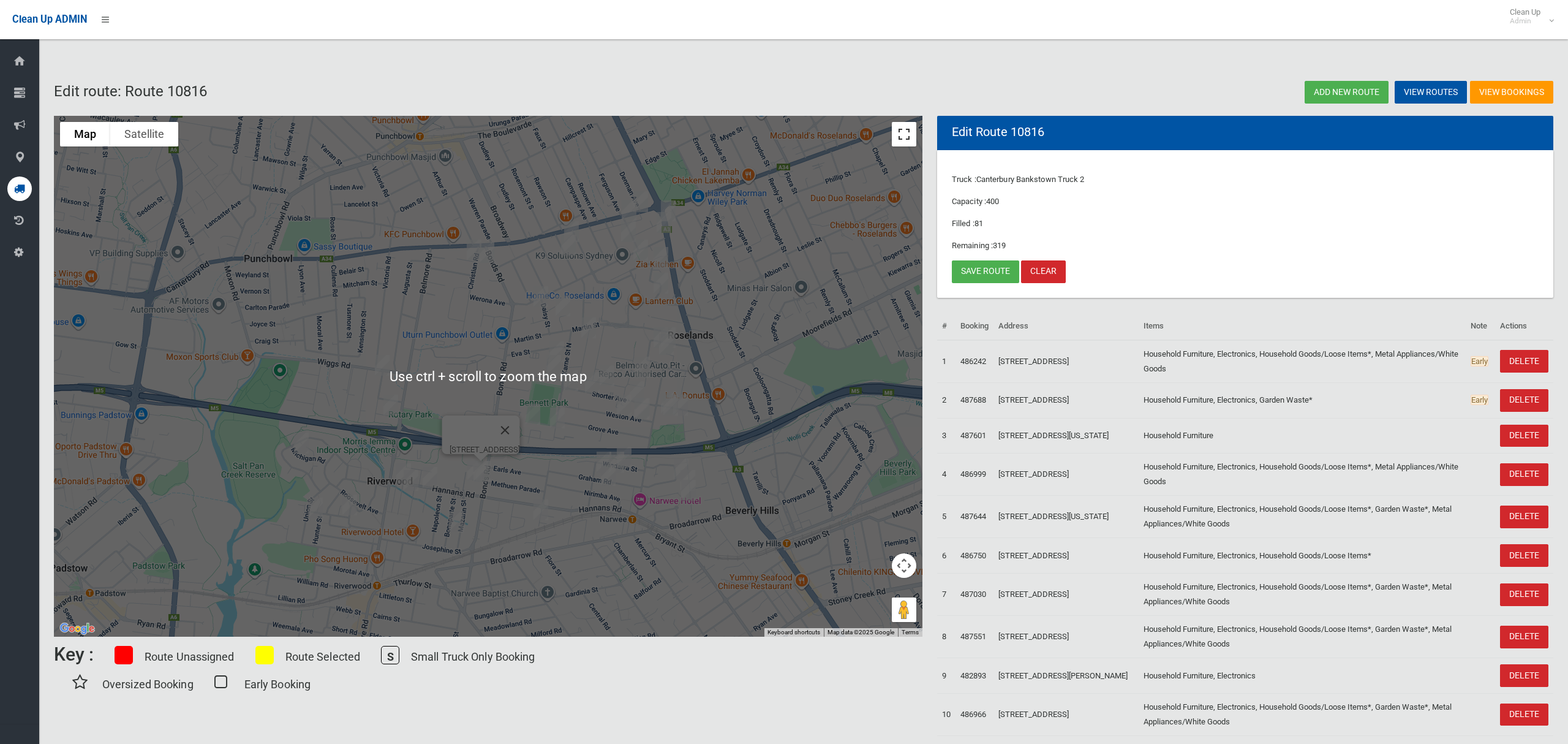
drag, startPoint x: 904, startPoint y: 134, endPoint x: 759, endPoint y: 295, distance: 216.7
click at [903, 134] on button "Toggle fullscreen view" at bounding box center [903, 134] width 24 height 24
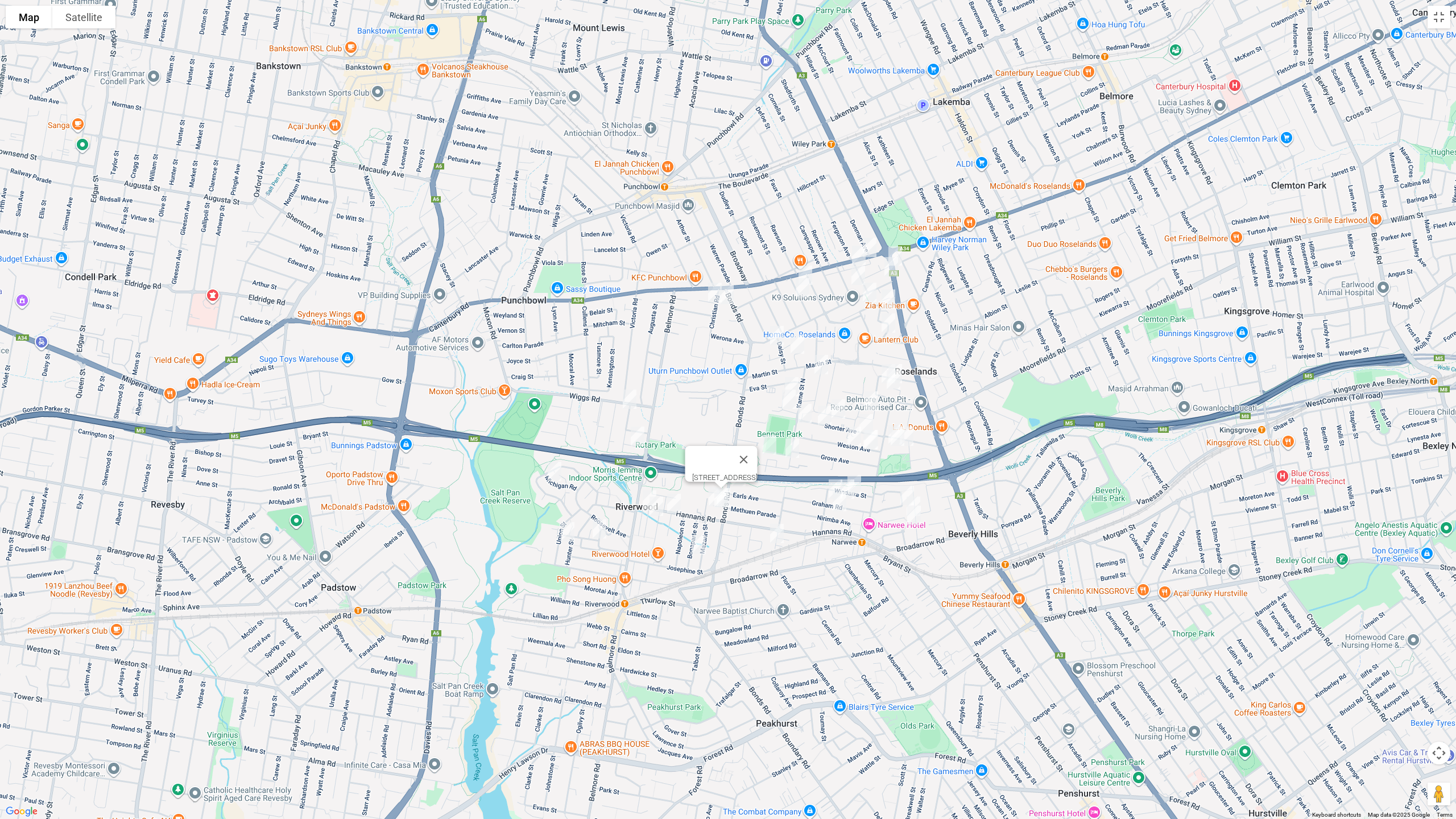
click at [631, 397] on img "9 Alverstone Street, RIVERWOOD NSW 2210" at bounding box center [629, 399] width 22 height 29
click at [638, 438] on img "8 Sofala Street, RIVERWOOD NSW 2210" at bounding box center [637, 436] width 22 height 29
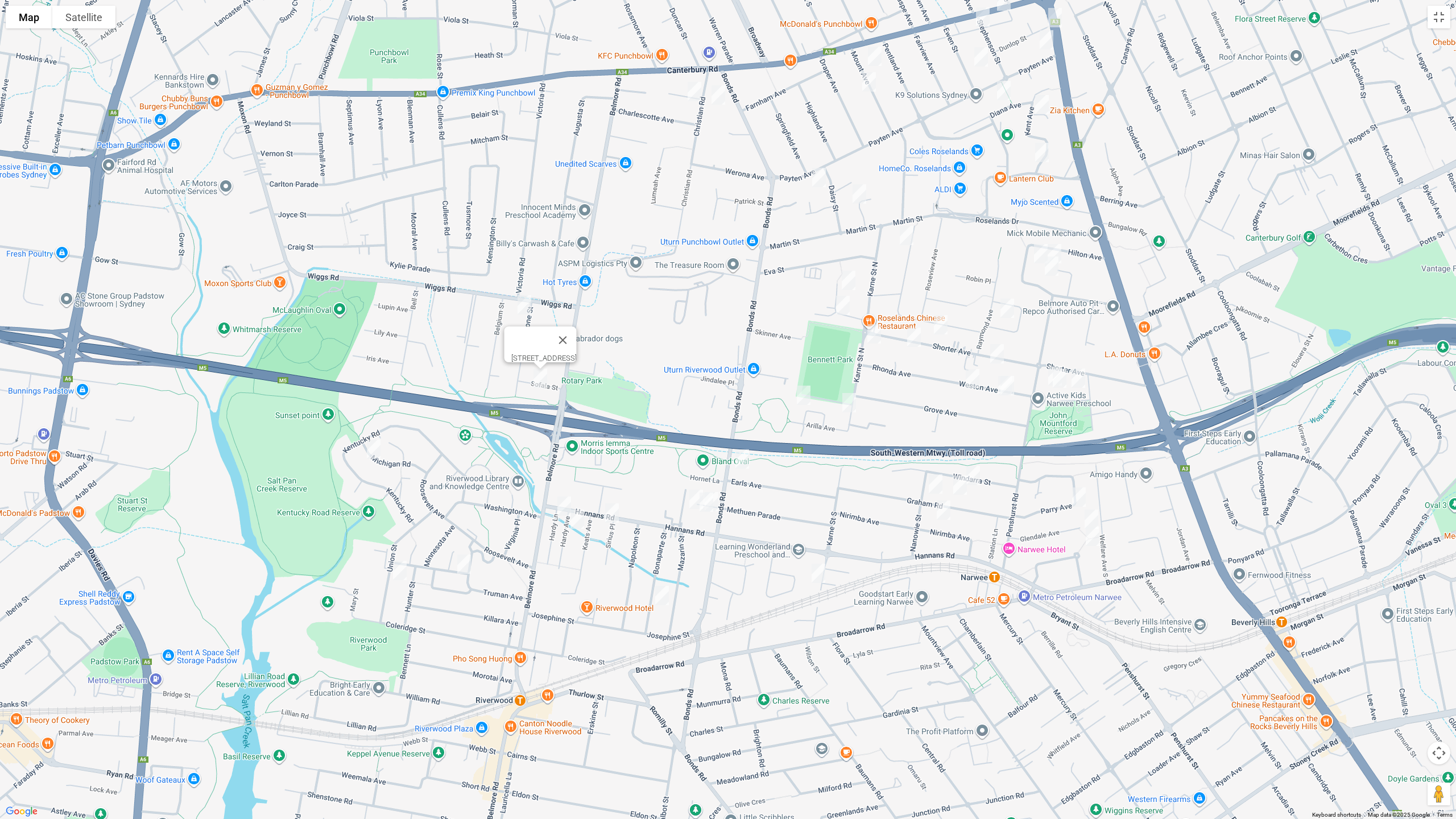
click at [692, 500] on img "Block 46A-48 Methuen Parade, RIVERWOOD NSW 2210" at bounding box center [696, 499] width 22 height 29
click at [1447, 25] on button "Toggle fullscreen view" at bounding box center [1438, 16] width 22 height 22
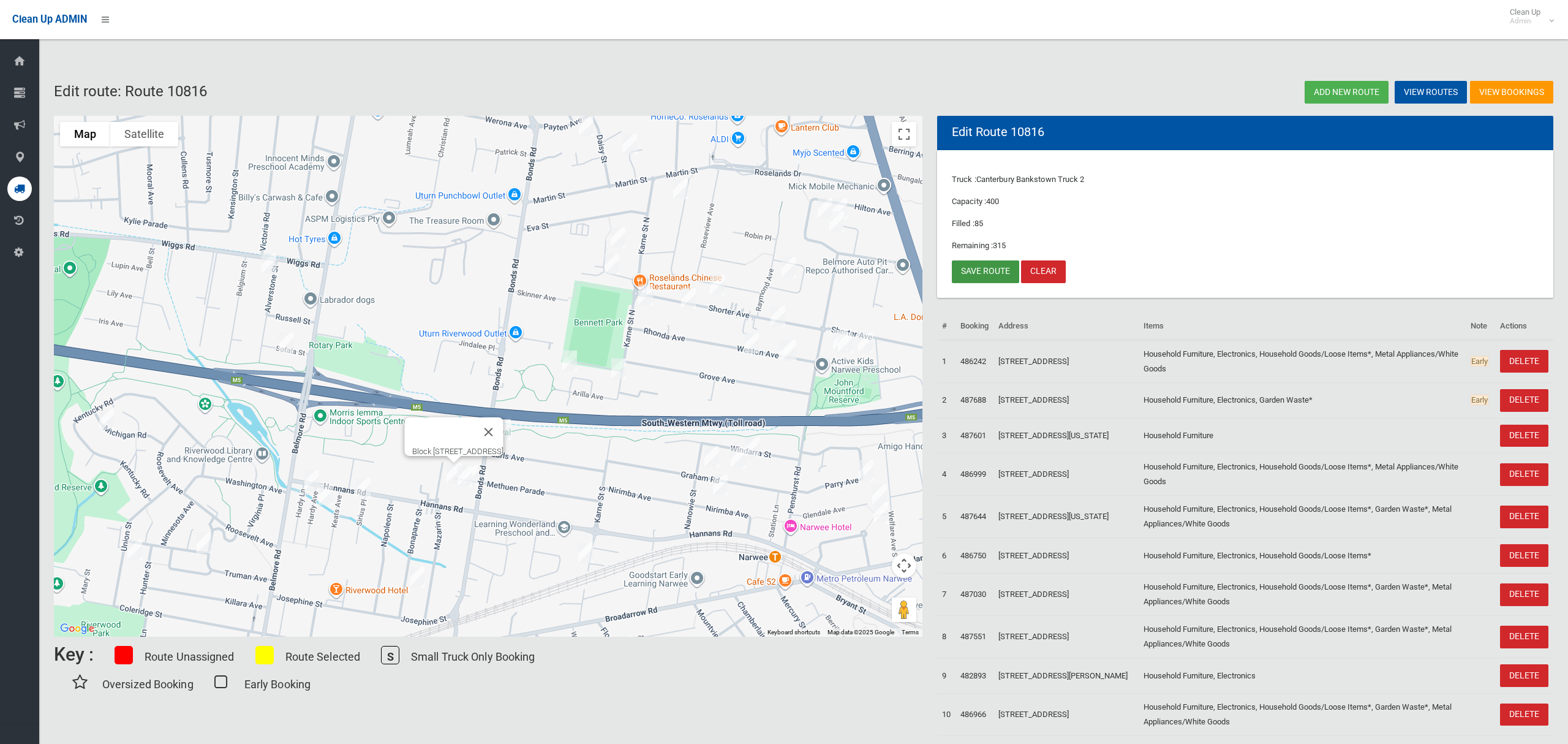
click at [980, 280] on link "Save route" at bounding box center [985, 272] width 67 height 23
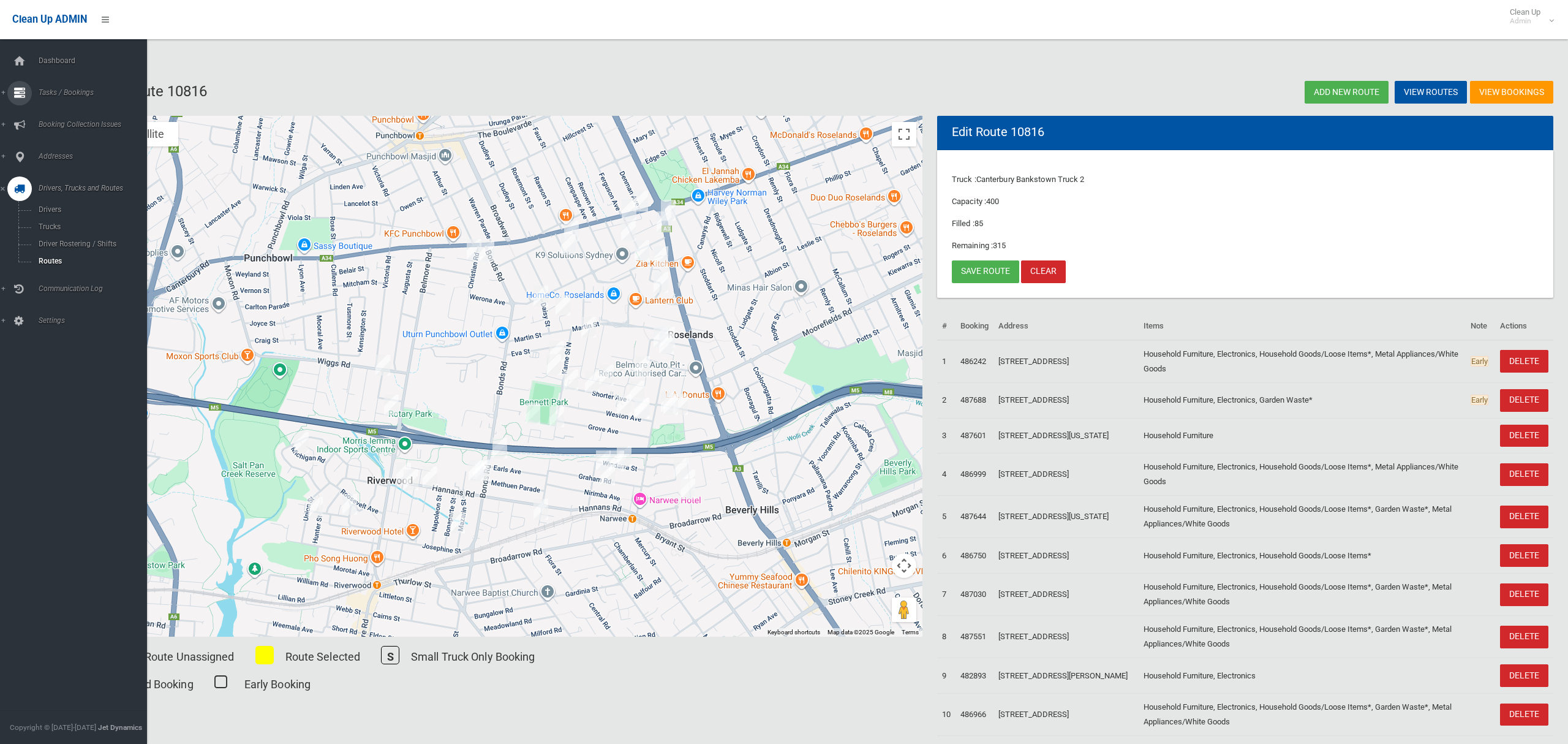
click at [55, 87] on link "Tasks / Bookings" at bounding box center [73, 93] width 147 height 24
click at [40, 287] on span "Drivers, Trucks and Routes" at bounding box center [91, 291] width 112 height 9
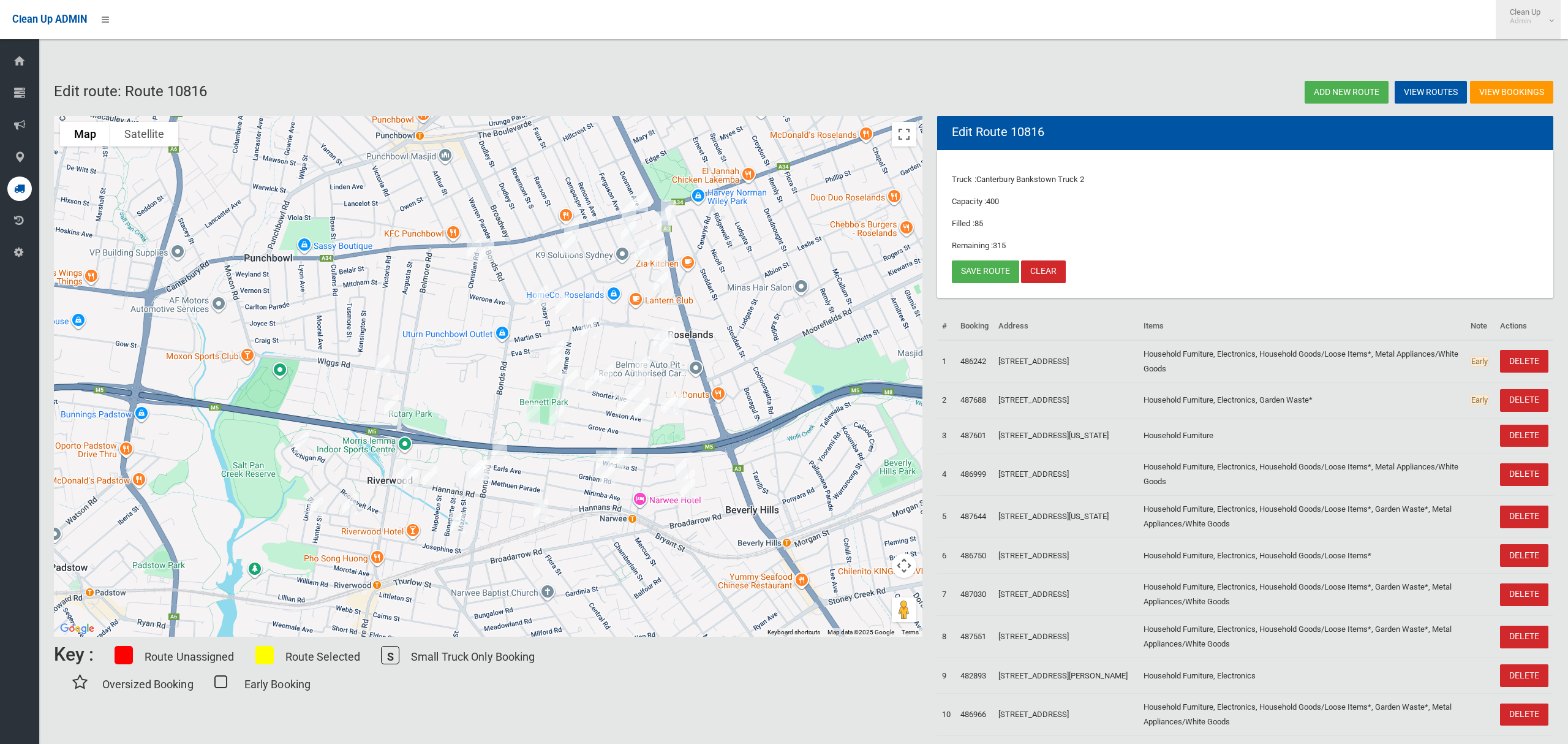
click at [1528, 16] on small "Admin" at bounding box center [1525, 21] width 31 height 10
click at [1521, 53] on link "Logout" at bounding box center [1528, 54] width 64 height 21
